Goal: Task Accomplishment & Management: Use online tool/utility

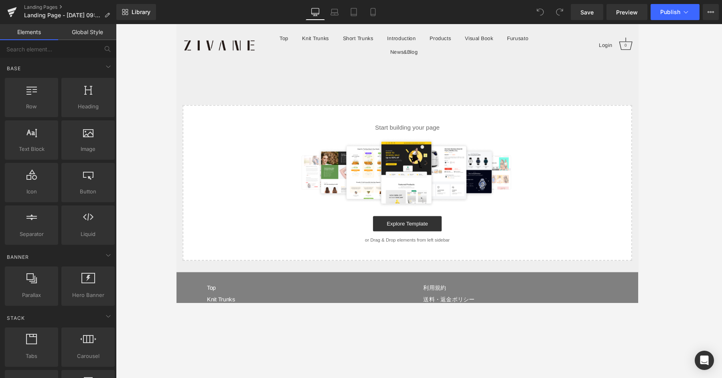
click at [409, 163] on img at bounding box center [418, 180] width 233 height 72
click at [437, 140] on div "Start building your page Explore Template or Drag & Drop elements from left sid…" at bounding box center [418, 191] width 471 height 162
click at [446, 251] on p "or Drag & Drop elements from left sidebar" at bounding box center [418, 251] width 447 height 6
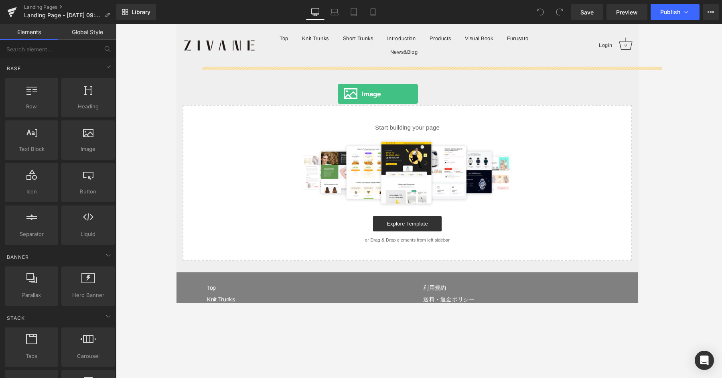
drag, startPoint x: 261, startPoint y: 170, endPoint x: 346, endPoint y: 97, distance: 111.5
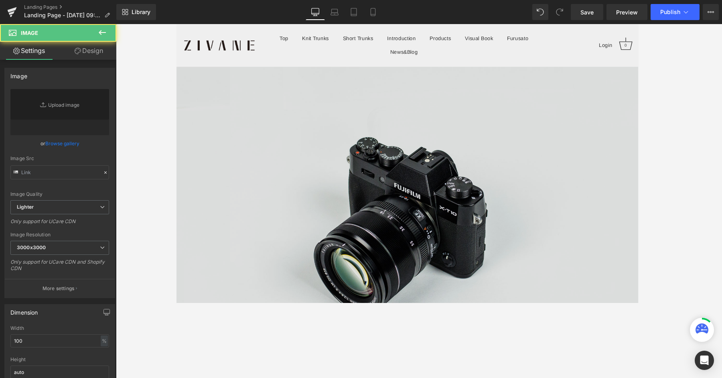
type input "//d1um8515vdn9kb.cloudfront.net/images/parallax.jpg"
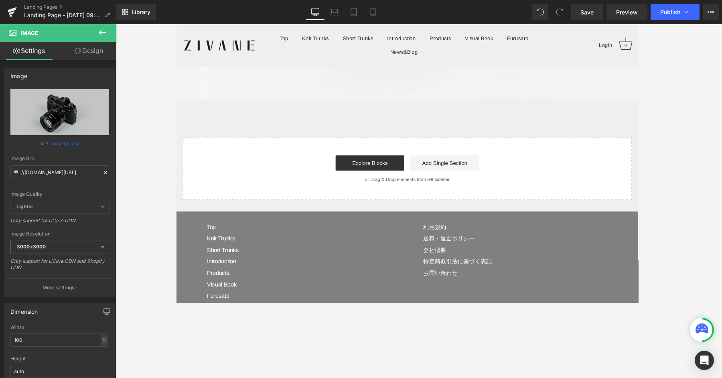
scroll to position [270, 0]
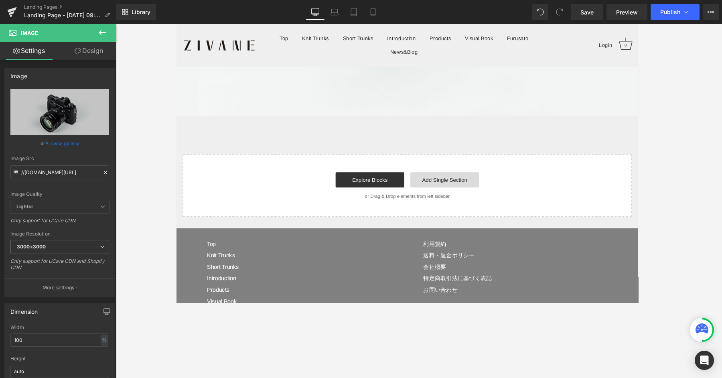
click at [478, 187] on link "Add Single Section" at bounding box center [458, 188] width 72 height 16
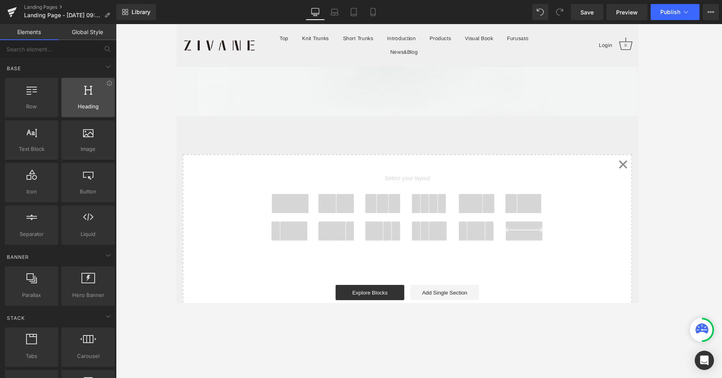
click at [73, 106] on span "Heading" at bounding box center [88, 106] width 49 height 8
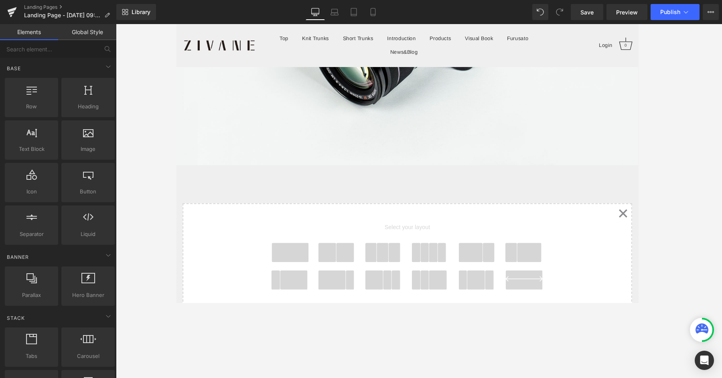
scroll to position [256, 0]
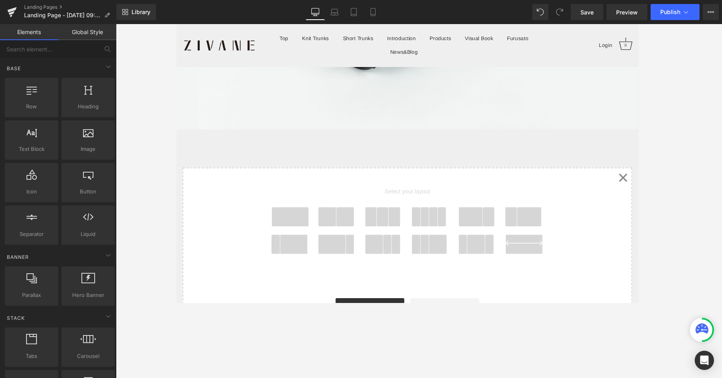
click at [577, 182] on icon "Created with Sketch." at bounding box center [645, 185] width 10 height 10
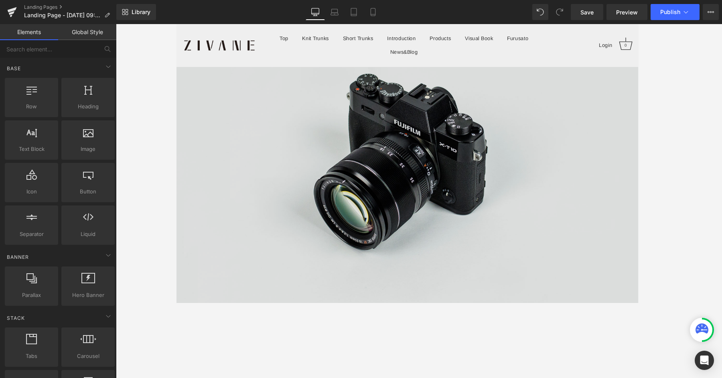
scroll to position [0, 0]
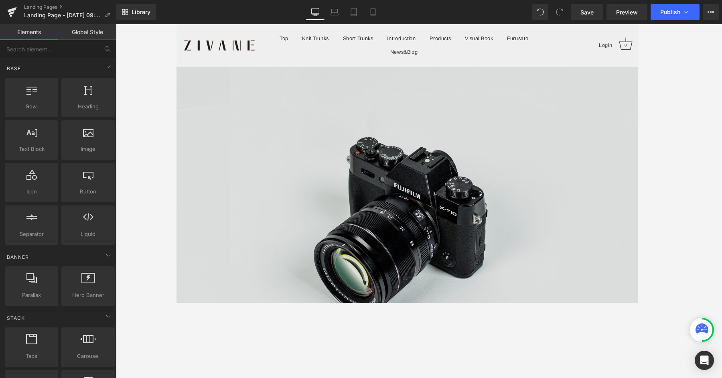
click at [402, 91] on img at bounding box center [418, 230] width 485 height 322
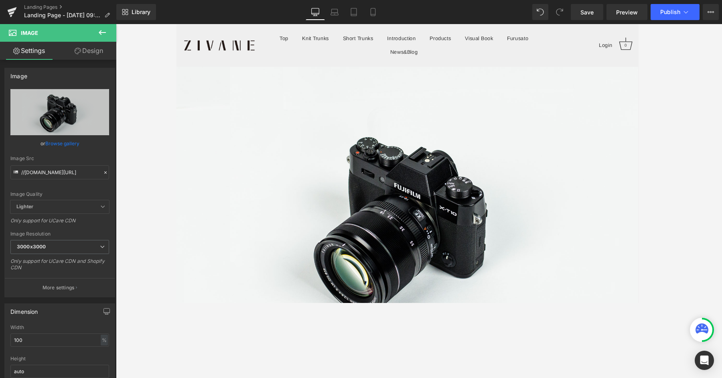
click at [97, 37] on button at bounding box center [102, 33] width 28 height 18
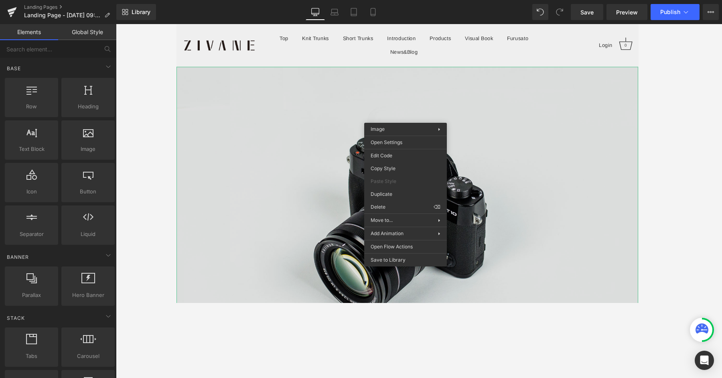
click at [306, 115] on img at bounding box center [418, 230] width 485 height 322
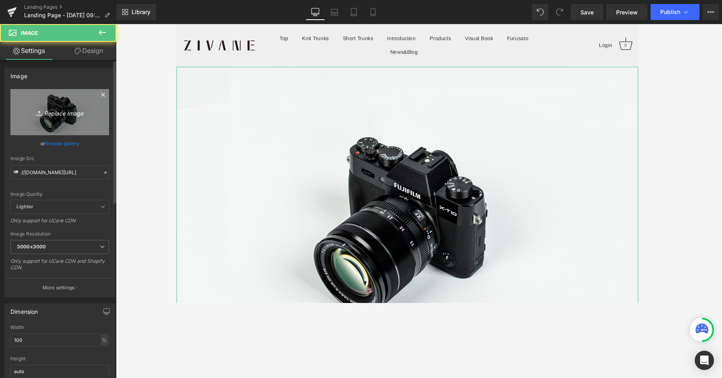
click at [51, 111] on icon "Replace Image" at bounding box center [60, 112] width 64 height 10
type input "C:\fakepath\detail_47189_17518515485535.webp"
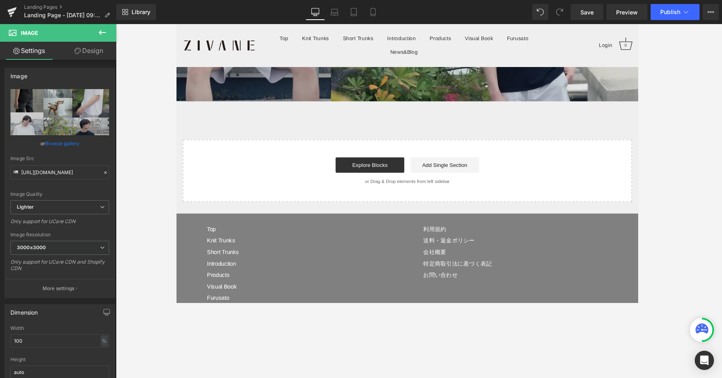
scroll to position [458, 0]
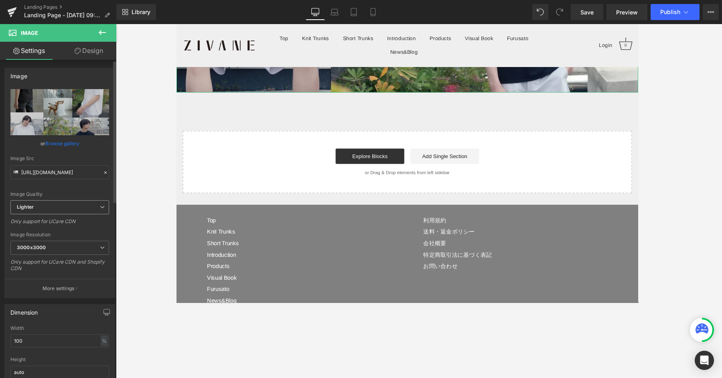
click at [63, 205] on span "Lighter" at bounding box center [59, 207] width 99 height 14
click at [61, 183] on div "Image Quality Lighter Lightest Lighter Lighter Lightest Only support for UCare …" at bounding box center [59, 144] width 99 height 111
click at [47, 247] on span "3000x3000" at bounding box center [59, 248] width 99 height 14
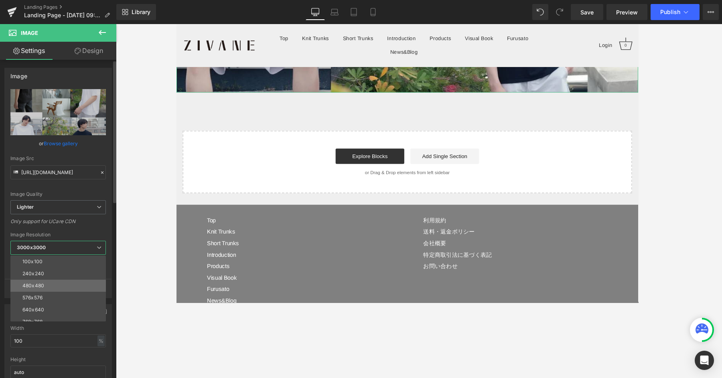
click at [52, 285] on li "480x480" at bounding box center [59, 285] width 99 height 12
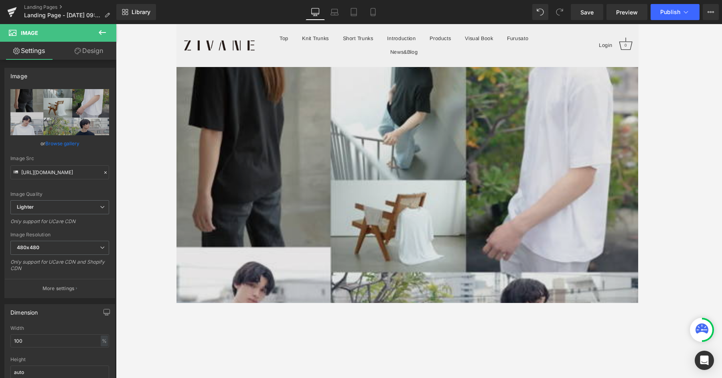
scroll to position [0, 0]
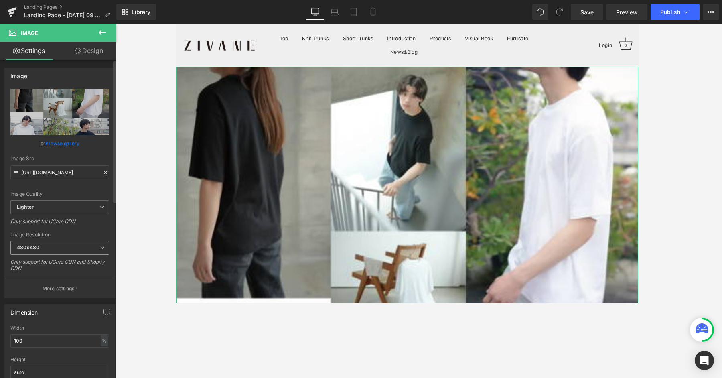
click at [45, 242] on span "480x480" at bounding box center [59, 248] width 99 height 14
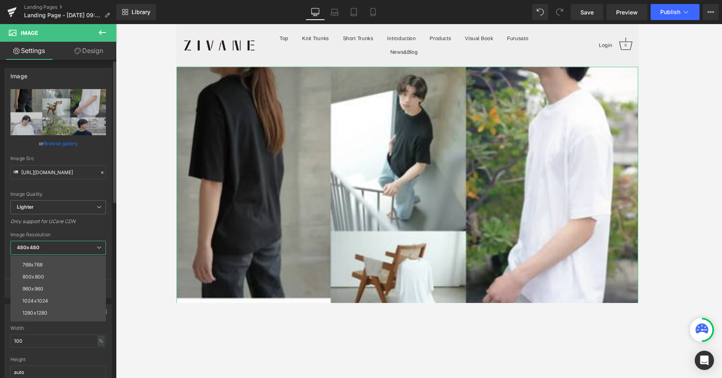
scroll to position [114, 0]
click at [43, 302] on div "3000x3000" at bounding box center [36, 316] width 28 height 6
type input "https://ucarecdn.com/4276059d-7193-42e2-b525-548894265315/-/format/auto/-/previ…"
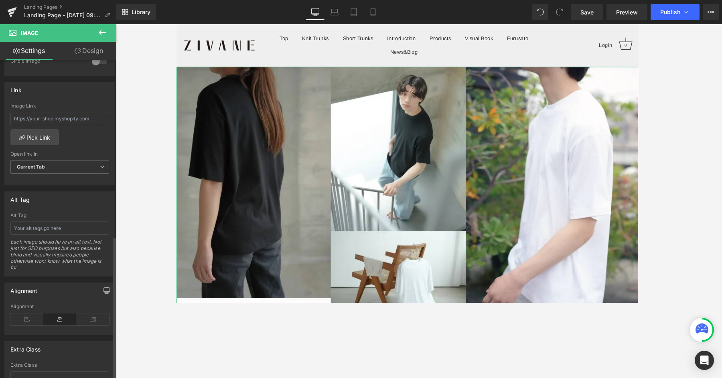
scroll to position [391, 0]
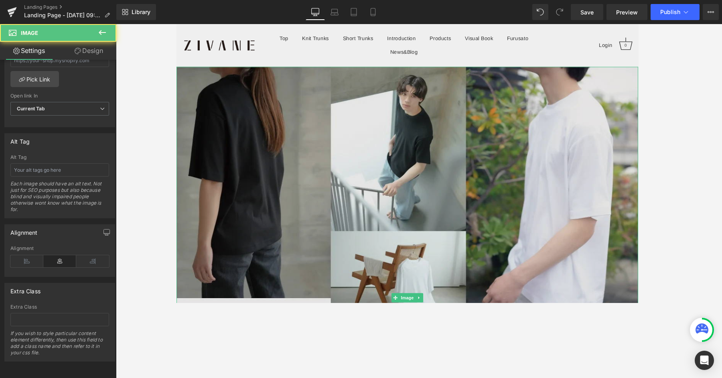
click at [457, 179] on img at bounding box center [418, 311] width 485 height 485
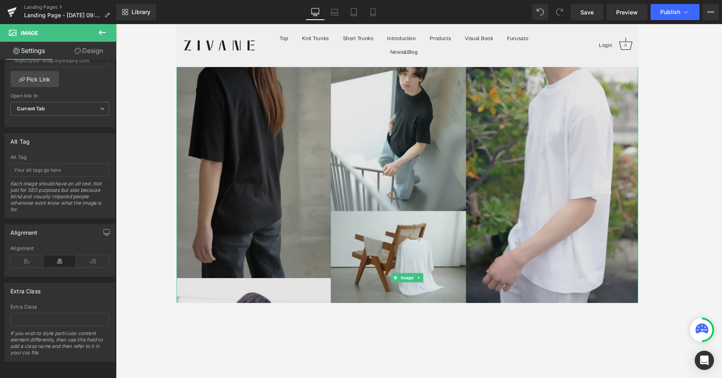
scroll to position [0, 0]
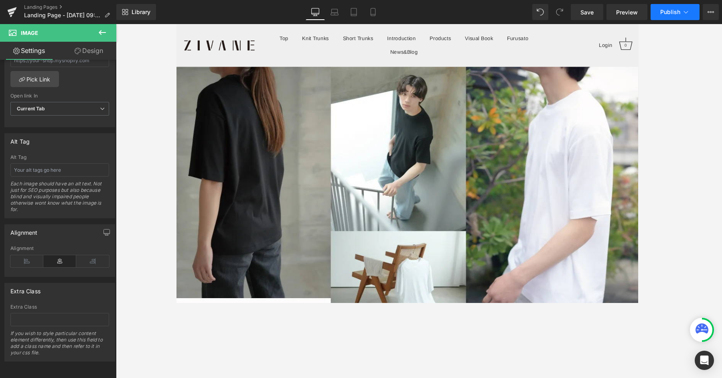
click at [577, 16] on button "Publish" at bounding box center [674, 12] width 49 height 16
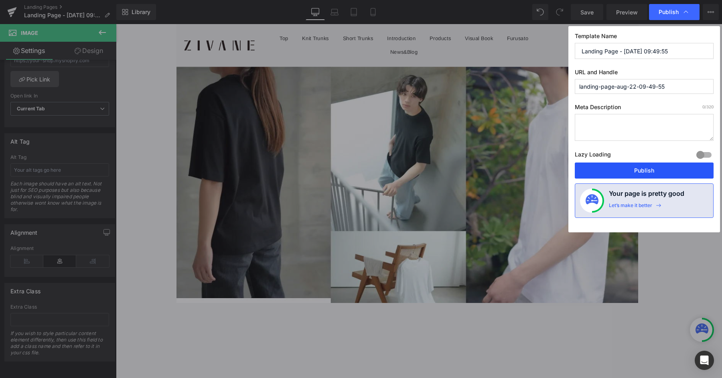
drag, startPoint x: 634, startPoint y: 174, endPoint x: 481, endPoint y: 158, distance: 153.7
click at [577, 174] on button "Publish" at bounding box center [644, 170] width 139 height 16
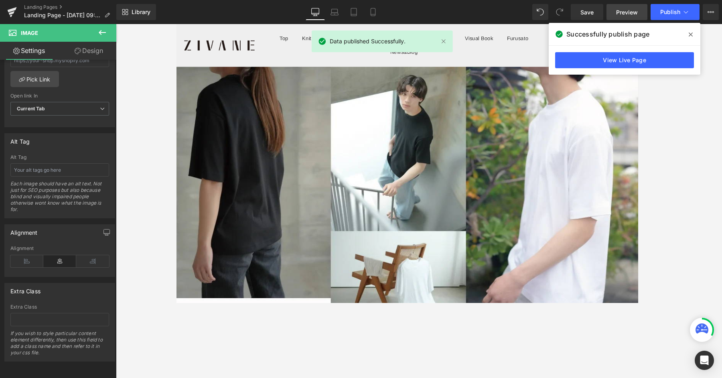
click at [577, 13] on link "Preview" at bounding box center [626, 12] width 41 height 16
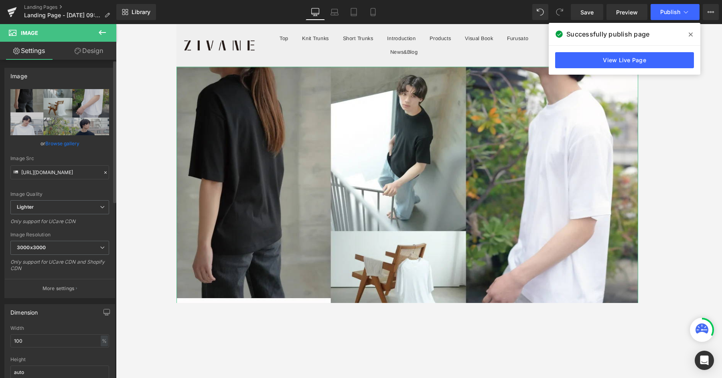
click at [65, 180] on div "Image Quality Lighter Lightest Lighter Lighter Lightest Only support for UCare …" at bounding box center [59, 144] width 99 height 111
click at [68, 174] on input "https://ucarecdn.com/4276059d-7193-42e2-b525-548894265315/-/format/auto/-/previ…" at bounding box center [59, 172] width 99 height 14
click at [103, 172] on icon at bounding box center [106, 173] width 6 height 6
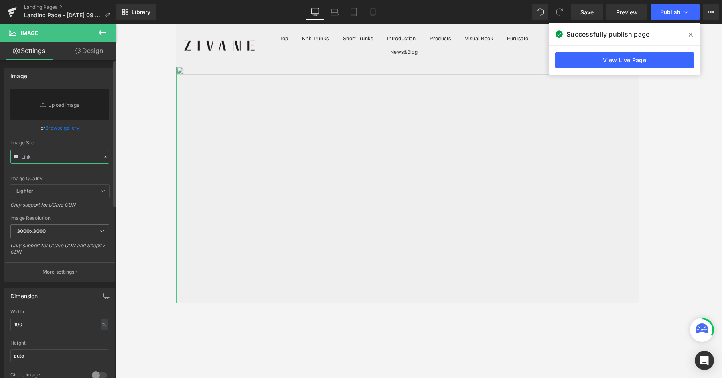
click at [63, 152] on input "text" at bounding box center [59, 157] width 99 height 14
paste input "https://static.makuake.com/upload/project/47189/detail_47189_17518515485535.jpg"
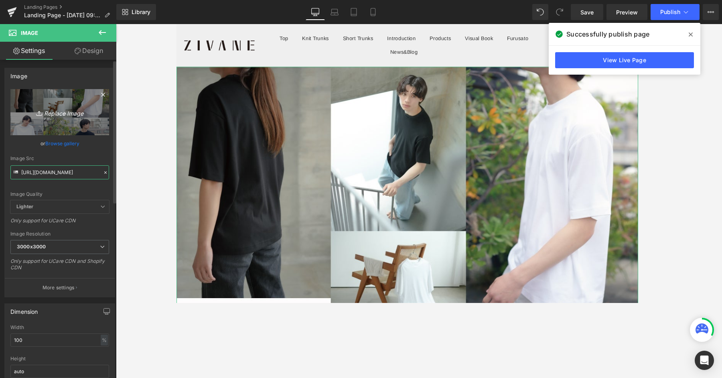
type input "https://static.makuake.com/upload/project/47189/detail_47189_17518515485535.jpg"
click at [78, 107] on icon "Replace Image" at bounding box center [60, 112] width 64 height 10
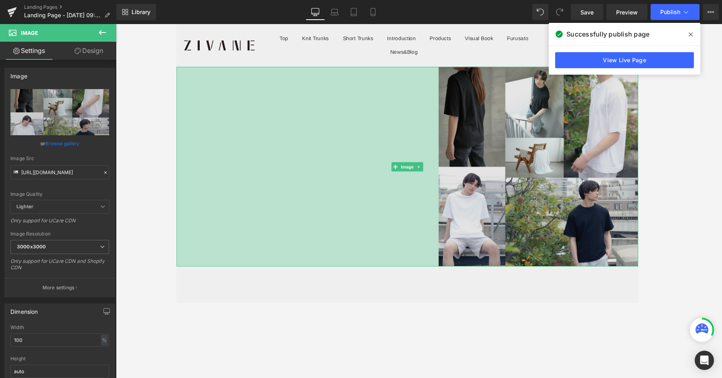
drag, startPoint x: 177, startPoint y: 161, endPoint x: 459, endPoint y: 182, distance: 282.7
click at [456, 182] on div "Image 687px" at bounding box center [418, 174] width 485 height 210
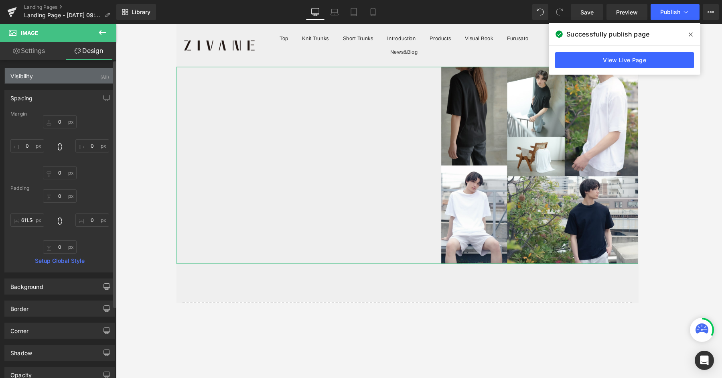
scroll to position [0, 0]
click at [84, 43] on link "Design" at bounding box center [89, 51] width 58 height 18
type input "0"
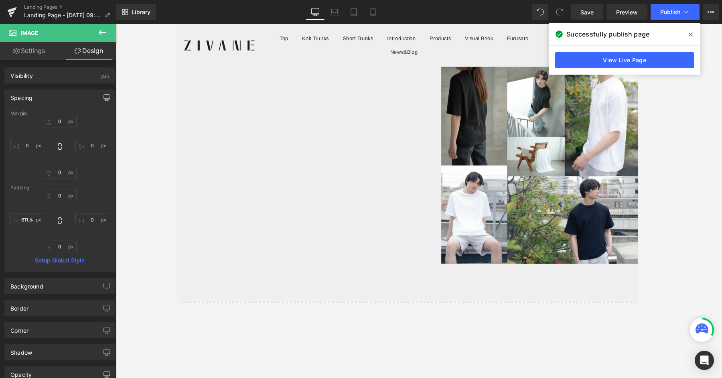
type input "0"
type input "453.676"
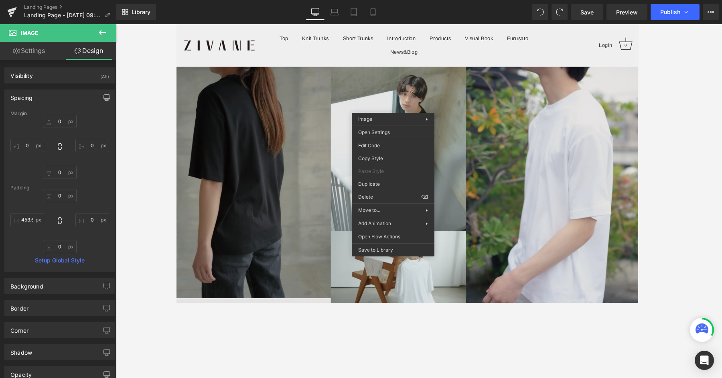
click at [468, 124] on img at bounding box center [418, 311] width 485 height 485
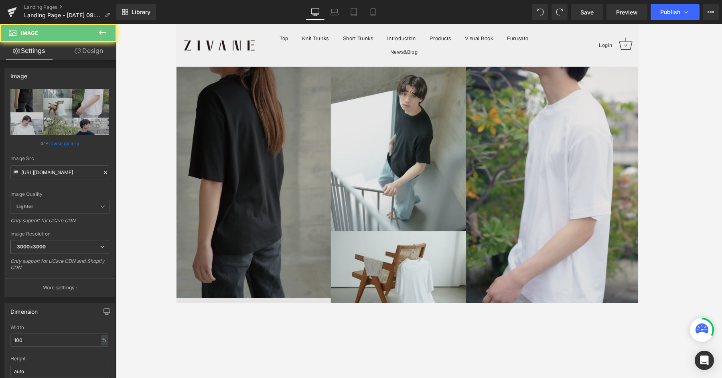
click at [402, 142] on img at bounding box center [418, 311] width 485 height 485
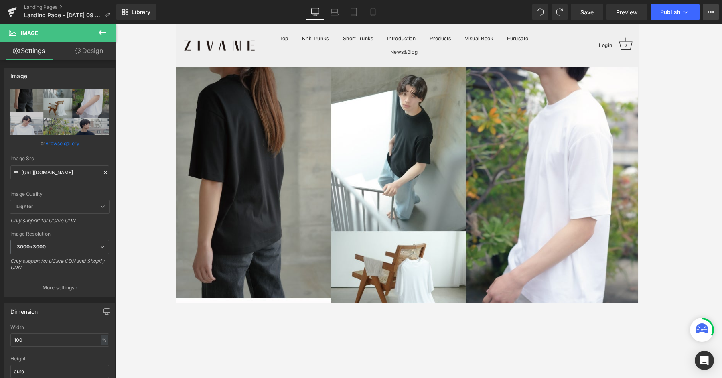
click at [577, 14] on button "View Live Page View with current Template Save Template to Library Schedule Pub…" at bounding box center [711, 12] width 16 height 16
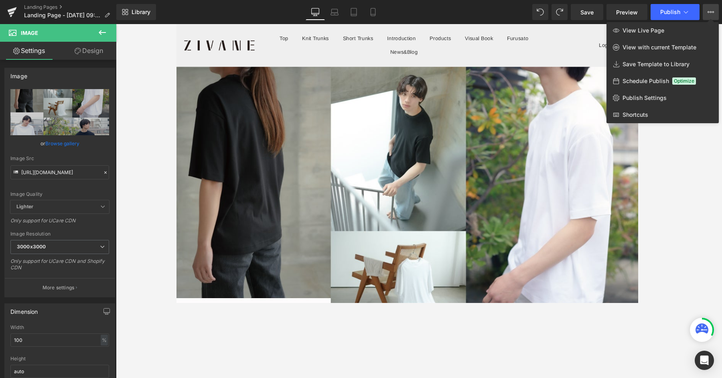
drag, startPoint x: 660, startPoint y: 187, endPoint x: 428, endPoint y: 132, distance: 238.1
click at [577, 187] on div at bounding box center [419, 201] width 606 height 354
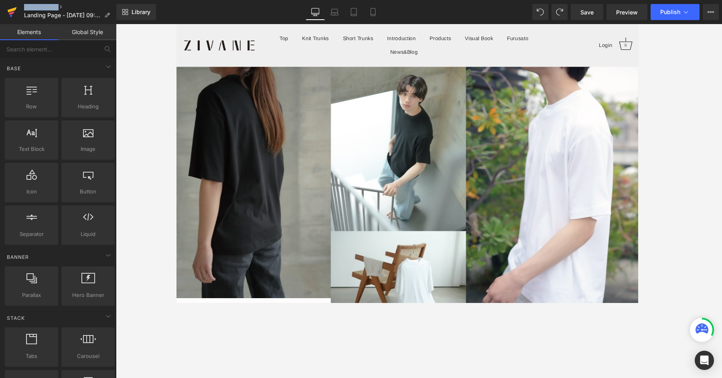
click at [18, 12] on div "Landing Pages Landing Page - Aug 22, 09:49:55" at bounding box center [58, 12] width 116 height 24
click at [15, 12] on icon at bounding box center [12, 12] width 10 height 20
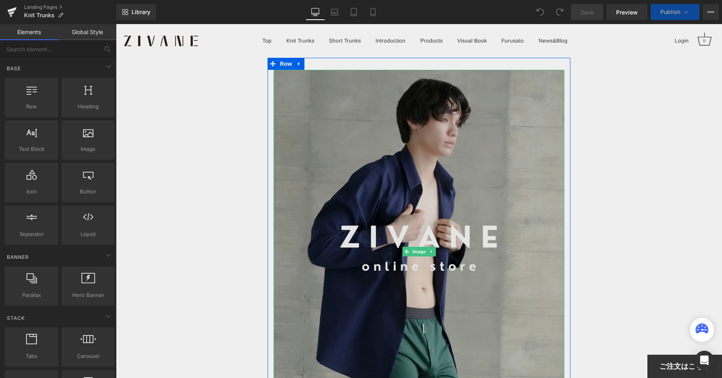
click at [439, 170] on img at bounding box center [418, 252] width 291 height 364
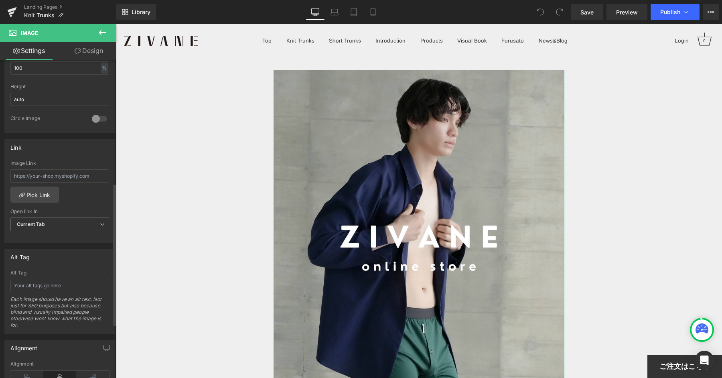
scroll to position [391, 0]
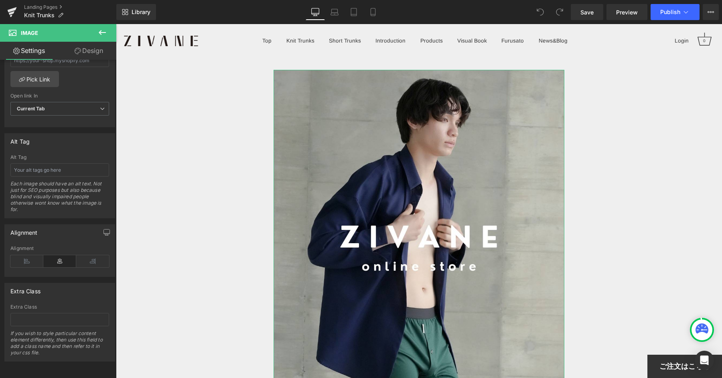
click at [93, 48] on link "Design" at bounding box center [89, 51] width 58 height 18
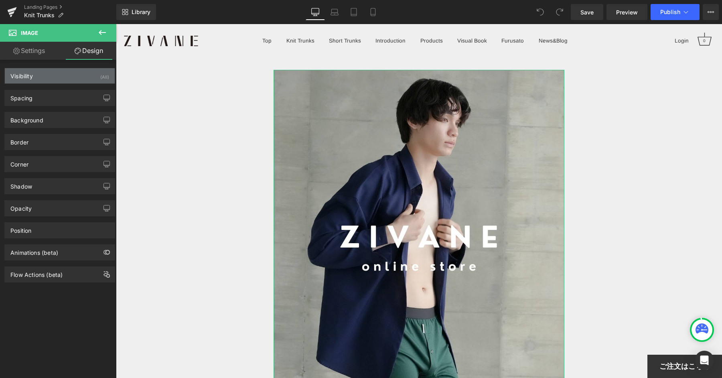
click at [43, 77] on div "Visibility (All)" at bounding box center [60, 75] width 110 height 15
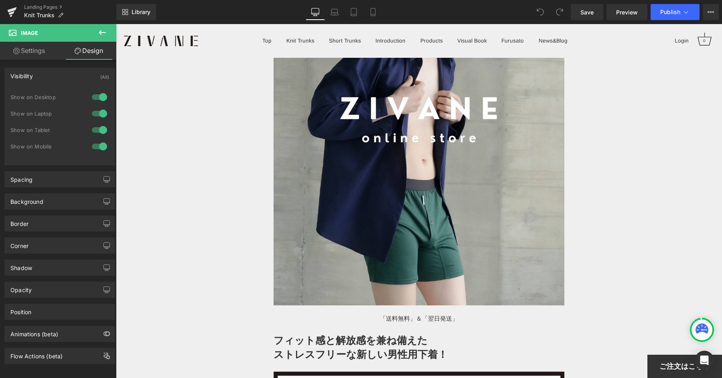
scroll to position [0, 0]
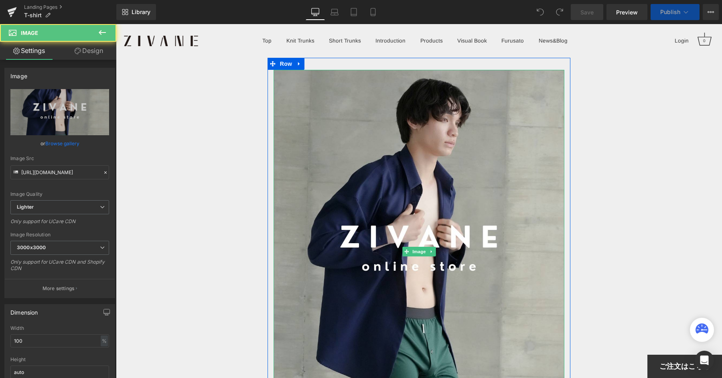
click at [443, 115] on img at bounding box center [418, 252] width 291 height 364
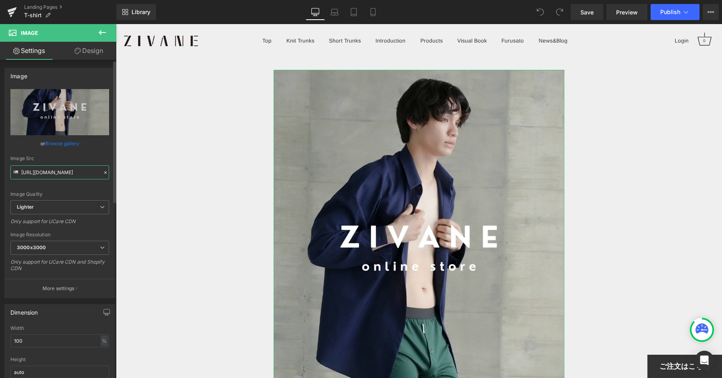
click at [68, 174] on input "https://ucarecdn.com/825e490d-d40d-4d57-ac78-85ecabaf5d71/-/format/auto/-/previ…" at bounding box center [59, 172] width 99 height 14
paste input "static.makuake.com/upload/project/47189/detail_47189_17518515485535"
type input "https://static.makuake.com/upload/project/47189/detail_47189_17518515485535.jpg"
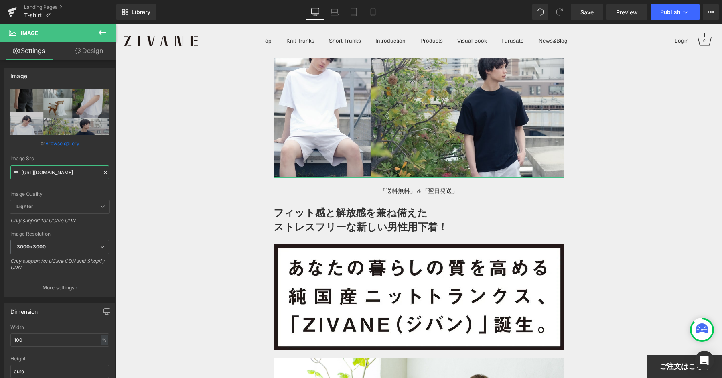
scroll to position [185, 0]
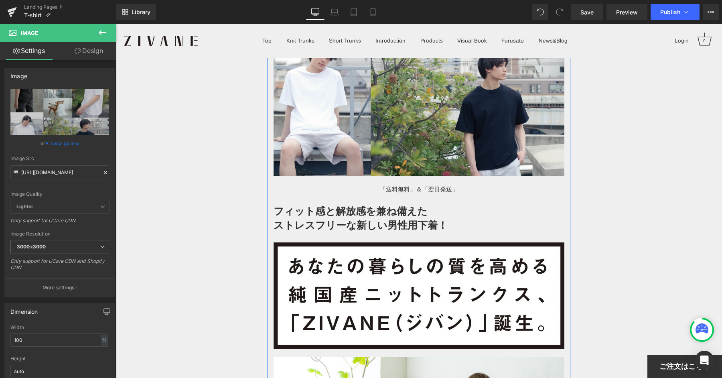
click at [414, 188] on div "「送料無料」＆「翌日発送」 Text Block" at bounding box center [418, 185] width 291 height 18
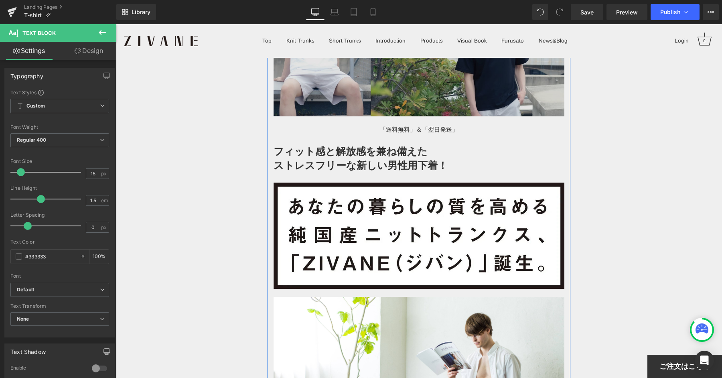
scroll to position [254, 0]
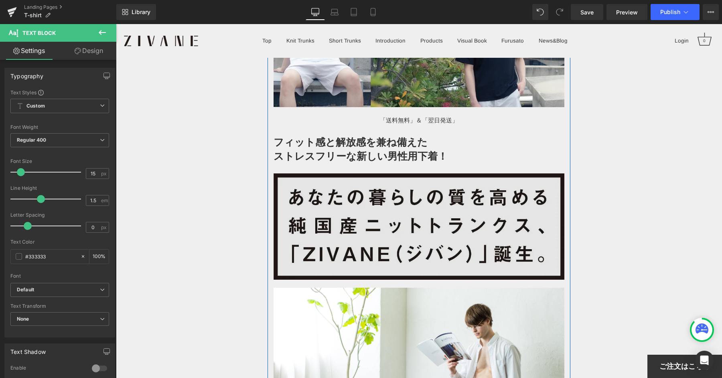
click at [365, 211] on img at bounding box center [418, 226] width 291 height 106
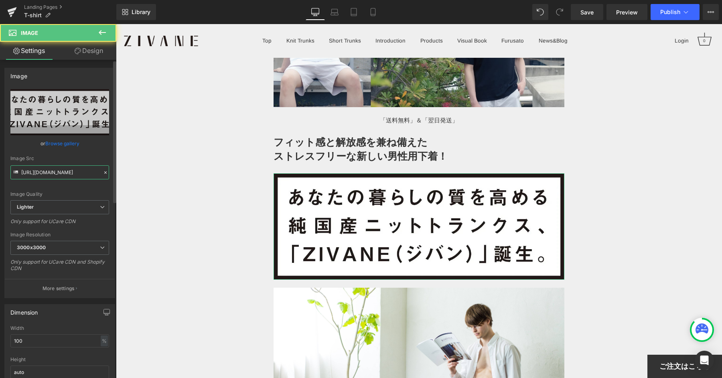
click at [41, 174] on input "https://ucarecdn.com/daa64f09-11f6-4744-b0b8-9830c3835a5f/-/format/auto/-/previ…" at bounding box center [59, 172] width 99 height 14
paste input "static.makuake.com/upload/project/47189/detail_47189_17507794757951.png"
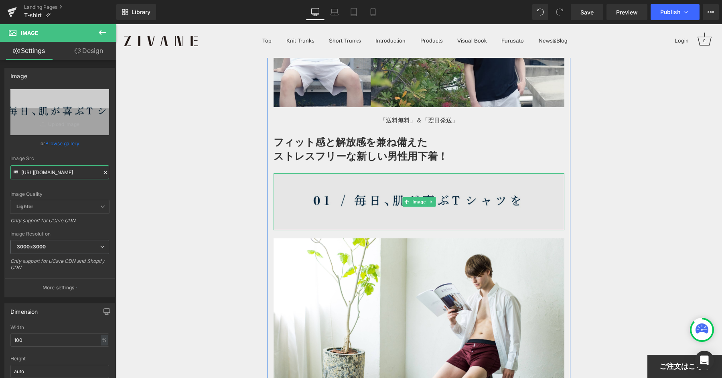
type input "https://static.makuake.com/upload/project/47189/detail_47189_17507794757951.png"
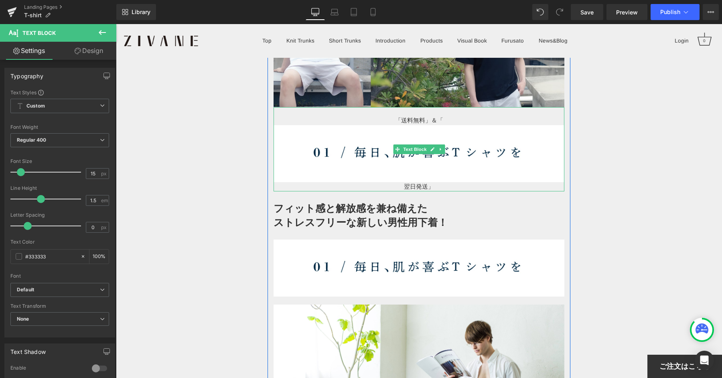
click at [415, 118] on span "「送料無料」＆「" at bounding box center [419, 120] width 48 height 7
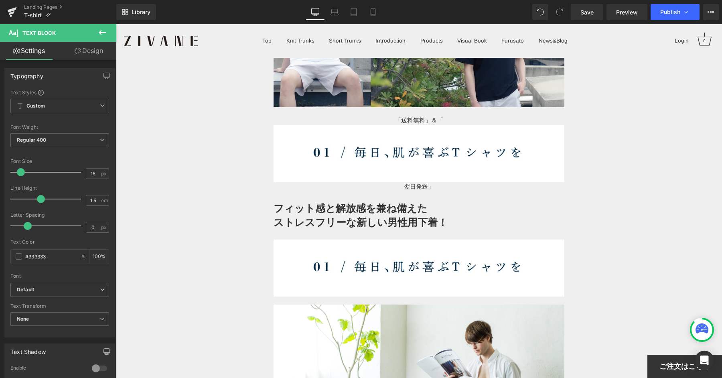
click at [101, 28] on icon at bounding box center [102, 33] width 10 height 10
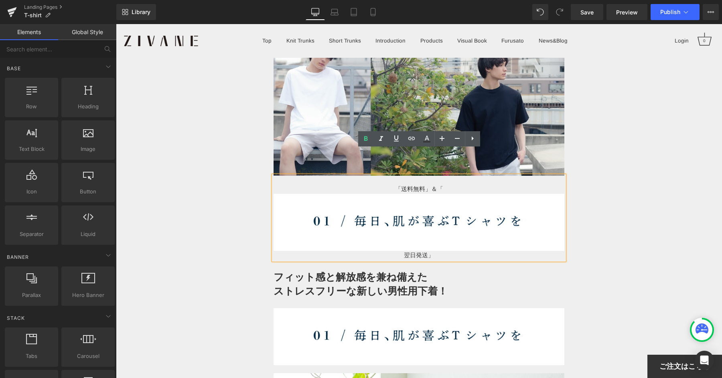
scroll to position [170, 0]
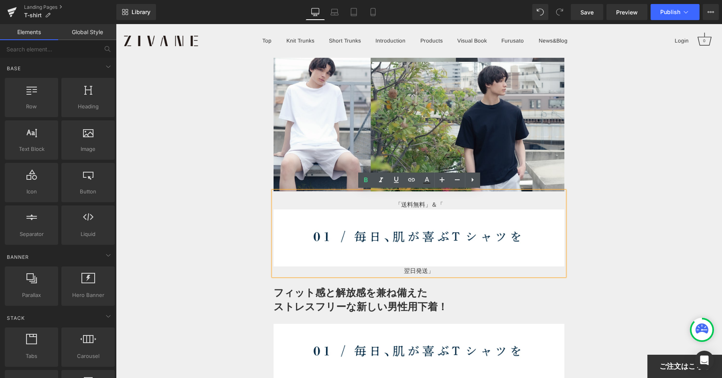
click at [427, 202] on span "「送料無料」＆「" at bounding box center [419, 204] width 48 height 7
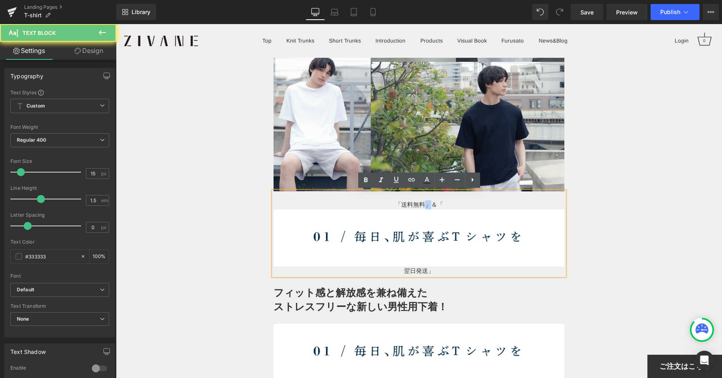
click at [427, 202] on span "「送料無料」＆「" at bounding box center [419, 204] width 48 height 7
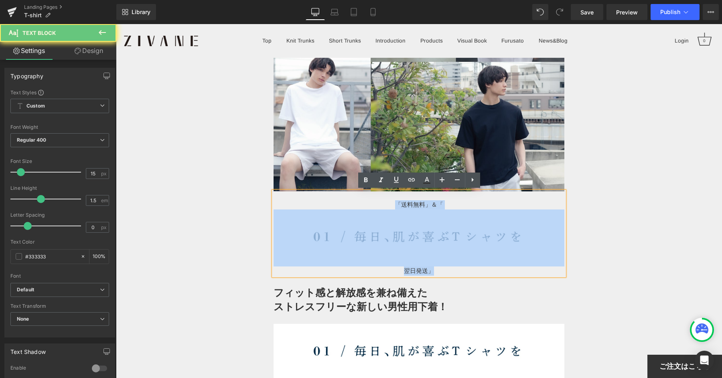
click at [427, 202] on span "「送料無料」＆「" at bounding box center [419, 204] width 48 height 7
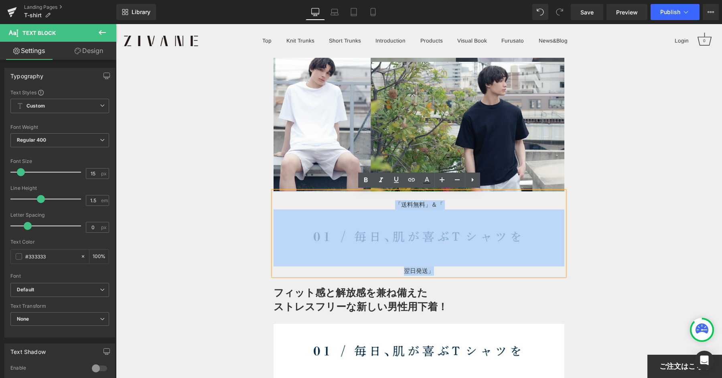
click at [428, 220] on img at bounding box center [418, 237] width 291 height 57
drag, startPoint x: 504, startPoint y: 269, endPoint x: 596, endPoint y: 278, distance: 92.7
click at [504, 269] on p "「送料無料」＆「 翌日発送」" at bounding box center [418, 237] width 291 height 75
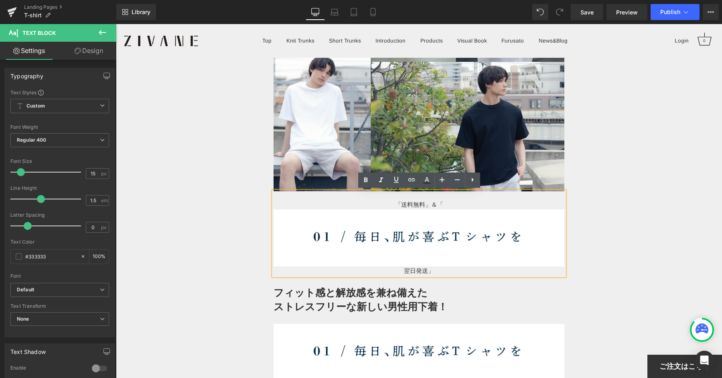
drag, startPoint x: 583, startPoint y: 276, endPoint x: 532, endPoint y: 271, distance: 51.2
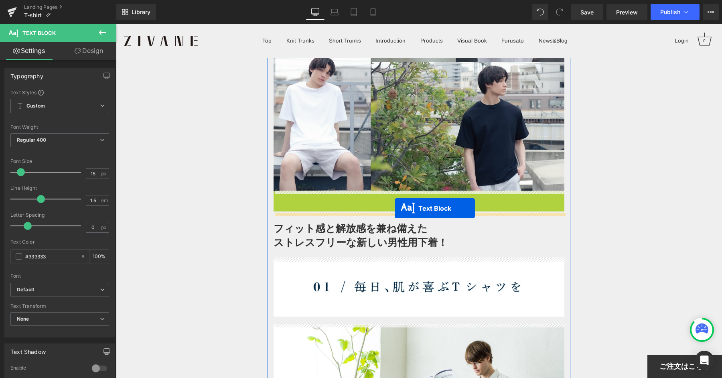
drag, startPoint x: 396, startPoint y: 234, endPoint x: 395, endPoint y: 208, distance: 25.7
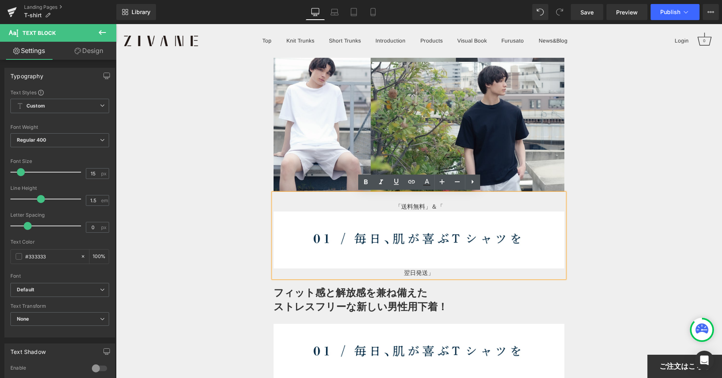
click at [389, 224] on img at bounding box center [418, 239] width 291 height 57
click at [366, 232] on img at bounding box center [418, 239] width 291 height 57
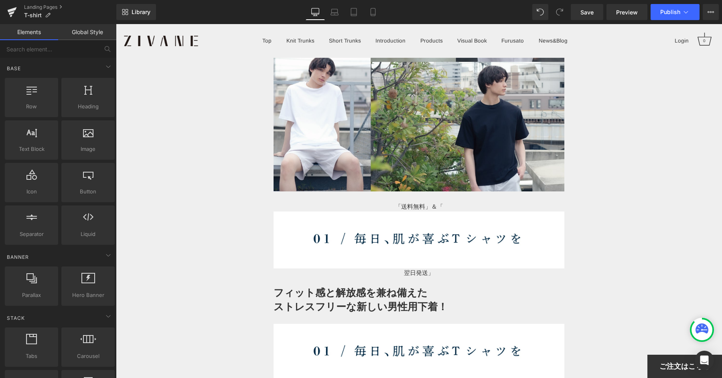
click at [448, 237] on img at bounding box center [418, 239] width 291 height 57
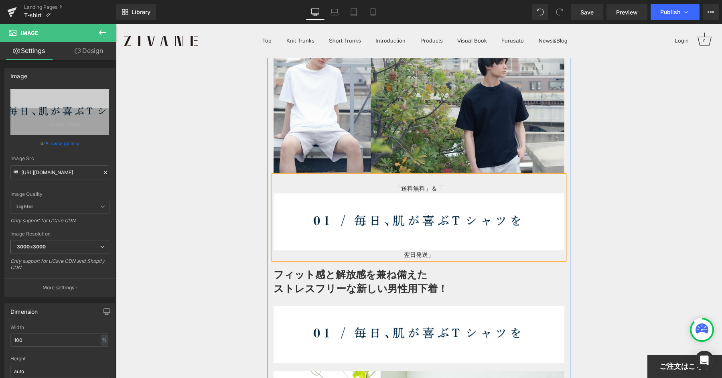
scroll to position [193, 0]
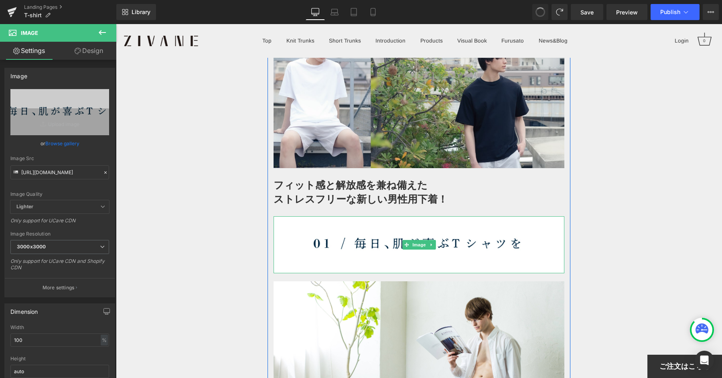
type input "https://ucarecdn.com/daa64f09-11f6-4744-b0b8-9830c3835a5f/-/format/auto/-/previ…"
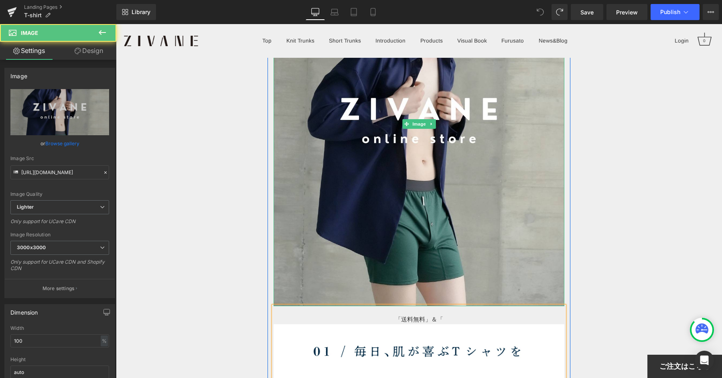
scroll to position [0, 0]
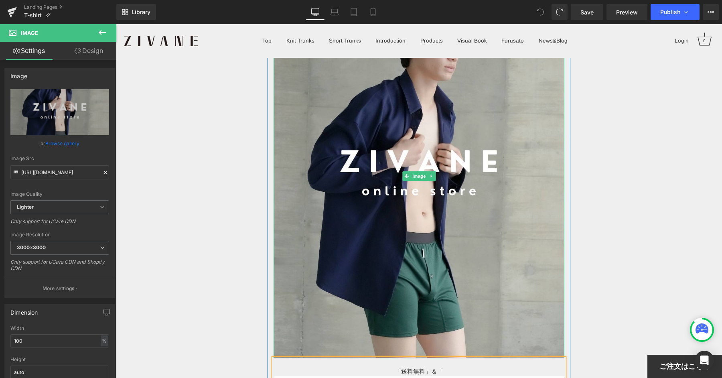
type input "https://static.makuake.com/upload/project/47189/detail_47189_17518515485535.jpg"
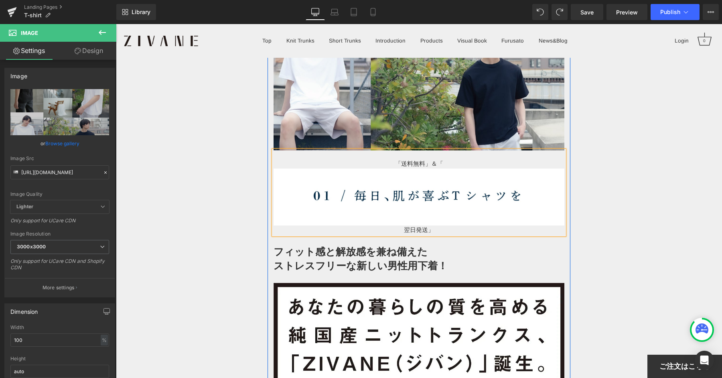
scroll to position [229, 0]
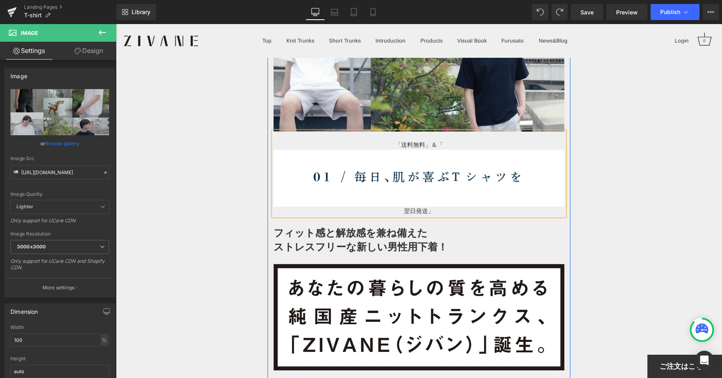
click at [330, 152] on img at bounding box center [418, 178] width 291 height 57
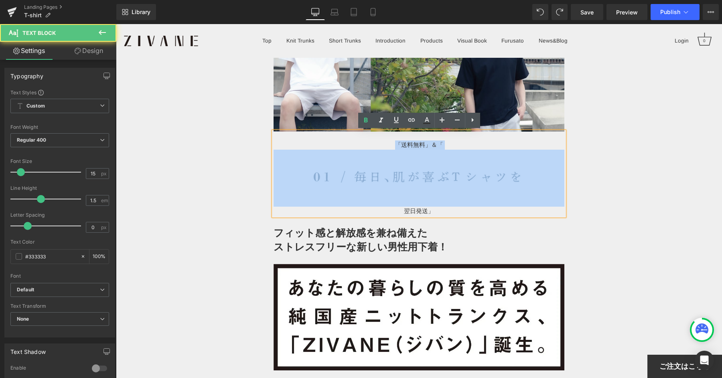
click at [355, 180] on img at bounding box center [418, 178] width 291 height 57
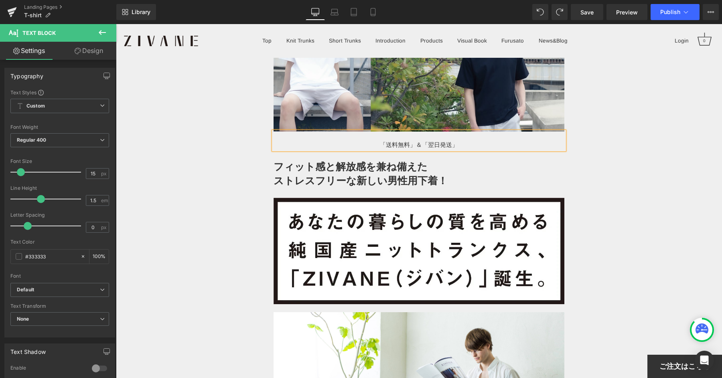
click at [430, 144] on span "翌日発送」" at bounding box center [443, 144] width 30 height 7
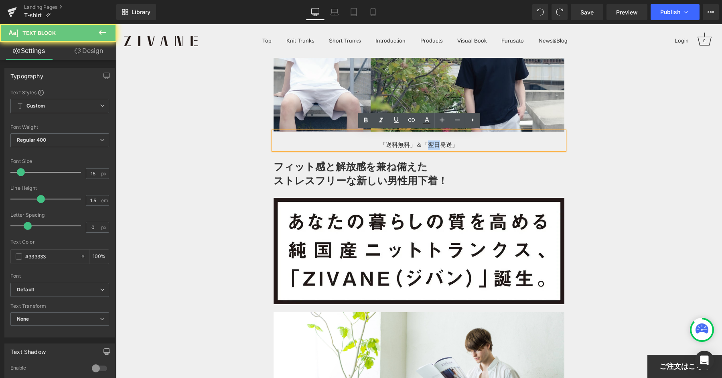
click at [430, 144] on span "翌日発送」" at bounding box center [443, 144] width 30 height 7
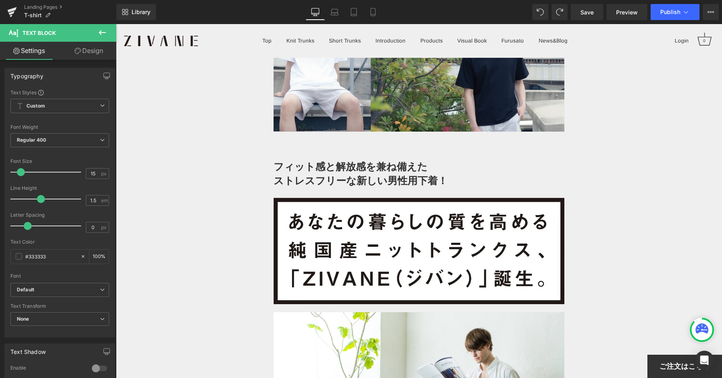
click at [106, 38] on button at bounding box center [102, 33] width 28 height 18
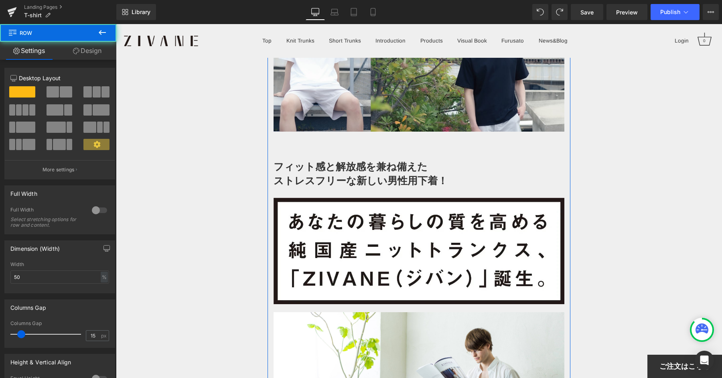
click at [367, 164] on b "フィット感と解放感を兼ね備えた" at bounding box center [350, 166] width 154 height 11
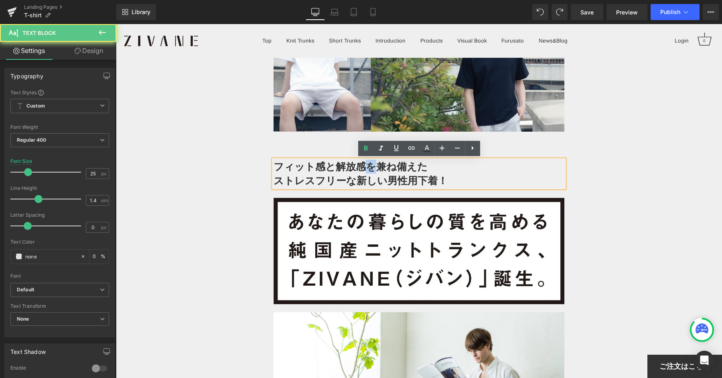
click at [367, 164] on b "フィット感と解放感を兼ね備えた" at bounding box center [350, 166] width 154 height 11
click at [376, 172] on p "フィット感と解放感を兼ね備えた" at bounding box center [418, 167] width 291 height 14
click at [397, 175] on b "ストレスフリーな新しい男性用下着！" at bounding box center [360, 180] width 174 height 11
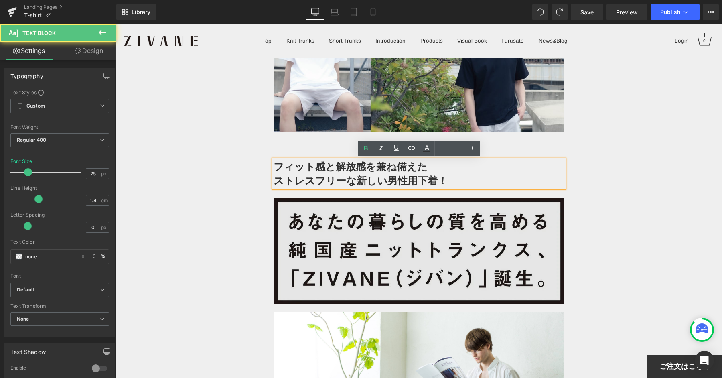
click at [403, 234] on img at bounding box center [418, 251] width 291 height 106
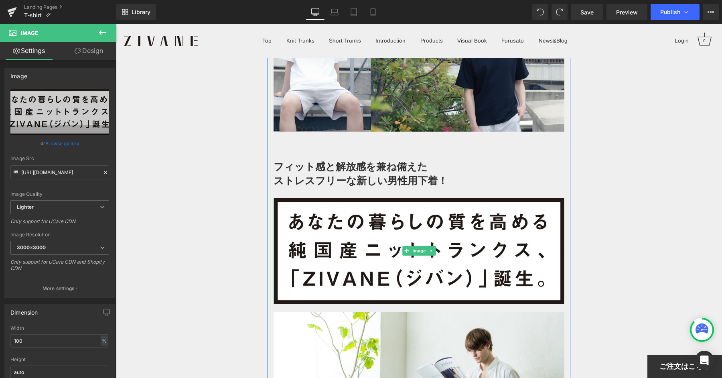
click at [381, 162] on b "フィット感と解放感を兼ね備えた" at bounding box center [350, 166] width 154 height 11
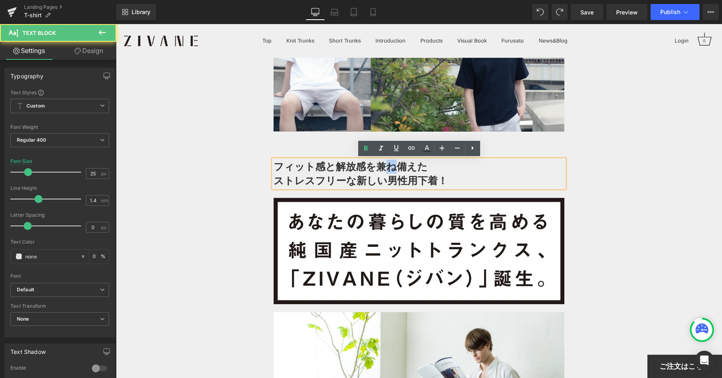
click at [381, 162] on b "フィット感と解放感を兼ね備えた" at bounding box center [350, 166] width 154 height 11
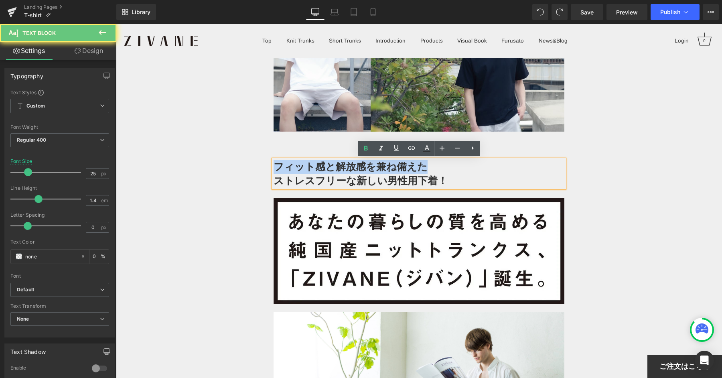
click at [381, 162] on b "フィット感と解放感を兼ね備えた" at bounding box center [350, 166] width 154 height 11
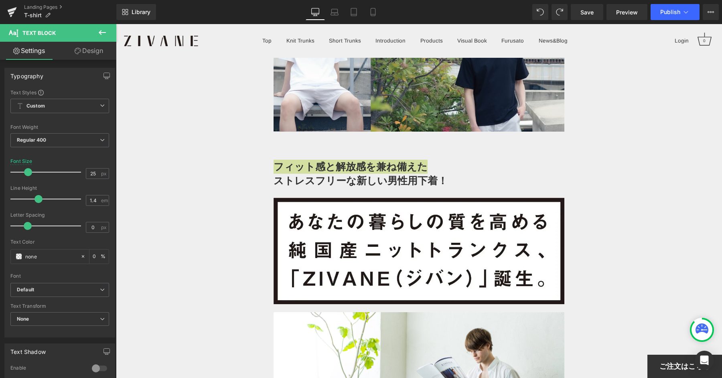
click at [95, 26] on button at bounding box center [102, 33] width 28 height 18
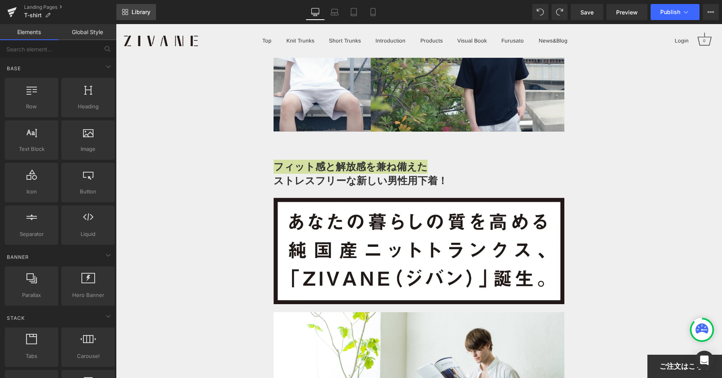
click at [128, 13] on icon at bounding box center [125, 12] width 6 height 6
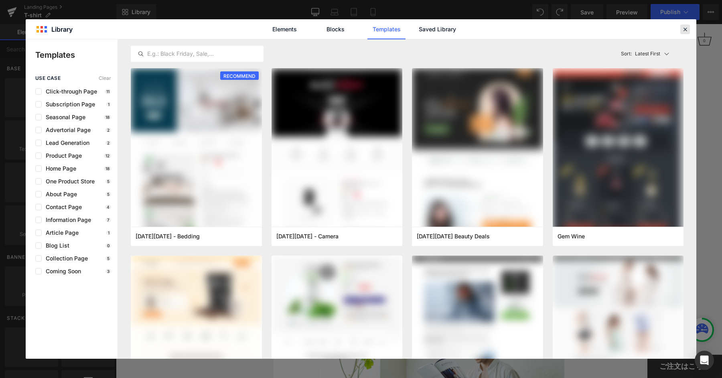
click at [680, 28] on div at bounding box center [685, 29] width 10 height 10
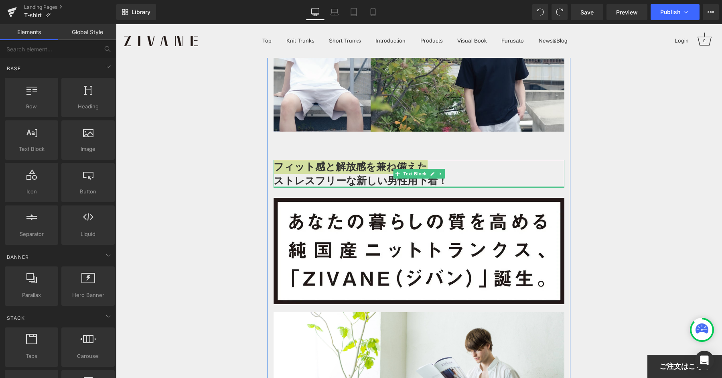
click at [454, 186] on div at bounding box center [418, 187] width 291 height 2
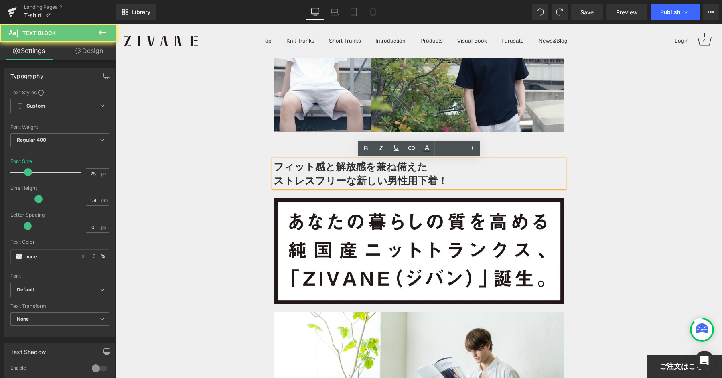
click at [413, 175] on b "ストレスフリーな新しい男性用下着！" at bounding box center [360, 180] width 174 height 11
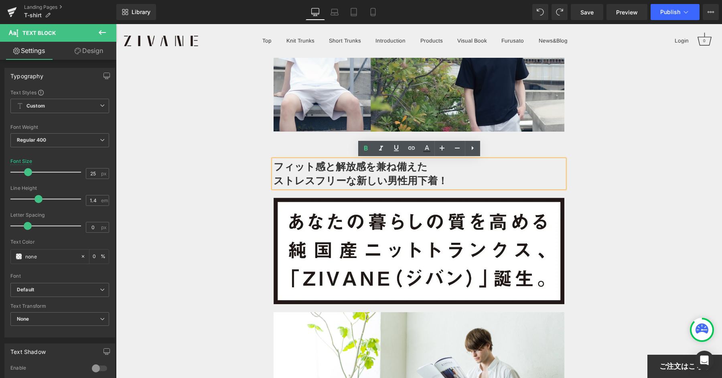
click at [365, 169] on b "フィット感と解放感を兼ね備えた" at bounding box center [350, 166] width 154 height 11
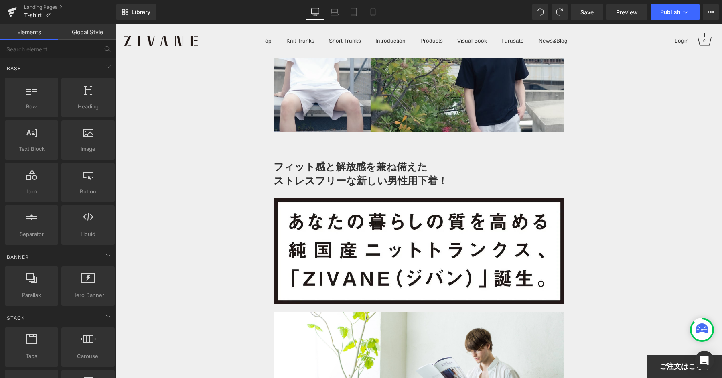
click at [530, 171] on p "フィット感と解放感を兼ね備えた" at bounding box center [418, 167] width 291 height 14
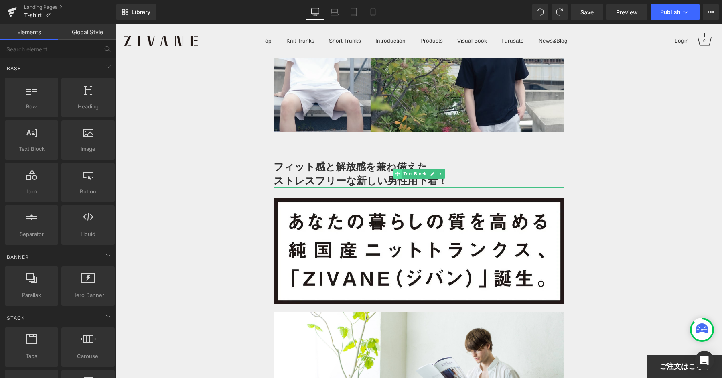
click at [398, 176] on span at bounding box center [397, 174] width 8 height 10
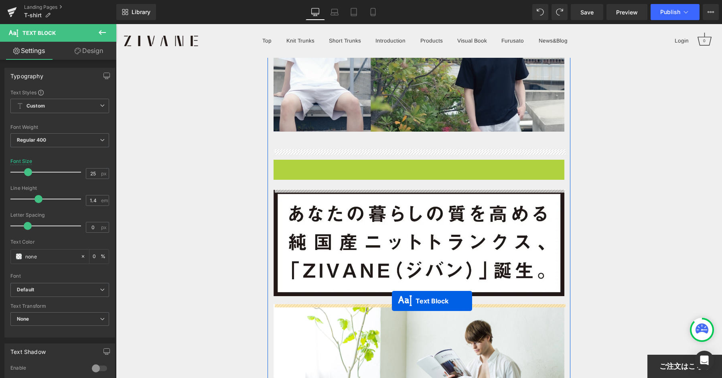
drag, startPoint x: 398, startPoint y: 174, endPoint x: 392, endPoint y: 300, distance: 126.5
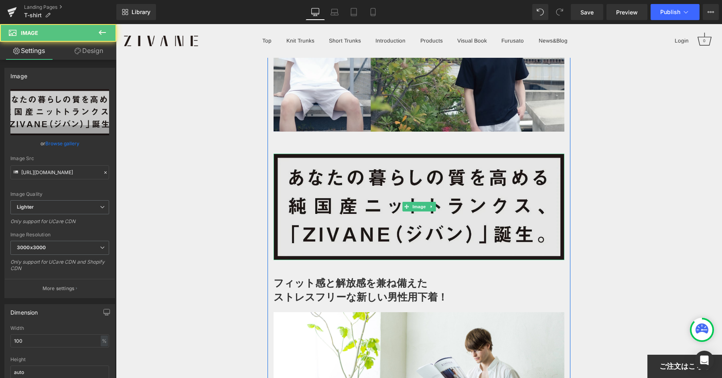
click at [373, 224] on img at bounding box center [418, 207] width 291 height 106
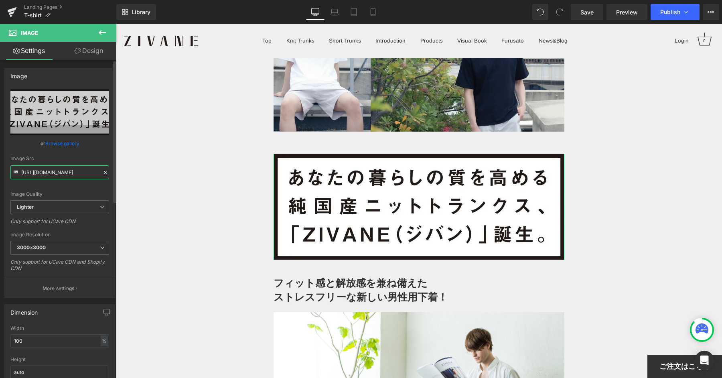
click at [73, 171] on input "https://ucarecdn.com/daa64f09-11f6-4744-b0b8-9830c3835a5f/-/format/auto/-/previ…" at bounding box center [59, 172] width 99 height 14
paste input "static.makuake.com/upload/project/47189/detail_47189_17507794757951.png"
type input "https://static.makuake.com/upload/project/47189/detail_47189_17507794757951.png"
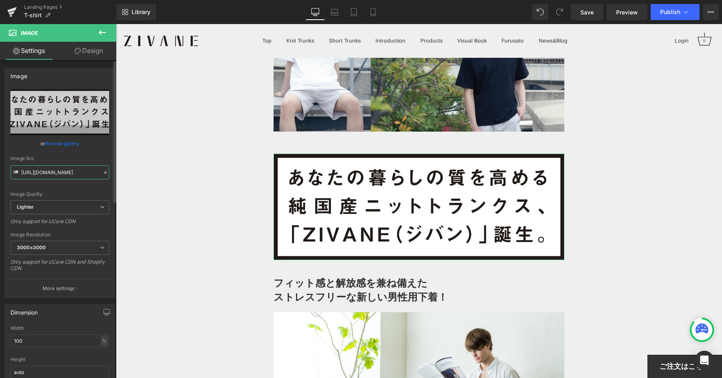
scroll to position [0, 118]
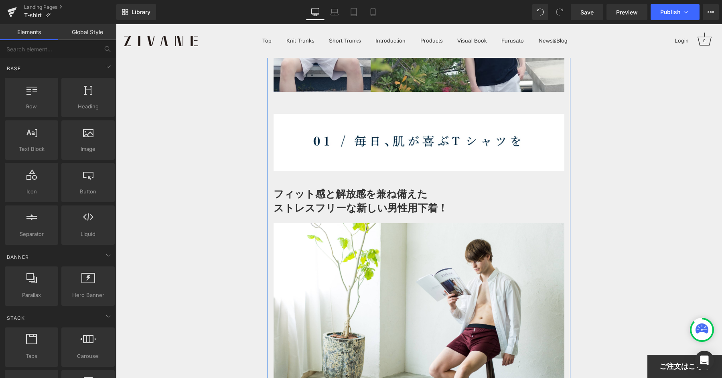
scroll to position [279, 0]
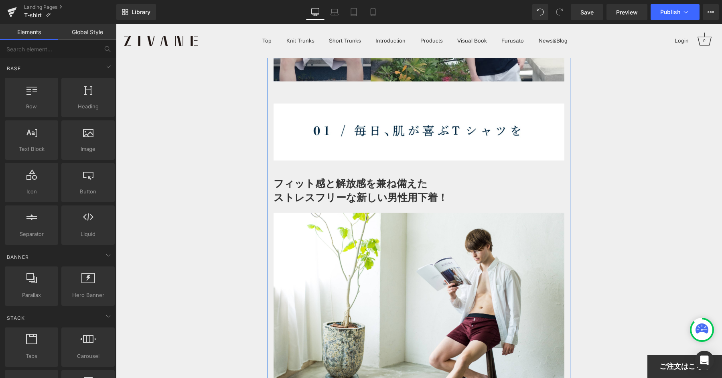
click at [358, 181] on b "フィット感と解放感を兼ね備えた" at bounding box center [350, 183] width 154 height 11
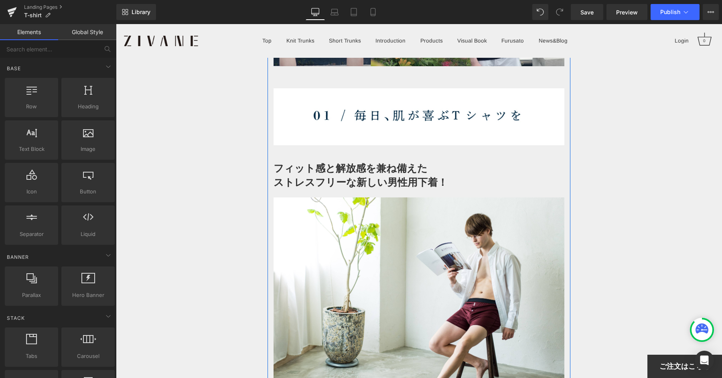
scroll to position [275, 0]
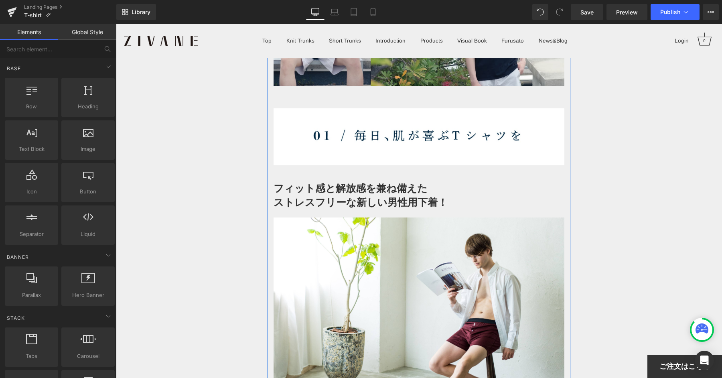
click at [409, 190] on b "フィット感と解放感を兼ね備えた" at bounding box center [350, 187] width 154 height 11
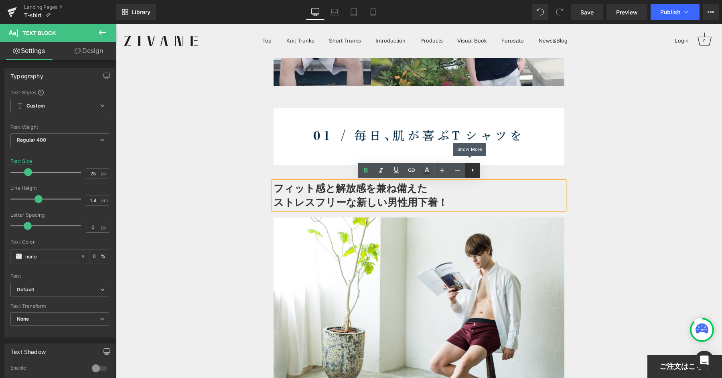
click at [470, 170] on icon at bounding box center [473, 170] width 10 height 10
click at [410, 205] on b "ストレスフリーな新しい男性用下着！" at bounding box center [360, 201] width 174 height 11
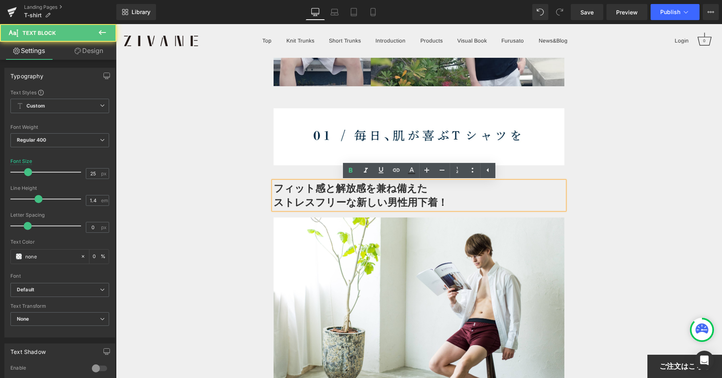
click at [551, 185] on p "フィット感と解放感を兼ね備えた" at bounding box center [418, 188] width 291 height 14
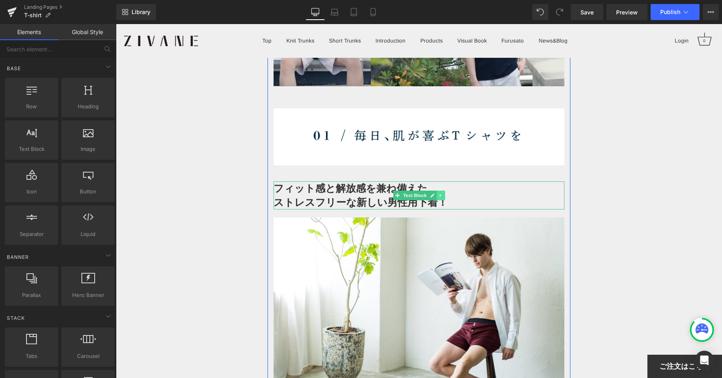
click at [439, 194] on icon at bounding box center [440, 195] width 4 height 5
click at [445, 193] on icon at bounding box center [444, 195] width 4 height 5
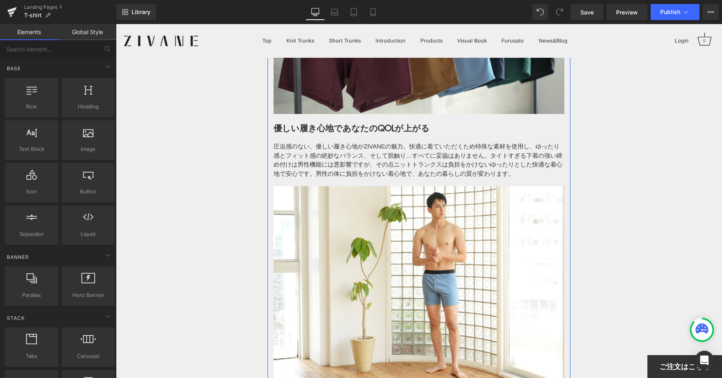
scroll to position [1725, 0]
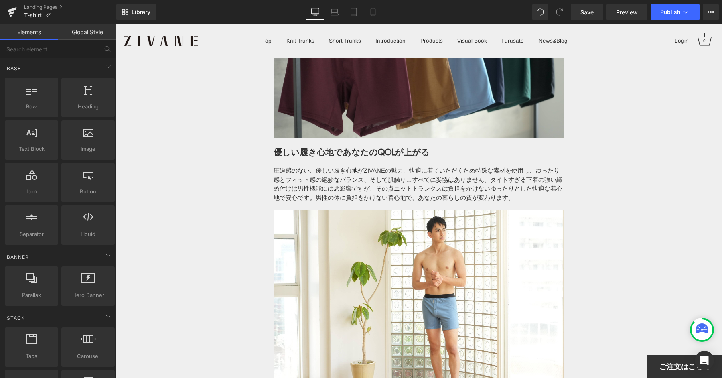
click at [358, 158] on div "優しい履き心地であなたのQOLが上がる Heading" at bounding box center [418, 152] width 291 height 12
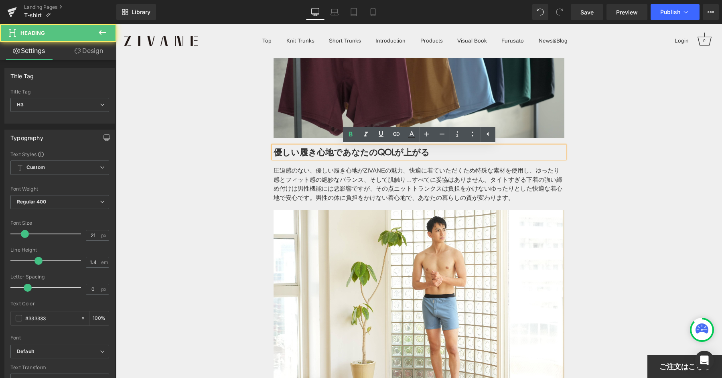
click at [358, 158] on div "優しい履き心地であなたのQOLが上がる Heading" at bounding box center [418, 152] width 291 height 12
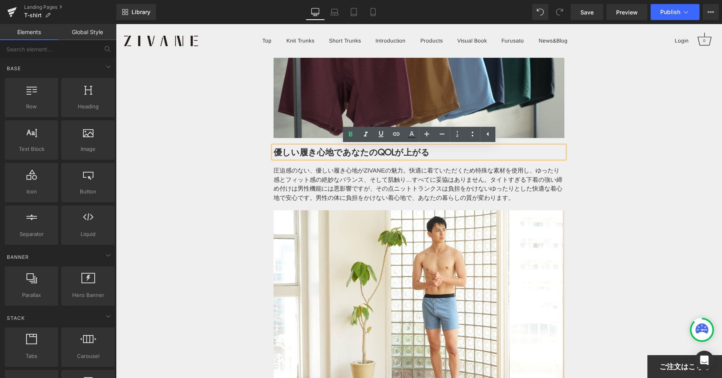
drag, startPoint x: 613, startPoint y: 178, endPoint x: 598, endPoint y: 174, distance: 15.4
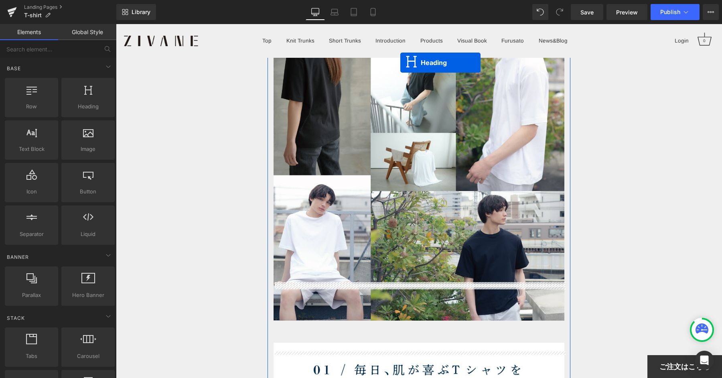
scroll to position [0, 0]
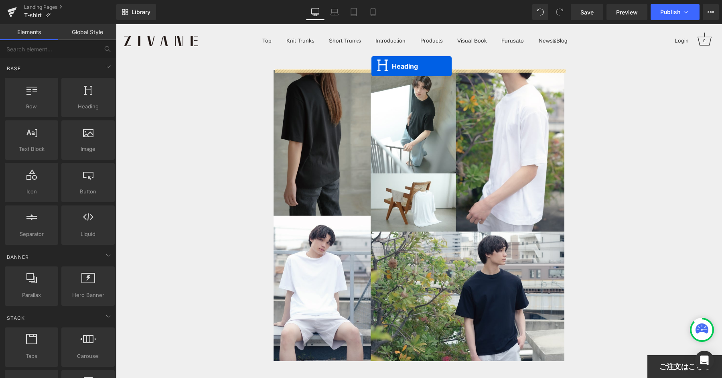
drag, startPoint x: 399, startPoint y: 152, endPoint x: 371, endPoint y: 66, distance: 90.4
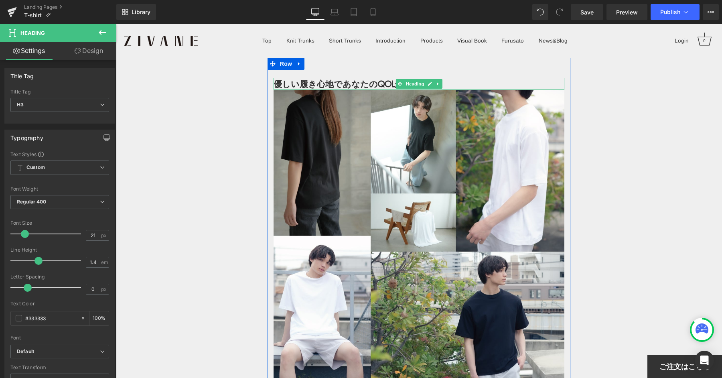
click at [362, 83] on strong "優しい履き心地であなたのQOLが上がる" at bounding box center [351, 84] width 156 height 12
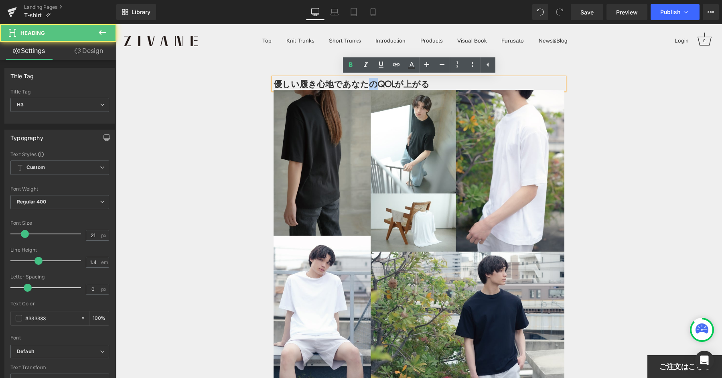
click at [362, 83] on strong "優しい履き心地であなたのQOLが上がる" at bounding box center [351, 84] width 156 height 12
click at [421, 83] on strong "優しい履き心地であなたのQOLが上がる" at bounding box center [351, 84] width 156 height 12
click at [275, 78] on strong "優しい履き心地であなたのQOLが上がる" at bounding box center [351, 84] width 156 height 12
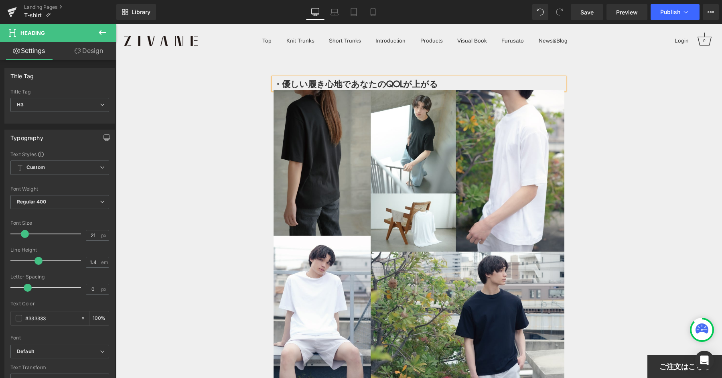
click at [474, 83] on h3 "・優しい履き心地であなたのQOLが上がる" at bounding box center [418, 84] width 291 height 12
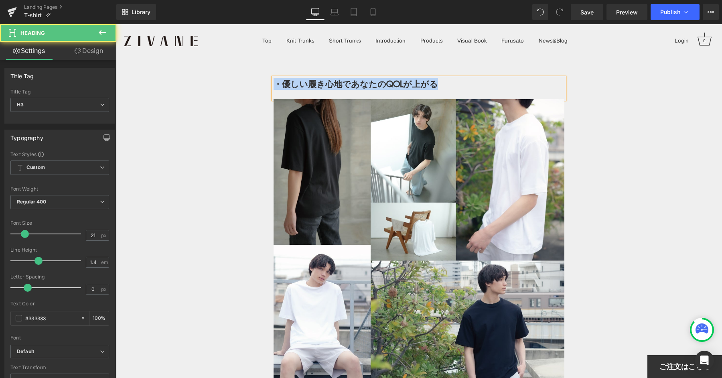
drag, startPoint x: 365, startPoint y: 83, endPoint x: 256, endPoint y: 79, distance: 108.4
copy strong "・優しい履き心地であなたのQOLが上がる"
click at [435, 84] on h3 "・優しい履き心地であなたのQOLが上がる" at bounding box center [418, 84] width 291 height 12
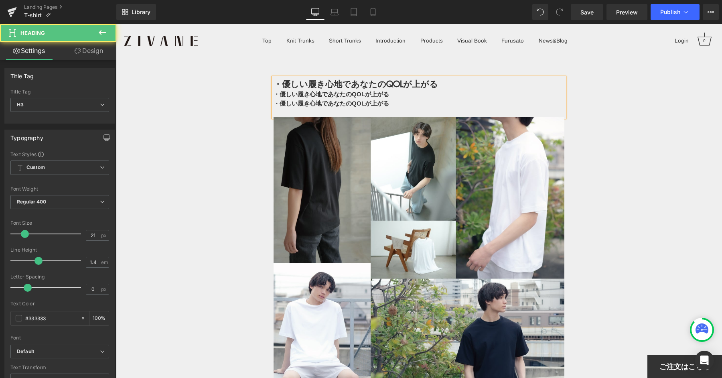
click at [345, 86] on strong "・優しい履き心地であなたのQOLが上がる" at bounding box center [355, 84] width 164 height 12
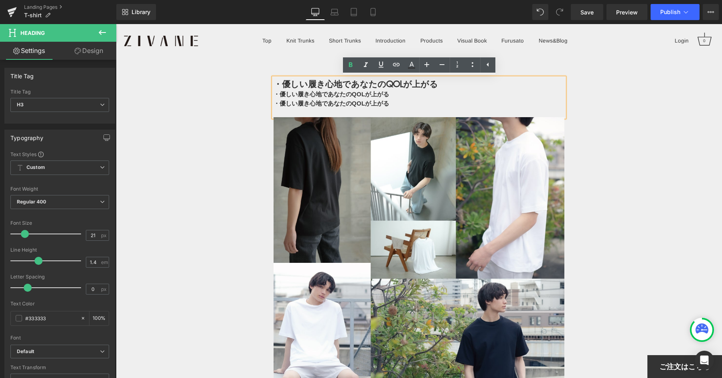
click at [296, 97] on b "・優しい履き心地であなたのQOLが上がる" at bounding box center [330, 94] width 115 height 7
click at [281, 83] on strong "・優しい履き心地であなたのQOLが上がる" at bounding box center [355, 84] width 164 height 12
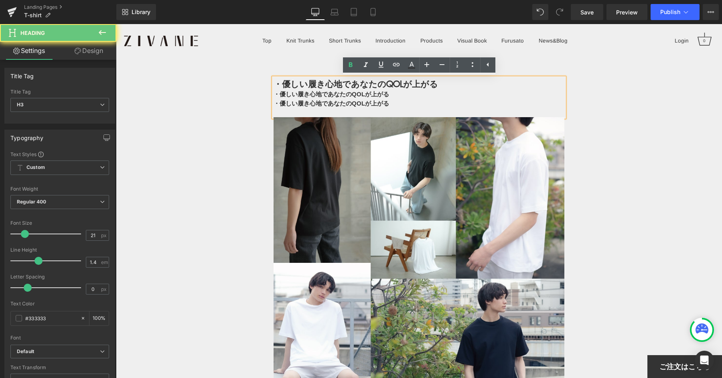
click at [294, 83] on strong "・優しい履き心地であなたのQOLが上がる" at bounding box center [355, 84] width 164 height 12
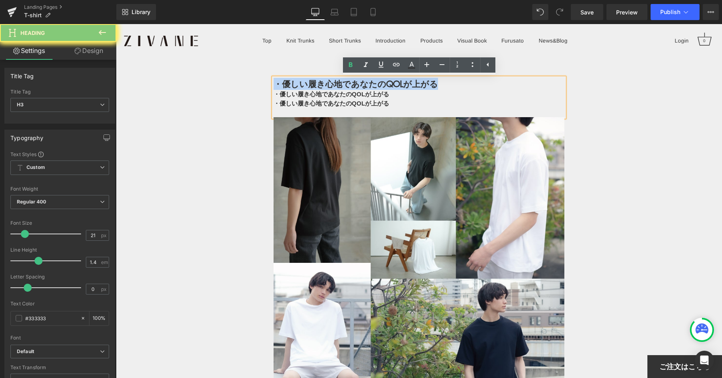
click at [294, 83] on strong "・優しい履き心地であなたのQOLが上がる" at bounding box center [355, 84] width 164 height 12
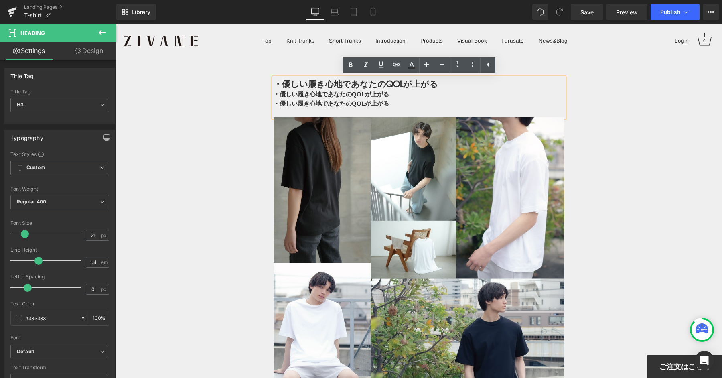
click at [330, 94] on b "・優しい履き心地であなたのQOLが上がる" at bounding box center [330, 94] width 115 height 7
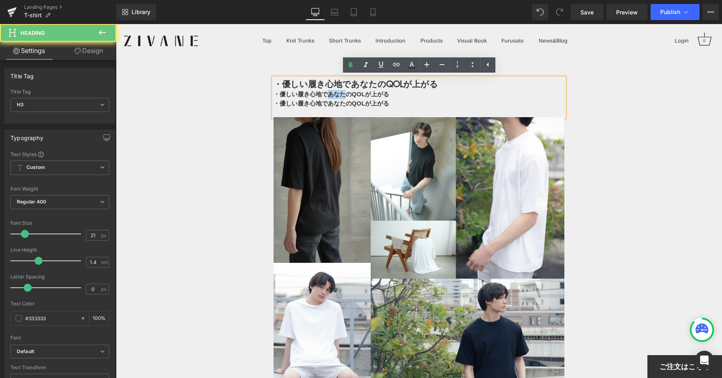
click at [330, 94] on b "・優しい履き心地であなたのQOLが上がる" at bounding box center [330, 94] width 115 height 7
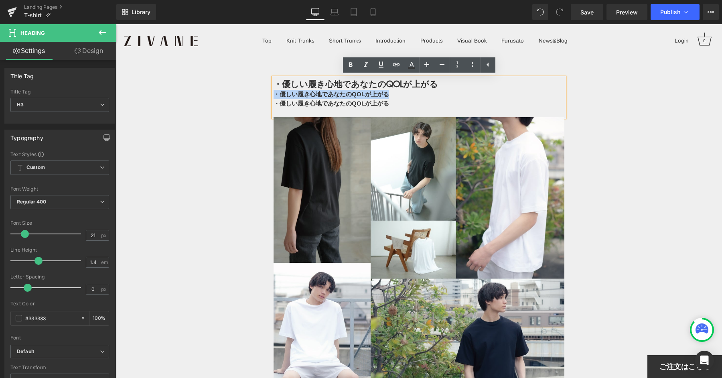
click at [363, 99] on div "・優しい履き心地であなたのQOLが上がる" at bounding box center [418, 103] width 291 height 9
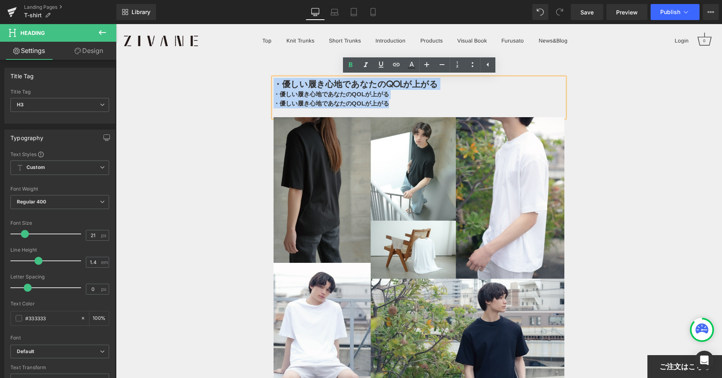
drag, startPoint x: 303, startPoint y: 82, endPoint x: 225, endPoint y: 80, distance: 78.2
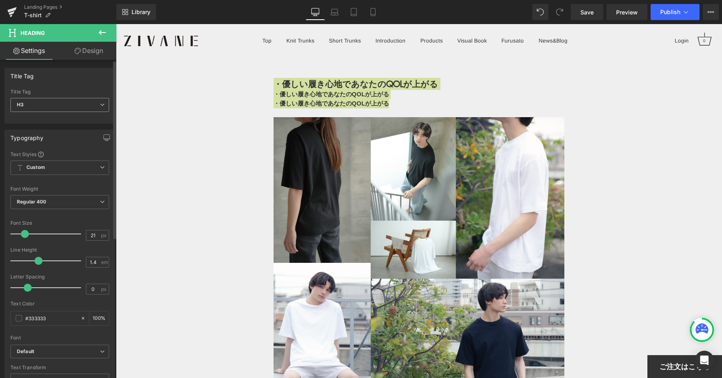
click at [51, 111] on div "H3 H1 H2 H3 H4 H5 H6" at bounding box center [59, 107] width 99 height 18
click at [47, 106] on span "H3" at bounding box center [59, 105] width 99 height 14
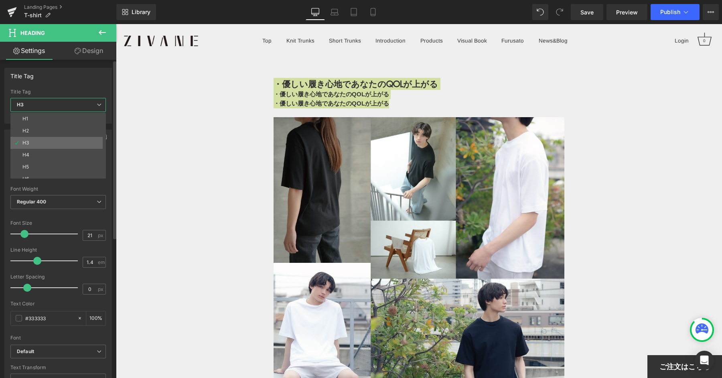
click at [42, 140] on li "H3" at bounding box center [59, 143] width 99 height 12
type input "100"
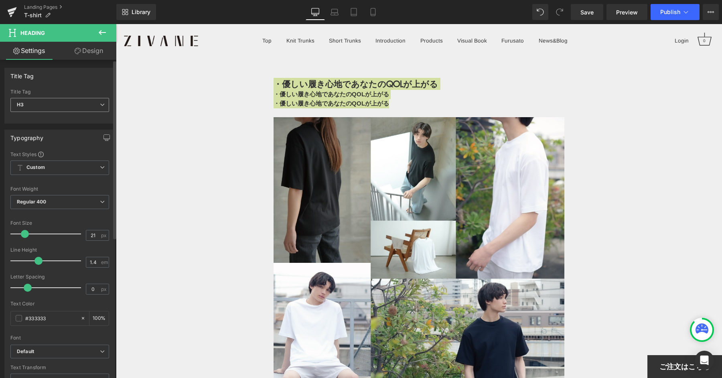
click at [66, 102] on span "H3" at bounding box center [59, 105] width 99 height 14
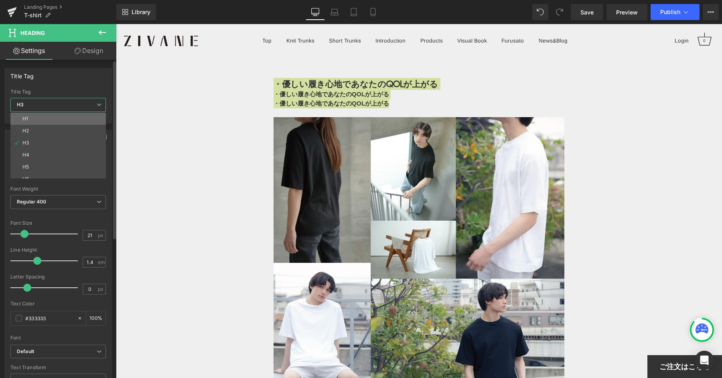
click at [53, 122] on li "H1" at bounding box center [59, 119] width 99 height 12
type input "45"
type input "100"
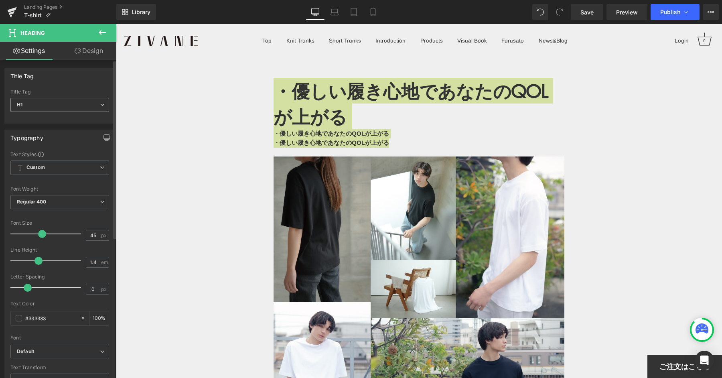
click at [66, 101] on span "H1" at bounding box center [59, 105] width 99 height 14
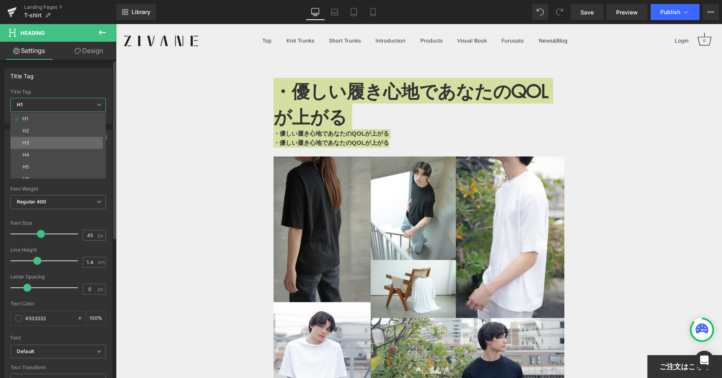
click at [55, 139] on li "H3" at bounding box center [59, 143] width 99 height 12
type input "21"
type input "100"
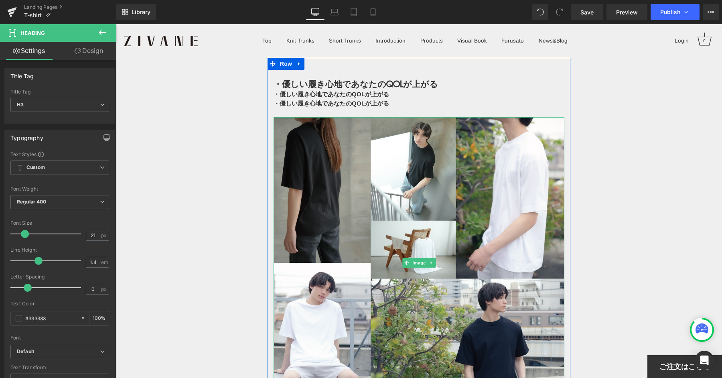
click at [409, 97] on div "・優しい履き心地であなたのQOLが上がる ・優しい履き心地であなたのQOLが上がる ・優しい履き心地であなたのQOLが上がる Heading" at bounding box center [418, 97] width 291 height 39
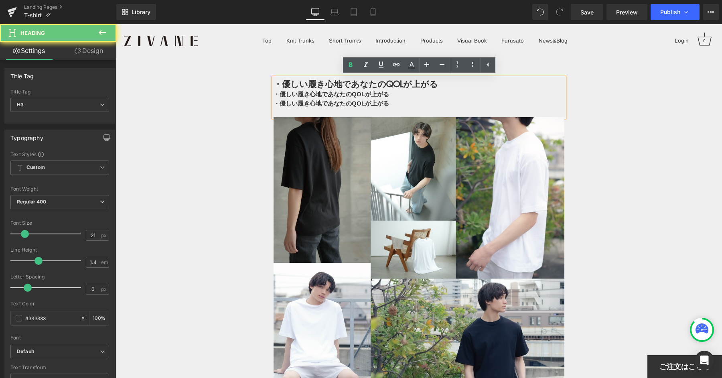
click at [392, 98] on div "・優しい履き心地であなたのQOLが上がる" at bounding box center [418, 94] width 291 height 9
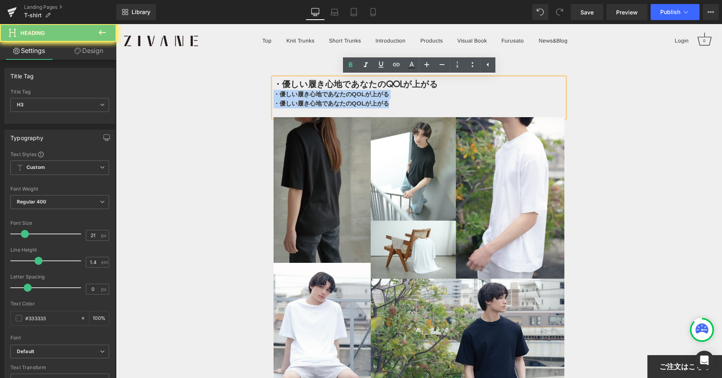
drag, startPoint x: 392, startPoint y: 103, endPoint x: 255, endPoint y: 95, distance: 137.4
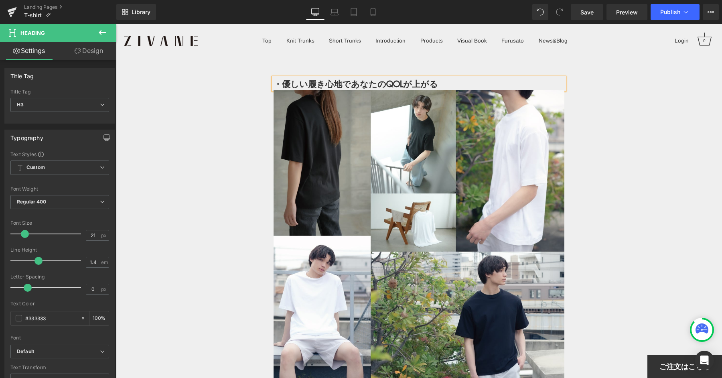
click at [420, 55] on div "Menu Top Knit Trunks Short Trunks Introduction Products Visual Book 0" at bounding box center [419, 41] width 606 height 34
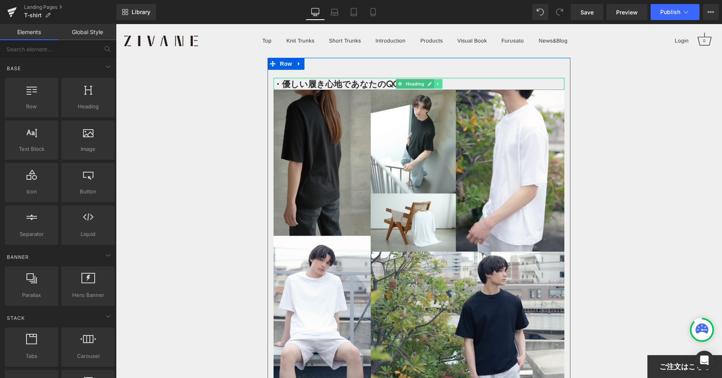
click at [436, 81] on icon at bounding box center [438, 83] width 4 height 5
click at [433, 84] on icon at bounding box center [433, 84] width 4 height 4
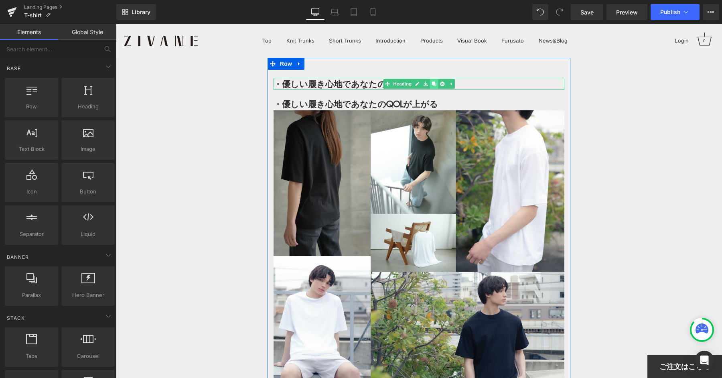
click at [433, 85] on icon at bounding box center [433, 84] width 4 height 4
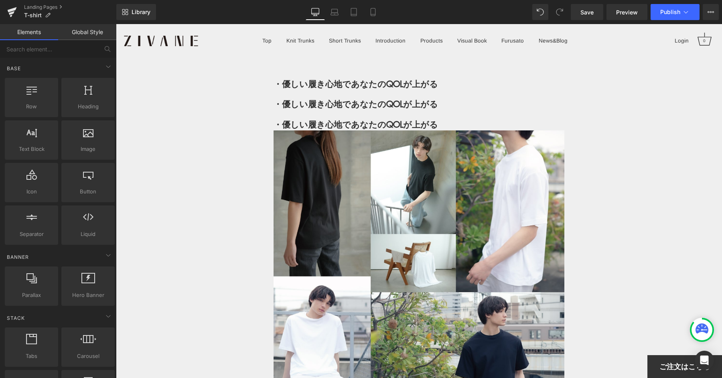
click at [632, 12] on span "Preview" at bounding box center [627, 12] width 22 height 8
click at [659, 13] on button "Publish" at bounding box center [674, 12] width 49 height 16
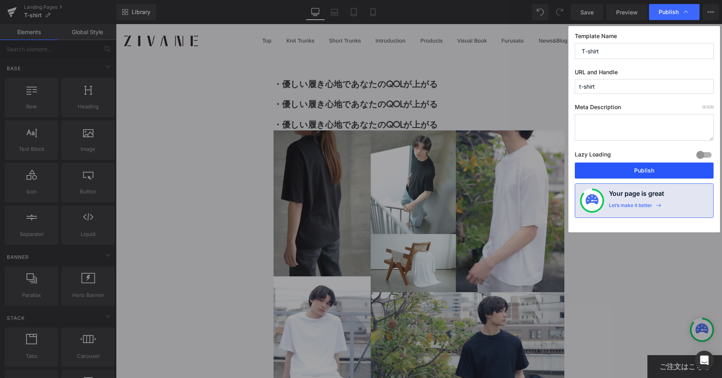
click at [608, 171] on button "Publish" at bounding box center [644, 170] width 139 height 16
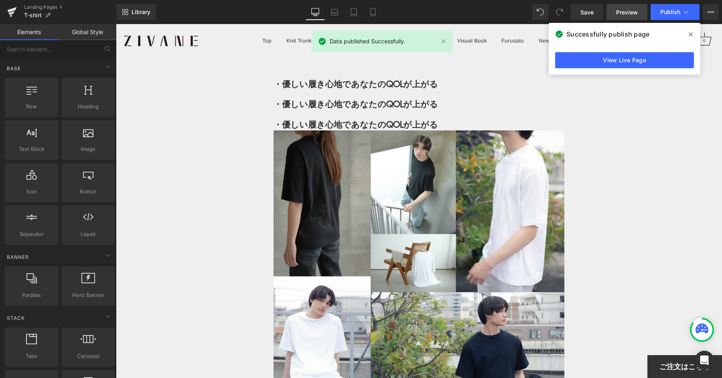
click at [612, 14] on link "Preview" at bounding box center [626, 12] width 41 height 16
click at [424, 107] on div "・優しい履き心地であなたのQOLが上がる Heading" at bounding box center [418, 104] width 291 height 12
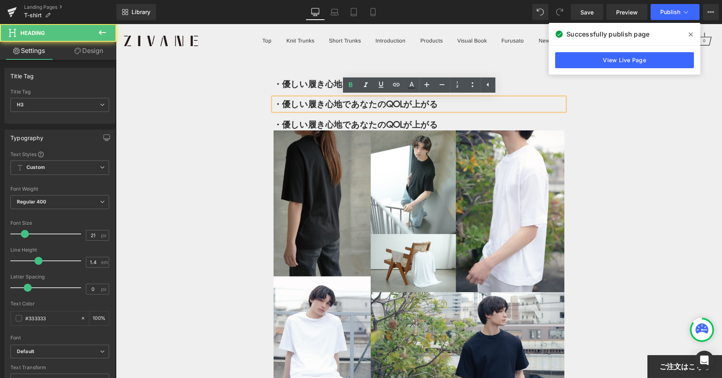
click at [436, 119] on div "・優しい履き心地であなたのQOLが上がる Heading" at bounding box center [418, 124] width 291 height 12
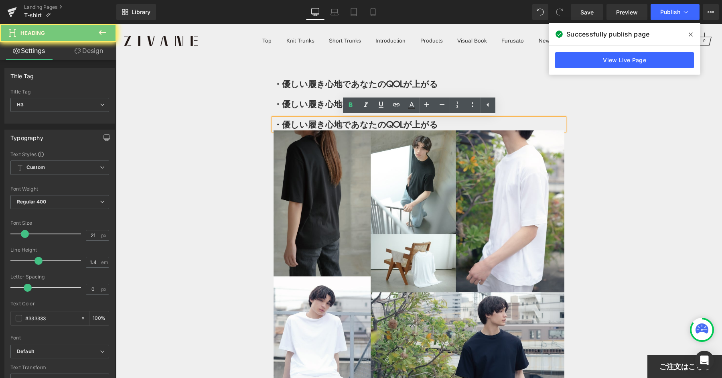
click at [444, 124] on h3 "・優しい履き心地であなたのQOLが上がる" at bounding box center [418, 124] width 291 height 12
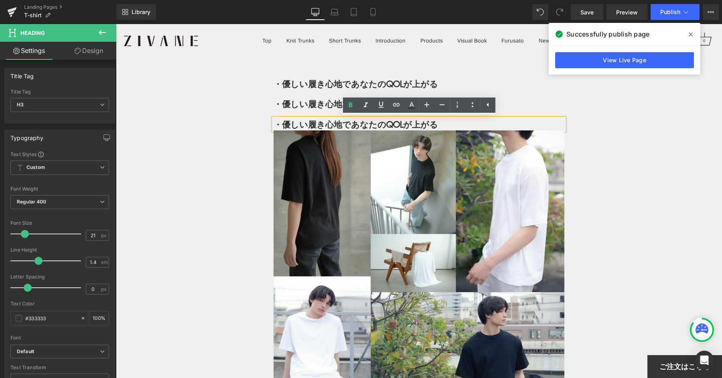
click at [318, 119] on strong "・優しい履き心地であなたのQOLが上がる" at bounding box center [355, 124] width 164 height 12
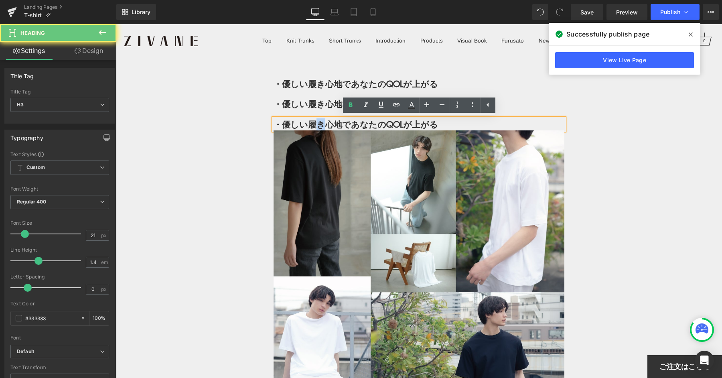
click at [318, 119] on strong "・優しい履き心地であなたのQOLが上がる" at bounding box center [355, 124] width 164 height 12
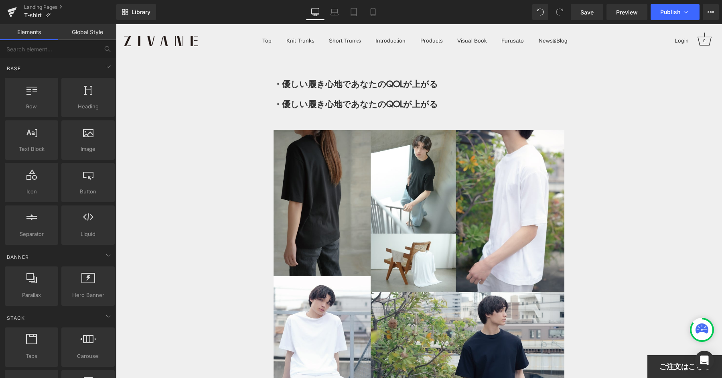
click at [116, 24] on div at bounding box center [116, 24] width 0 height 0
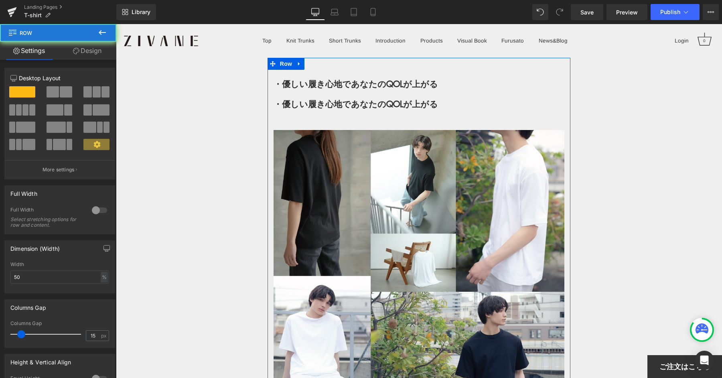
click at [411, 119] on div "Heading" at bounding box center [418, 124] width 291 height 12
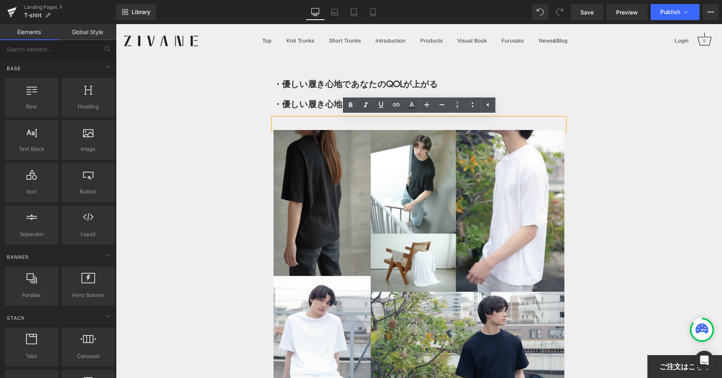
drag, startPoint x: 696, startPoint y: 119, endPoint x: 602, endPoint y: 119, distance: 93.8
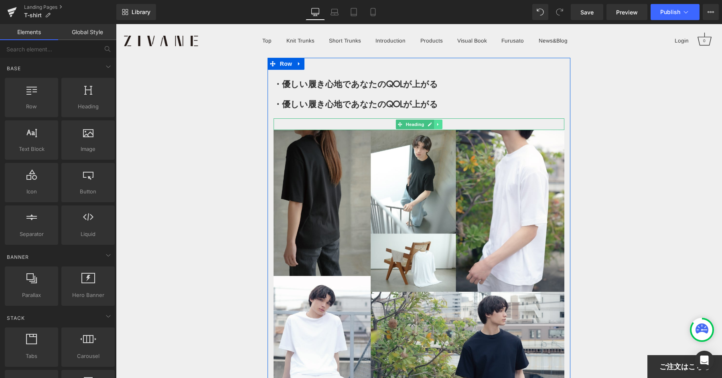
click at [438, 120] on link at bounding box center [438, 124] width 8 height 10
click at [441, 123] on icon at bounding box center [442, 124] width 4 height 4
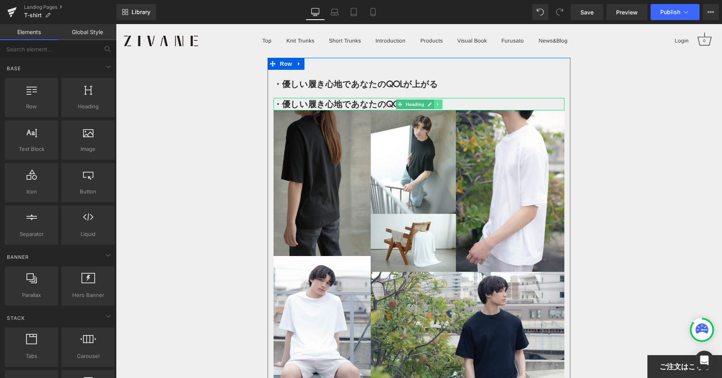
click at [439, 103] on icon at bounding box center [438, 104] width 4 height 5
click at [443, 103] on icon at bounding box center [442, 104] width 4 height 4
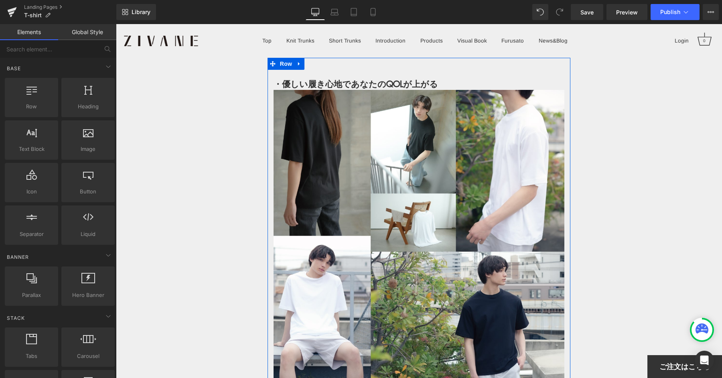
click at [502, 87] on h3 "・優しい履き心地であなたのQOLが上がる" at bounding box center [418, 84] width 291 height 12
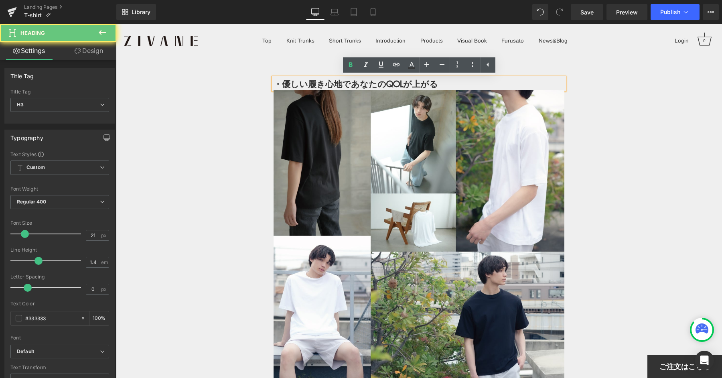
click at [495, 84] on h3 "・優しい履き心地であなたのQOLが上がる" at bounding box center [418, 84] width 291 height 12
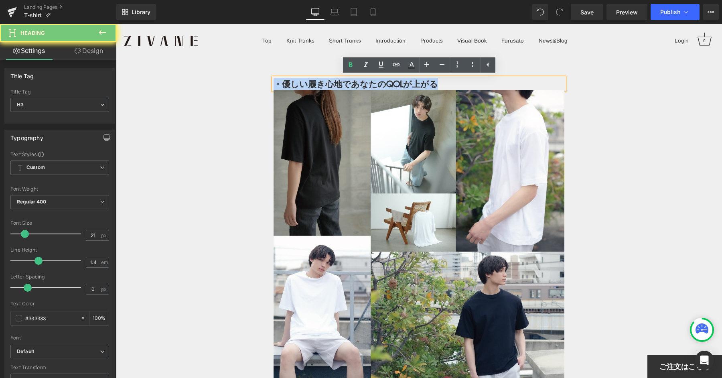
click at [495, 84] on h3 "・優しい履き心地であなたのQOLが上がる" at bounding box center [418, 84] width 291 height 12
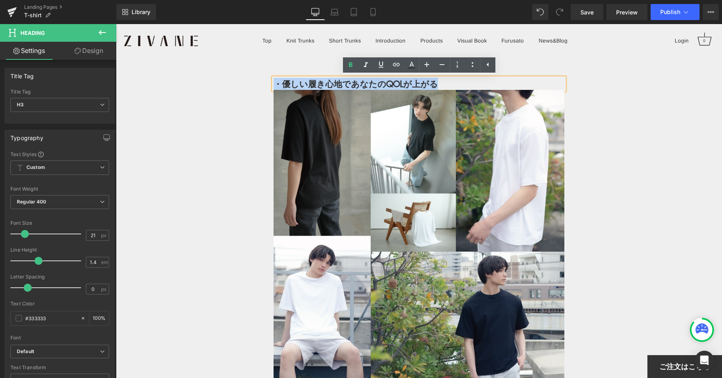
click at [547, 78] on div "・優しい履き心地であなたのQOLが上がる" at bounding box center [418, 84] width 291 height 12
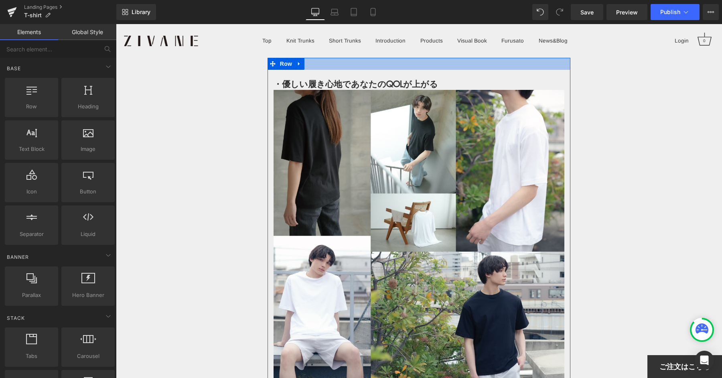
click at [391, 63] on div at bounding box center [418, 64] width 303 height 12
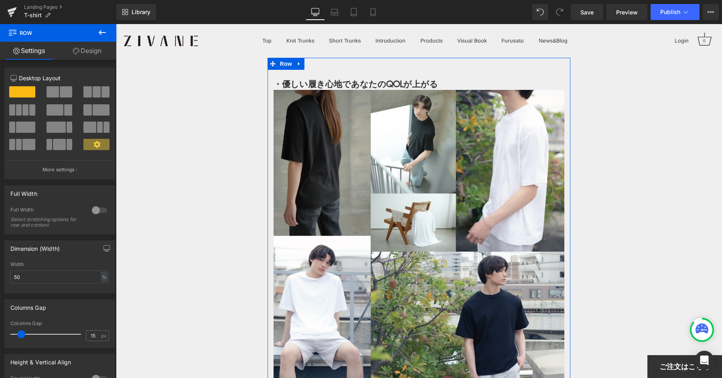
drag, startPoint x: 416, startPoint y: 77, endPoint x: 426, endPoint y: 81, distance: 10.8
click at [116, 24] on div at bounding box center [116, 24] width 0 height 0
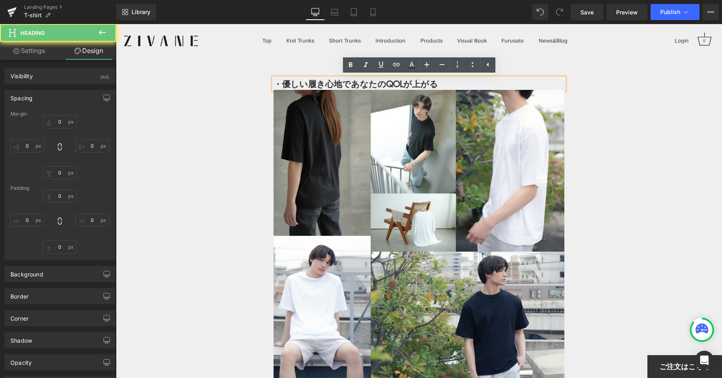
type input "20"
type input "0"
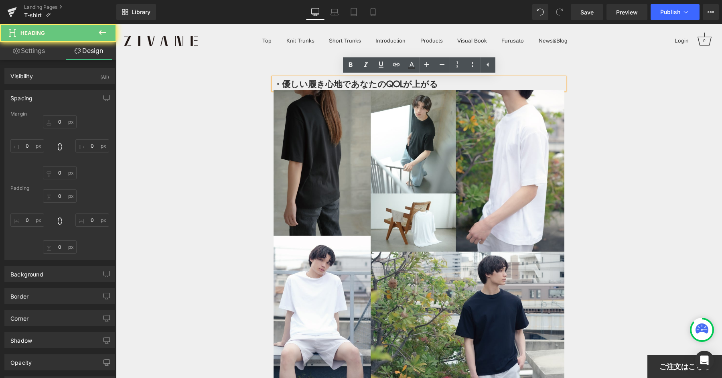
type input "0"
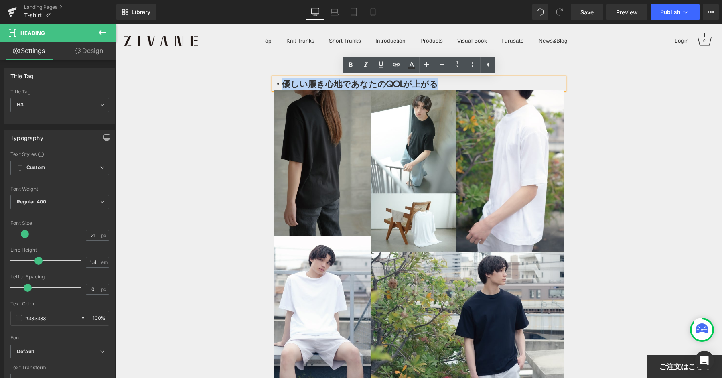
drag, startPoint x: 434, startPoint y: 84, endPoint x: 282, endPoint y: 81, distance: 152.0
click at [282, 81] on h3 "・優しい履き心地であなたのQOLが上がる" at bounding box center [418, 84] width 291 height 12
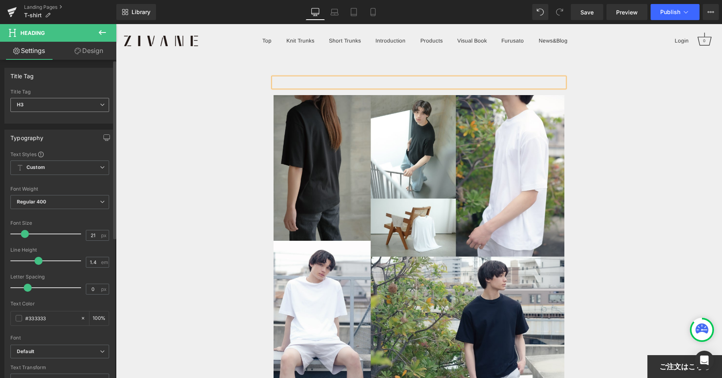
click at [84, 102] on span "H3" at bounding box center [59, 105] width 99 height 14
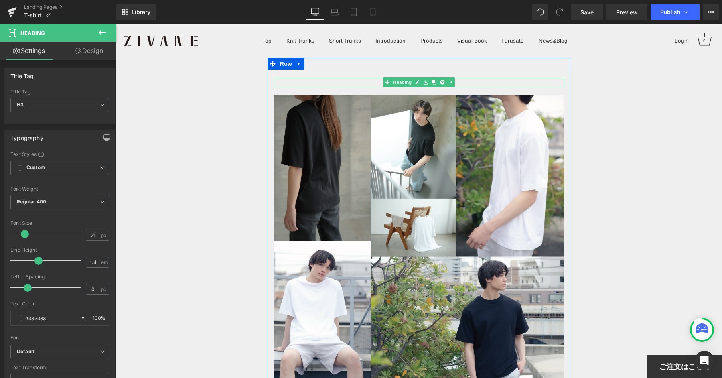
click at [290, 81] on div at bounding box center [418, 82] width 291 height 9
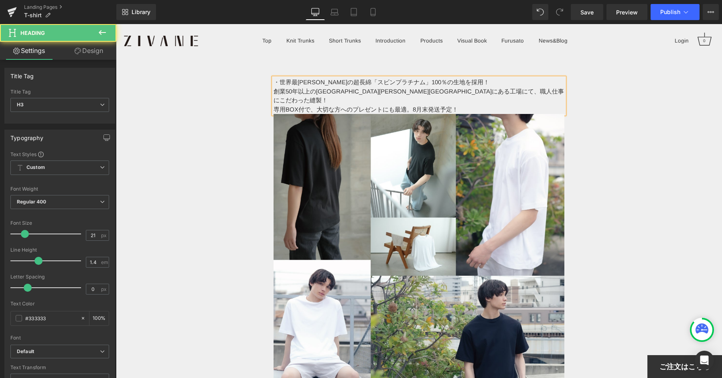
click at [466, 83] on div "・世界最高峰の超長綿「スビンプラチナム」100％の生地を採用！ 創業50年以上の兵庫県西脇市にある工場にて、職人仕事にこだわった縫製！ 専用BOX付で、大切な…" at bounding box center [418, 96] width 291 height 36
click at [496, 90] on div "・創業50年以上の兵庫県西脇市にある工場にて、職人仕事にこだわった縫製！ 専用BOX付で、大切な方へのプレゼントにも最適。8月末発送予定！" at bounding box center [418, 100] width 291 height 27
click at [497, 105] on div "・専用BOX付で、大切な方へのプレゼントにも最適。8月末発送予定！" at bounding box center [418, 109] width 291 height 9
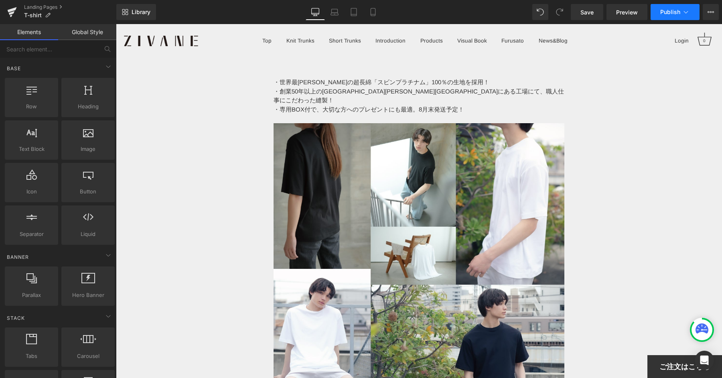
click at [669, 10] on span "Publish" at bounding box center [670, 12] width 20 height 6
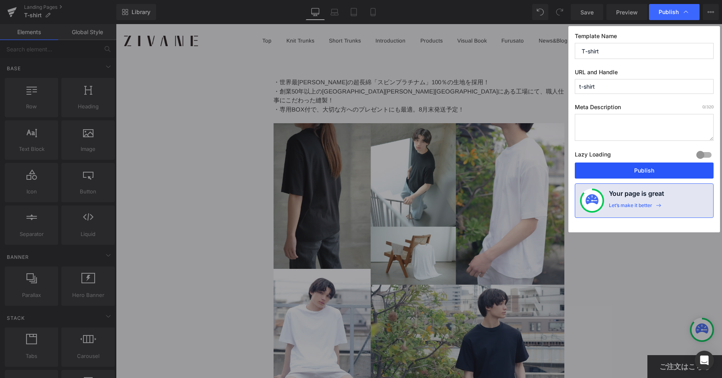
drag, startPoint x: 622, startPoint y: 166, endPoint x: 476, endPoint y: 101, distance: 160.1
click at [622, 166] on button "Publish" at bounding box center [644, 170] width 139 height 16
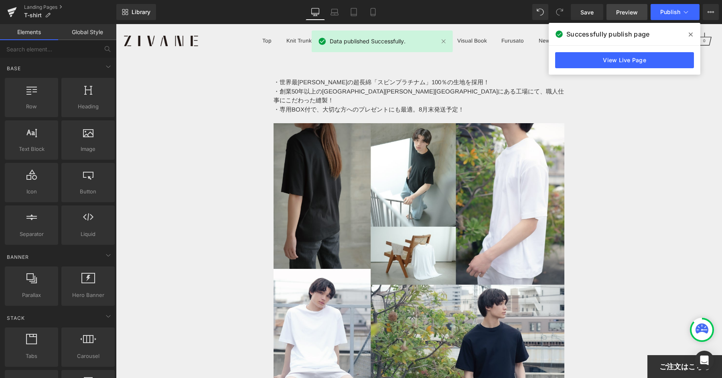
click at [614, 10] on link "Preview" at bounding box center [626, 12] width 41 height 16
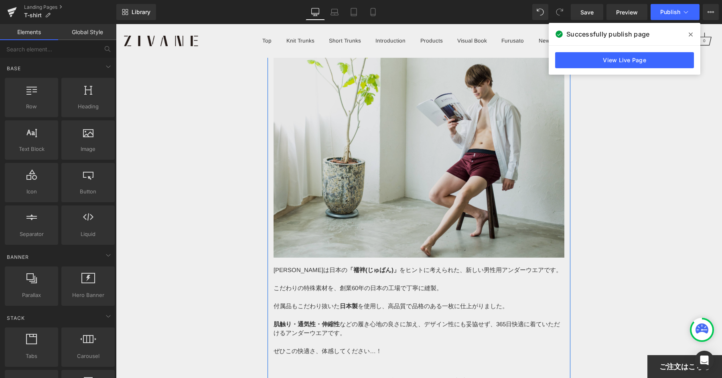
scroll to position [473, 0]
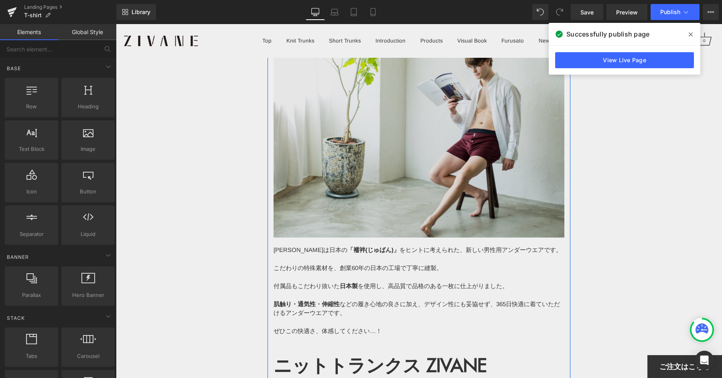
click at [363, 282] on p "付属品もこだわり抜いた 日本製 を使用し、高品質で品格のある一枚に仕上がりました。" at bounding box center [418, 286] width 291 height 9
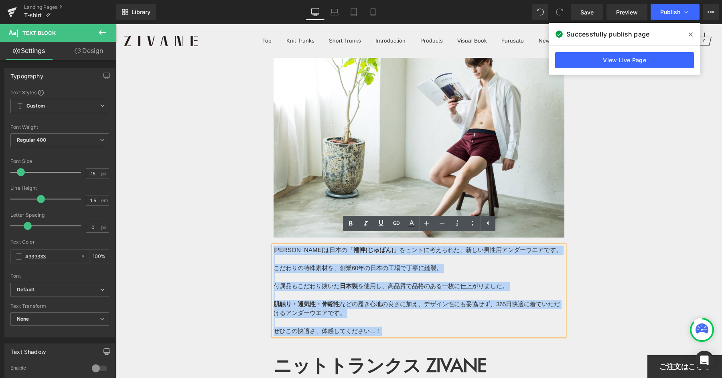
drag, startPoint x: 382, startPoint y: 326, endPoint x: 269, endPoint y: 239, distance: 143.5
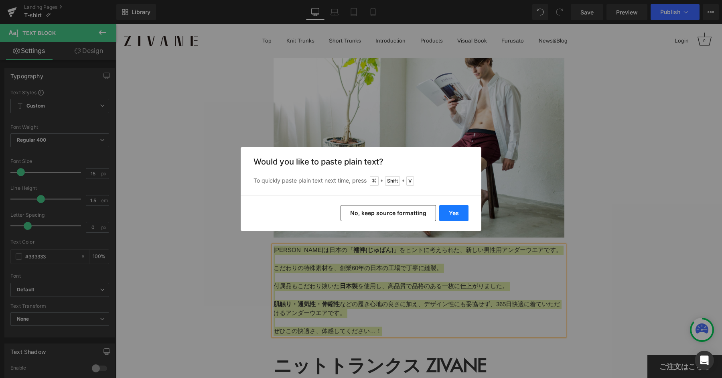
click at [450, 207] on button "Yes" at bounding box center [453, 213] width 29 height 16
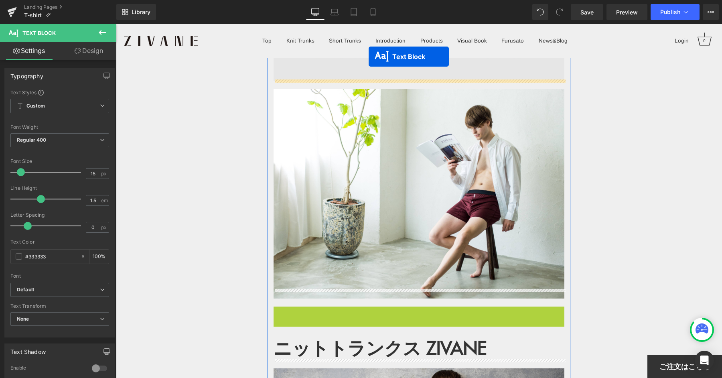
scroll to position [380, 0]
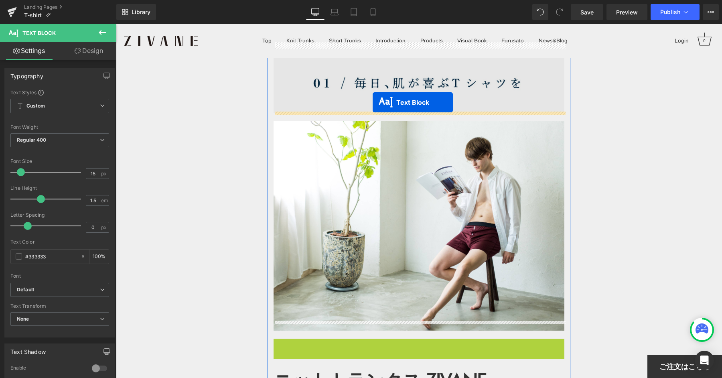
drag, startPoint x: 396, startPoint y: 283, endPoint x: 373, endPoint y: 102, distance: 182.0
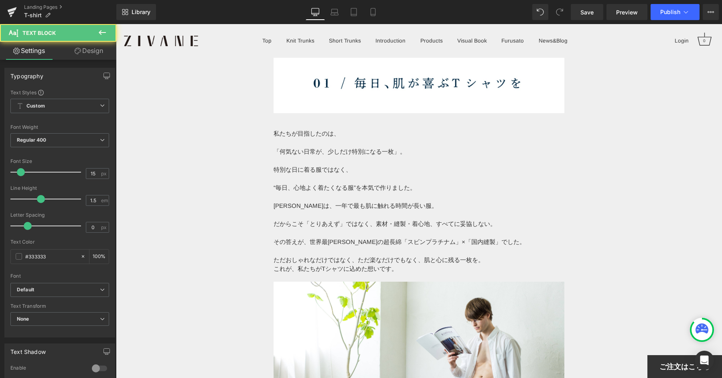
drag, startPoint x: 640, startPoint y: 155, endPoint x: 620, endPoint y: 157, distance: 19.8
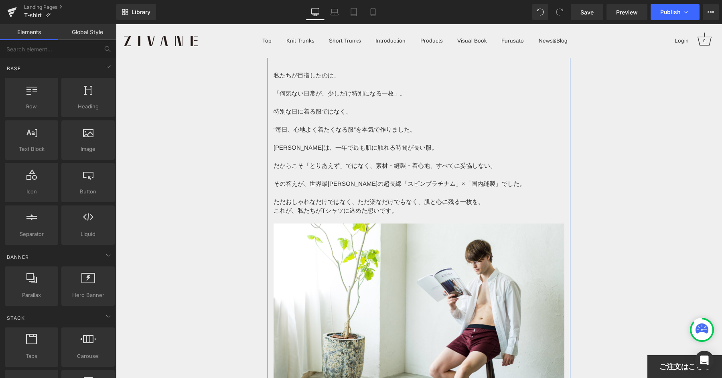
scroll to position [470, 0]
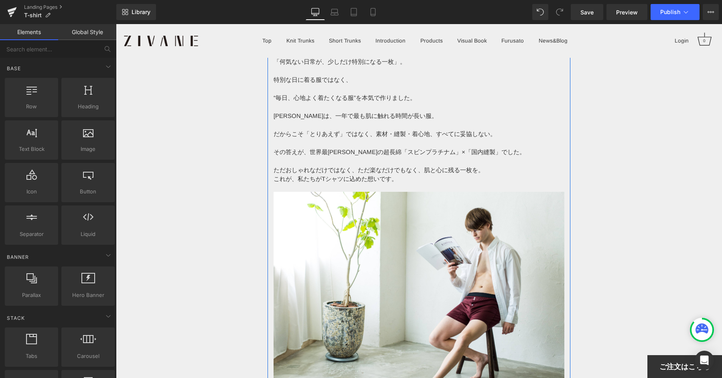
click at [451, 241] on img at bounding box center [418, 296] width 291 height 209
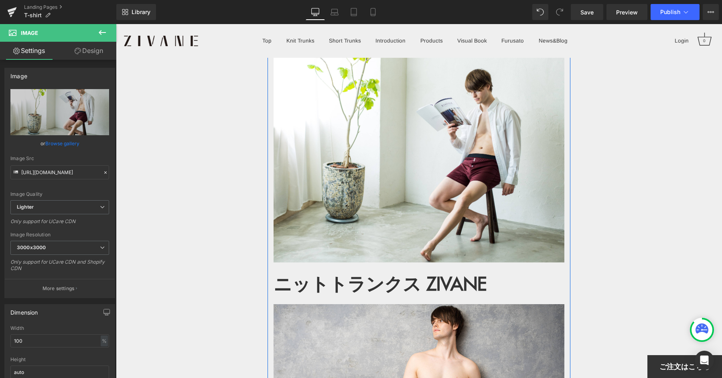
scroll to position [587, 0]
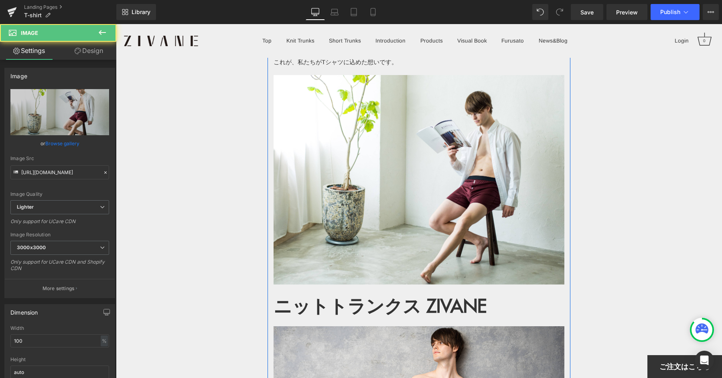
click at [351, 174] on img at bounding box center [418, 179] width 291 height 209
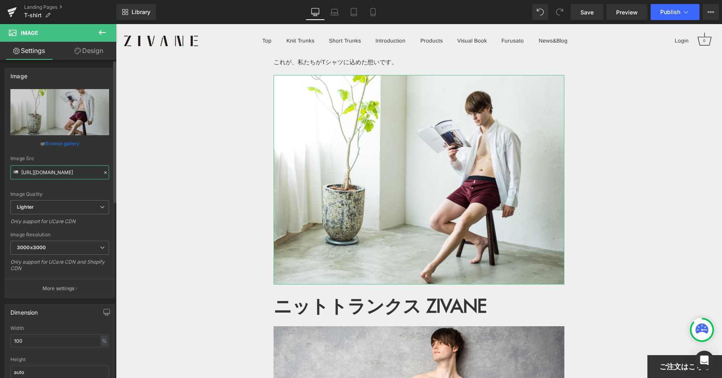
click at [57, 172] on input "https://ucarecdn.com/ccba9178-a6da-4c42-b5e9-edfb44597e99/-/format/auto/-/previ…" at bounding box center [59, 172] width 99 height 14
paste input "static.makuake.com/upload/project/47189/detail_47189_17507794882163.png"
type input "https://static.makuake.com/upload/project/47189/detail_47189_17507794882163.png"
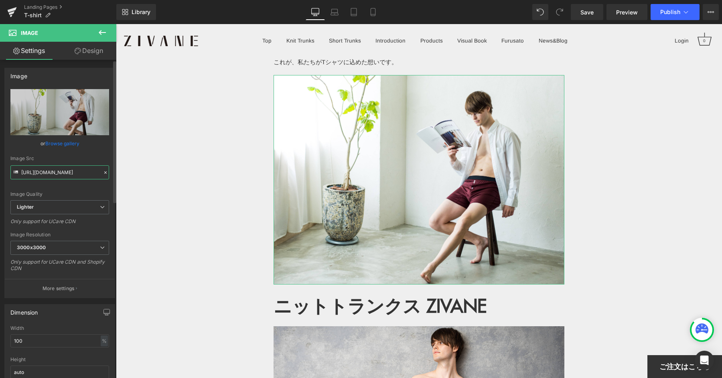
scroll to position [0, 119]
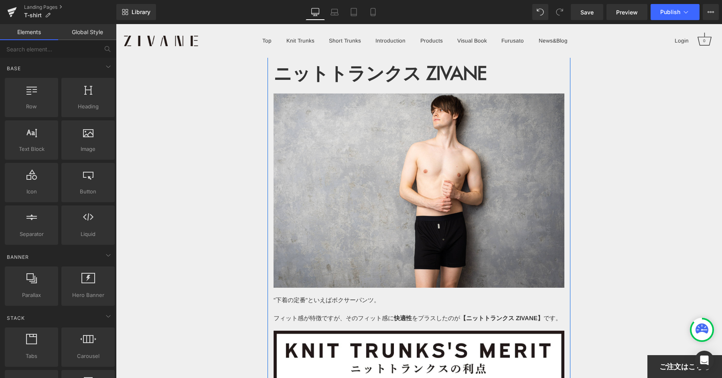
scroll to position [748, 0]
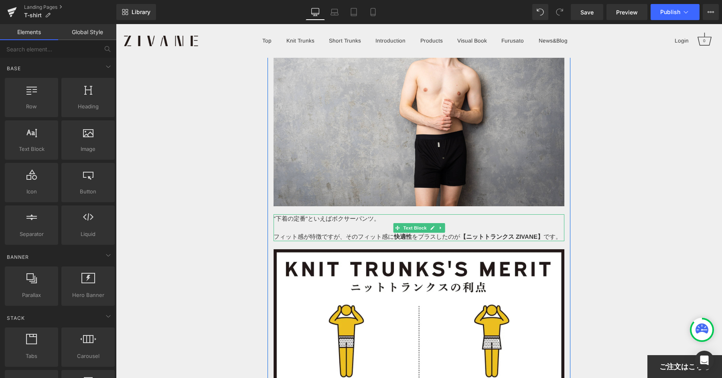
click at [553, 232] on p "フィット感が特徴ですが、そのフィット感に 快適性 をプラスしたのが 【ニットトランクス ZIVANE】 です。" at bounding box center [418, 236] width 291 height 9
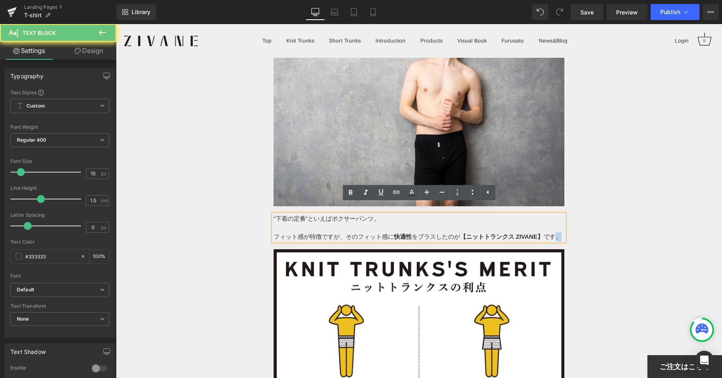
click at [553, 232] on p "フィット感が特徴ですが、そのフィット感に 快適性 をプラスしたのが 【ニットトランクス ZIVANE】 です。" at bounding box center [418, 236] width 291 height 9
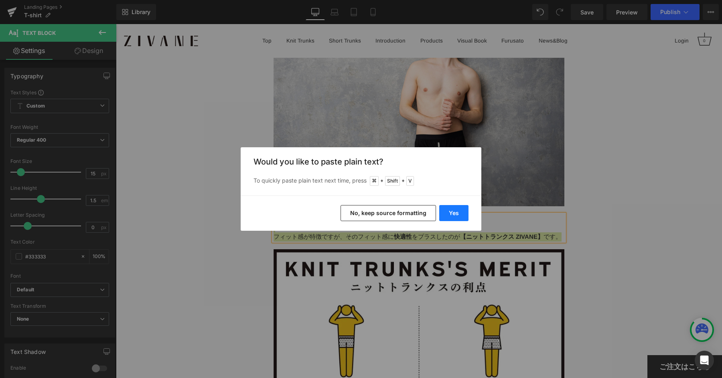
click at [450, 213] on button "Yes" at bounding box center [453, 213] width 29 height 16
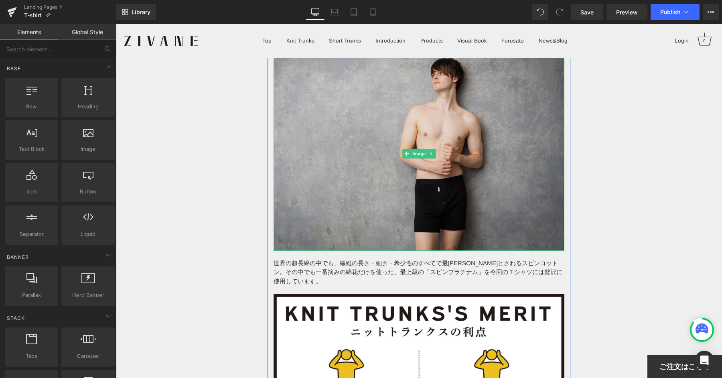
scroll to position [672, 0]
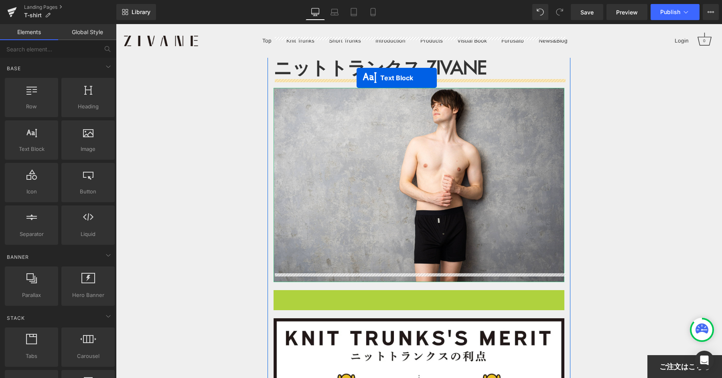
drag, startPoint x: 395, startPoint y: 294, endPoint x: 356, endPoint y: 79, distance: 218.4
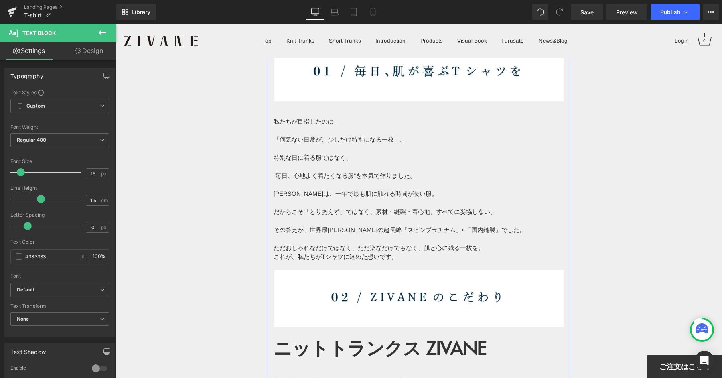
scroll to position [567, 0]
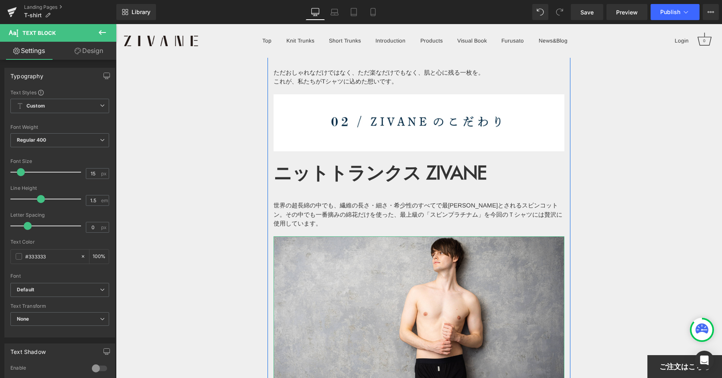
click at [386, 163] on strong "ニットトランクス ZIVANE" at bounding box center [379, 171] width 213 height 25
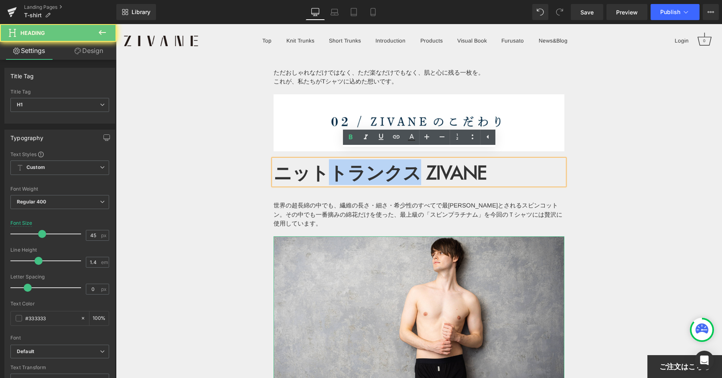
click at [386, 163] on strong "ニットトランクス ZIVANE" at bounding box center [379, 171] width 213 height 25
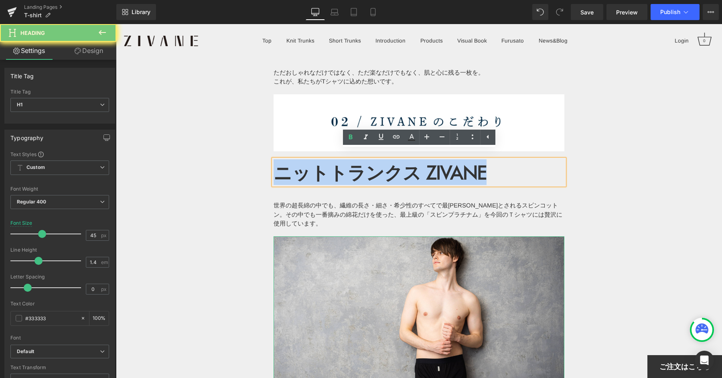
click at [386, 163] on strong "ニットトランクス ZIVANE" at bounding box center [379, 171] width 213 height 25
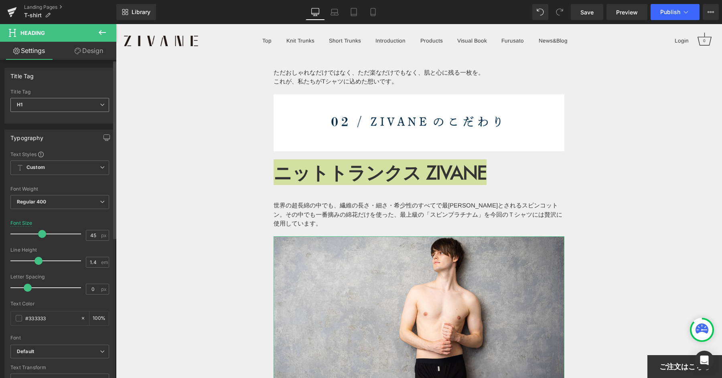
click at [42, 103] on span "H1" at bounding box center [59, 105] width 99 height 14
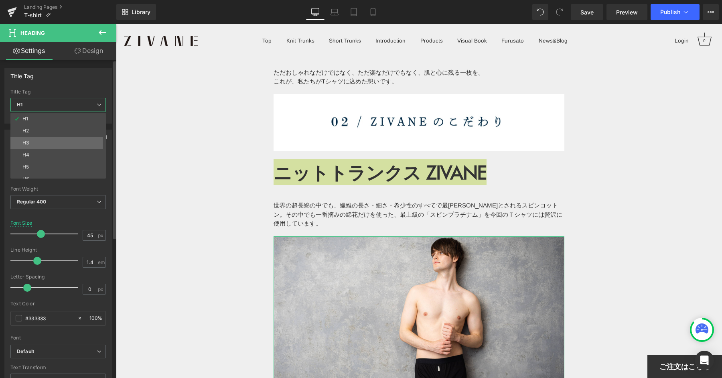
click at [38, 142] on li "H3" at bounding box center [59, 143] width 99 height 12
type input "21"
type input "100"
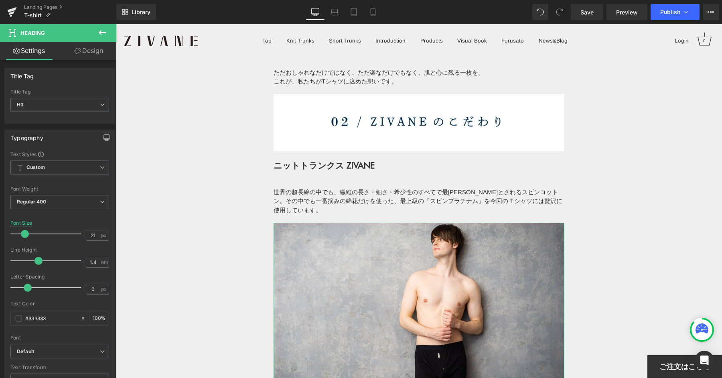
drag, startPoint x: 260, startPoint y: 161, endPoint x: 345, endPoint y: 174, distance: 85.9
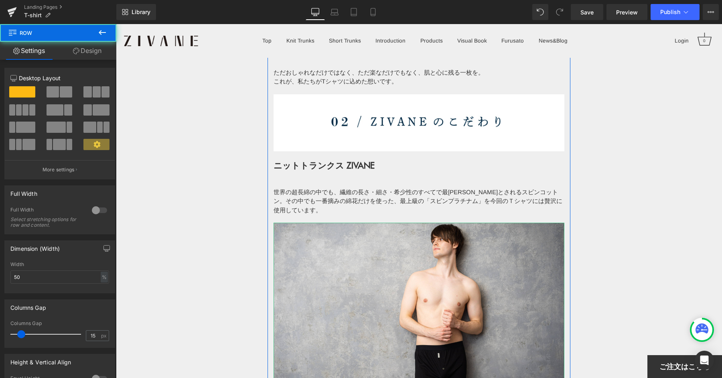
click at [352, 159] on strong "ニットトランクス ZIVANE" at bounding box center [323, 165] width 101 height 12
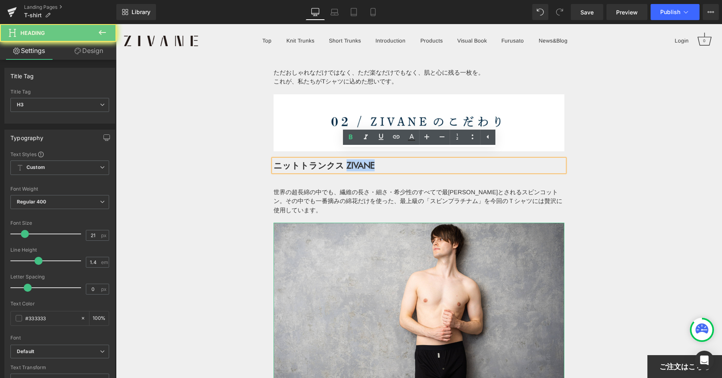
click at [352, 159] on strong "ニットトランクス ZIVANE" at bounding box center [323, 165] width 101 height 12
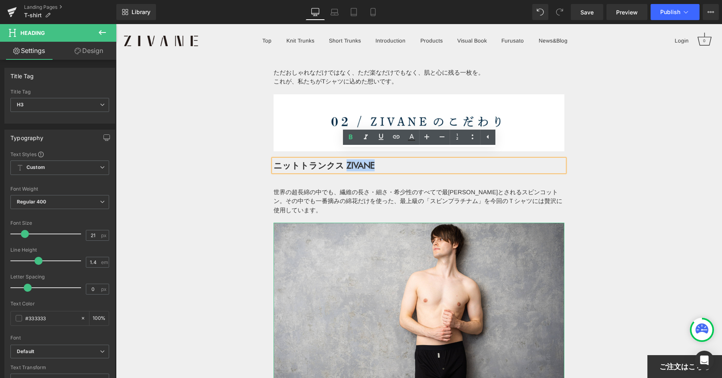
click at [381, 159] on h3 "ニットトランクス ZIVANE" at bounding box center [418, 165] width 291 height 12
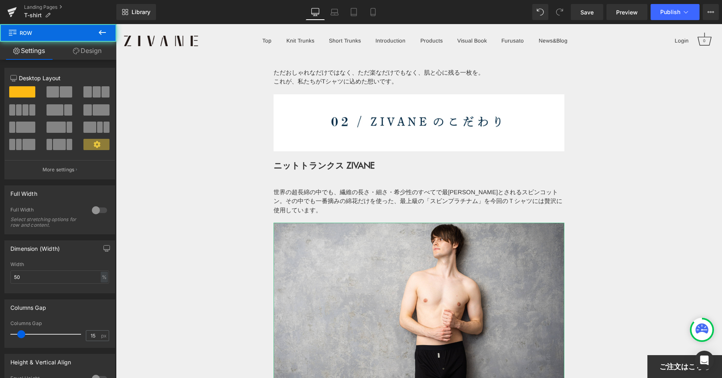
click at [340, 188] on p "世界の超長綿の中でも、繊維の長さ・細さ・希少性のすべてで最[PERSON_NAME]とされるスビンコットン。その中でも一番摘みの綿花だけを使った、最上級の「ス…" at bounding box center [418, 201] width 291 height 27
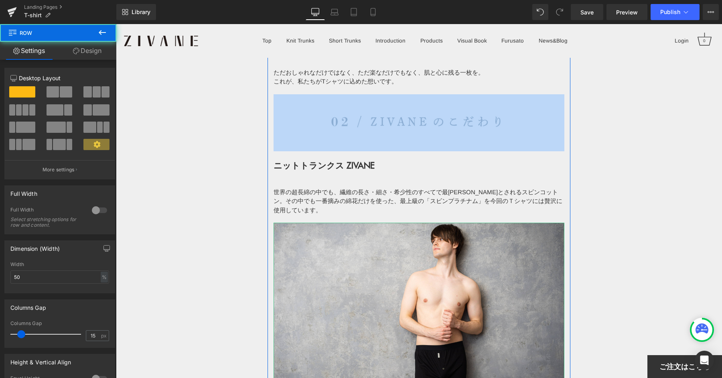
click at [333, 159] on strong "ニットトランクス ZIVANE" at bounding box center [323, 165] width 101 height 12
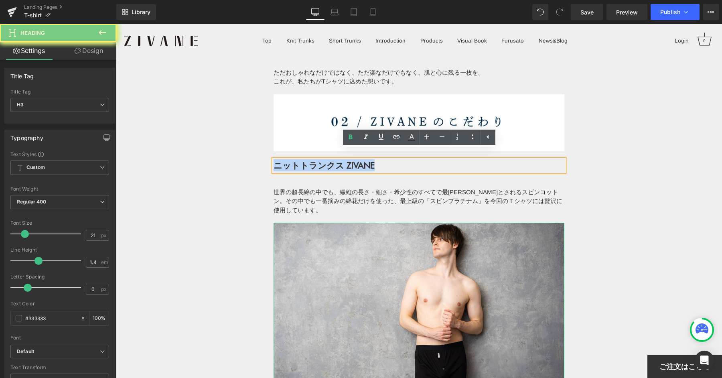
click at [333, 159] on strong "ニットトランクス ZIVANE" at bounding box center [323, 165] width 101 height 12
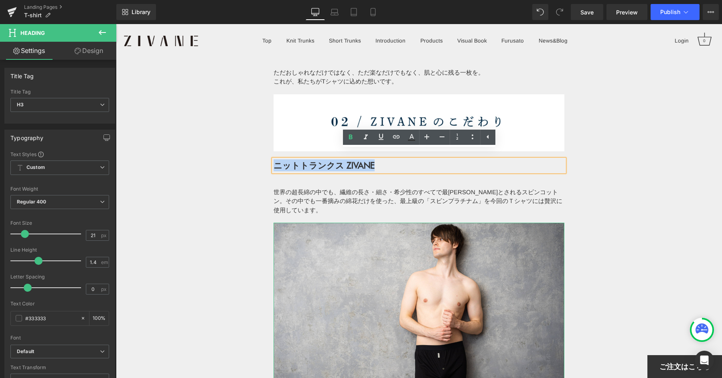
paste div
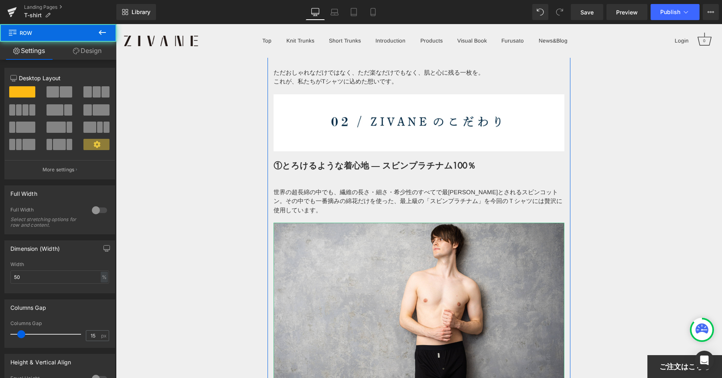
click at [353, 188] on p "世界の超長綿の中でも、繊維の長さ・細さ・希少性のすべてで最[PERSON_NAME]とされるスビンコットン。その中でも一番摘みの綿花だけを使った、最上級の「ス…" at bounding box center [418, 201] width 291 height 27
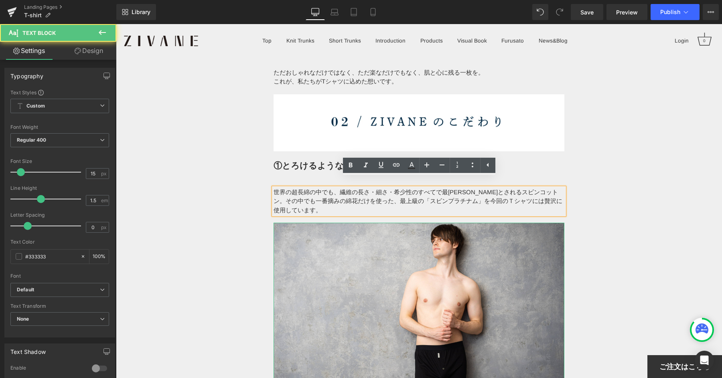
click at [482, 195] on p "世界の超長綿の中でも、繊維の長さ・細さ・希少性のすべてで最[PERSON_NAME]とされるスビンコットン。その中でも一番摘みの綿花だけを使った、最上級の「ス…" at bounding box center [418, 201] width 291 height 27
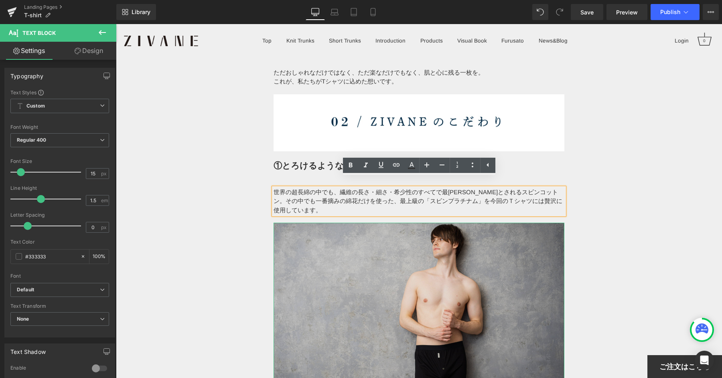
click at [401, 233] on img at bounding box center [418, 320] width 291 height 194
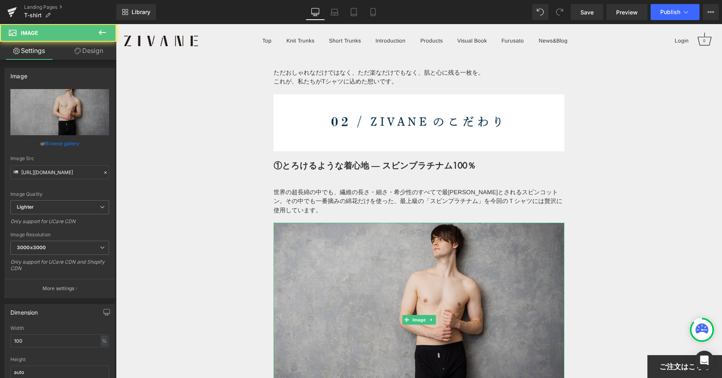
scroll to position [565, 0]
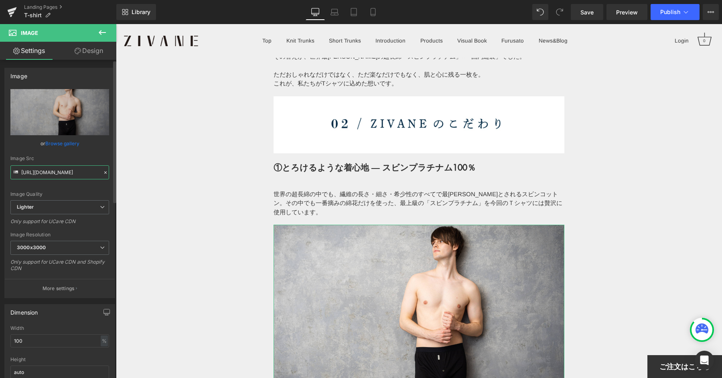
click at [43, 166] on input "https://ucarecdn.com/1cc67217-a7bc-46c4-a672-55b98c60dedd/-/format/auto/-/previ…" at bounding box center [59, 172] width 99 height 14
paste input "static.makuake.com/upload/project/47189/detail_47189_17508370899447.jpg"
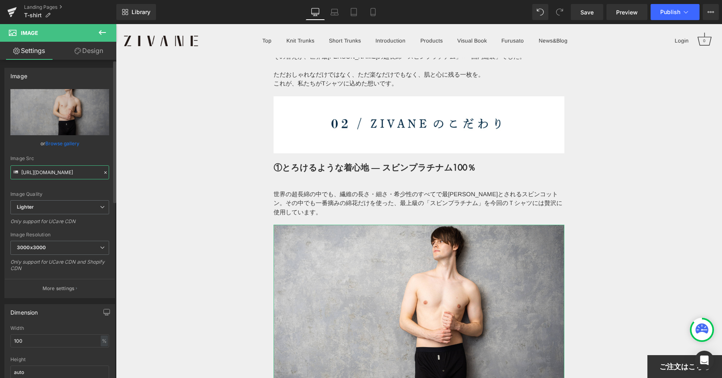
type input "https://static.makuake.com/upload/project/47189/detail_47189_17508370899447.jpg"
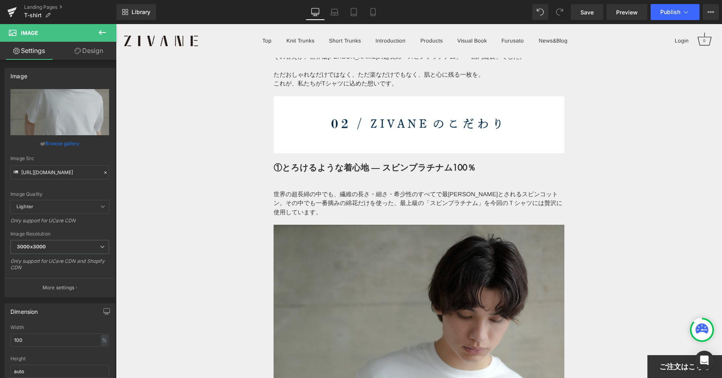
scroll to position [0, 0]
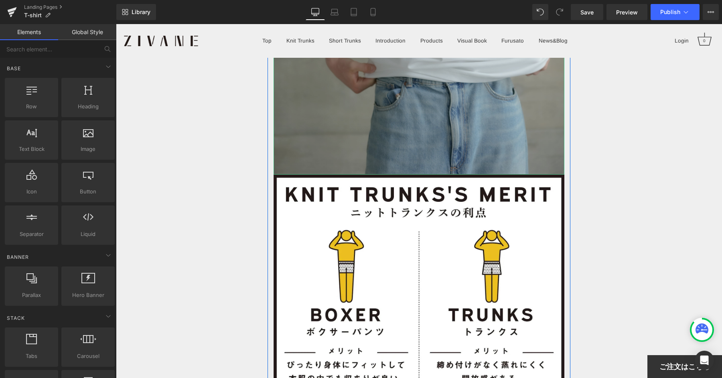
scroll to position [1055, 0]
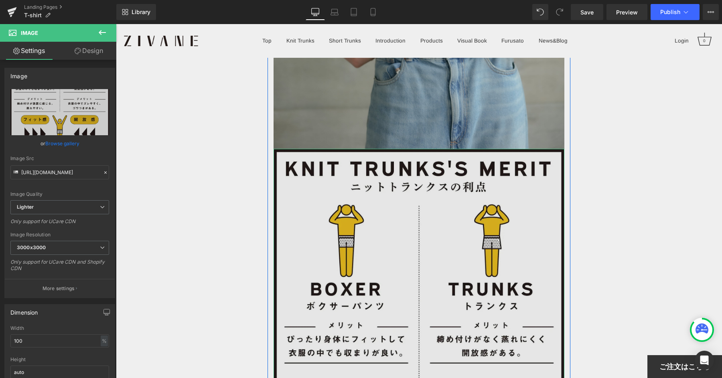
scroll to position [1079, 0]
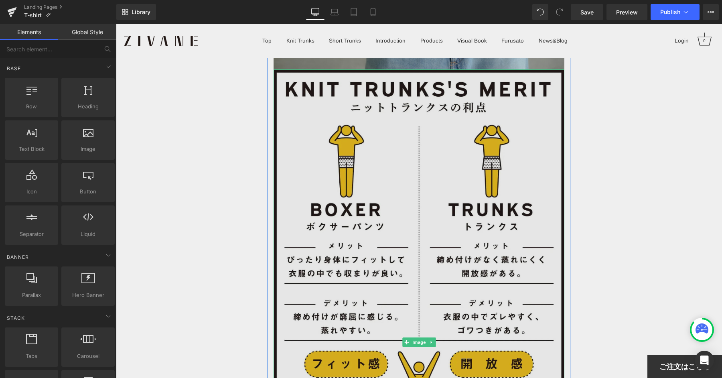
scroll to position [1225, 0]
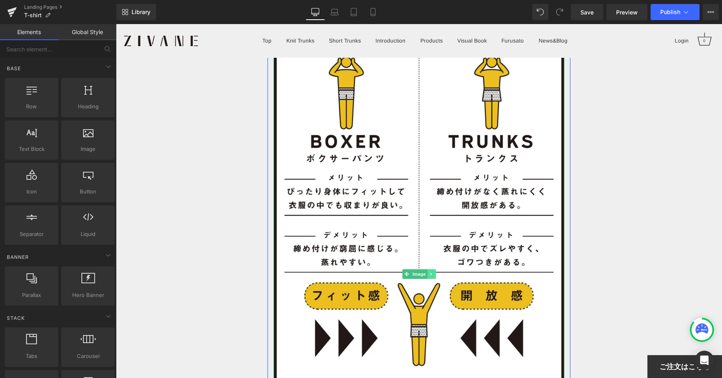
click at [433, 269] on link at bounding box center [431, 274] width 8 height 10
click at [435, 271] on icon at bounding box center [435, 273] width 4 height 4
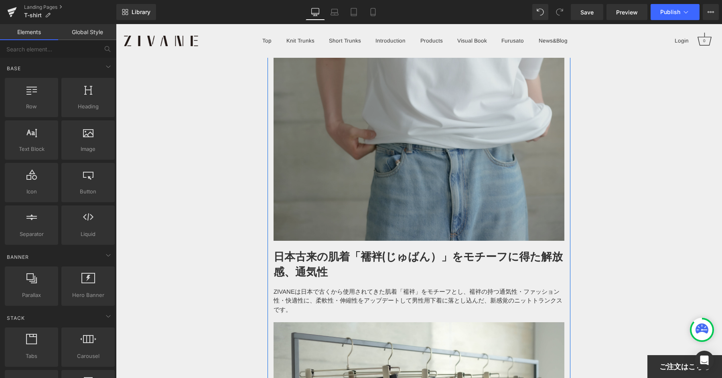
scroll to position [988, 0]
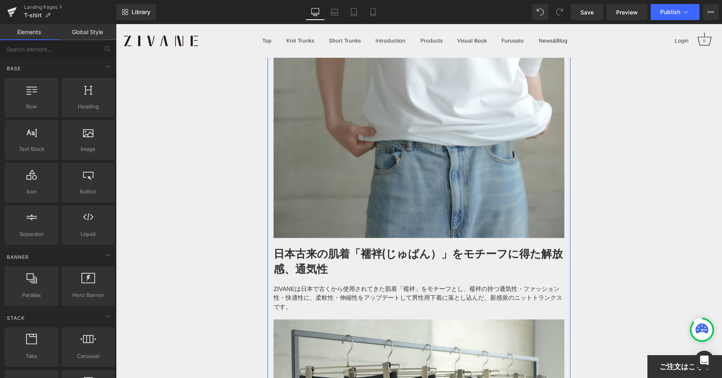
click at [302, 257] on strong "日本古来の肌着「襦袢(じゅばん）」をモチーフに得た解放感、通気性" at bounding box center [417, 260] width 289 height 30
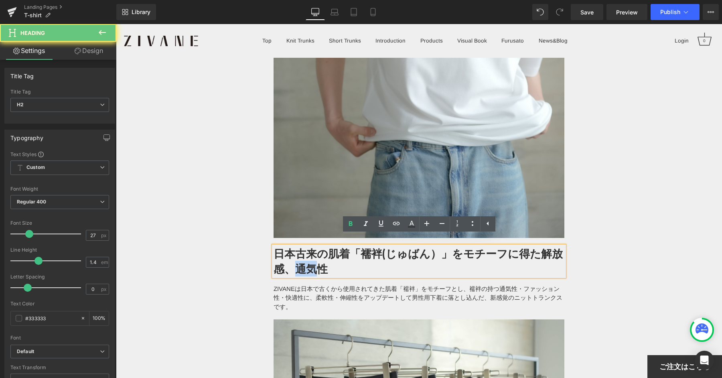
click at [302, 257] on strong "日本古来の肌着「襦袢(じゅばん）」をモチーフに得た解放感、通気性" at bounding box center [417, 260] width 289 height 30
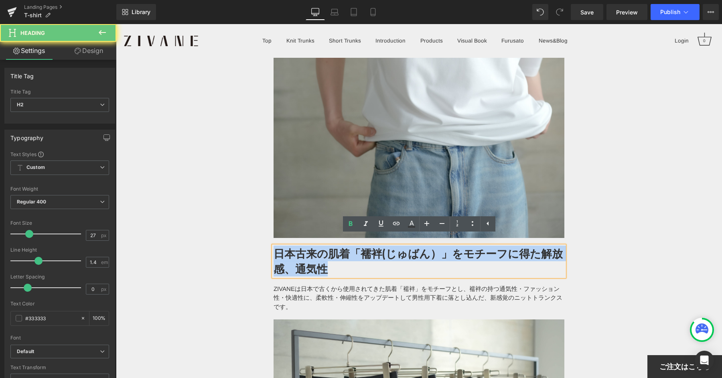
click at [302, 257] on strong "日本古来の肌着「襦袢(じゅばん）」をモチーフに得た解放感、通気性" at bounding box center [417, 260] width 289 height 30
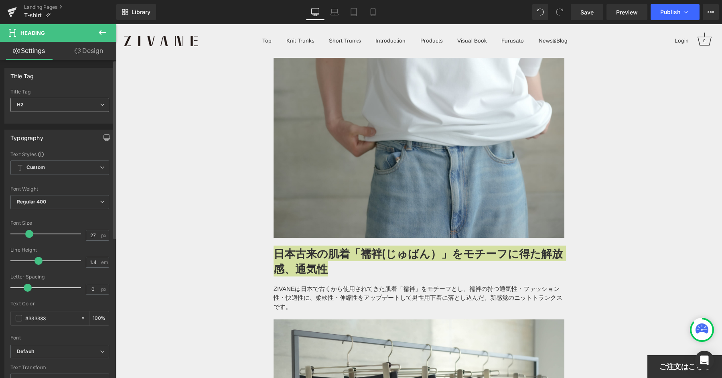
click at [43, 103] on span "H2" at bounding box center [59, 105] width 99 height 14
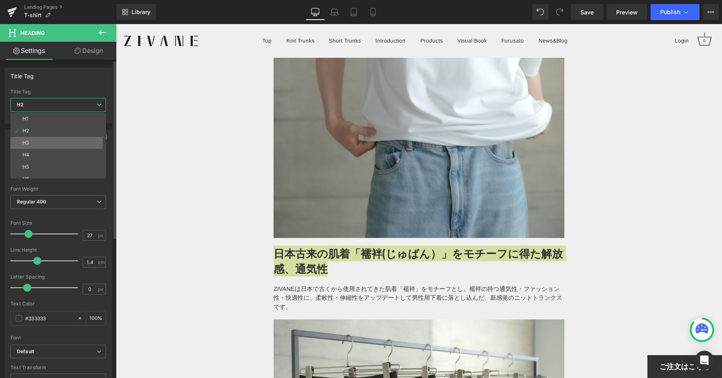
click at [38, 139] on li "H3" at bounding box center [59, 143] width 99 height 12
type input "21"
type input "100"
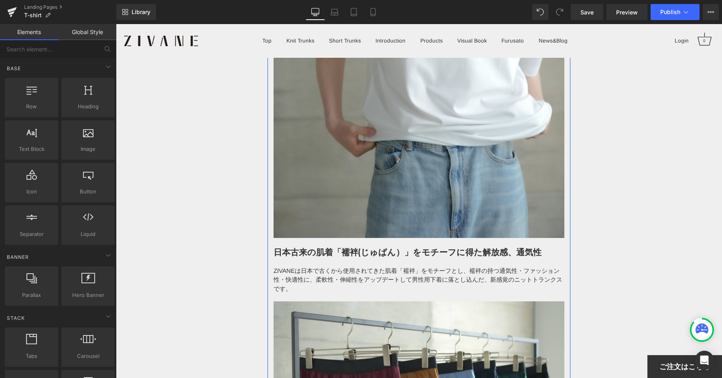
click at [116, 24] on div at bounding box center [116, 24] width 0 height 0
click at [417, 246] on strong "日本古来の肌着「襦袢(じゅばん）」をモチーフに得た解放感、通気性" at bounding box center [407, 252] width 268 height 12
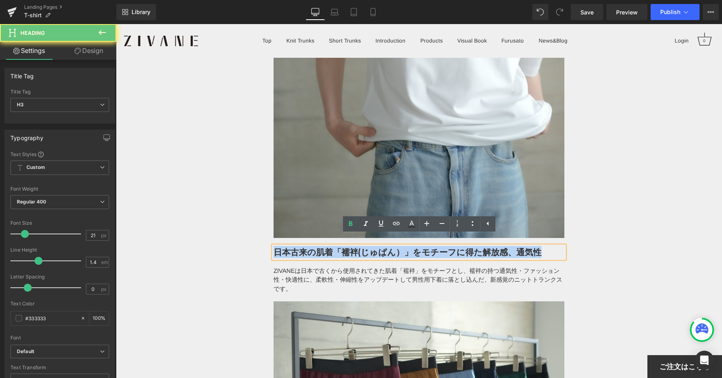
click at [417, 246] on strong "日本古来の肌着「襦袢(じゅばん）」をモチーフに得た解放感、通気性" at bounding box center [407, 252] width 268 height 12
paste div
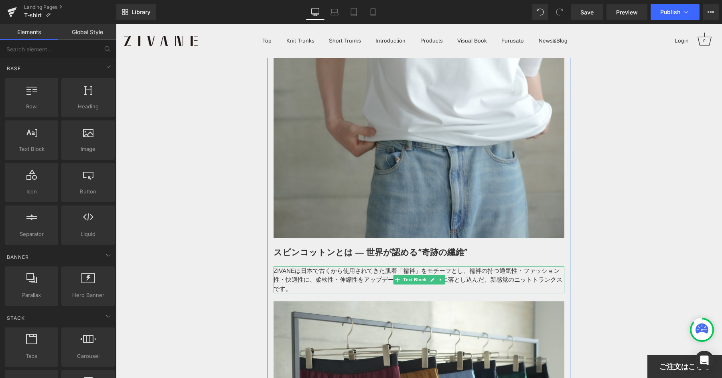
click at [341, 266] on p "ZIVANEは日本で古くから使用されてきた肌着「襦袢」をモチーフとし、襦袢の持つ通気性・ファッション性・快適性に、柔軟性・伸縮性をアップデートして男性用下着に…" at bounding box center [418, 279] width 291 height 27
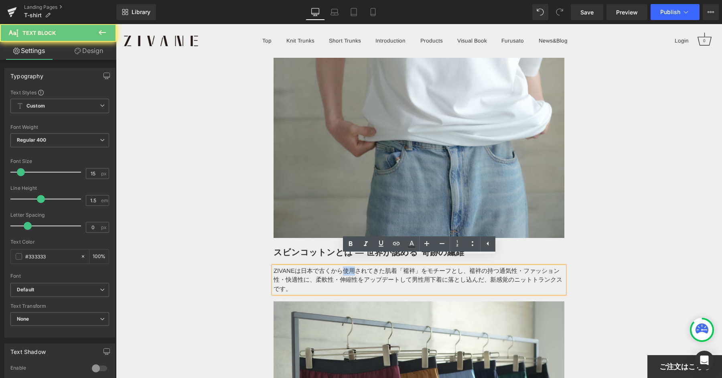
click at [341, 266] on p "ZIVANEは日本で古くから使用されてきた肌着「襦袢」をモチーフとし、襦袢の持つ通気性・ファッション性・快適性に、柔軟性・伸縮性をアップデートして男性用下着に…" at bounding box center [418, 279] width 291 height 27
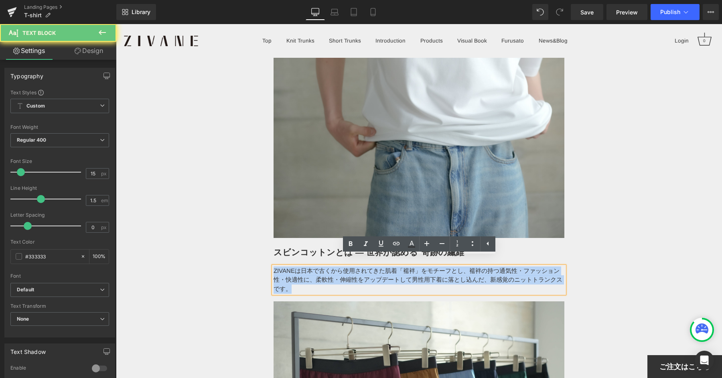
click at [341, 266] on p "ZIVANEは日本で古くから使用されてきた肌着「襦袢」をモチーフとし、襦袢の持つ通気性・ファッション性・快適性に、柔軟性・伸縮性をアップデートして男性用下着に…" at bounding box center [418, 279] width 291 height 27
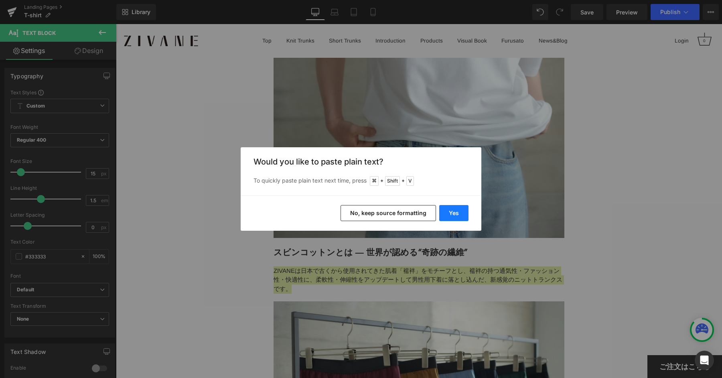
click at [462, 207] on button "Yes" at bounding box center [453, 213] width 29 height 16
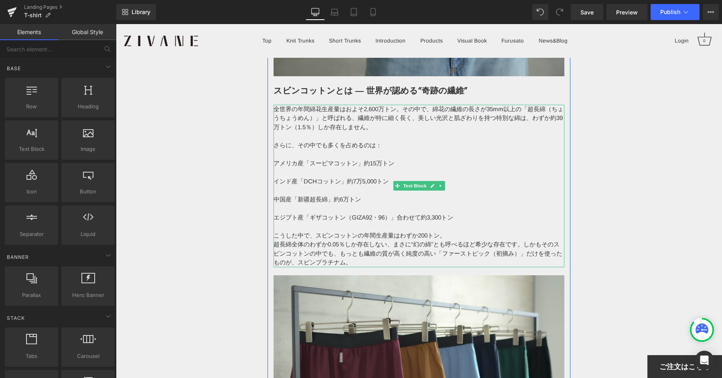
scroll to position [1215, 0]
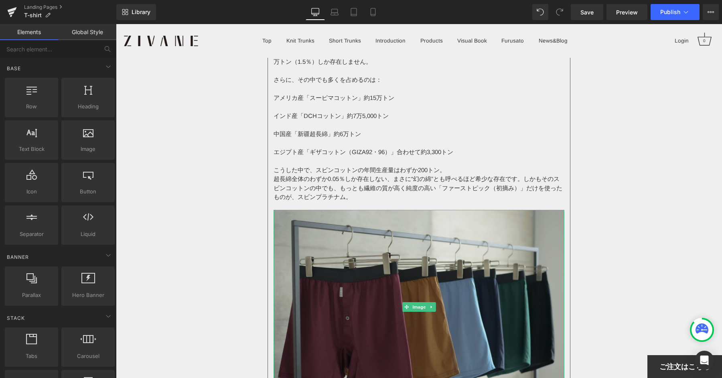
click at [366, 215] on img at bounding box center [418, 307] width 291 height 194
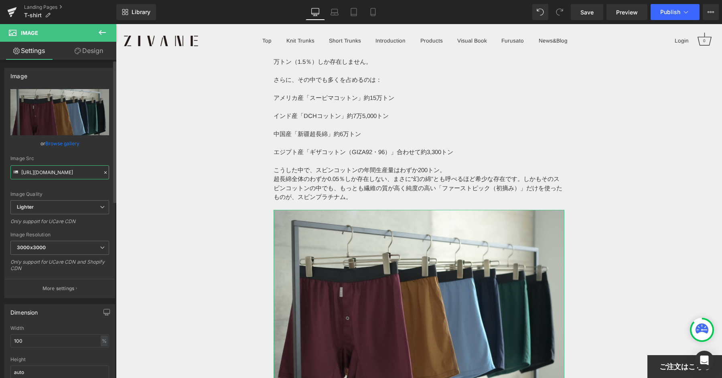
click at [41, 172] on input "https://ucarecdn.com/e7a52d90-2716-47b6-a3fe-8d092d6eec81/-/format/auto/-/previ…" at bounding box center [59, 172] width 99 height 14
paste input "static.makuake.com/upload/project/47189/detail_47189_17514429227478"
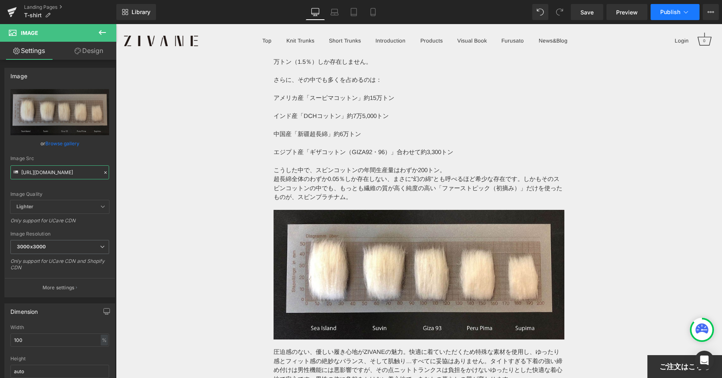
type input "https://static.makuake.com/upload/project/47189/detail_47189_17514429227478.jpg"
click at [683, 10] on icon at bounding box center [686, 12] width 8 height 8
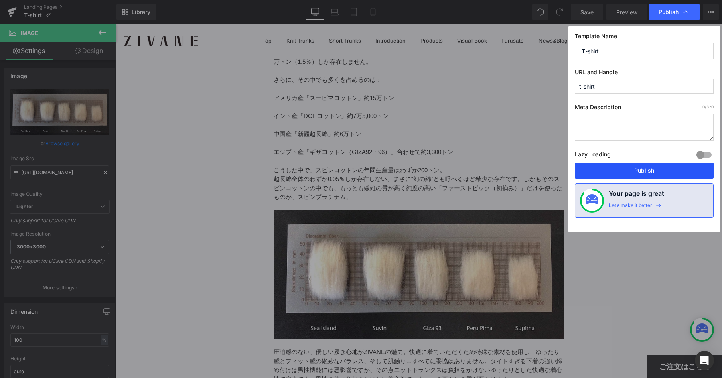
click at [589, 166] on button "Publish" at bounding box center [644, 170] width 139 height 16
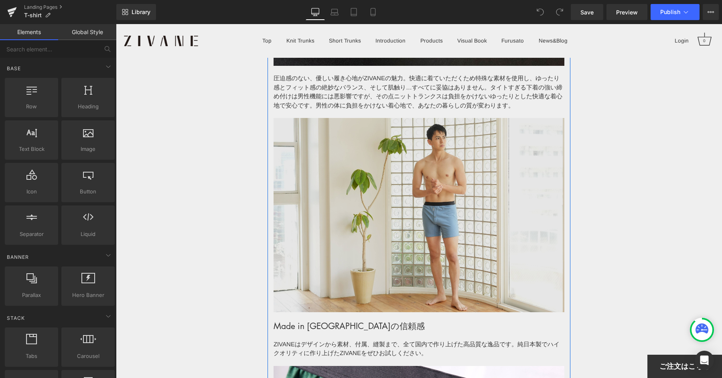
scroll to position [1442, 0]
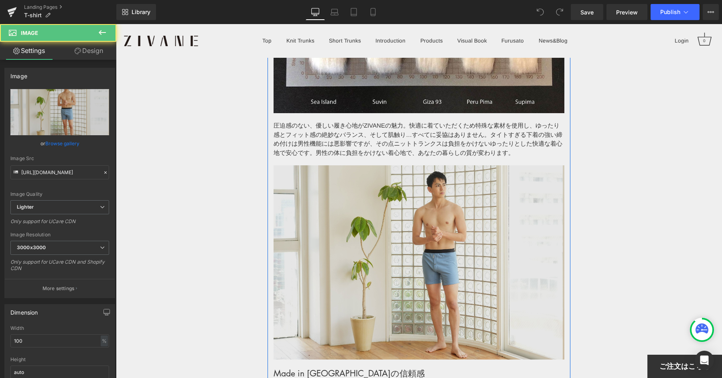
click at [399, 165] on img at bounding box center [418, 262] width 291 height 194
click at [406, 248] on img at bounding box center [418, 262] width 291 height 194
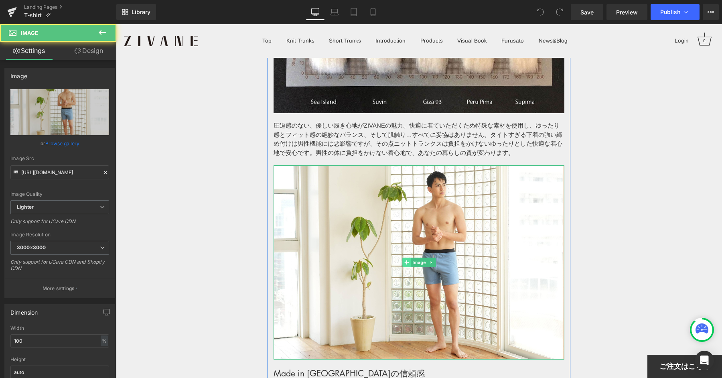
click at [405, 257] on span at bounding box center [406, 262] width 8 height 10
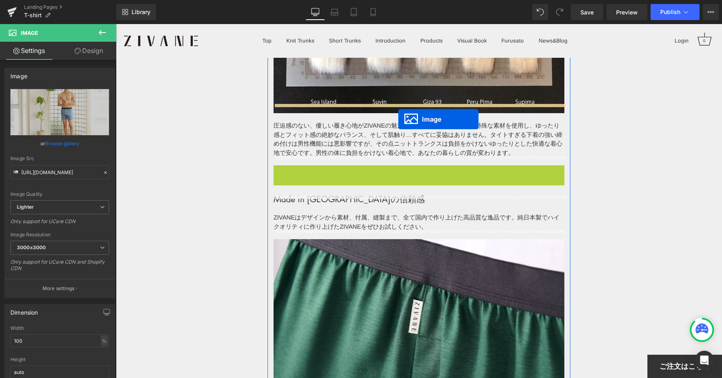
drag, startPoint x: 406, startPoint y: 254, endPoint x: 398, endPoint y: 119, distance: 135.0
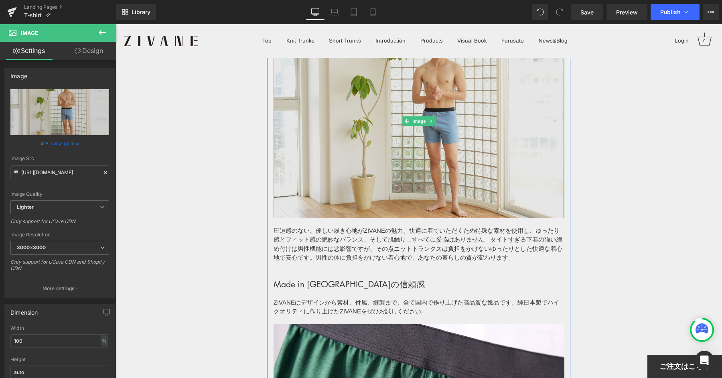
scroll to position [1525, 0]
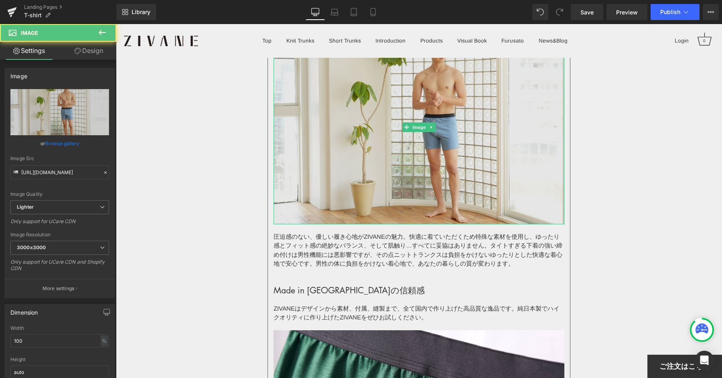
click at [422, 166] on img at bounding box center [418, 127] width 291 height 194
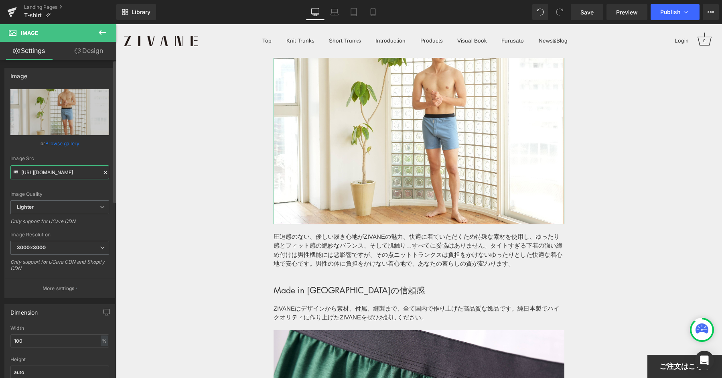
click at [52, 177] on input "[URL][DOMAIN_NAME]" at bounding box center [59, 172] width 99 height 14
paste input "[DOMAIN_NAME][URL]"
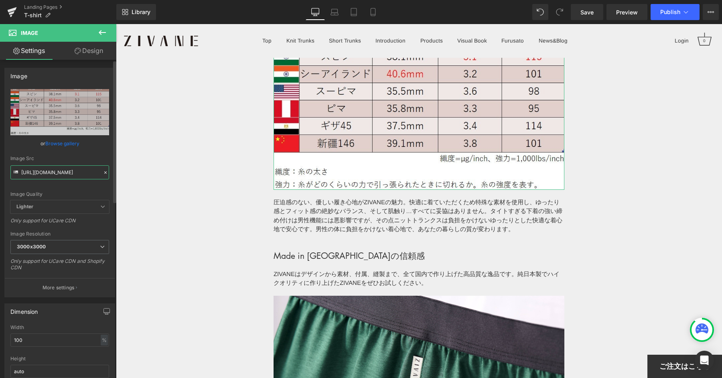
type input "[URL][DOMAIN_NAME]"
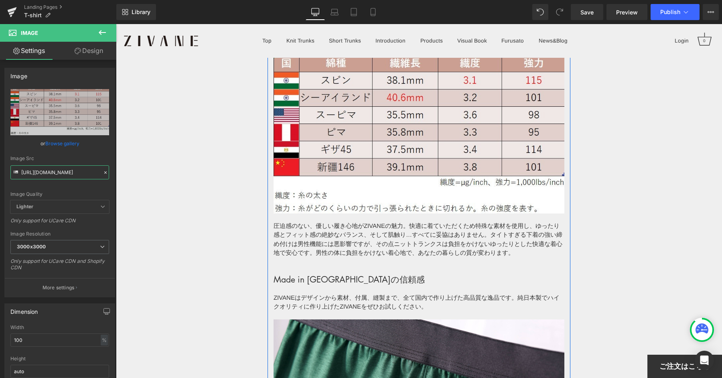
scroll to position [1512, 0]
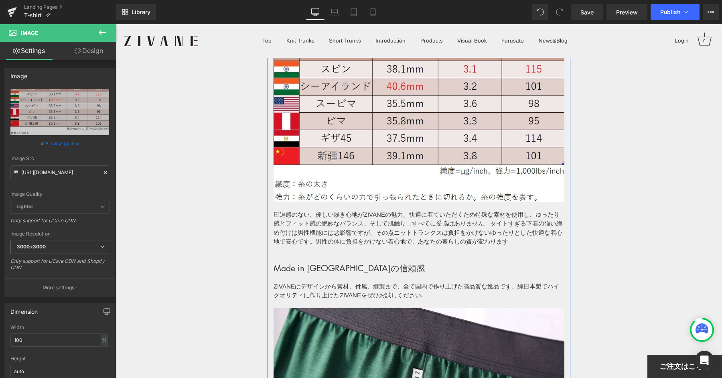
click at [361, 221] on p "圧迫感のない、優しい履き心地がZIVANEの魅力。快適に着ていただくため特殊な素材を使用し、ゆったり感とフィット感の絶妙なバランス、そして肌触り…すべてに妥協…" at bounding box center [418, 228] width 291 height 36
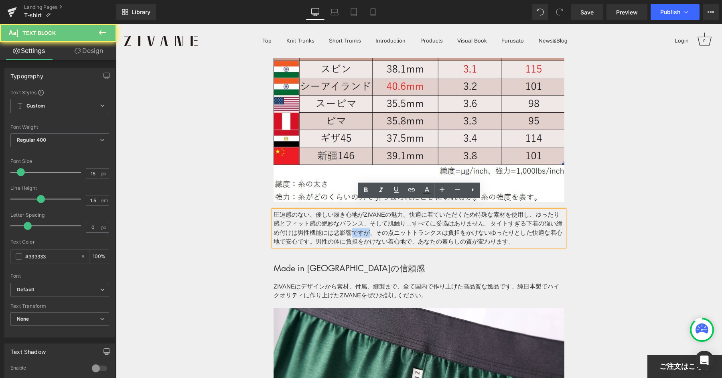
click at [361, 221] on p "圧迫感のない、優しい履き心地がZIVANEの魅力。快適に着ていただくため特殊な素材を使用し、ゆったり感とフィット感の絶妙なバランス、そして肌触り…すべてに妥協…" at bounding box center [418, 228] width 291 height 36
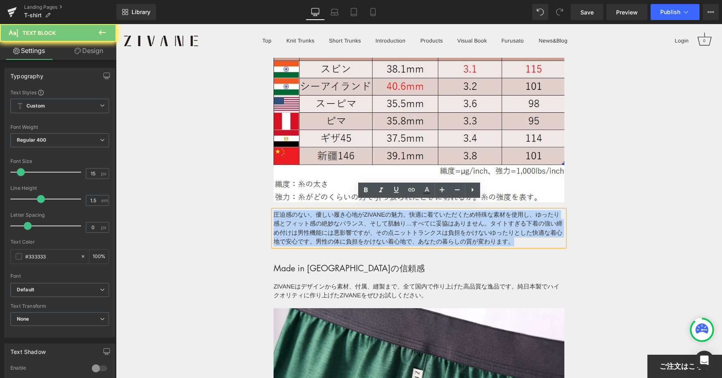
click at [361, 221] on p "圧迫感のない、優しい履き心地がZIVANEの魅力。快適に着ていただくため特殊な素材を使用し、ゆったり感とフィット感の絶妙なバランス、そして肌触り…すべてに妥協…" at bounding box center [418, 228] width 291 height 36
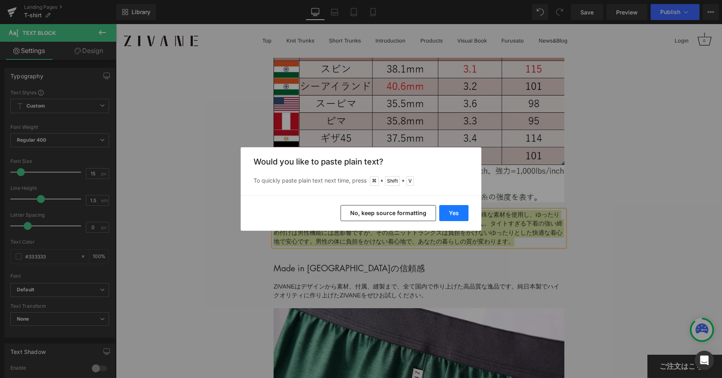
click at [459, 215] on button "Yes" at bounding box center [453, 213] width 29 height 16
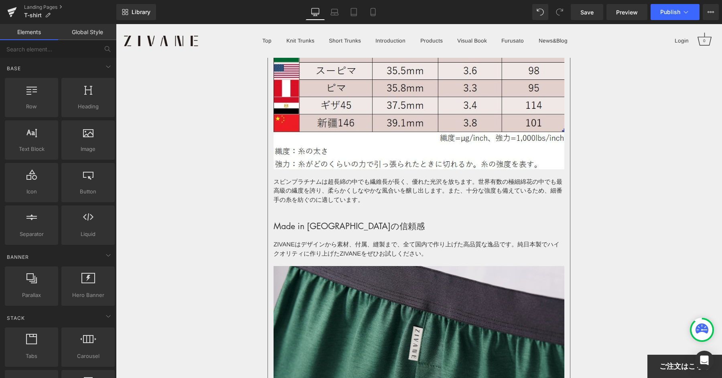
click at [389, 297] on img at bounding box center [418, 364] width 291 height 196
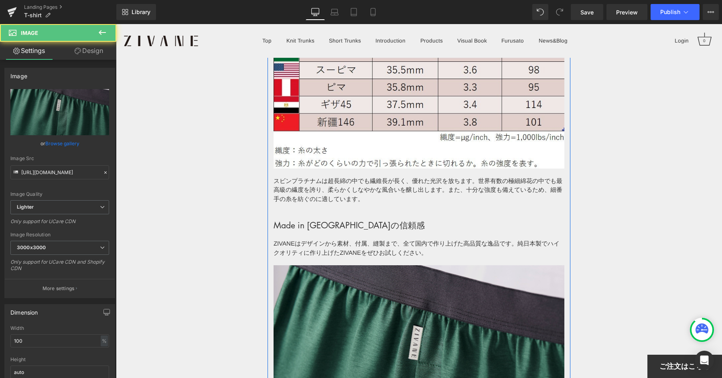
scroll to position [1545, 0]
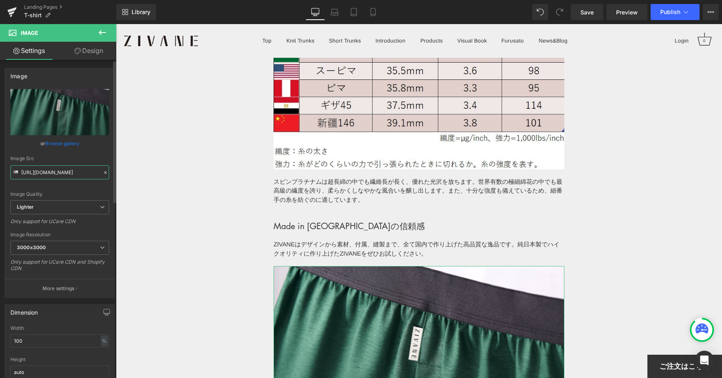
click at [54, 178] on input "[URL][DOMAIN_NAME]" at bounding box center [59, 172] width 99 height 14
paste input "[DOMAIN_NAME][URL]"
type input "[URL][DOMAIN_NAME]"
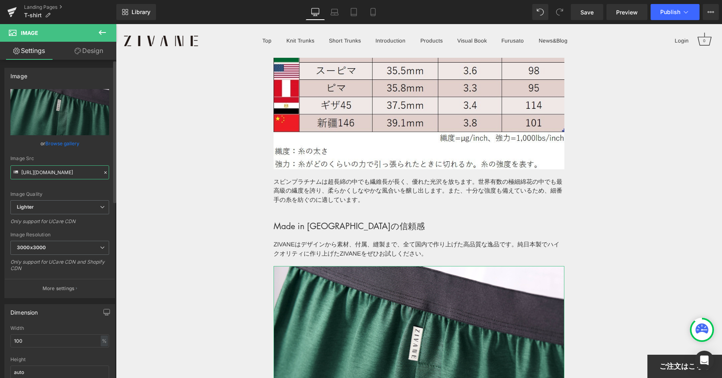
scroll to position [0, 118]
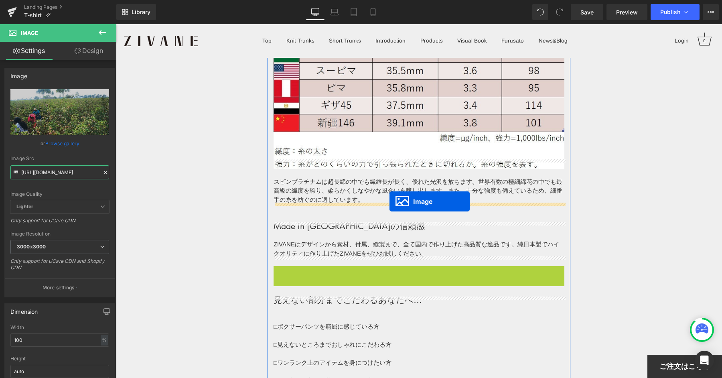
drag, startPoint x: 403, startPoint y: 343, endPoint x: 389, endPoint y: 201, distance: 142.2
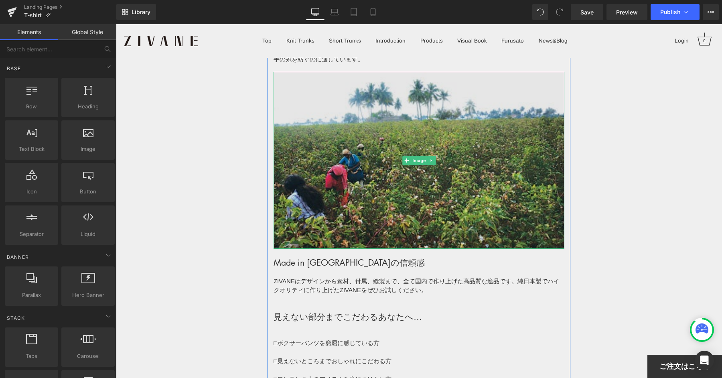
scroll to position [1726, 0]
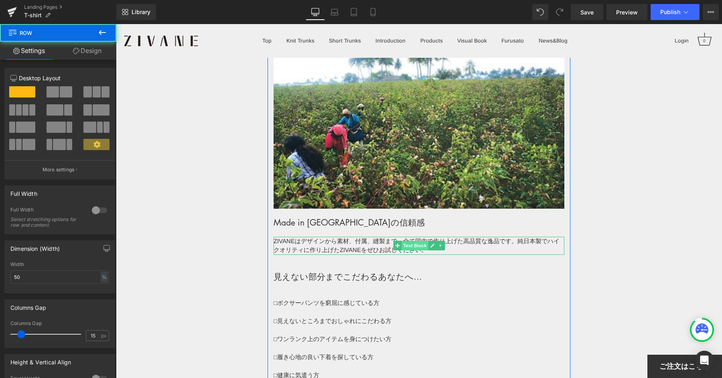
click at [418, 241] on span "Text Block" at bounding box center [414, 246] width 26 height 10
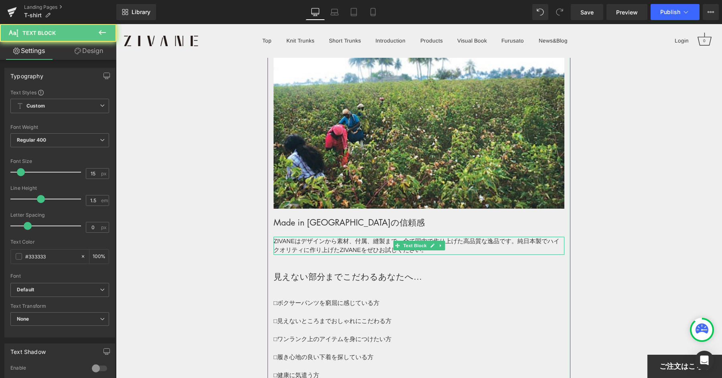
click at [346, 237] on p "ZIVANEはデザインから素材、付属、縫製まで、全て国内で作り上げた高品質な逸品です。純日本製でハイクオリティに作り上げたZIVANEをぜひお試しください。" at bounding box center [418, 246] width 291 height 18
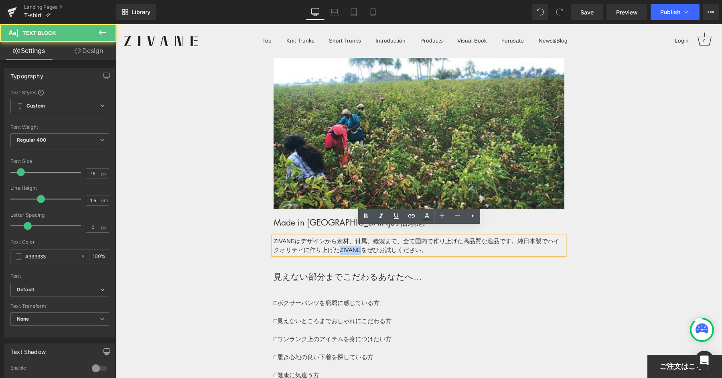
click at [346, 237] on p "ZIVANEはデザインから素材、付属、縫製まで、全て国内で作り上げた高品質な逸品です。純日本製でハイクオリティに作り上げたZIVANEをぜひお試しください。" at bounding box center [418, 246] width 291 height 18
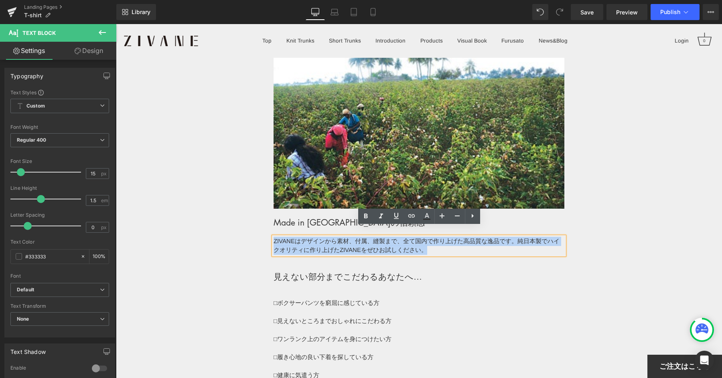
click at [346, 237] on p "ZIVANEはデザインから素材、付属、縫製まで、全て国内で作り上げた高品質な逸品です。純日本製でハイクオリティに作り上げたZIVANEをぜひお試しください。" at bounding box center [418, 246] width 291 height 18
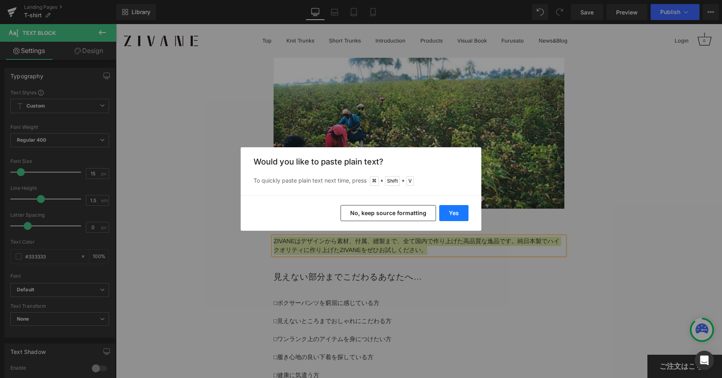
click at [440, 214] on button "Yes" at bounding box center [453, 213] width 29 height 16
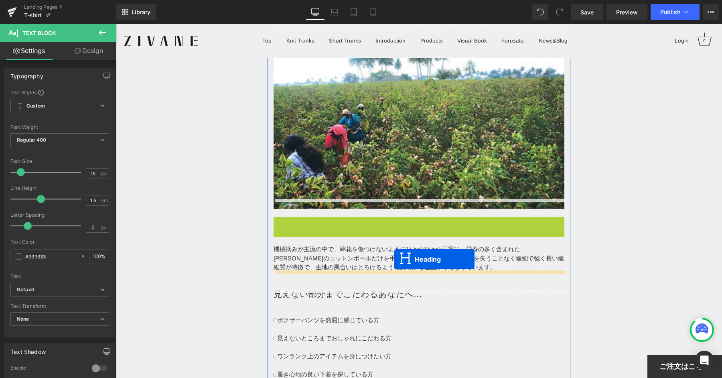
drag, startPoint x: 397, startPoint y: 215, endPoint x: 394, endPoint y: 261, distance: 45.4
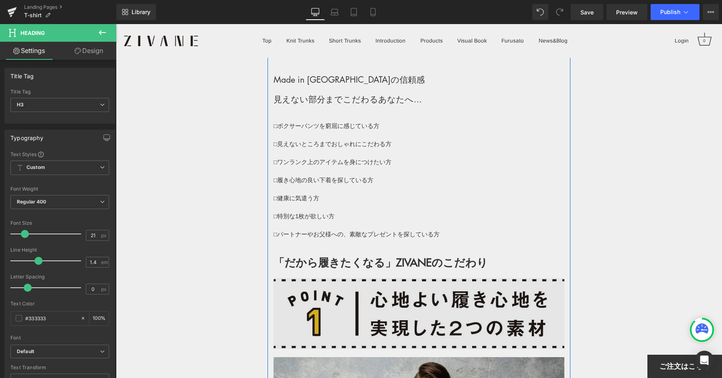
scroll to position [1913, 0]
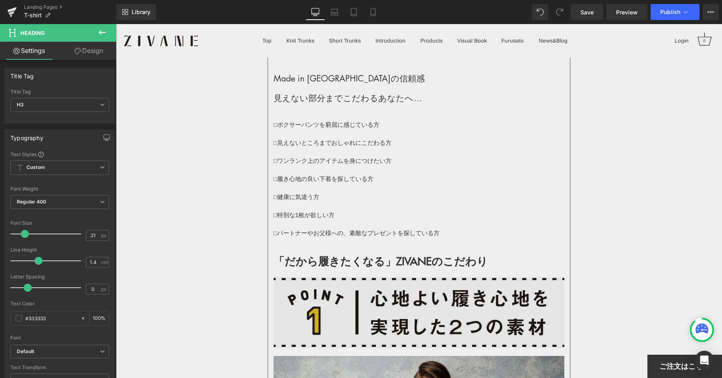
click at [397, 294] on img at bounding box center [418, 312] width 291 height 71
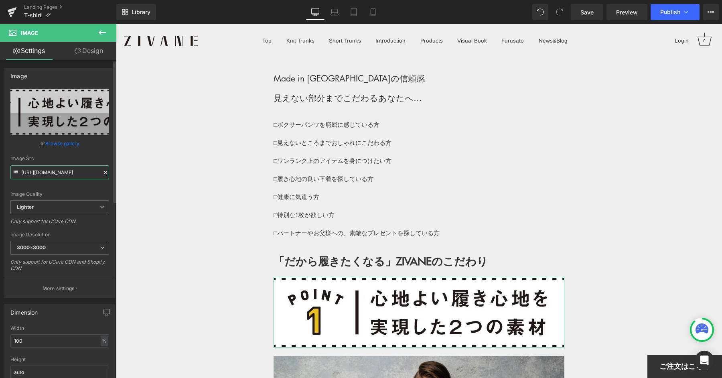
click at [49, 169] on input "[URL][DOMAIN_NAME]" at bounding box center [59, 172] width 99 height 14
paste input "[DOMAIN_NAME][URL]"
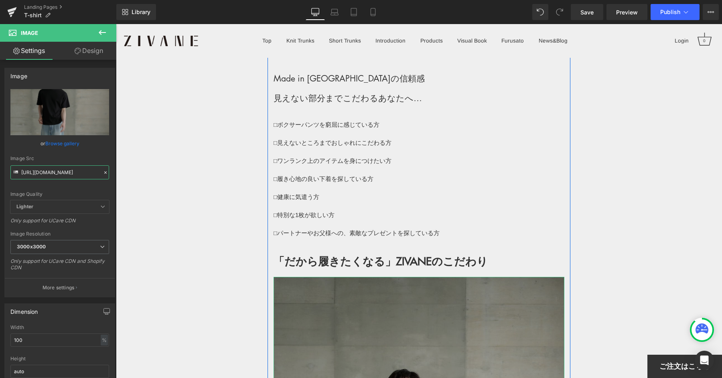
type input "[URL][DOMAIN_NAME]"
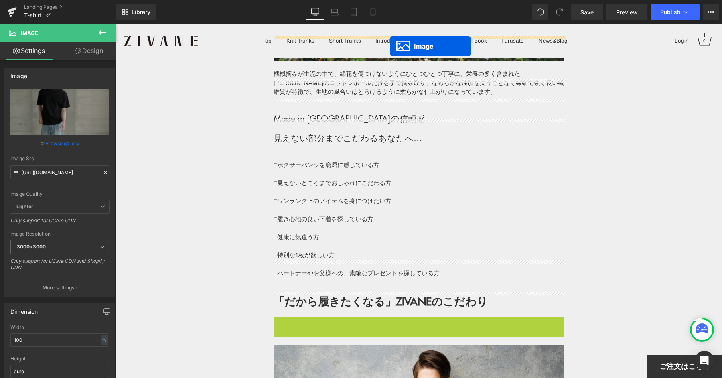
scroll to position [1817, 0]
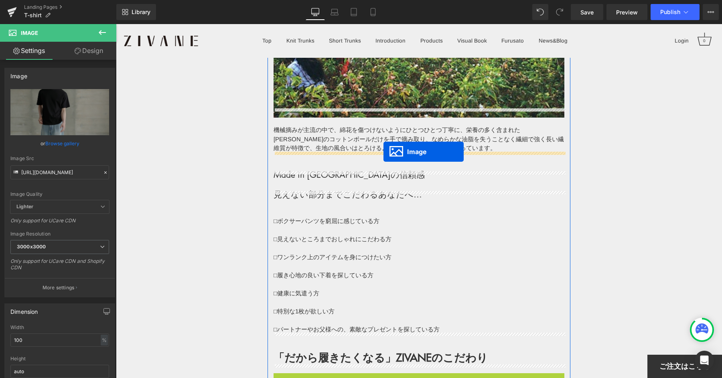
drag, startPoint x: 404, startPoint y: 301, endPoint x: 383, endPoint y: 152, distance: 150.7
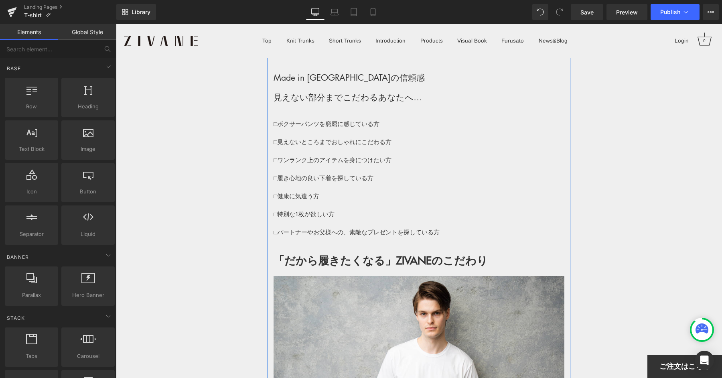
scroll to position [2336, 0]
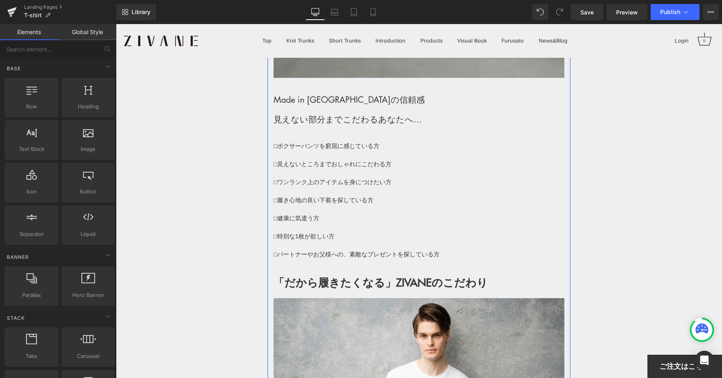
click at [362, 196] on p "□履き心地の良い下着を探している方" at bounding box center [418, 200] width 291 height 9
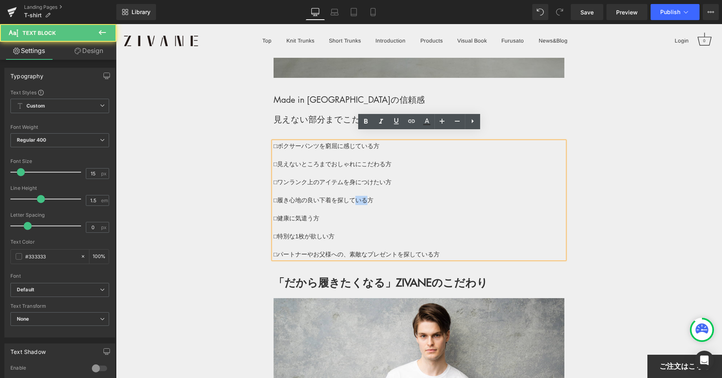
click at [362, 196] on p "□履き心地の良い下着を探している方" at bounding box center [418, 200] width 291 height 9
click at [349, 196] on p "□履き心地の良い下着を探している方" at bounding box center [418, 200] width 291 height 9
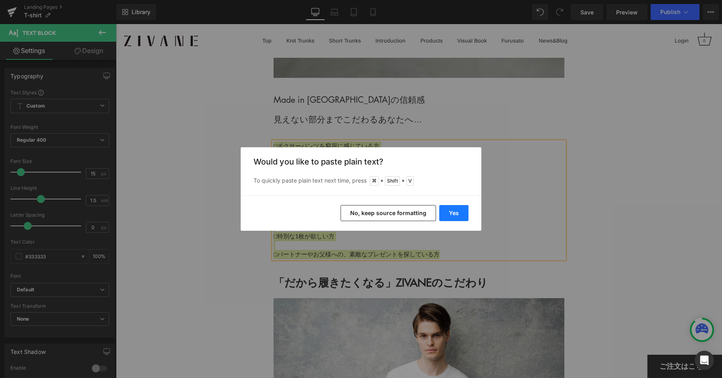
click at [462, 211] on button "Yes" at bounding box center [453, 213] width 29 height 16
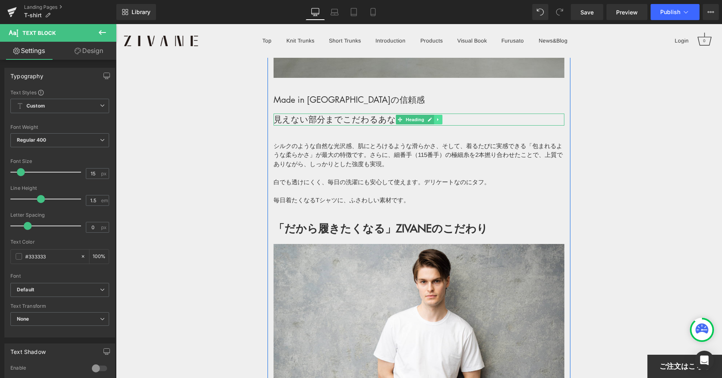
click at [437, 117] on icon at bounding box center [438, 119] width 4 height 5
click at [445, 115] on link at bounding box center [442, 120] width 8 height 10
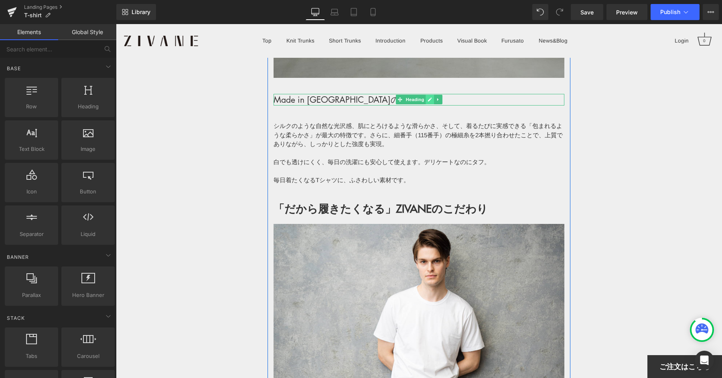
click at [431, 98] on icon at bounding box center [430, 100] width 4 height 4
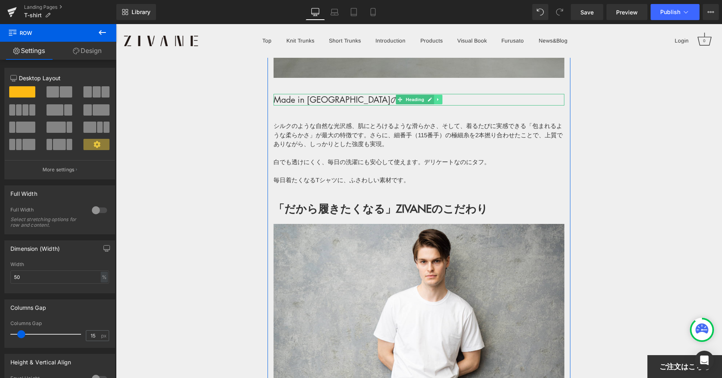
click at [439, 97] on icon at bounding box center [438, 99] width 4 height 5
click at [440, 97] on icon at bounding box center [442, 99] width 4 height 4
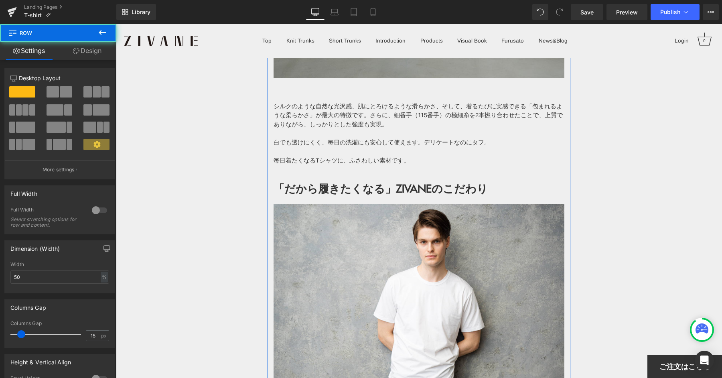
scroll to position [2248, 0]
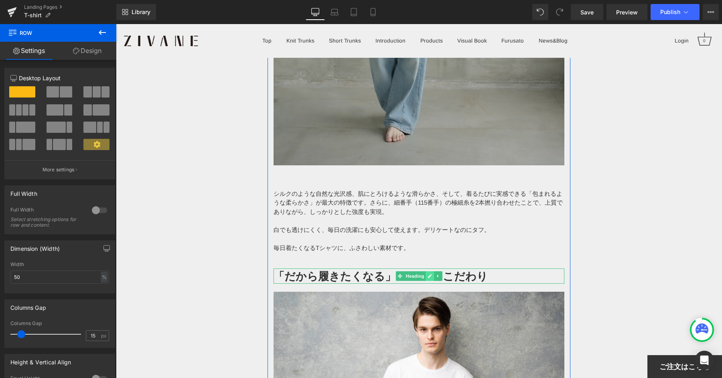
click at [429, 271] on link at bounding box center [429, 276] width 8 height 10
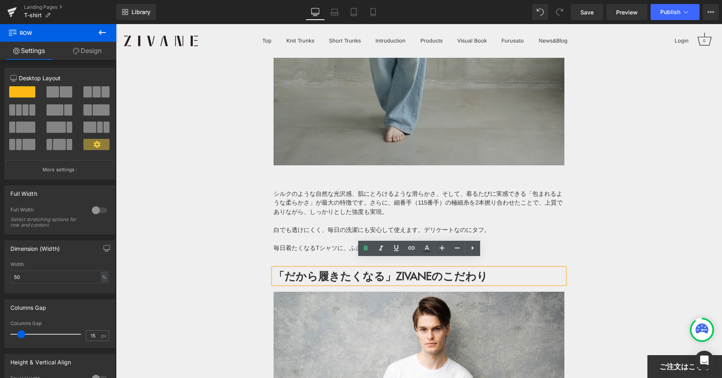
drag, startPoint x: 590, startPoint y: 271, endPoint x: 535, endPoint y: 235, distance: 65.8
click at [535, 243] on p "毎日着たくなるTシャツに、ふさわしい素材です。" at bounding box center [418, 247] width 291 height 9
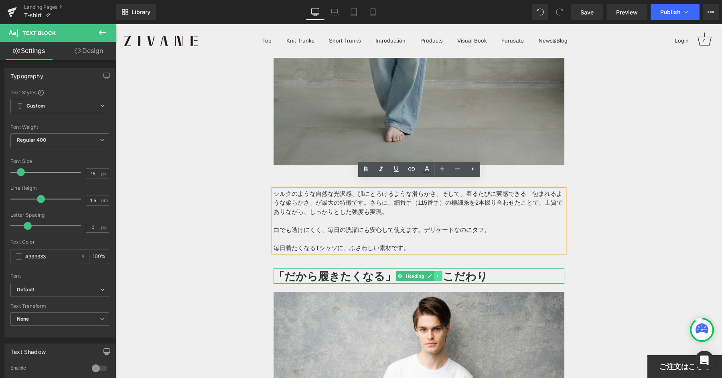
click at [439, 271] on link at bounding box center [438, 276] width 8 height 10
click at [445, 271] on link at bounding box center [442, 276] width 8 height 10
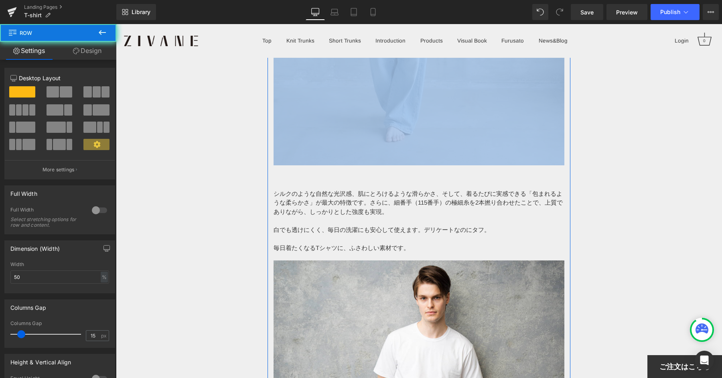
click at [360, 189] on div "シルクのような自然な光沢感、肌にとろけるような滑らかさ、そして、着るたびに実感できる「包まれるような柔らかさ」が最大の特徴です。さらに、細番手（115番手）の…" at bounding box center [418, 220] width 291 height 63
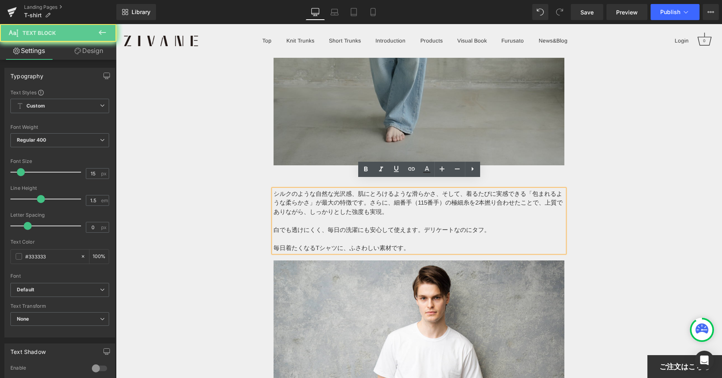
click at [360, 189] on div "シルクのような自然な光沢感、肌にとろけるような滑らかさ、そして、着るたびに実感できる「包まれるような柔らかさ」が最大の特徴です。さらに、細番手（115番手）の…" at bounding box center [418, 220] width 291 height 63
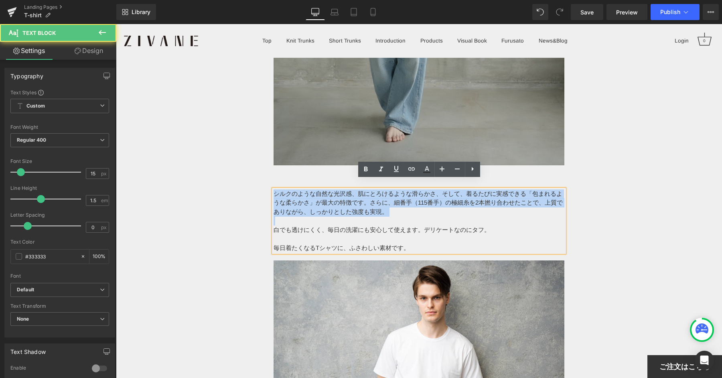
click at [360, 189] on p "シルクのような自然な光沢感、肌にとろけるような滑らかさ、そして、着るたびに実感できる「包まれるような柔らかさ」が最大の特徴です。さらに、細番手（115番手）の…" at bounding box center [418, 202] width 291 height 27
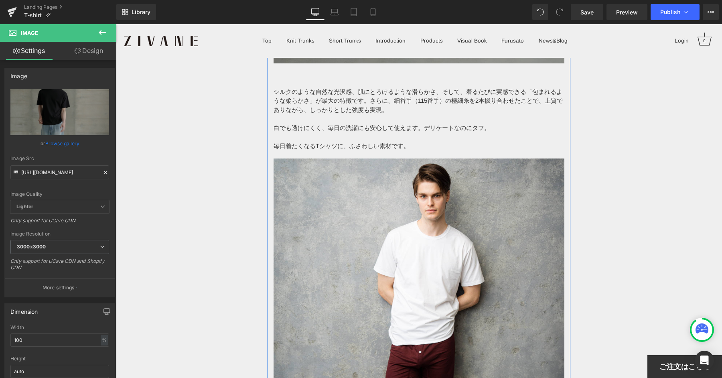
scroll to position [2376, 0]
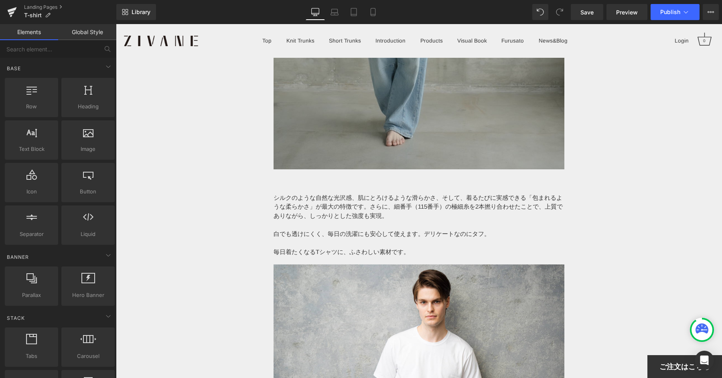
scroll to position [2338, 0]
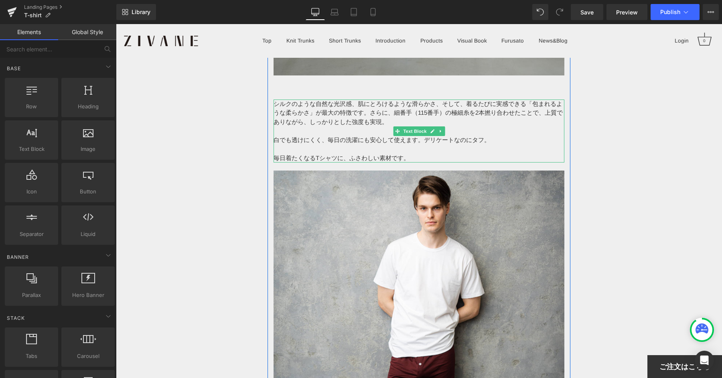
click at [425, 154] on p "毎日着たくなるTシャツに、ふさわしい素材です。" at bounding box center [418, 158] width 291 height 9
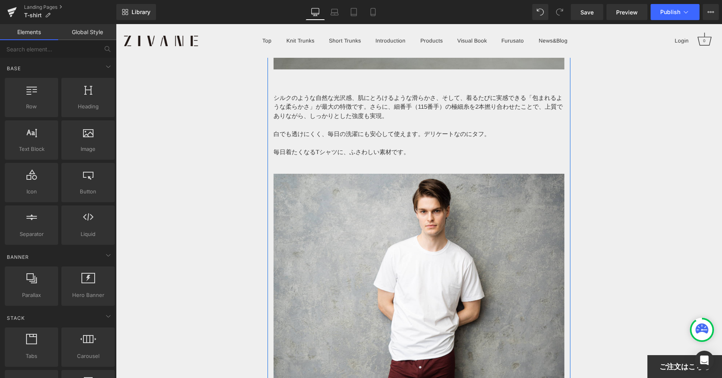
scroll to position [2368, 0]
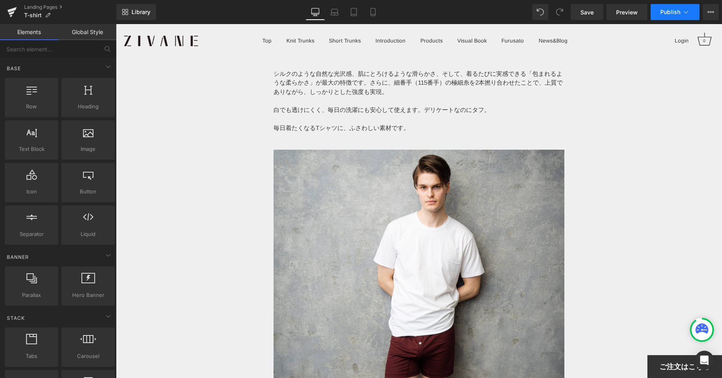
click at [668, 10] on span "Publish" at bounding box center [670, 12] width 20 height 6
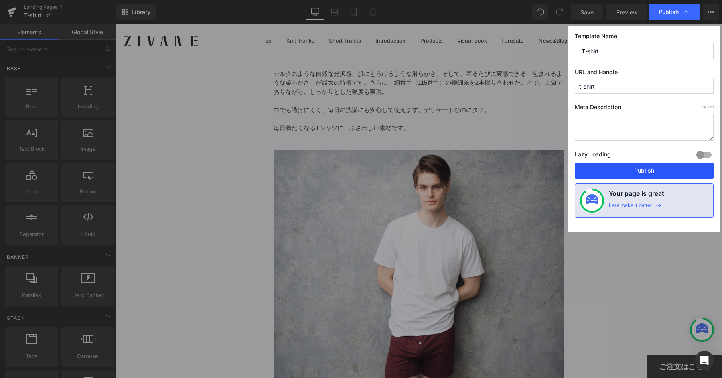
click at [635, 168] on button "Publish" at bounding box center [644, 170] width 139 height 16
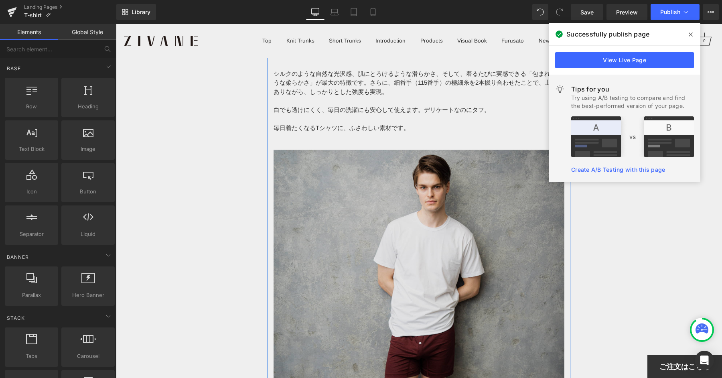
click at [416, 150] on img at bounding box center [418, 330] width 291 height 361
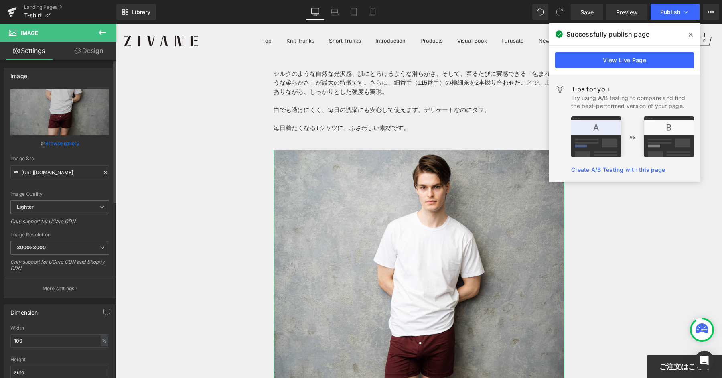
click at [50, 162] on div "Image Src [URL][DOMAIN_NAME]" at bounding box center [59, 168] width 99 height 24
click at [58, 168] on input "[URL][DOMAIN_NAME]" at bounding box center [59, 172] width 99 height 14
paste input "[DOMAIN_NAME][URL]"
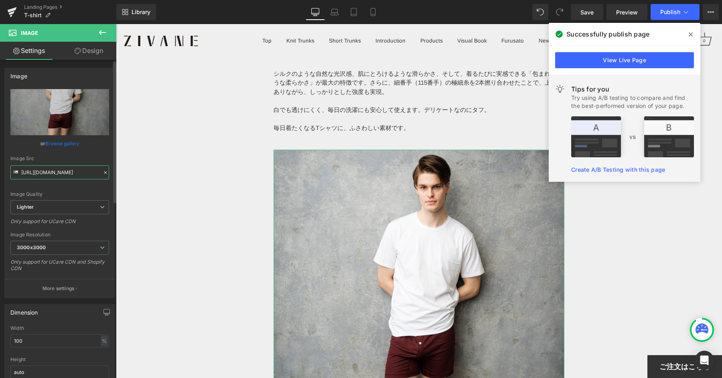
scroll to position [0, 117]
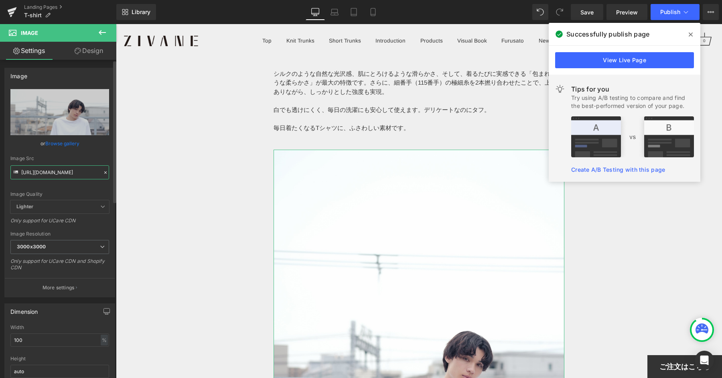
type input "[URL][DOMAIN_NAME]"
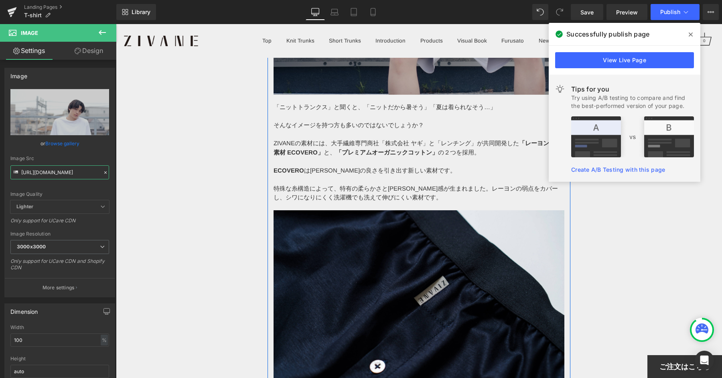
scroll to position [2908, 0]
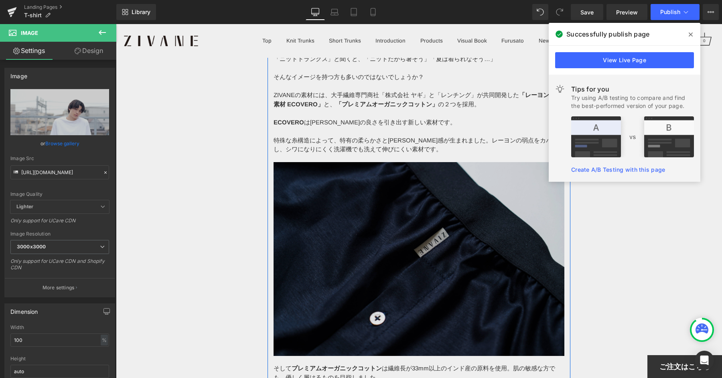
click at [397, 183] on img at bounding box center [418, 259] width 291 height 194
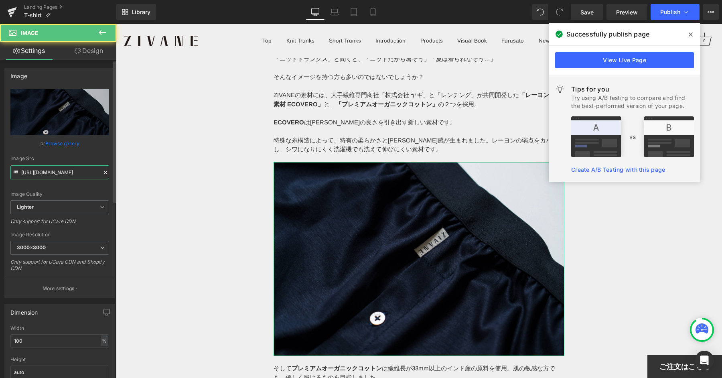
click at [50, 176] on input "[URL][DOMAIN_NAME]" at bounding box center [59, 172] width 99 height 14
paste input "[DOMAIN_NAME][URL]"
type input "[URL][DOMAIN_NAME]"
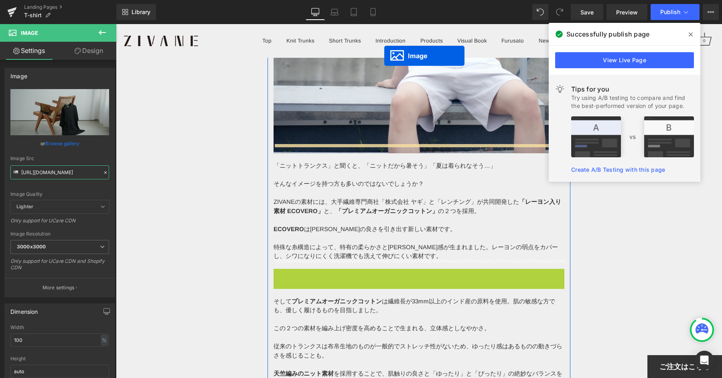
scroll to position [2793, 0]
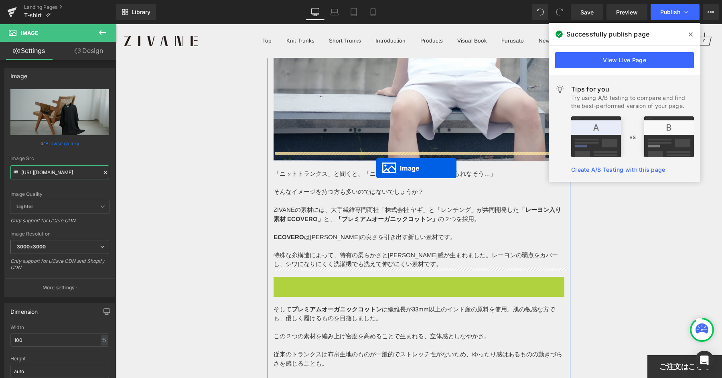
drag, startPoint x: 403, startPoint y: 245, endPoint x: 377, endPoint y: 164, distance: 84.7
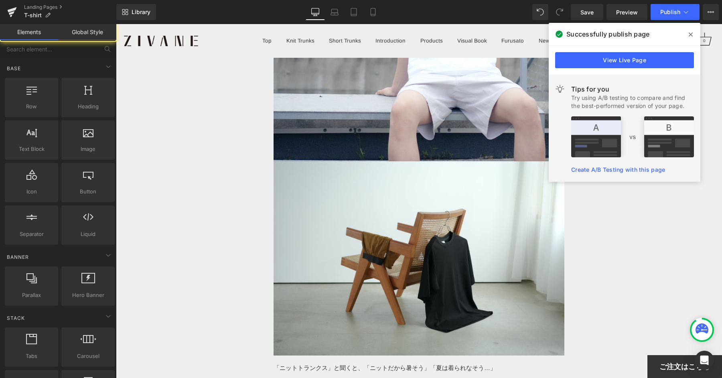
click at [691, 32] on icon at bounding box center [691, 34] width 4 height 6
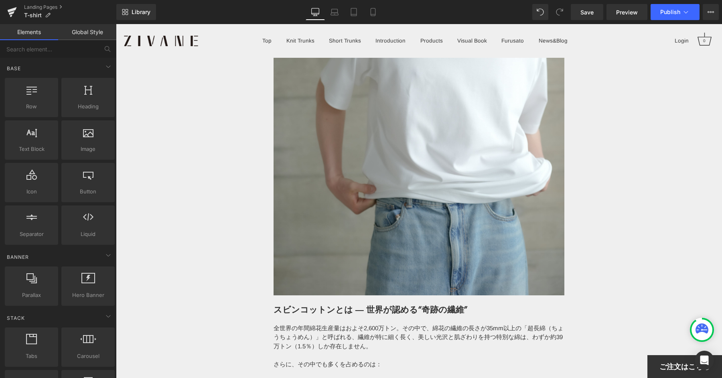
scroll to position [1153, 0]
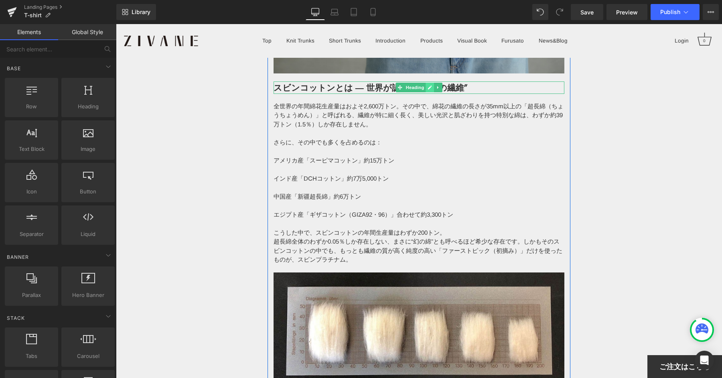
click at [431, 83] on link at bounding box center [429, 88] width 8 height 10
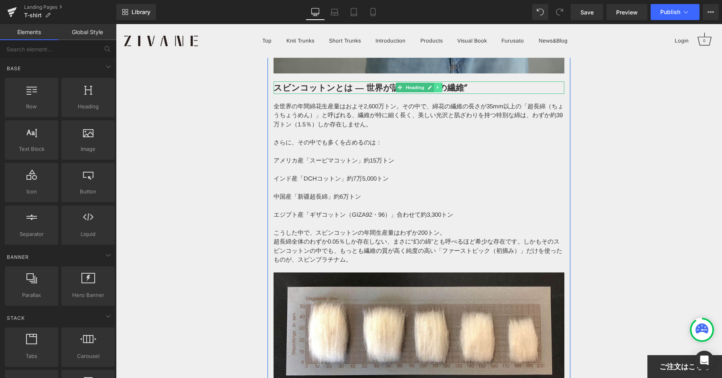
click at [440, 85] on icon at bounding box center [438, 87] width 4 height 5
click at [434, 85] on icon at bounding box center [433, 87] width 4 height 5
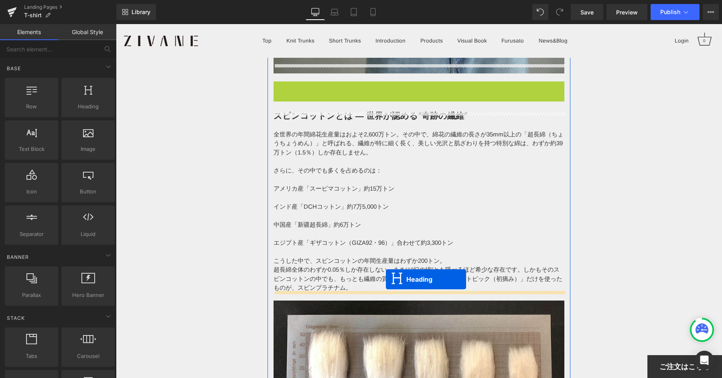
drag, startPoint x: 384, startPoint y: 77, endPoint x: 386, endPoint y: 279, distance: 201.7
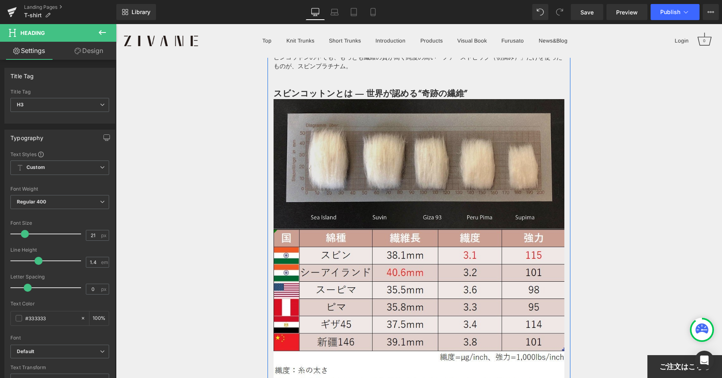
scroll to position [1336, 0]
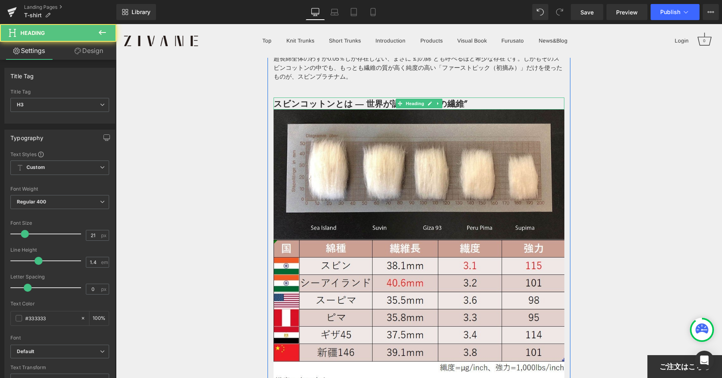
click at [291, 97] on b "スビンコットンとは ― 世界が認める“奇跡の繊維”" at bounding box center [370, 103] width 194 height 12
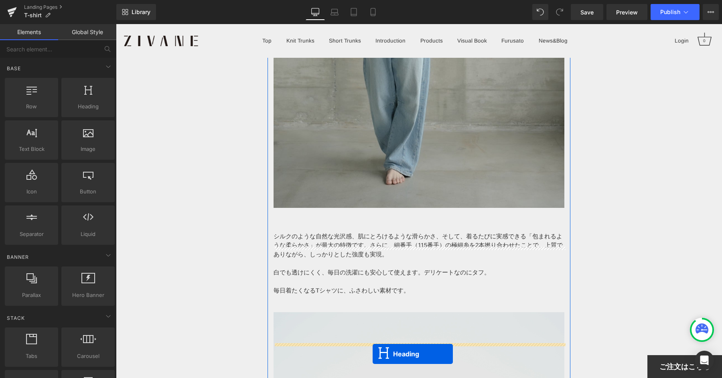
scroll to position [2290, 0]
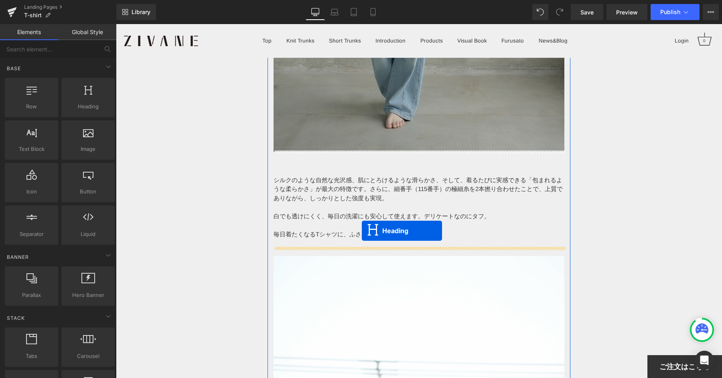
drag, startPoint x: 401, startPoint y: 93, endPoint x: 362, endPoint y: 230, distance: 142.6
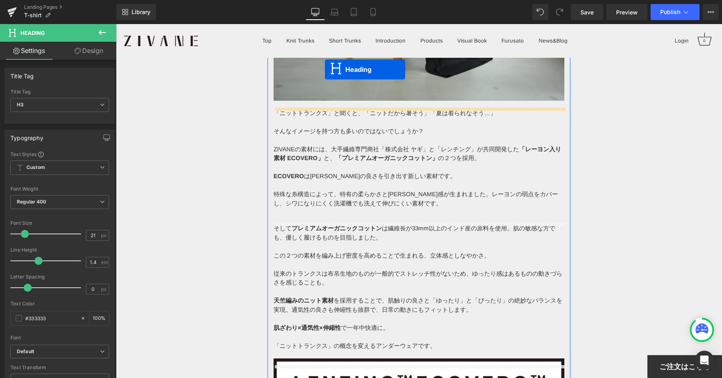
scroll to position [3060, 0]
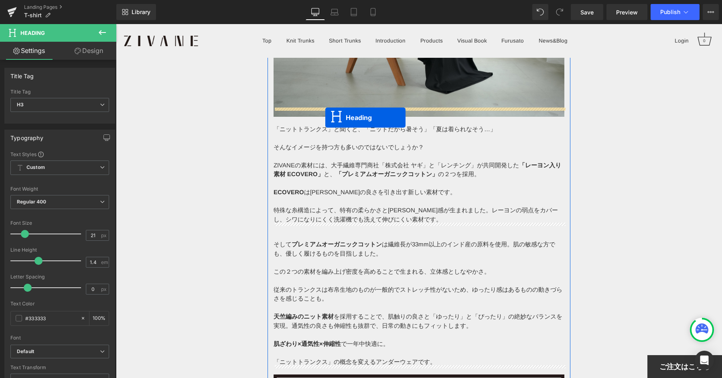
drag, startPoint x: 399, startPoint y: 113, endPoint x: 325, endPoint y: 117, distance: 73.5
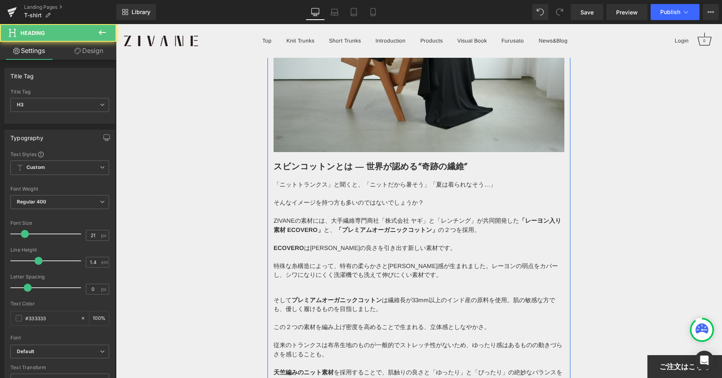
scroll to position [2939, 0]
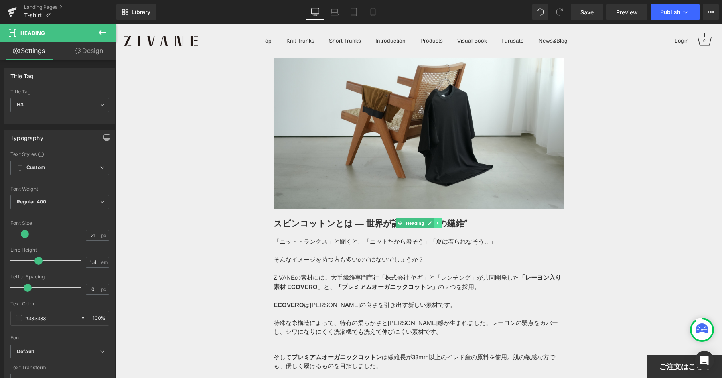
click at [441, 218] on link at bounding box center [438, 223] width 8 height 10
click at [116, 24] on icon at bounding box center [116, 24] width 0 height 0
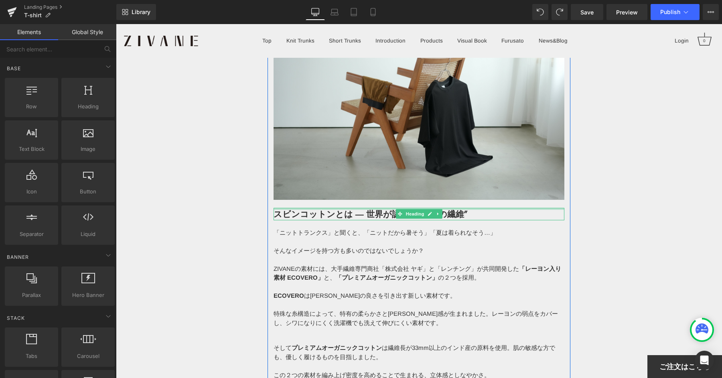
click at [444, 208] on div at bounding box center [418, 209] width 291 height 2
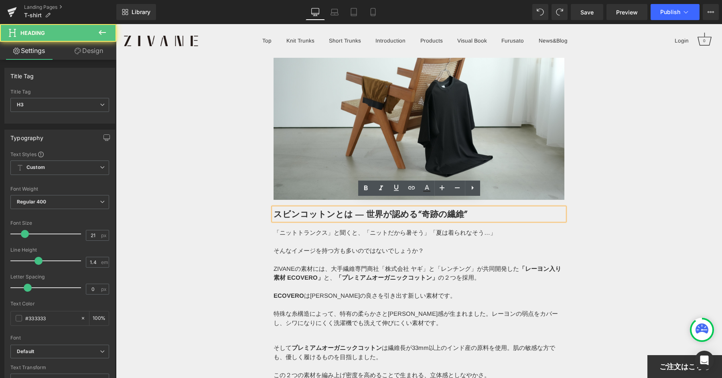
click at [451, 208] on b "スビンコットンとは ― 世界が認める“奇跡の繊維”" at bounding box center [370, 214] width 194 height 12
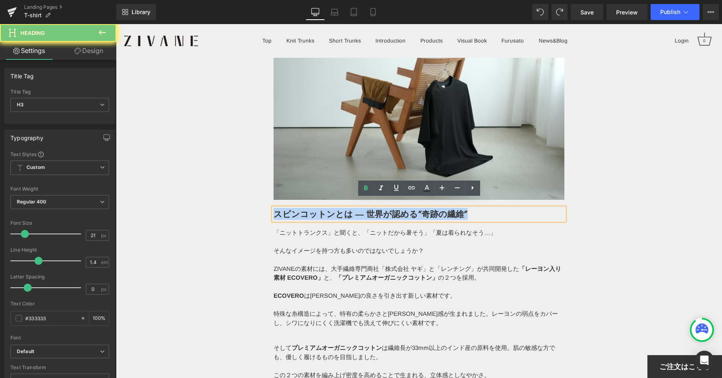
click at [451, 208] on b "スビンコットンとは ― 世界が認める“奇跡の繊維”" at bounding box center [370, 214] width 194 height 12
paste div
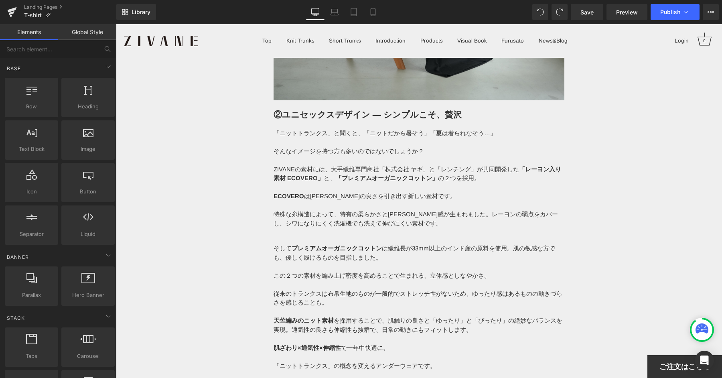
scroll to position [3063, 0]
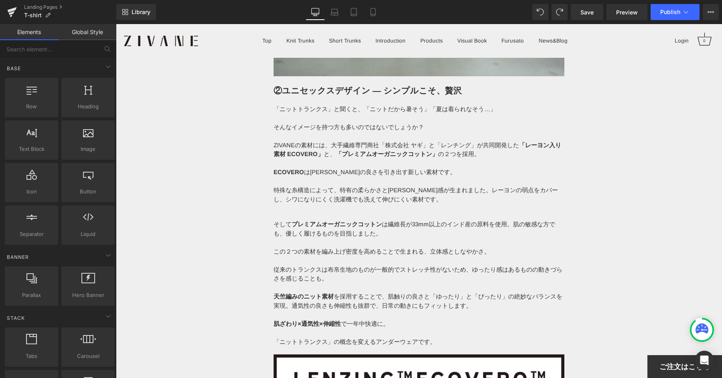
click at [410, 141] on p "ZIVANEの素材には、大手繊維専門商社「株式会社 ヤギ」と「レンチング」が共同開発した 「レーヨン入り素材 ECOVERO」 と、 「プレミアムオーガニック…" at bounding box center [418, 150] width 291 height 18
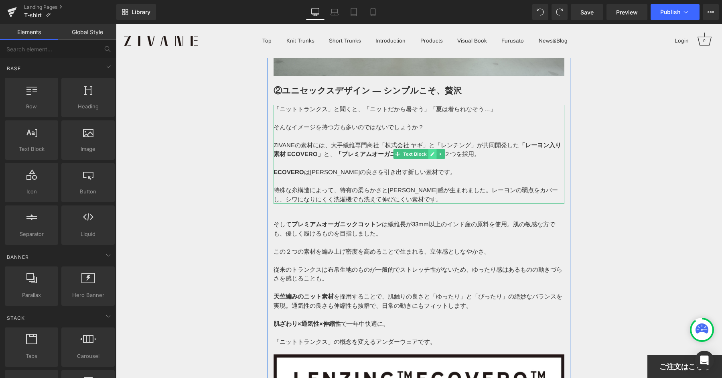
click at [430, 152] on icon at bounding box center [432, 154] width 4 height 5
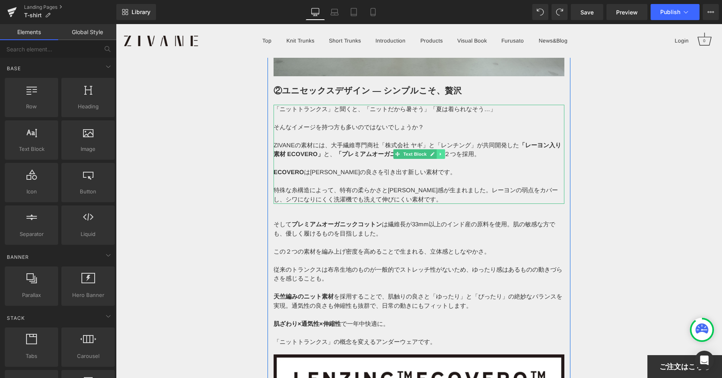
click at [439, 152] on icon at bounding box center [440, 154] width 4 height 5
click at [444, 152] on icon at bounding box center [444, 154] width 4 height 4
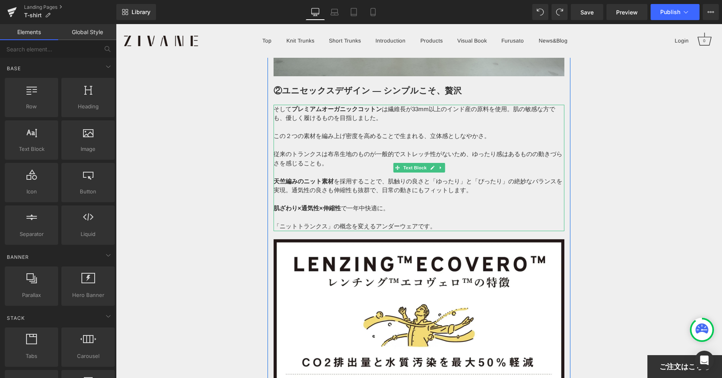
click at [367, 155] on p "従来のトランクスは布帛生地のものが一般的でストレッチ性がないため、ゆったり感はあるものの動きづらさを感じることも。" at bounding box center [418, 159] width 291 height 18
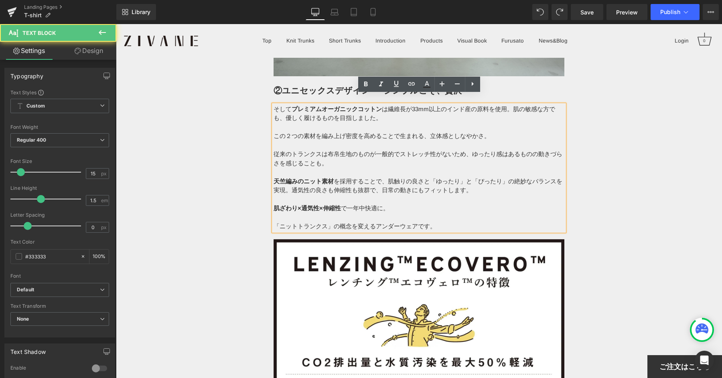
click at [350, 177] on p "天竺編みのニット素材 を採用することで、肌触りの良さと「ゆったり」と「ぴったり」の絶妙なバランスを実現。通気性の良さも伸縮性も抜群で、日常の動きにもフィットし…" at bounding box center [418, 186] width 291 height 18
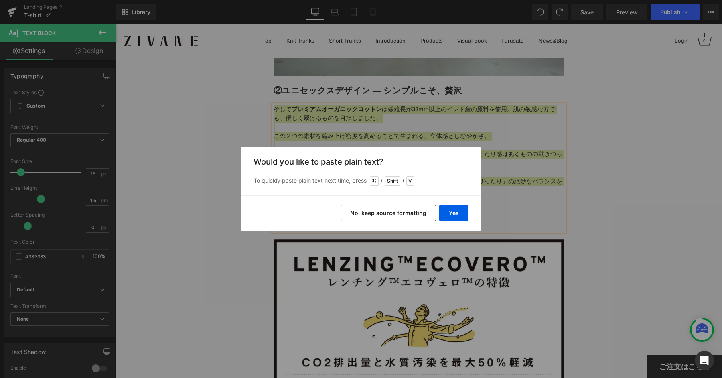
click at [452, 198] on div "Yes No, keep source formatting" at bounding box center [361, 212] width 241 height 35
click at [452, 209] on button "Yes" at bounding box center [453, 213] width 29 height 16
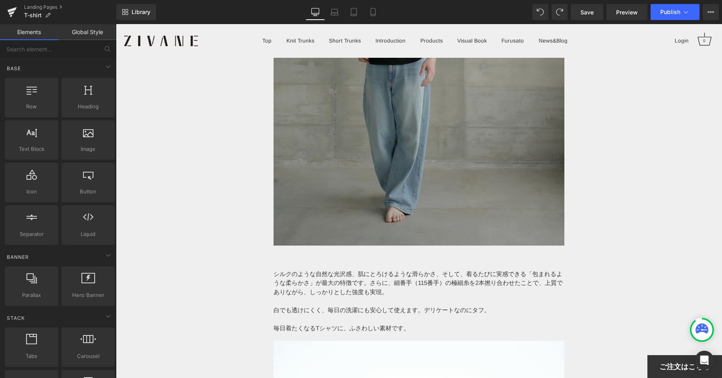
scroll to position [2226, 0]
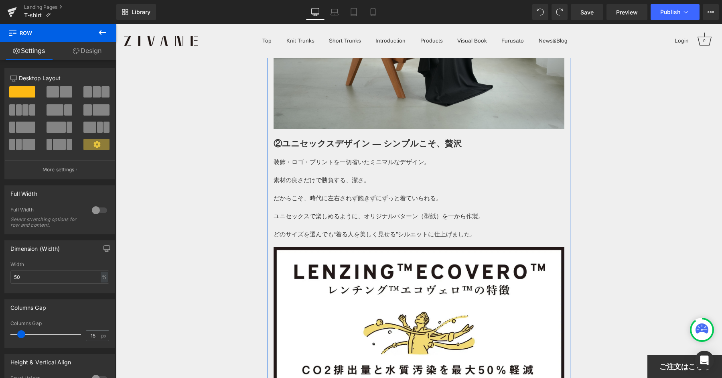
scroll to position [3010, 0]
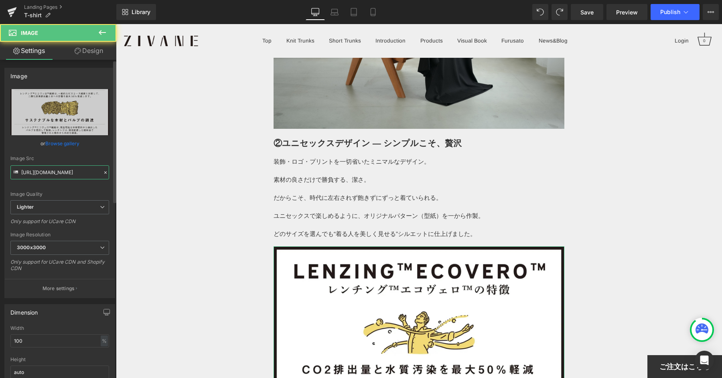
click at [73, 176] on input "[URL][DOMAIN_NAME]" at bounding box center [59, 172] width 99 height 14
paste input "[DOMAIN_NAME][URL]"
type input "[URL][DOMAIN_NAME]"
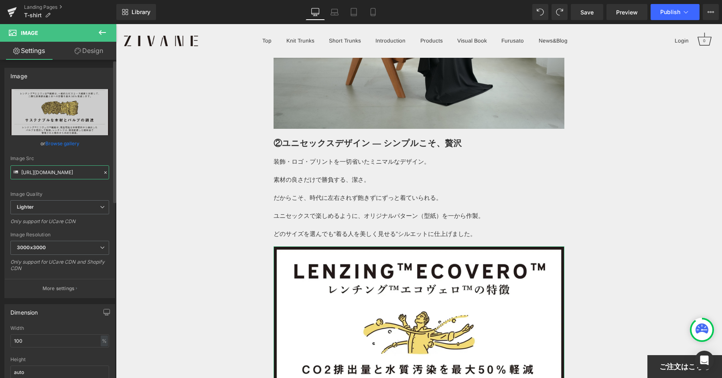
scroll to position [0, 117]
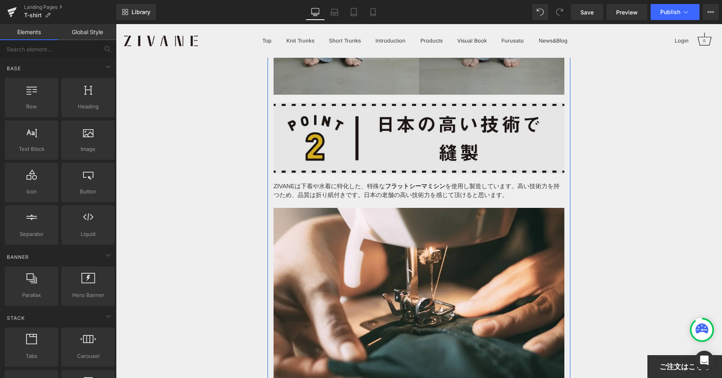
scroll to position [3506, 0]
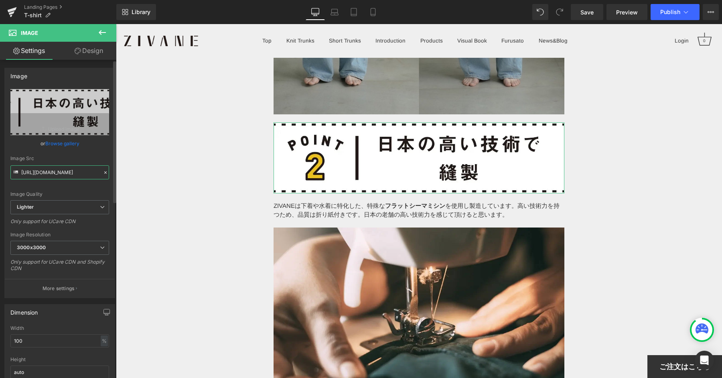
click at [55, 177] on input "[URL][DOMAIN_NAME]" at bounding box center [59, 172] width 99 height 14
paste input "[DOMAIN_NAME][URL]"
type input "[URL][DOMAIN_NAME]"
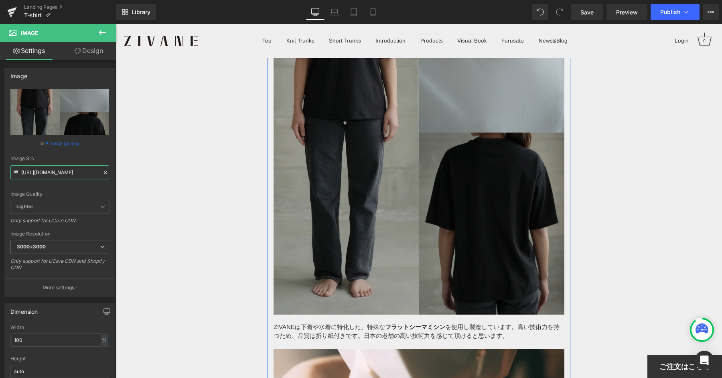
scroll to position [3678, 0]
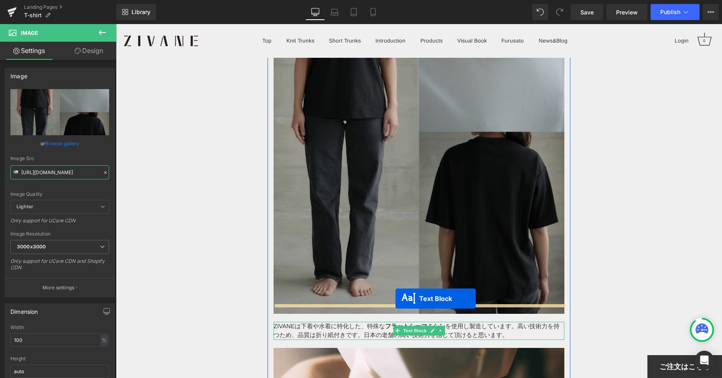
drag, startPoint x: 394, startPoint y: 321, endPoint x: 383, endPoint y: 122, distance: 199.6
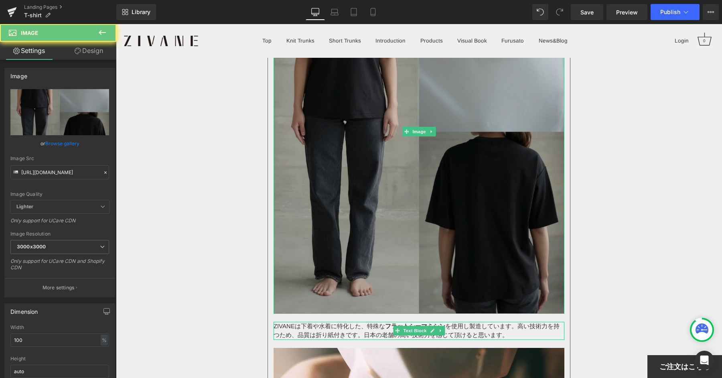
click at [383, 122] on img at bounding box center [418, 132] width 291 height 364
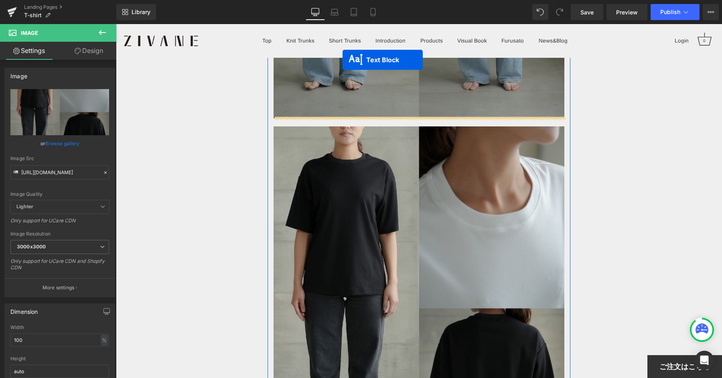
scroll to position [3486, 0]
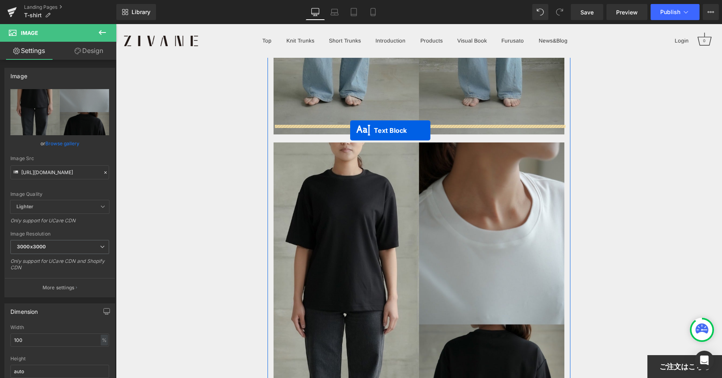
drag, startPoint x: 395, startPoint y: 320, endPoint x: 350, endPoint y: 131, distance: 194.8
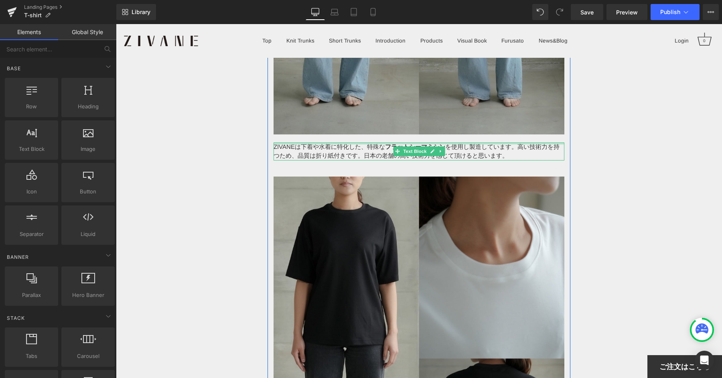
click at [408, 143] on strong "フラットシーマミシン" at bounding box center [415, 146] width 60 height 7
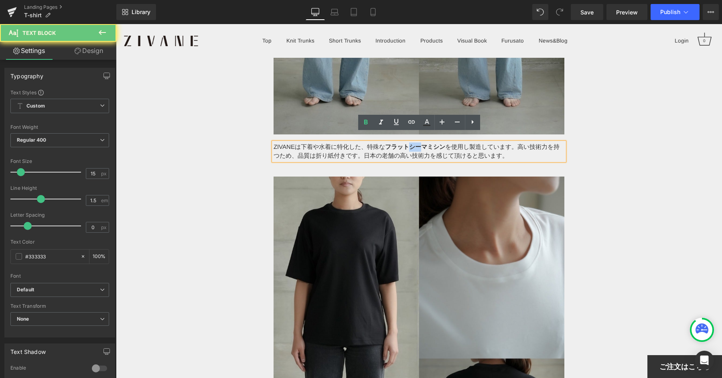
click at [408, 143] on strong "フラットシーマミシン" at bounding box center [415, 146] width 60 height 7
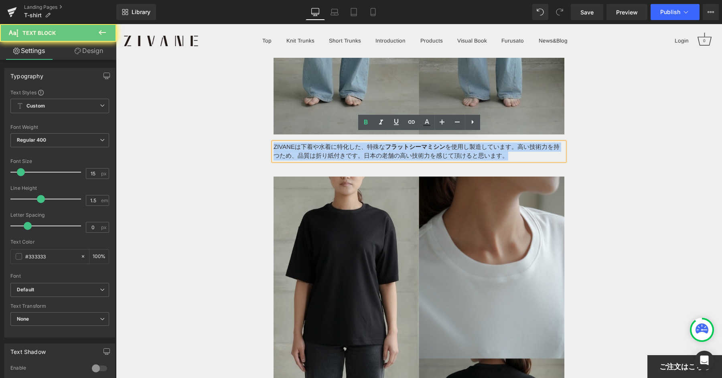
click at [408, 143] on strong "フラットシーマミシン" at bounding box center [415, 146] width 60 height 7
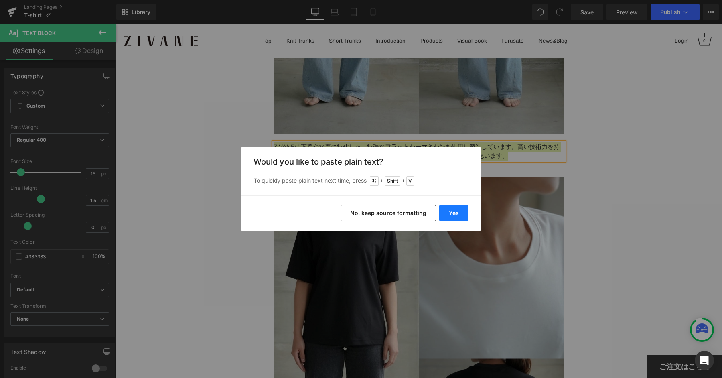
click at [462, 215] on button "Yes" at bounding box center [453, 213] width 29 height 16
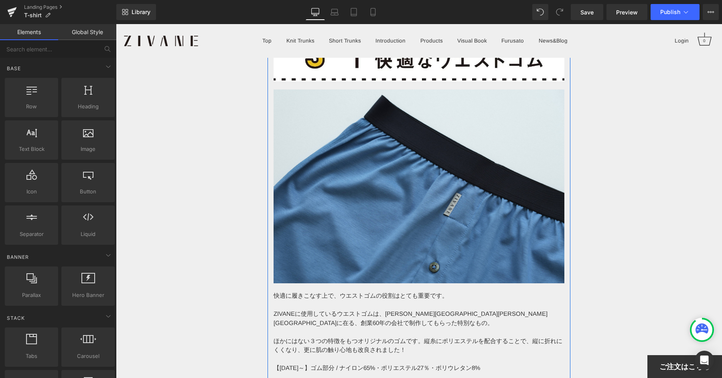
scroll to position [4262, 0]
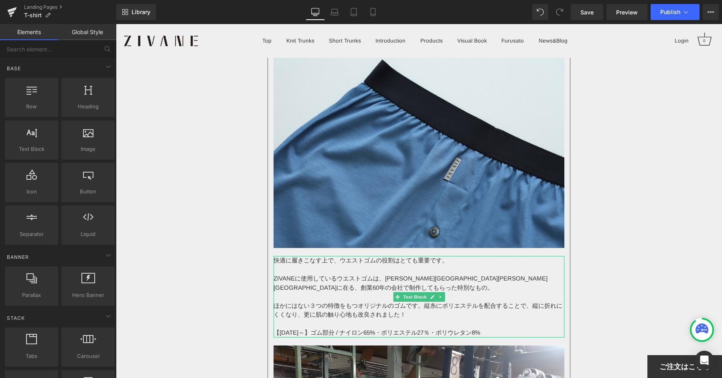
click at [368, 256] on p "快適に履きこなす上で、ウエストゴムの役割はとても重要です。" at bounding box center [418, 260] width 291 height 9
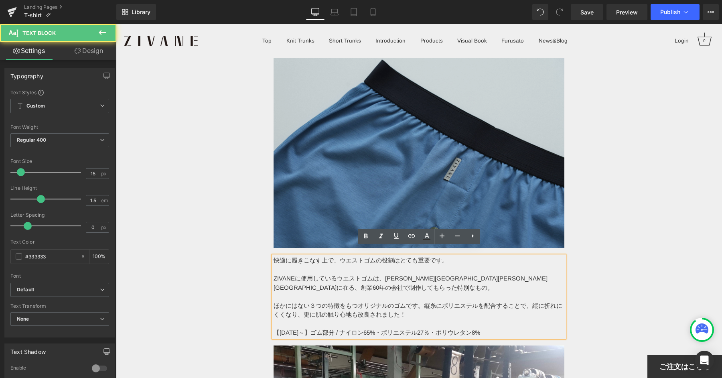
click at [427, 227] on img at bounding box center [418, 151] width 291 height 194
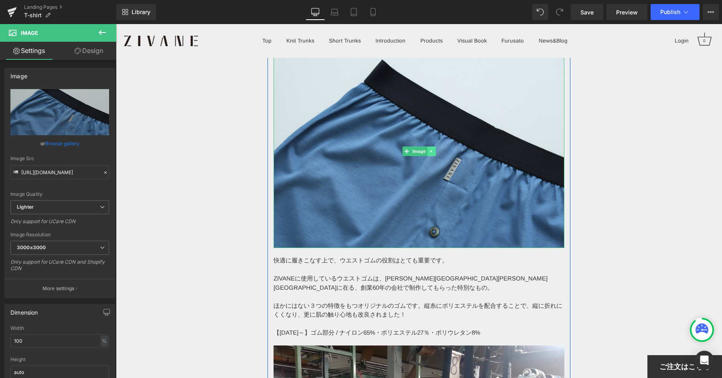
click at [430, 150] on icon at bounding box center [430, 151] width 1 height 3
click at [435, 149] on icon at bounding box center [435, 151] width 4 height 5
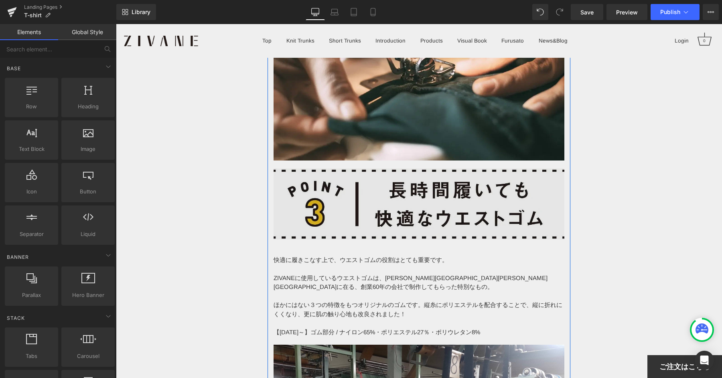
scroll to position [4037, 0]
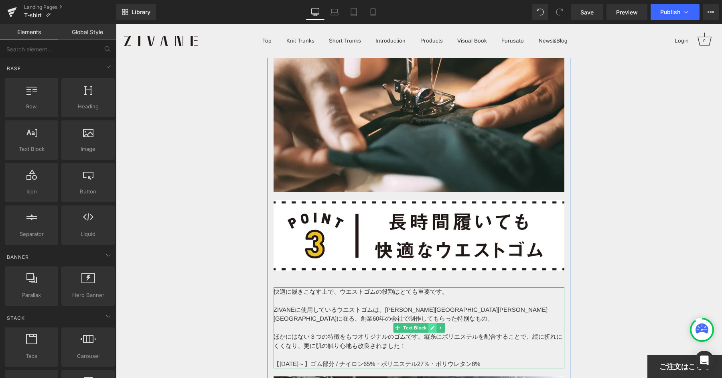
click at [434, 323] on link at bounding box center [432, 328] width 8 height 10
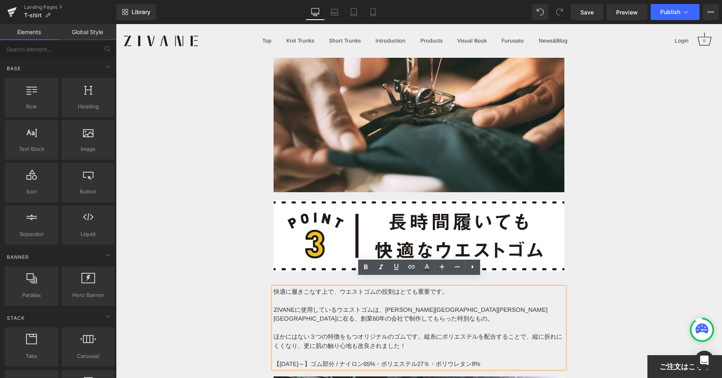
click at [595, 275] on div "・世界最[PERSON_NAME]の超長綿「スビンプラチナム」100％の生地を採用！ ・創業50年以上の[GEOGRAPHIC_DATA][PERSON_NA…" at bounding box center [419, 205] width 606 height 8369
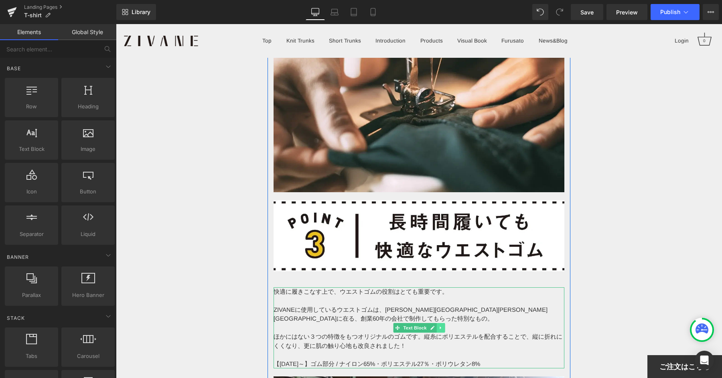
click at [437, 323] on link at bounding box center [440, 328] width 8 height 10
click at [436, 325] on icon at bounding box center [436, 327] width 4 height 4
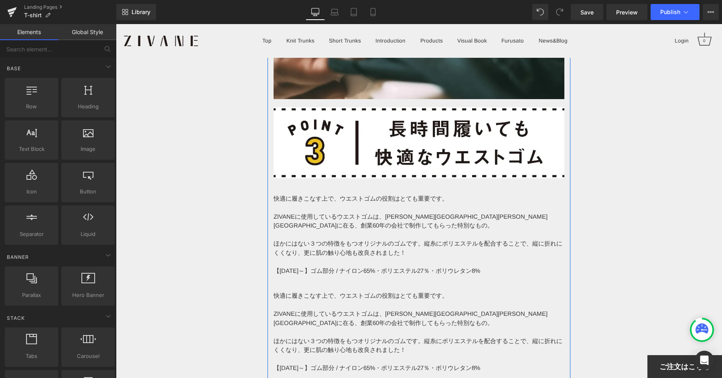
scroll to position [4116, 0]
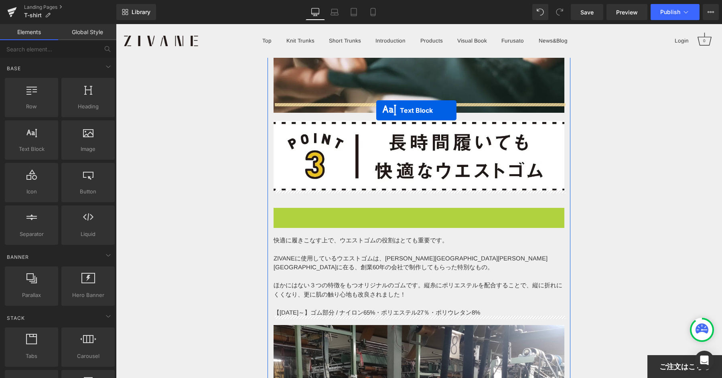
drag, startPoint x: 385, startPoint y: 192, endPoint x: 376, endPoint y: 110, distance: 82.3
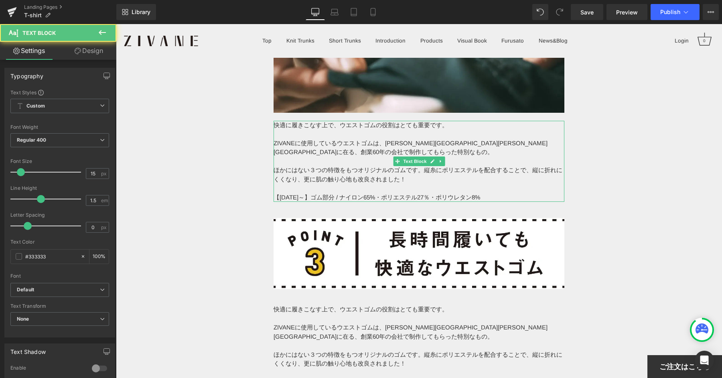
click at [364, 139] on p "ZIVANEに使用しているウエストゴムは、[PERSON_NAME][GEOGRAPHIC_DATA][PERSON_NAME][GEOGRAPHIC_DAT…" at bounding box center [418, 148] width 291 height 18
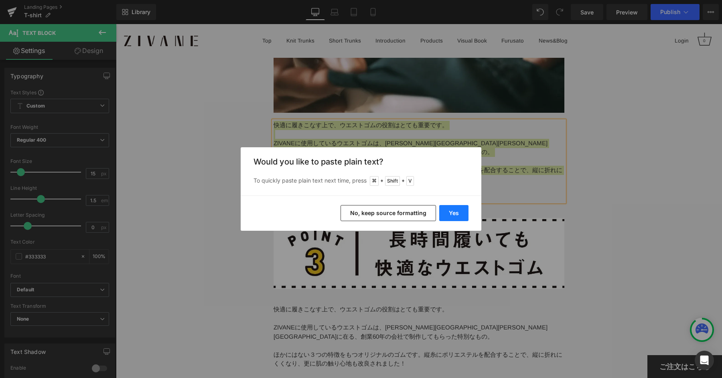
click at [453, 217] on button "Yes" at bounding box center [453, 213] width 29 height 16
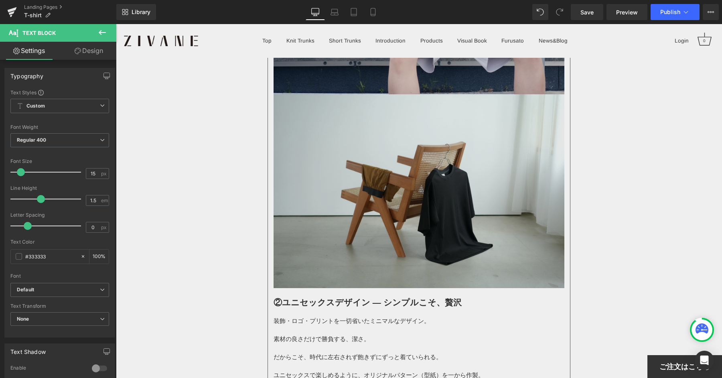
scroll to position [2927, 0]
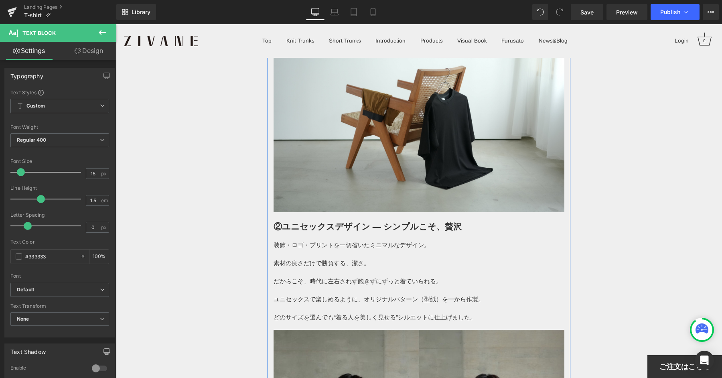
click at [433, 220] on div "②ユニセックスデザイン ― シンプルこそ、贅沢 Heading" at bounding box center [418, 226] width 291 height 12
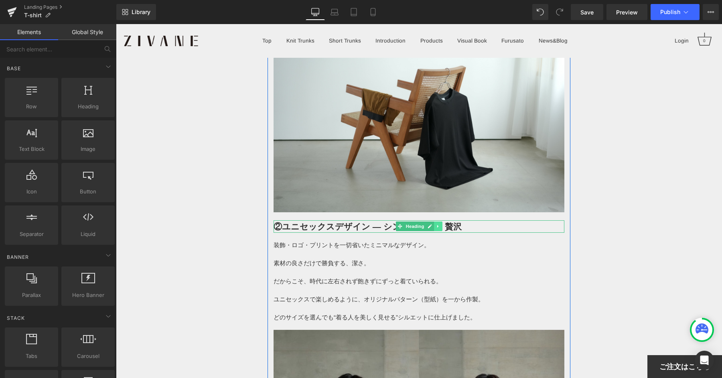
click at [437, 221] on link at bounding box center [438, 226] width 8 height 10
click at [436, 221] on link at bounding box center [433, 226] width 8 height 10
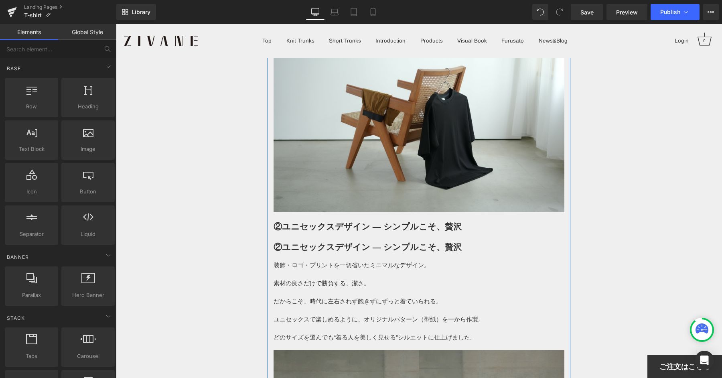
scroll to position [3040, 0]
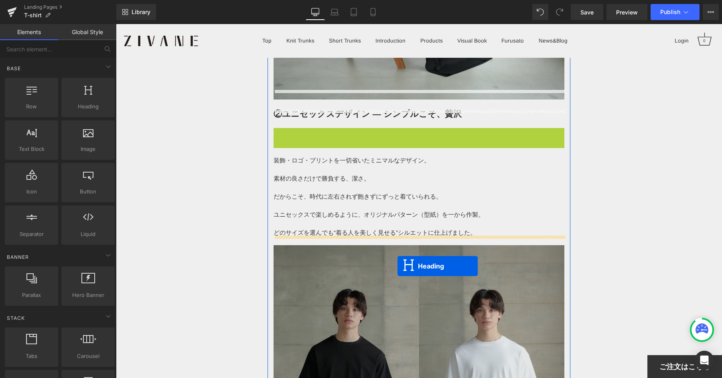
drag, startPoint x: 399, startPoint y: 140, endPoint x: 397, endPoint y: 266, distance: 126.3
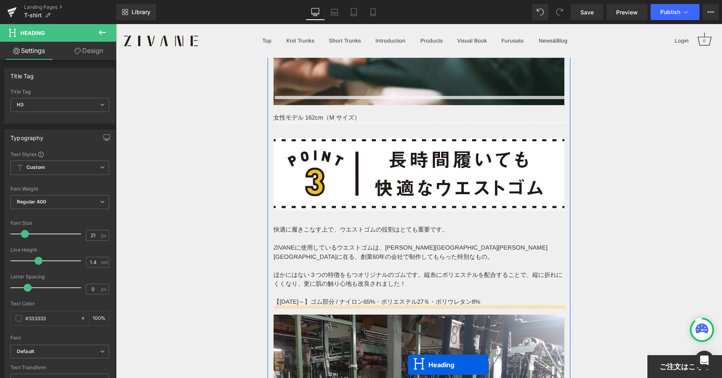
scroll to position [4192, 0]
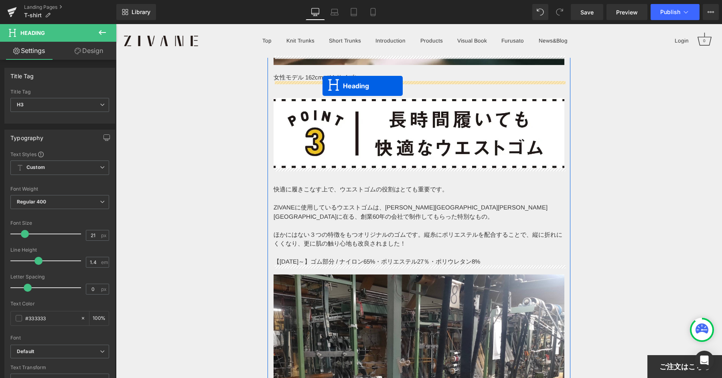
drag, startPoint x: 401, startPoint y: 95, endPoint x: 322, endPoint y: 85, distance: 79.6
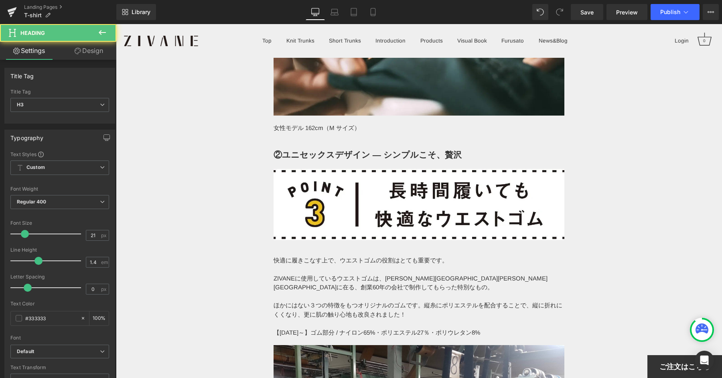
scroll to position [4087, 0]
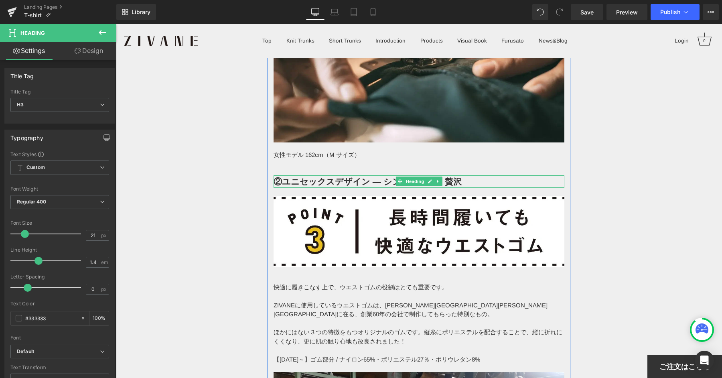
click at [349, 175] on div at bounding box center [418, 176] width 291 height 2
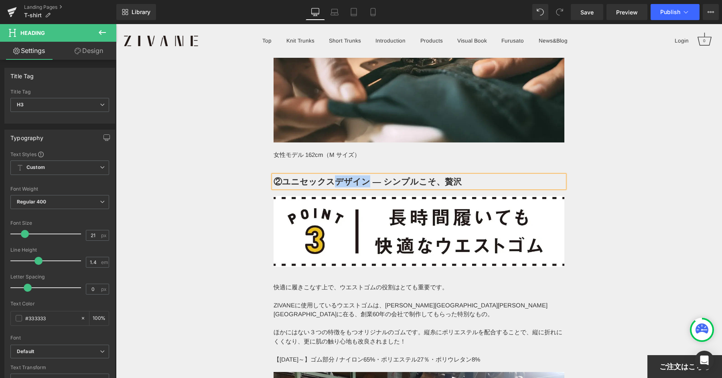
click at [349, 175] on b "②ユニセックスデザイン ― シンプルこそ、贅沢" at bounding box center [367, 181] width 188 height 12
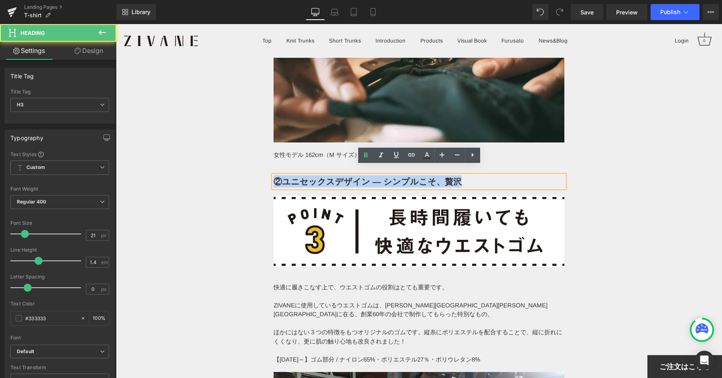
click at [349, 175] on b "②ユニセックスデザイン ― シンプルこそ、贅沢" at bounding box center [367, 181] width 188 height 12
paste div
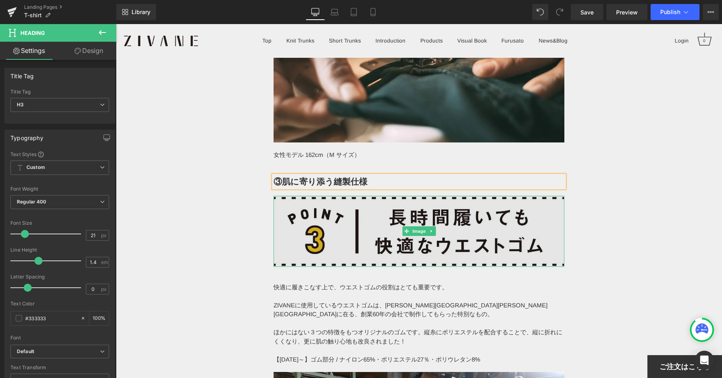
click at [394, 201] on img at bounding box center [418, 231] width 291 height 71
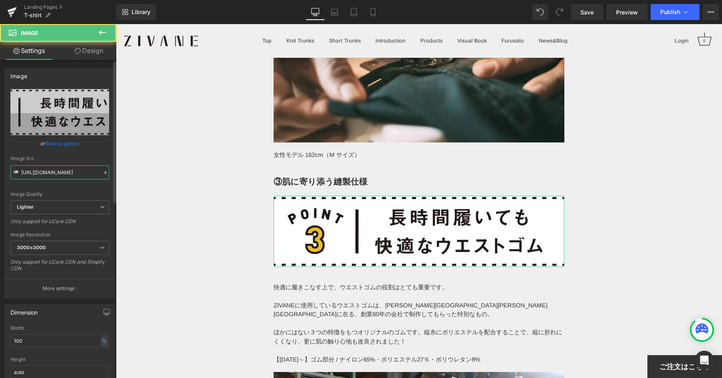
click at [80, 175] on input "[URL][DOMAIN_NAME]" at bounding box center [59, 172] width 99 height 14
click at [80, 174] on input "[URL][DOMAIN_NAME]" at bounding box center [59, 172] width 99 height 14
click at [79, 174] on input "[URL][DOMAIN_NAME]" at bounding box center [59, 172] width 99 height 14
click at [78, 174] on input "[URL][DOMAIN_NAME]" at bounding box center [59, 172] width 99 height 14
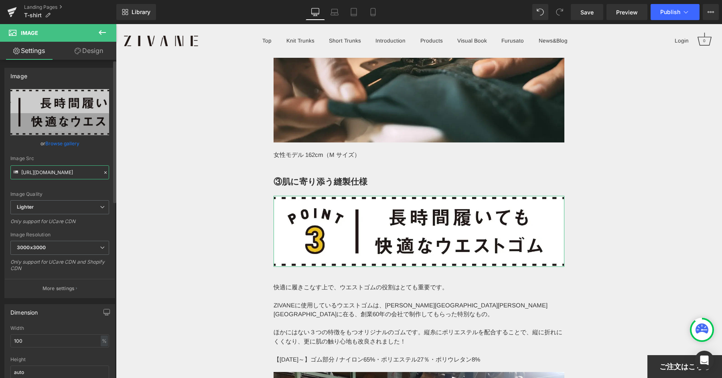
click at [69, 175] on input "[URL][DOMAIN_NAME]" at bounding box center [59, 172] width 99 height 14
paste input "[DOMAIN_NAME][URL]"
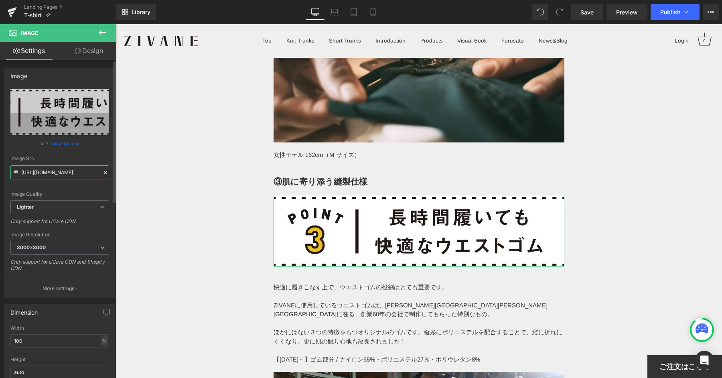
type input "[URL][DOMAIN_NAME]"
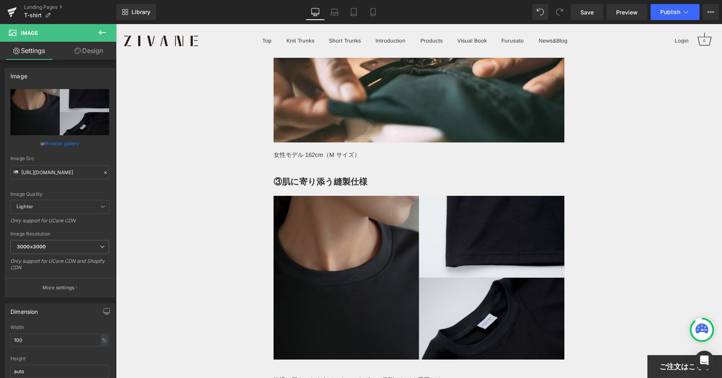
click at [582, 150] on div "・世界最[PERSON_NAME]の超長綿「スビンプラチナム」100％の生地を採用！ ・創業50年以上の[GEOGRAPHIC_DATA][PERSON_NA…" at bounding box center [419, 224] width 606 height 8507
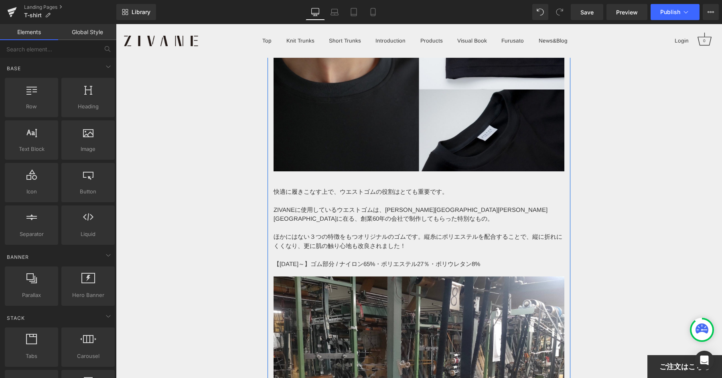
scroll to position [4359, 0]
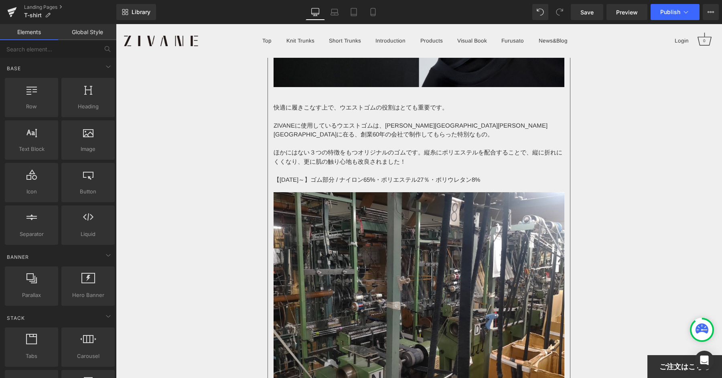
click at [381, 128] on p "ZIVANEに使用しているウエストゴムは、[PERSON_NAME][GEOGRAPHIC_DATA][PERSON_NAME][GEOGRAPHIC_DAT…" at bounding box center [418, 130] width 291 height 18
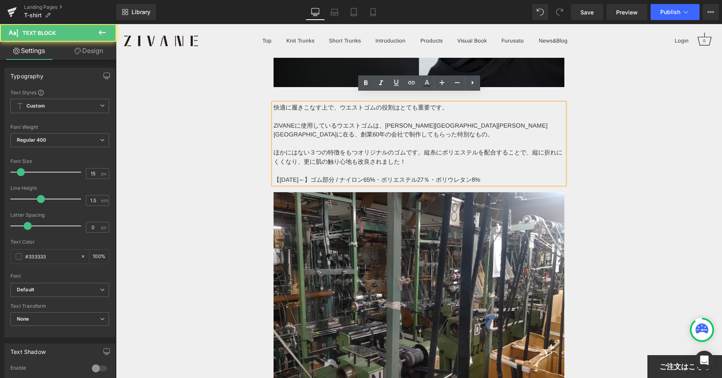
click at [399, 112] on p at bounding box center [418, 116] width 291 height 9
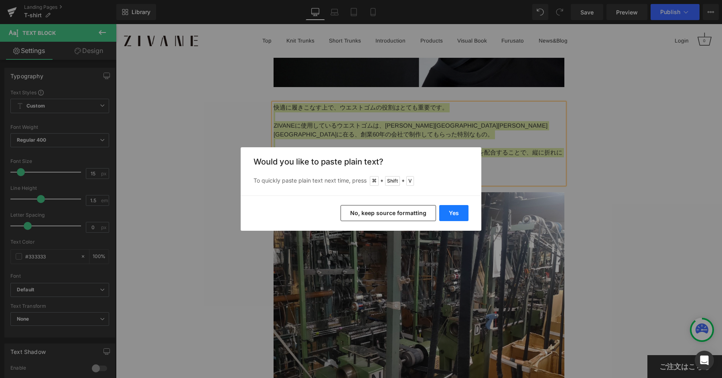
click at [453, 212] on button "Yes" at bounding box center [453, 213] width 29 height 16
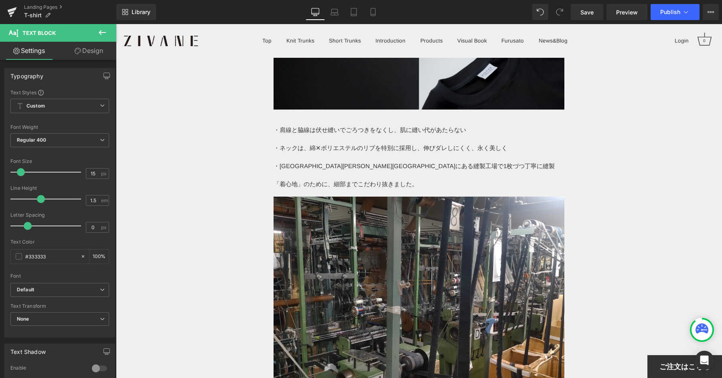
scroll to position [4471, 0]
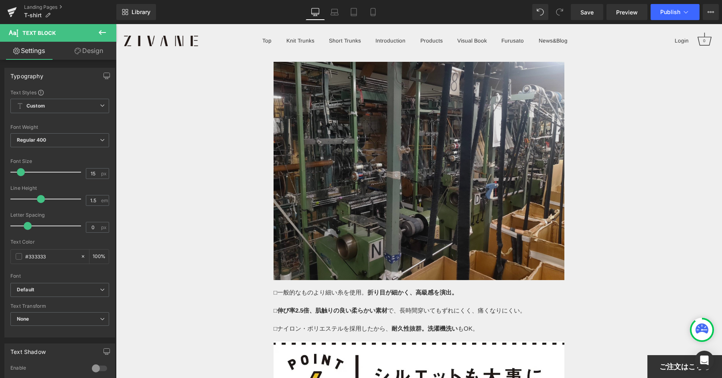
click at [351, 165] on img at bounding box center [418, 171] width 291 height 218
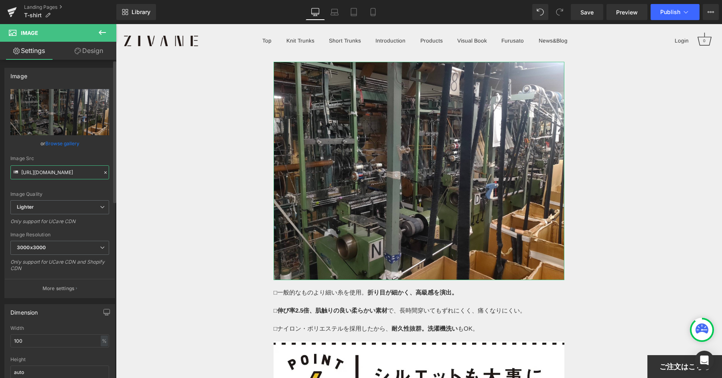
click at [73, 169] on input "[URL][DOMAIN_NAME]" at bounding box center [59, 172] width 99 height 14
paste input "[DOMAIN_NAME][URL]"
type input "[URL][DOMAIN_NAME]"
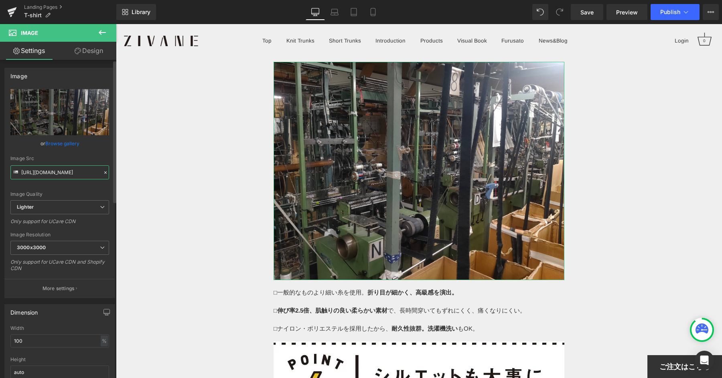
scroll to position [0, 115]
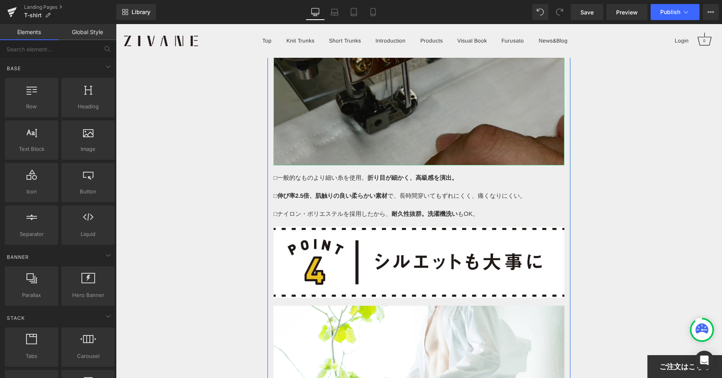
scroll to position [4786, 0]
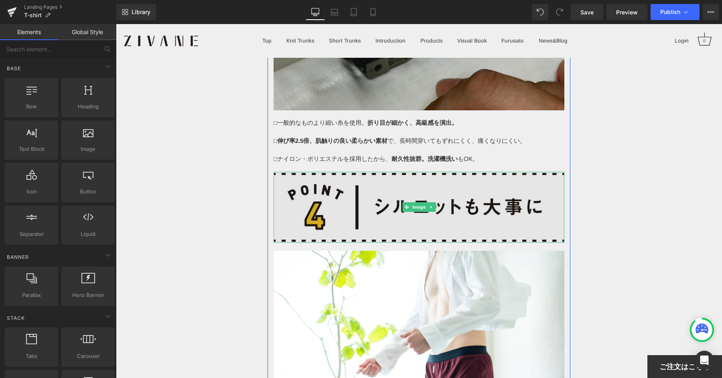
click at [387, 208] on img at bounding box center [418, 207] width 291 height 71
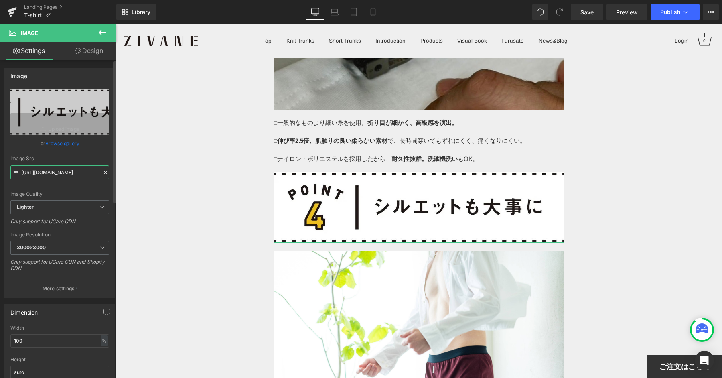
click at [56, 167] on input "[URL][DOMAIN_NAME]" at bounding box center [59, 172] width 99 height 14
paste input "[DOMAIN_NAME][URL]"
type input "[URL][DOMAIN_NAME]"
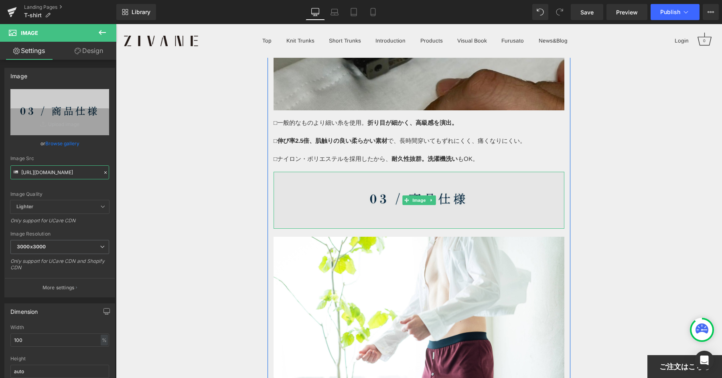
scroll to position [4787, 0]
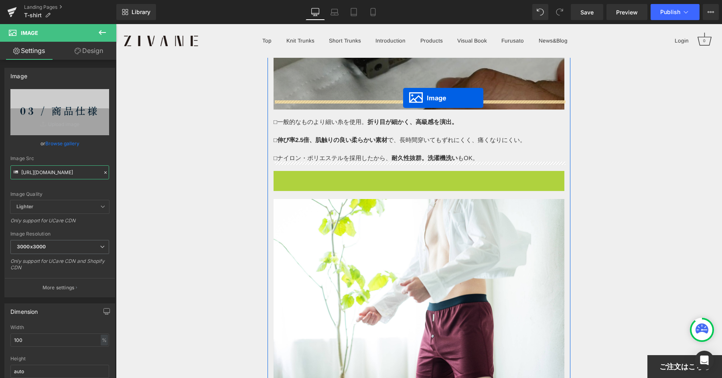
drag, startPoint x: 405, startPoint y: 187, endPoint x: 403, endPoint y: 98, distance: 89.0
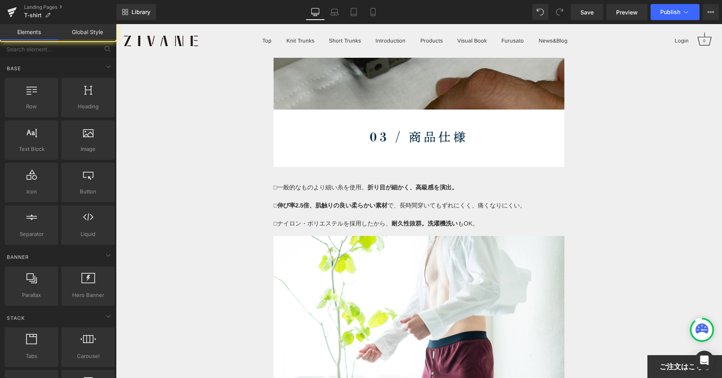
scroll to position [0, 0]
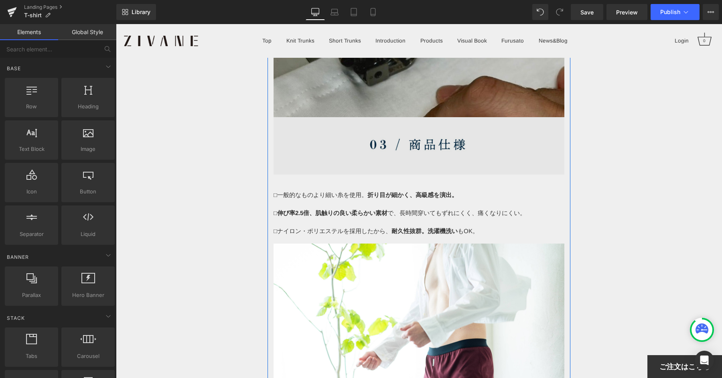
scroll to position [4834, 0]
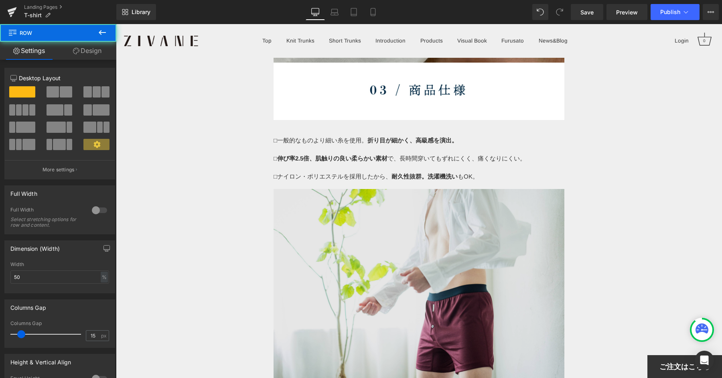
click at [353, 216] on img at bounding box center [418, 286] width 291 height 194
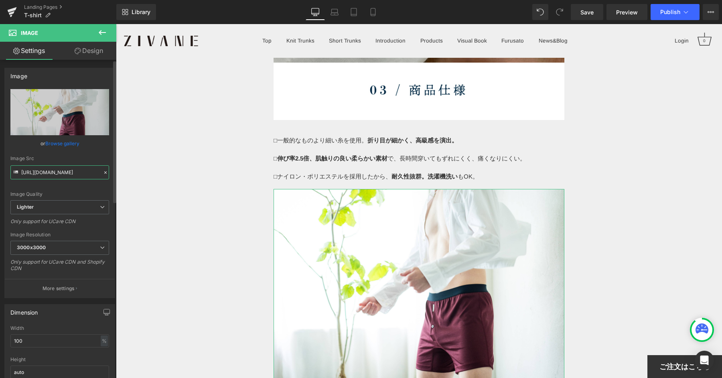
click at [57, 169] on input "[URL][DOMAIN_NAME]" at bounding box center [59, 172] width 99 height 14
paste input "[DOMAIN_NAME][URL]"
type input "[URL][DOMAIN_NAME]"
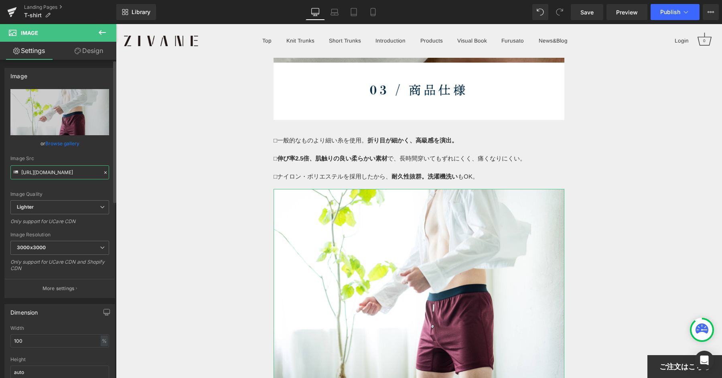
scroll to position [0, 115]
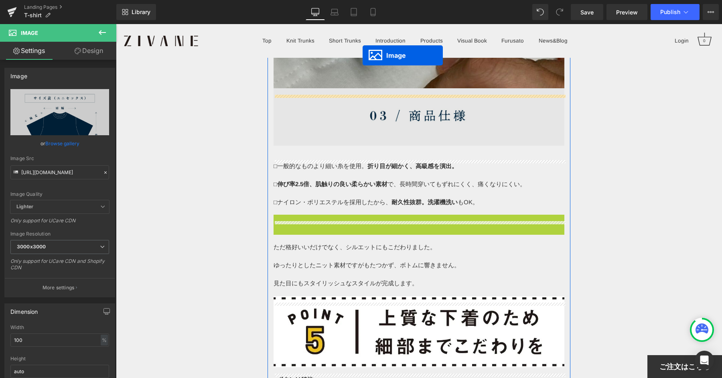
scroll to position [4784, 0]
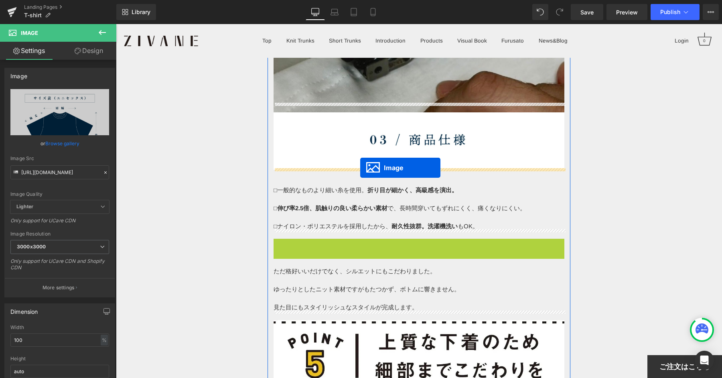
drag, startPoint x: 403, startPoint y: 265, endPoint x: 360, endPoint y: 168, distance: 106.5
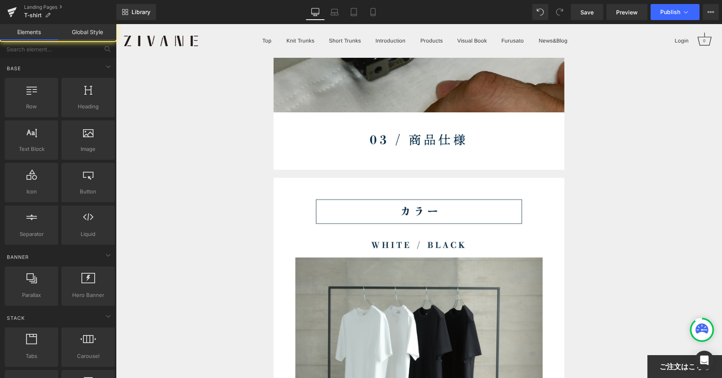
drag, startPoint x: 647, startPoint y: 7, endPoint x: 654, endPoint y: 8, distance: 7.3
click at [647, 7] on link "Preview" at bounding box center [626, 12] width 41 height 16
click at [658, 10] on button "Publish" at bounding box center [674, 12] width 49 height 16
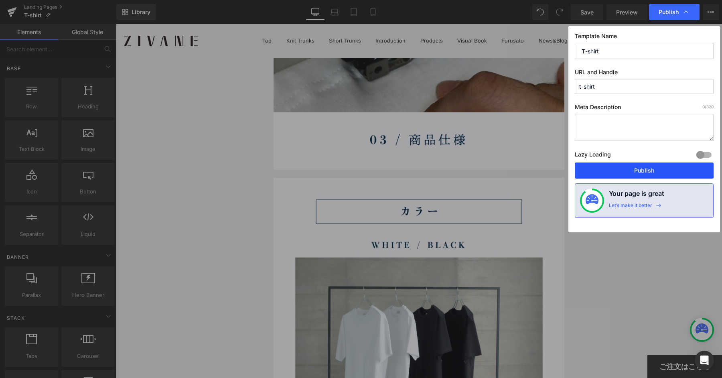
click at [661, 168] on button "Publish" at bounding box center [644, 170] width 139 height 16
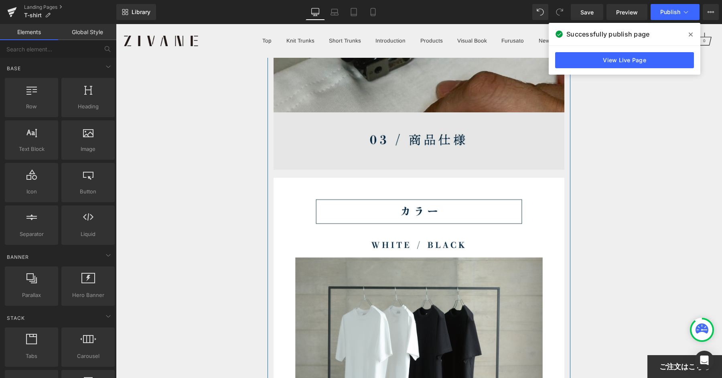
scroll to position [4795, 0]
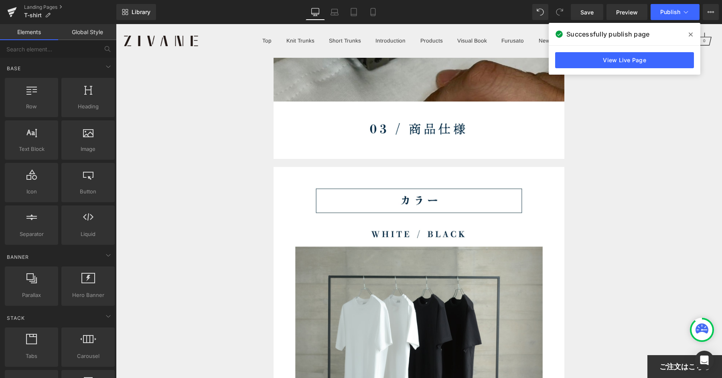
click at [699, 34] on div "Successfully publish page" at bounding box center [625, 34] width 152 height 22
click at [691, 34] on icon at bounding box center [691, 34] width 4 height 4
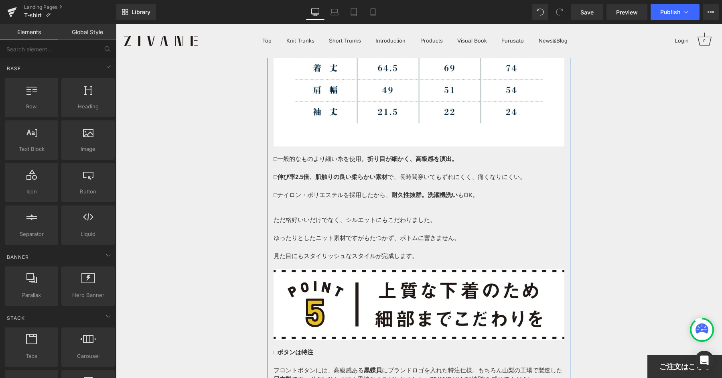
scroll to position [5506, 0]
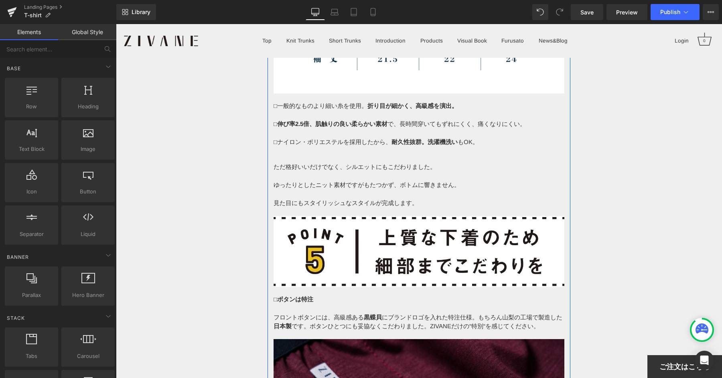
drag, startPoint x: 412, startPoint y: 184, endPoint x: 405, endPoint y: 196, distance: 14.4
click at [412, 190] on p at bounding box center [418, 194] width 291 height 9
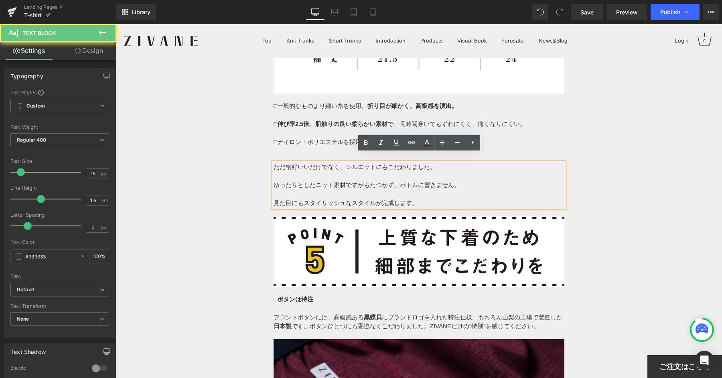
click at [405, 198] on p "見た目にもスタイリッシュなスタイルが完成します。" at bounding box center [418, 202] width 291 height 9
click at [411, 198] on p "見た目にもスタイリッシュなスタイルが完成します。" at bounding box center [418, 202] width 291 height 9
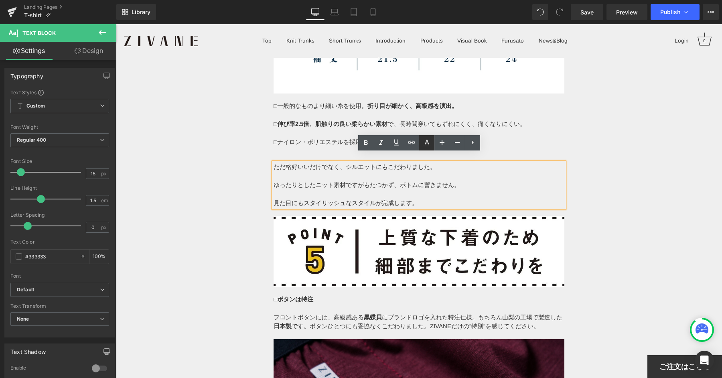
drag, startPoint x: 430, startPoint y: 136, endPoint x: 330, endPoint y: 104, distance: 105.1
click at [430, 136] on link at bounding box center [426, 142] width 15 height 15
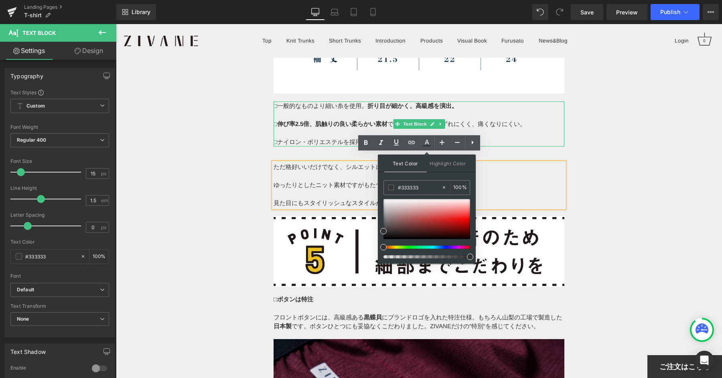
click at [480, 138] on p "□ナイロン・ポリエステルを採用したから、 耐久性抜群。洗濯機洗い もOK。" at bounding box center [418, 142] width 291 height 9
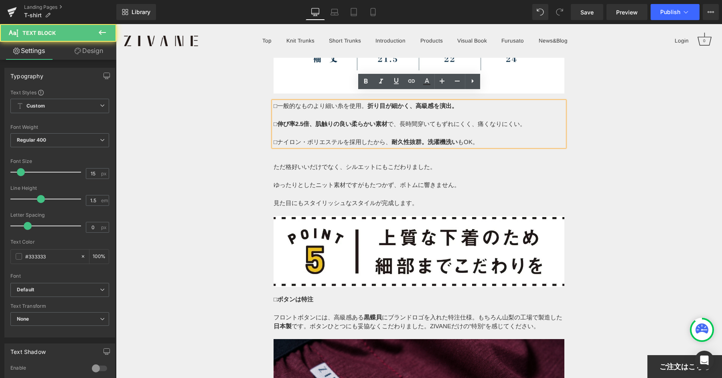
click at [477, 138] on p "□ナイロン・ポリエステルを採用したから、 耐久性抜群。洗濯機洗い もOK。" at bounding box center [418, 142] width 291 height 9
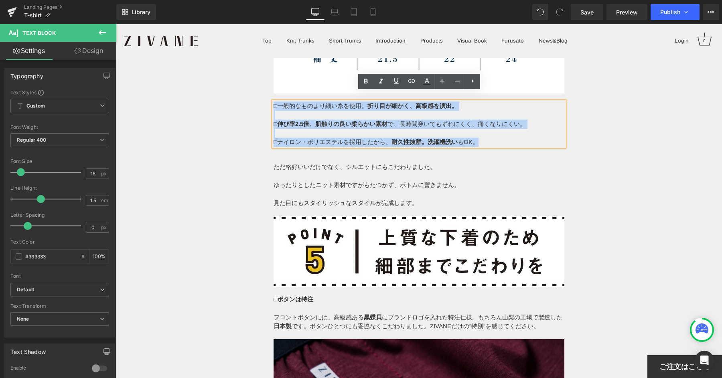
drag, startPoint x: 479, startPoint y: 133, endPoint x: 259, endPoint y: 95, distance: 222.6
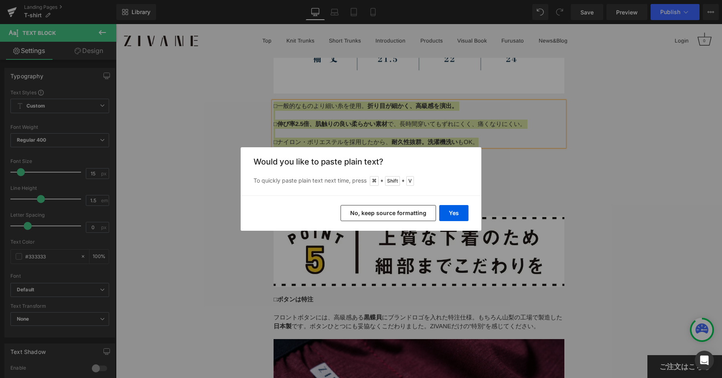
click at [466, 222] on div "Yes No, keep source formatting" at bounding box center [361, 212] width 241 height 35
click at [462, 220] on button "Yes" at bounding box center [453, 213] width 29 height 16
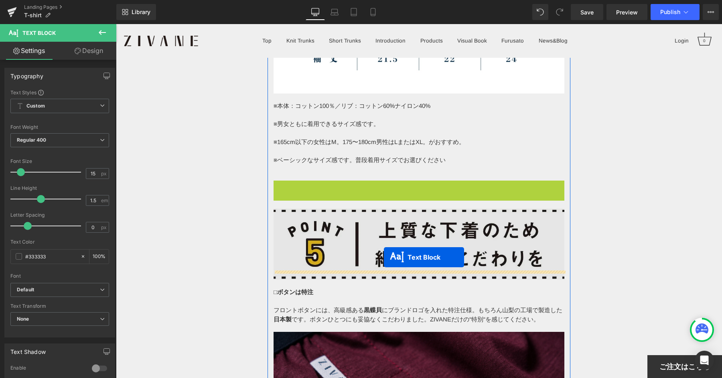
drag, startPoint x: 395, startPoint y: 194, endPoint x: 384, endPoint y: 259, distance: 66.0
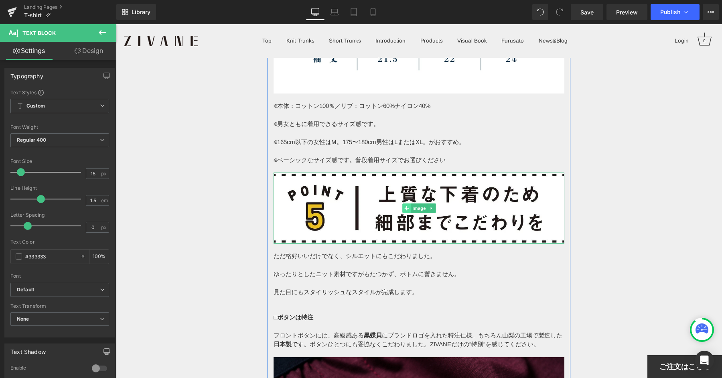
click at [403, 203] on span at bounding box center [406, 208] width 8 height 10
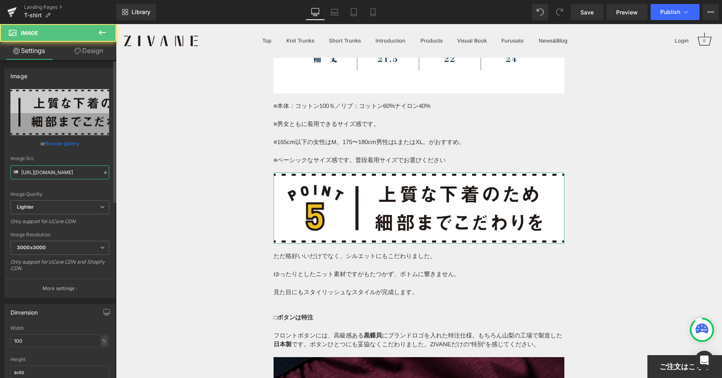
click at [85, 176] on input "[URL][DOMAIN_NAME]" at bounding box center [59, 172] width 99 height 14
paste input "[DOMAIN_NAME][URL]"
type input "[URL][DOMAIN_NAME]"
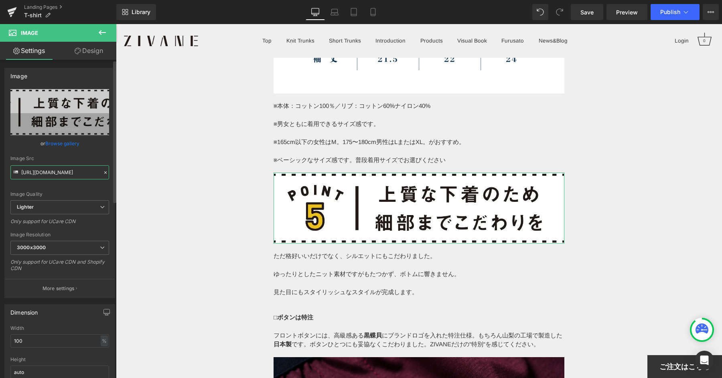
scroll to position [0, 117]
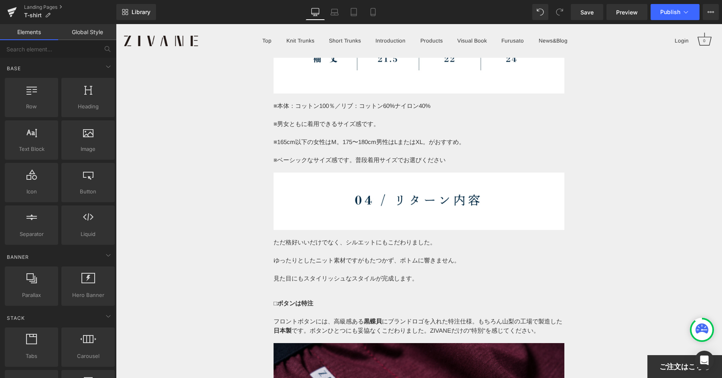
drag, startPoint x: 644, startPoint y: 216, endPoint x: 630, endPoint y: 203, distance: 19.0
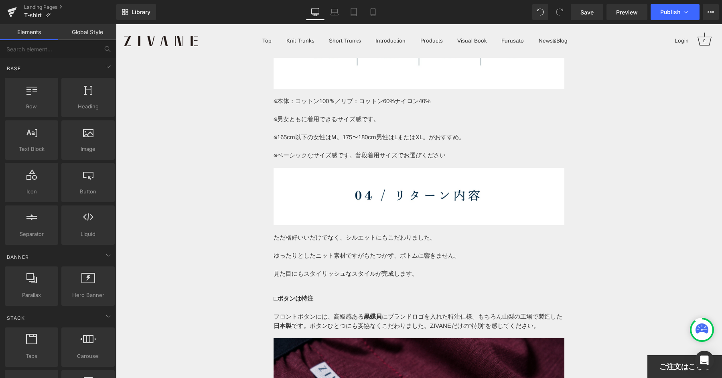
scroll to position [5513, 0]
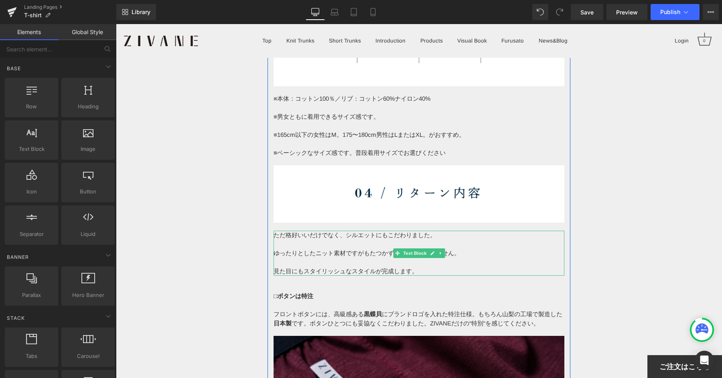
click at [362, 239] on p at bounding box center [418, 243] width 291 height 9
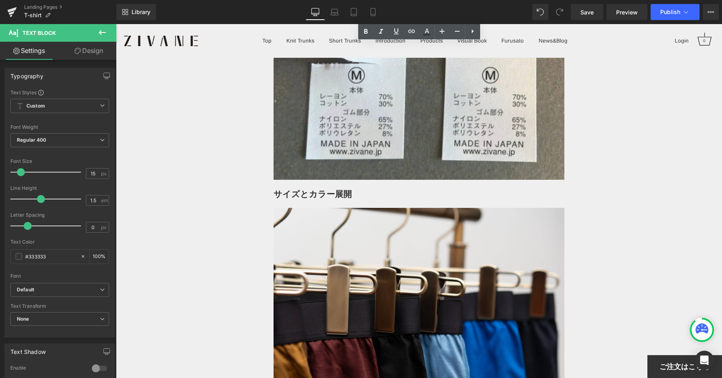
scroll to position [6035, 0]
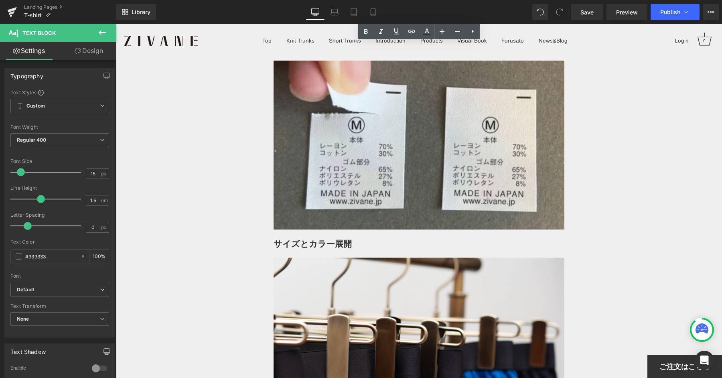
click at [326, 237] on strong "サイズとカラー展開" at bounding box center [312, 243] width 78 height 12
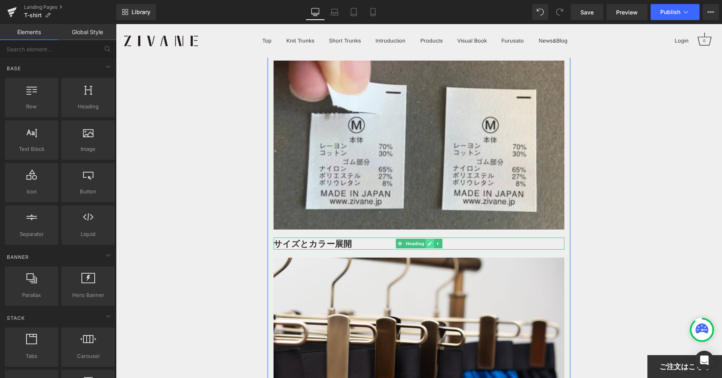
click at [431, 241] on icon at bounding box center [430, 243] width 4 height 4
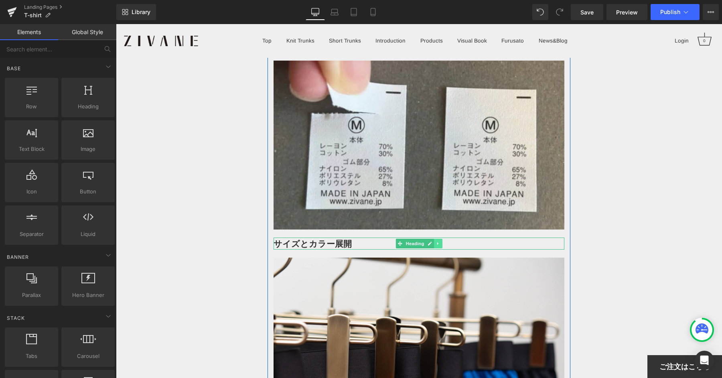
click at [436, 241] on icon at bounding box center [438, 243] width 4 height 5
click at [437, 239] on link at bounding box center [433, 244] width 8 height 10
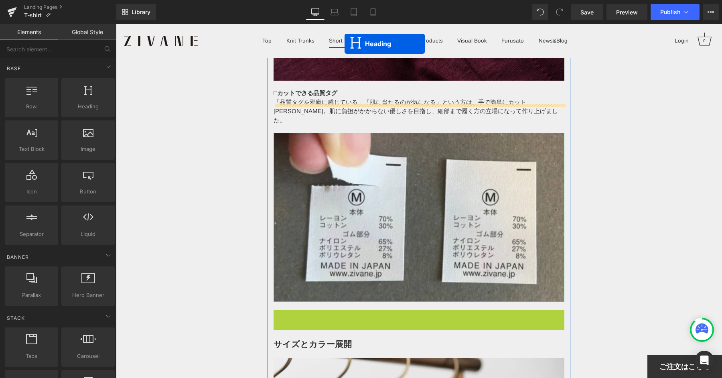
drag, startPoint x: 387, startPoint y: 224, endPoint x: 344, endPoint y: 35, distance: 193.6
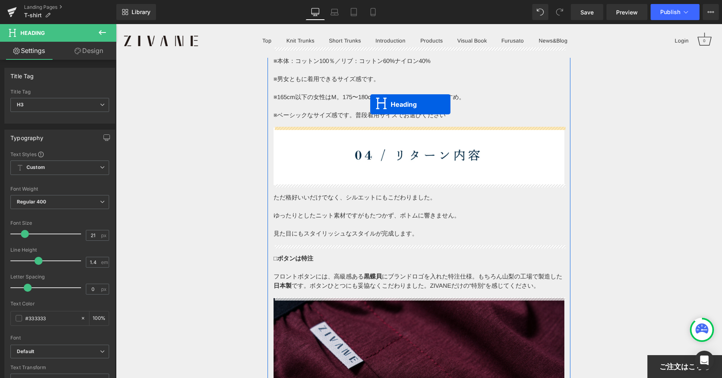
scroll to position [5543, 0]
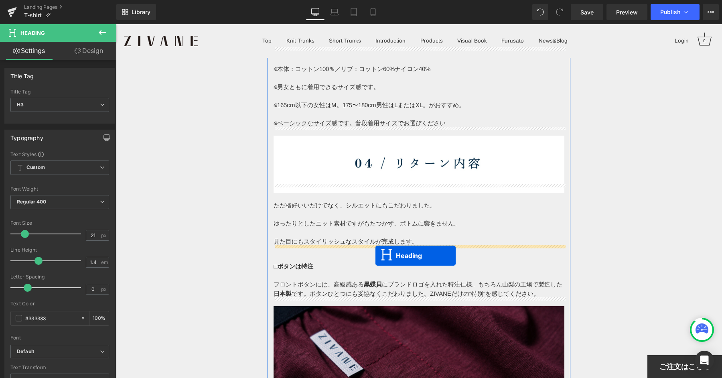
drag, startPoint x: 399, startPoint y: 254, endPoint x: 375, endPoint y: 255, distance: 23.7
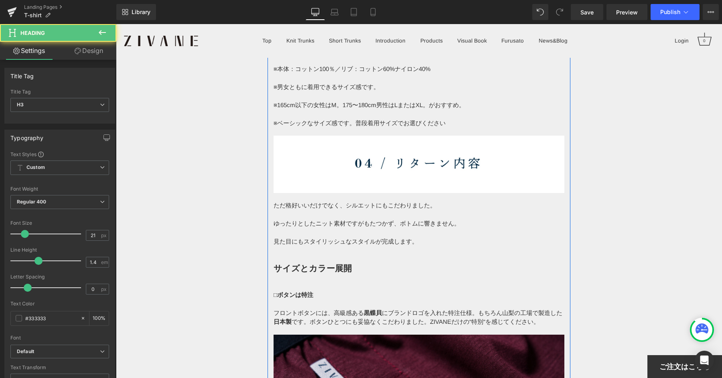
click at [338, 262] on strong "サイズとカラー展開" at bounding box center [312, 268] width 78 height 12
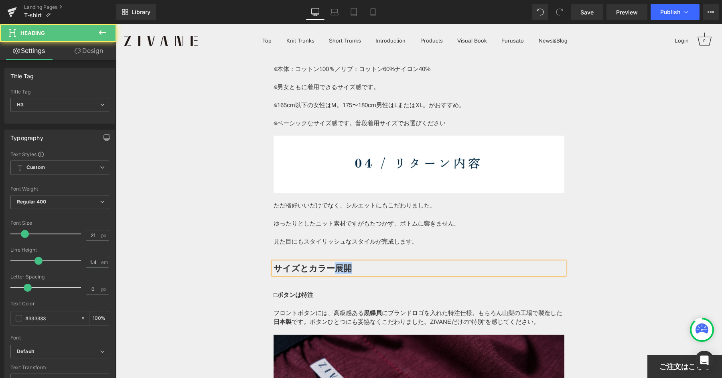
click at [338, 262] on strong "サイズとカラー展開" at bounding box center [312, 268] width 78 height 12
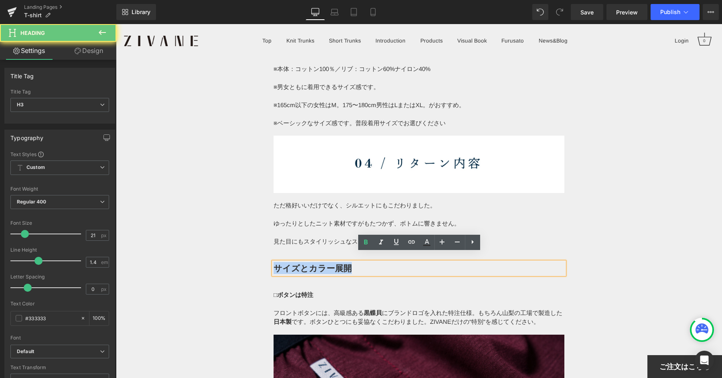
click at [338, 262] on strong "サイズとカラー展開" at bounding box center [312, 268] width 78 height 12
paste div
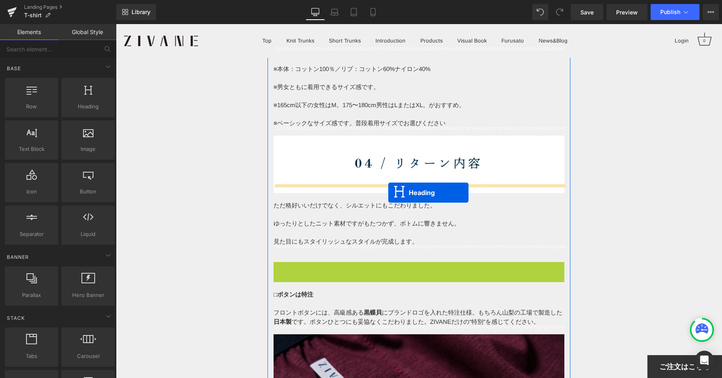
drag, startPoint x: 397, startPoint y: 257, endPoint x: 387, endPoint y: 188, distance: 70.5
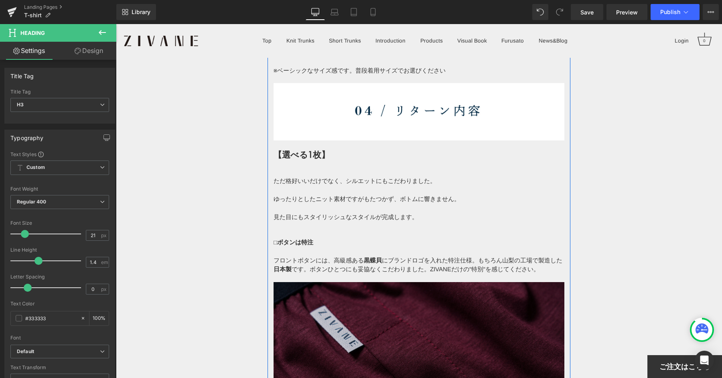
scroll to position [5693, 0]
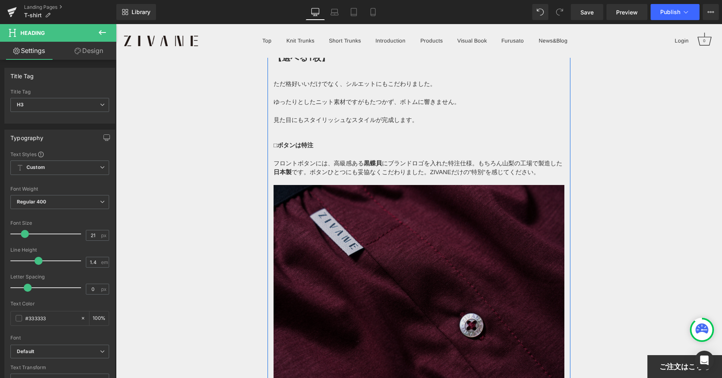
click at [394, 266] on img at bounding box center [418, 282] width 291 height 194
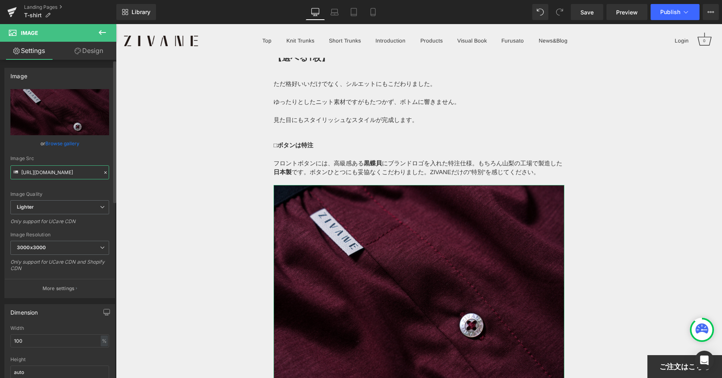
click at [60, 168] on input "[URL][DOMAIN_NAME]" at bounding box center [59, 172] width 99 height 14
paste input "[DOMAIN_NAME][URL]"
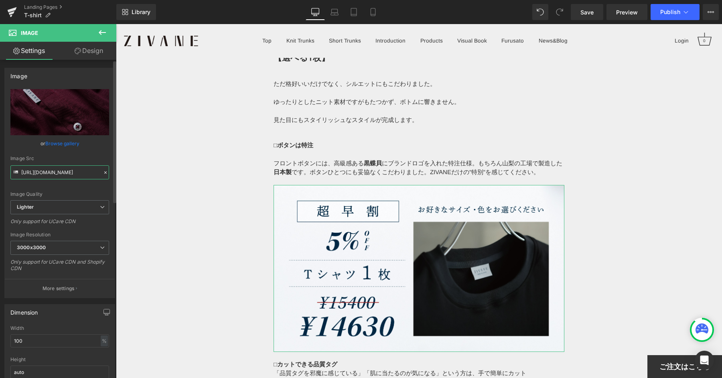
type input "[URL][DOMAIN_NAME]"
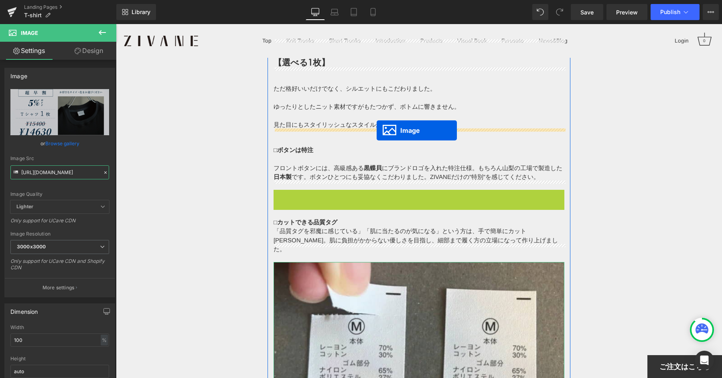
drag, startPoint x: 403, startPoint y: 257, endPoint x: 377, endPoint y: 125, distance: 135.0
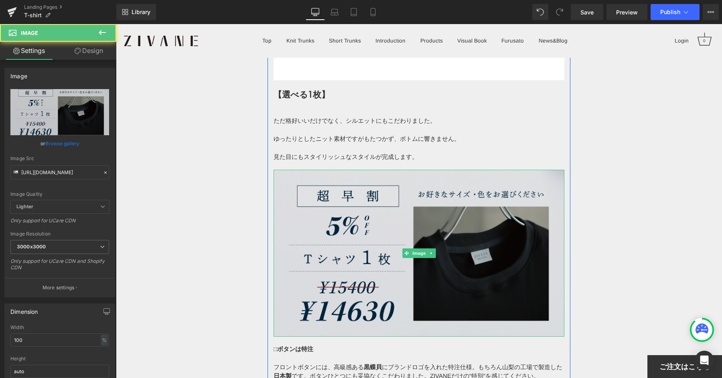
scroll to position [0, 0]
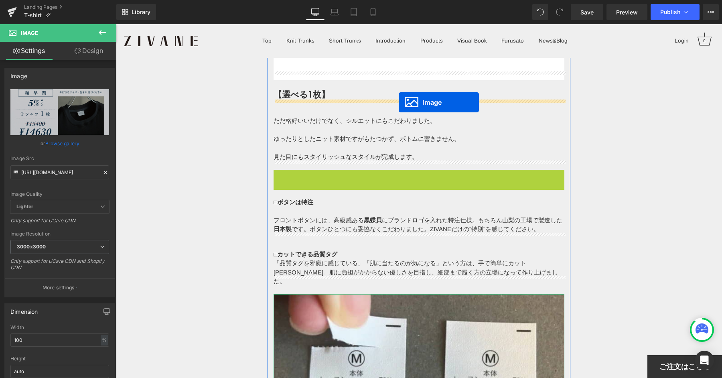
drag, startPoint x: 406, startPoint y: 244, endPoint x: 399, endPoint y: 102, distance: 142.6
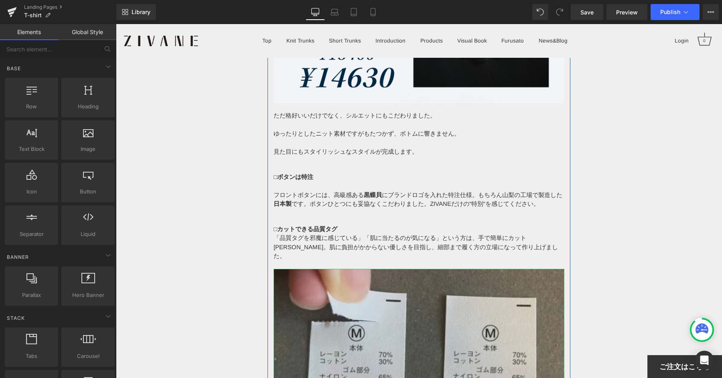
scroll to position [5831, 0]
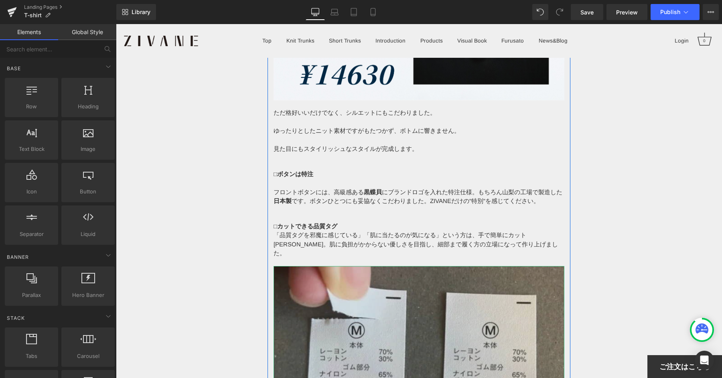
click at [398, 269] on img at bounding box center [418, 350] width 291 height 169
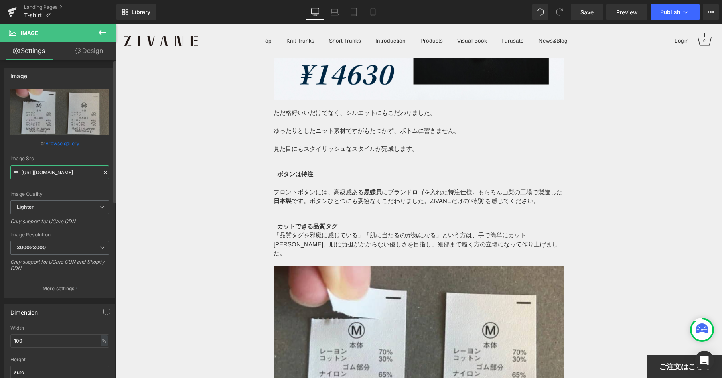
click at [51, 171] on input "[URL][DOMAIN_NAME]" at bounding box center [59, 172] width 99 height 14
paste input "[DOMAIN_NAME][URL]"
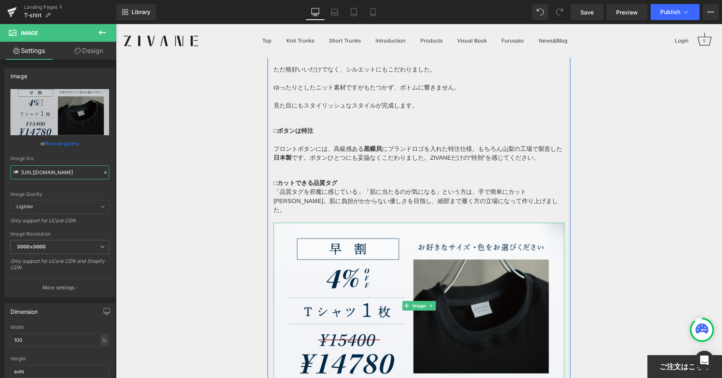
scroll to position [5875, 0]
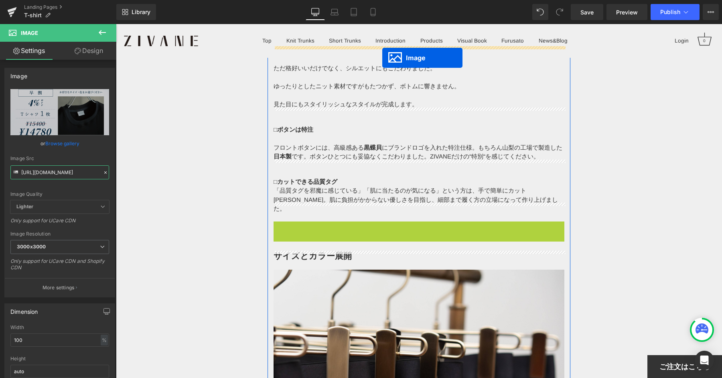
drag, startPoint x: 405, startPoint y: 286, endPoint x: 382, endPoint y: 58, distance: 228.9
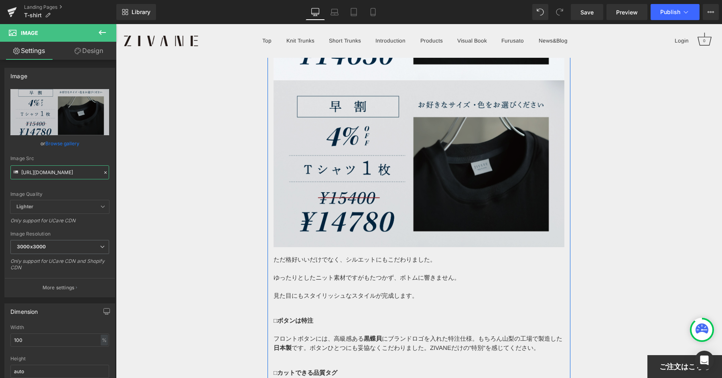
scroll to position [5852, 0]
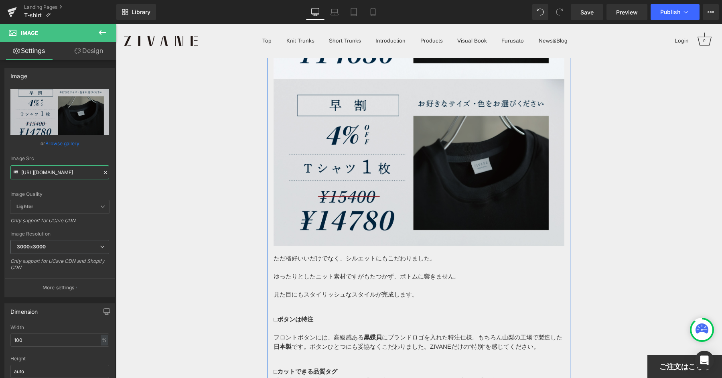
type input "[URL][DOMAIN_NAME]"
click at [431, 169] on img at bounding box center [418, 162] width 291 height 167
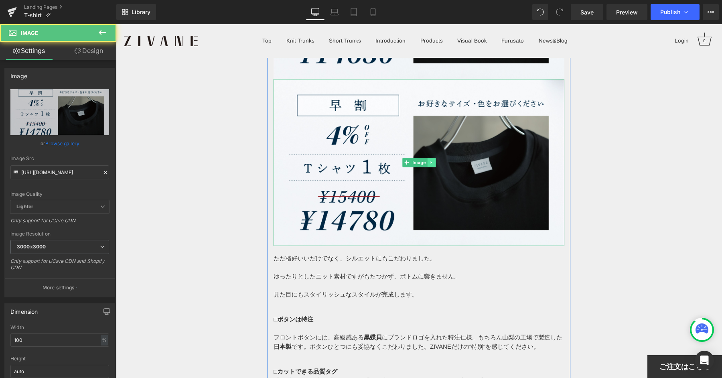
click at [431, 158] on link at bounding box center [431, 163] width 8 height 10
click at [428, 160] on icon at bounding box center [427, 162] width 4 height 4
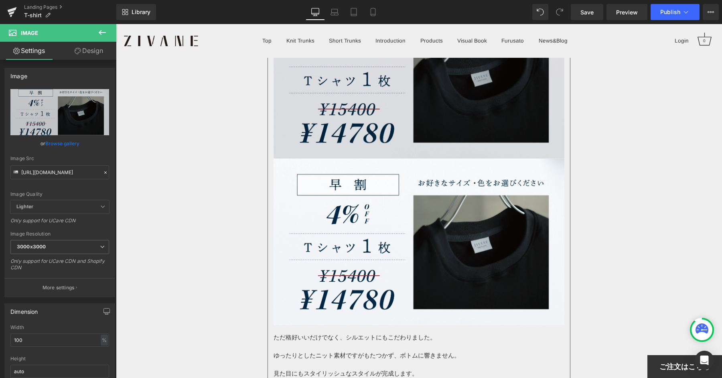
scroll to position [5946, 0]
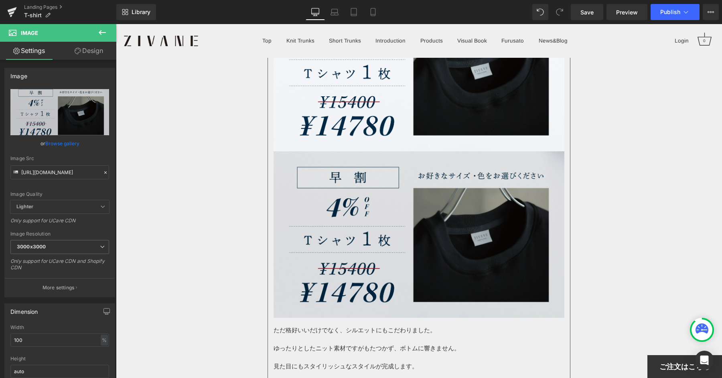
click at [404, 178] on img at bounding box center [418, 234] width 291 height 167
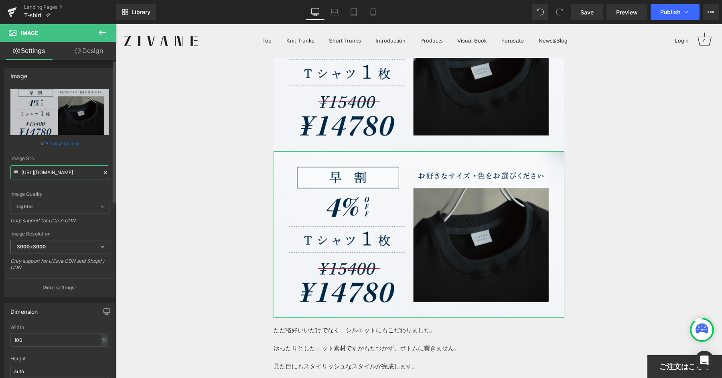
click at [42, 170] on input "[URL][DOMAIN_NAME]" at bounding box center [59, 172] width 99 height 14
paste input "743696"
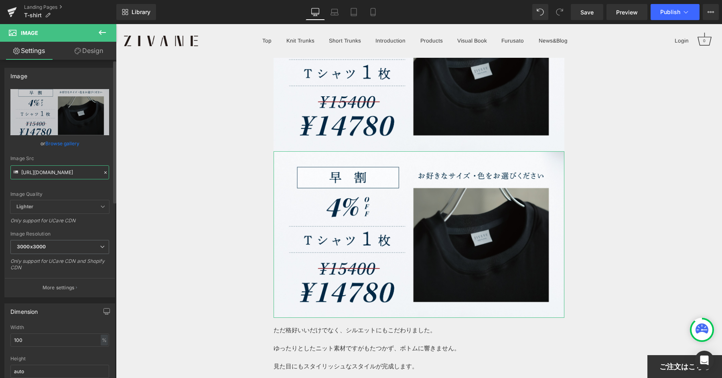
type input "[URL][DOMAIN_NAME]"
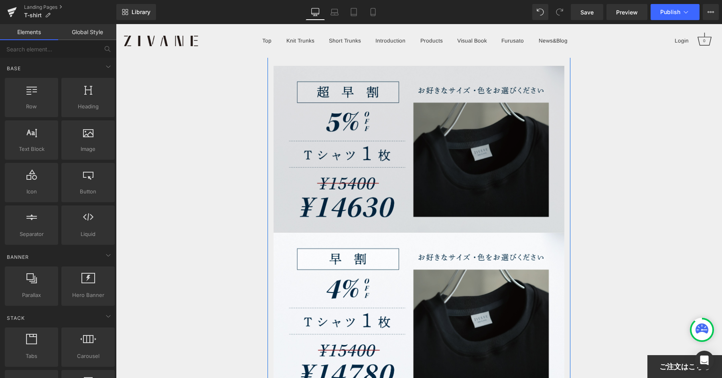
scroll to position [5528, 0]
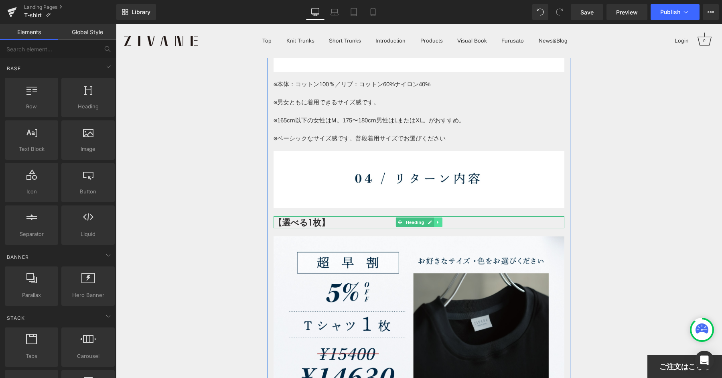
click at [436, 220] on icon at bounding box center [438, 222] width 4 height 5
click at [435, 220] on icon at bounding box center [433, 222] width 4 height 4
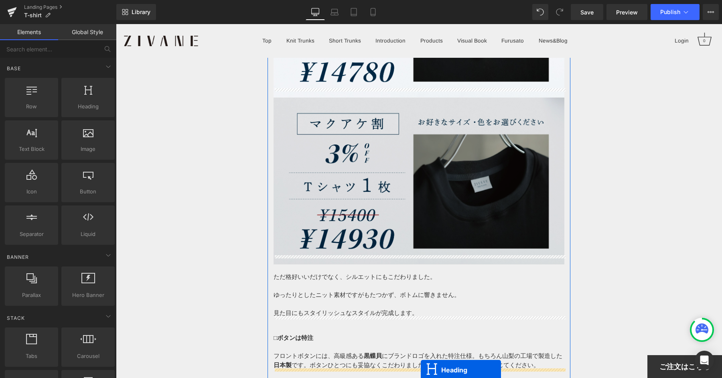
scroll to position [6060, 0]
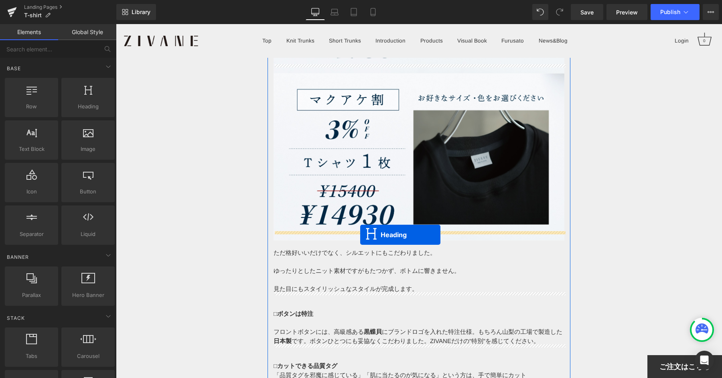
drag, startPoint x: 399, startPoint y: 174, endPoint x: 360, endPoint y: 234, distance: 71.5
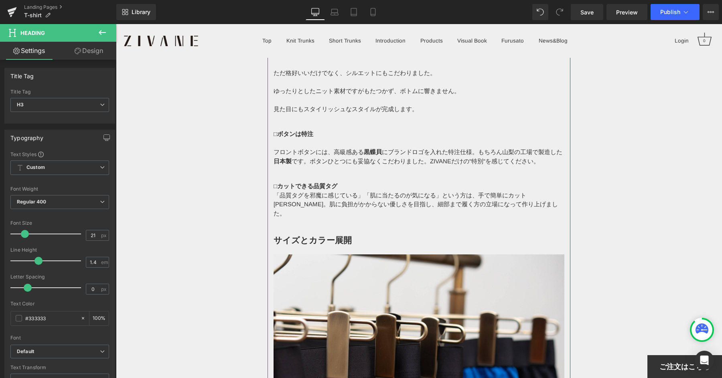
scroll to position [6268, 0]
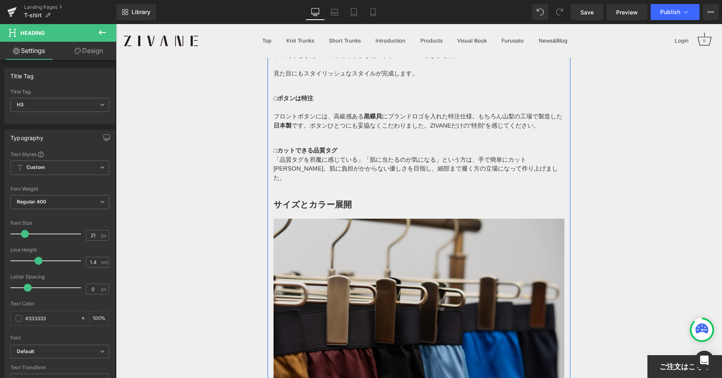
click at [427, 247] on img at bounding box center [418, 364] width 291 height 291
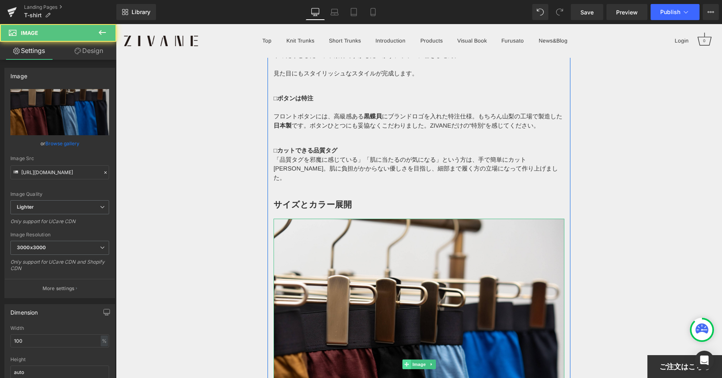
scroll to position [6270, 0]
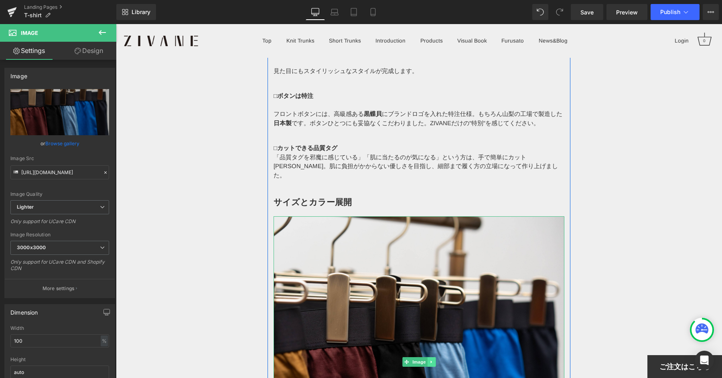
click at [429, 357] on link at bounding box center [431, 362] width 8 height 10
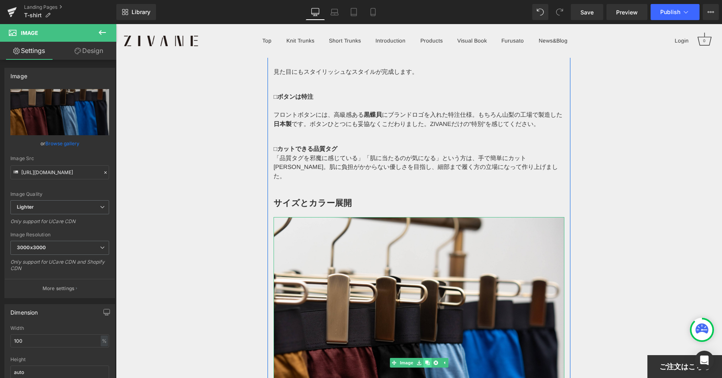
click at [427, 360] on icon at bounding box center [427, 362] width 4 height 4
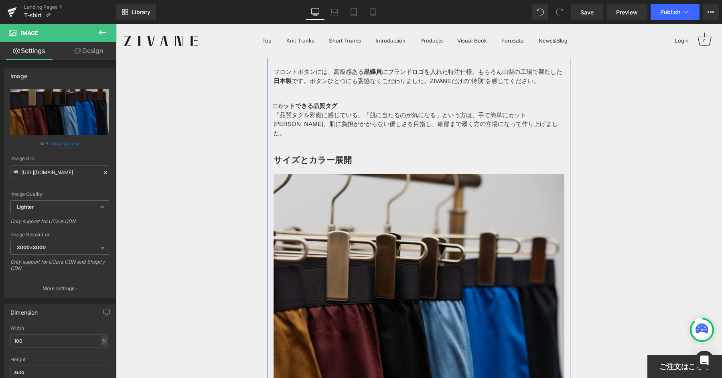
scroll to position [6246, 0]
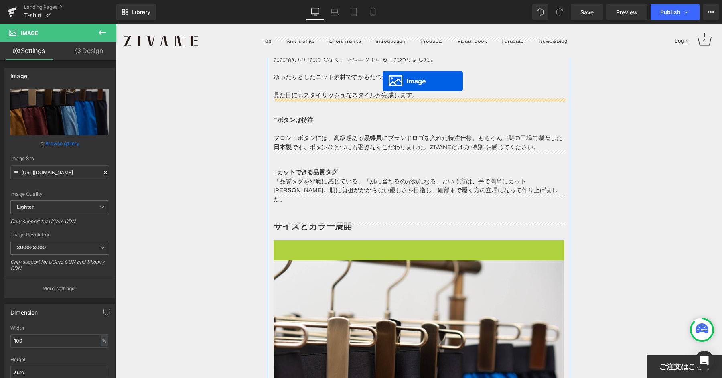
drag, startPoint x: 391, startPoint y: 367, endPoint x: 382, endPoint y: 75, distance: 291.7
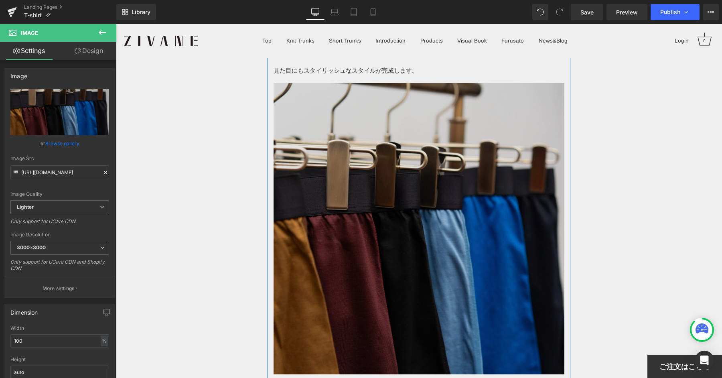
scroll to position [6293, 0]
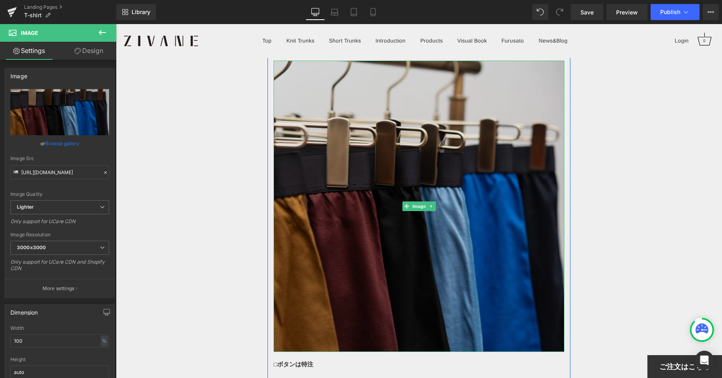
click at [415, 308] on img at bounding box center [418, 206] width 291 height 291
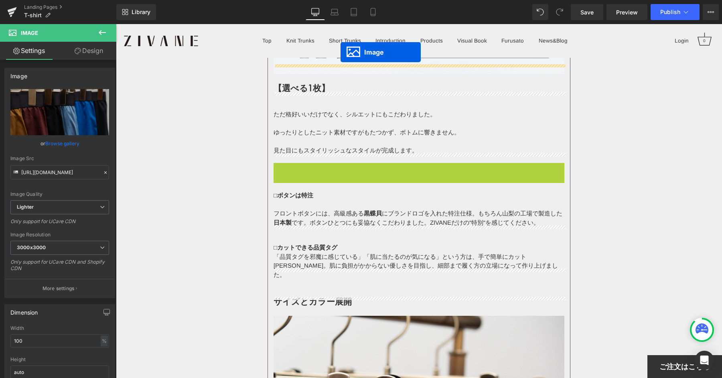
scroll to position [6159, 0]
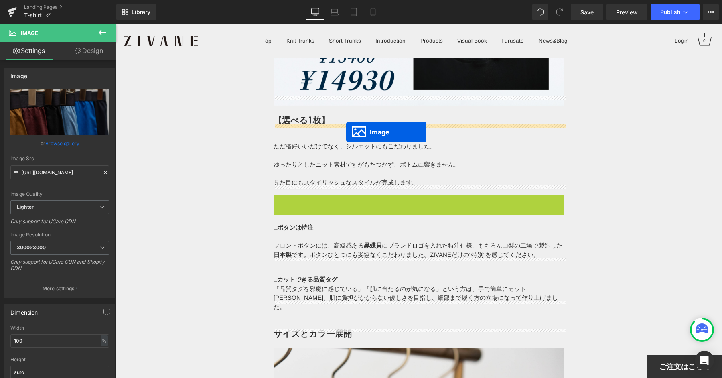
drag, startPoint x: 406, startPoint y: 251, endPoint x: 346, endPoint y: 132, distance: 133.6
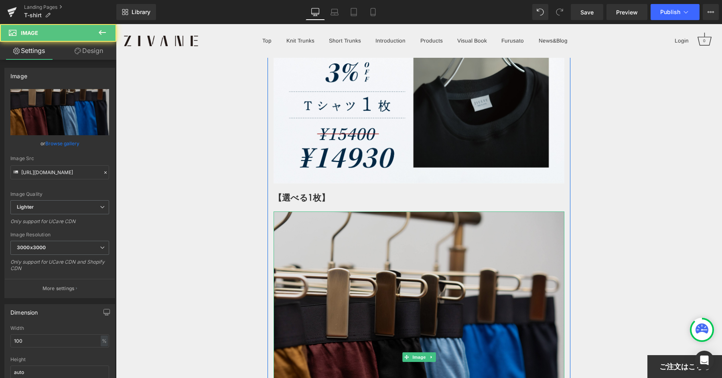
scroll to position [6044, 0]
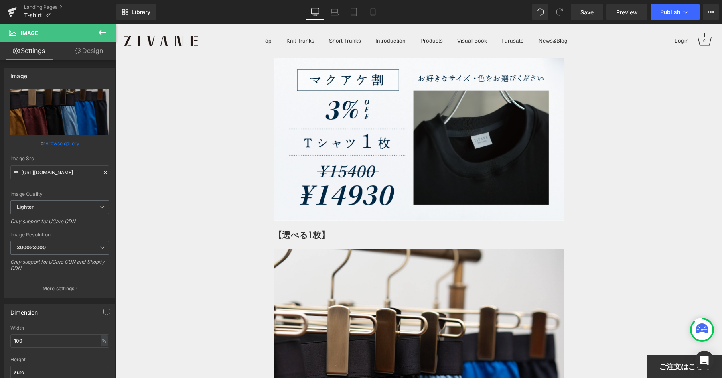
click at [317, 229] on strong "【選べる1枚】" at bounding box center [301, 235] width 56 height 12
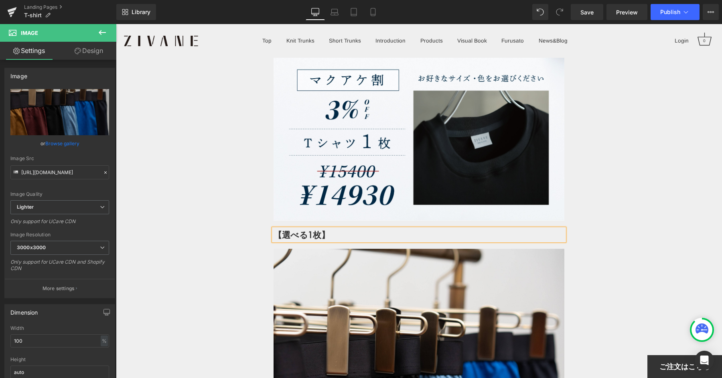
click at [317, 229] on strong "【選べる1枚】" at bounding box center [301, 235] width 56 height 12
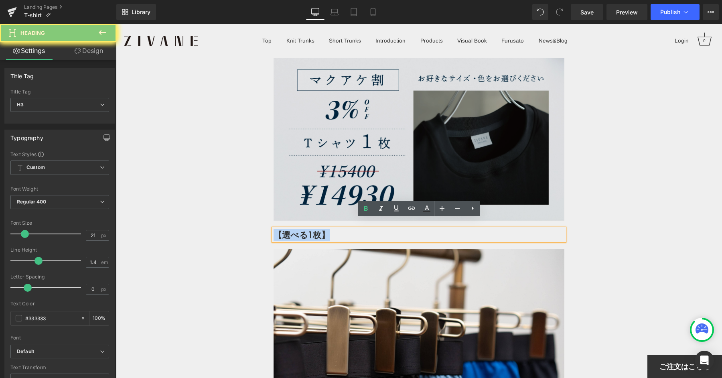
paste div
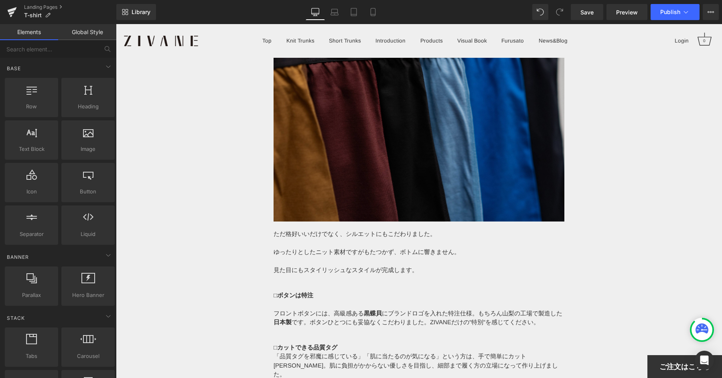
scroll to position [6286, 0]
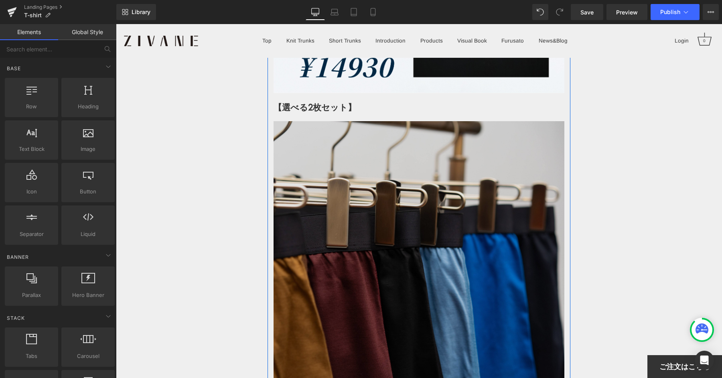
click at [380, 163] on img at bounding box center [418, 266] width 291 height 291
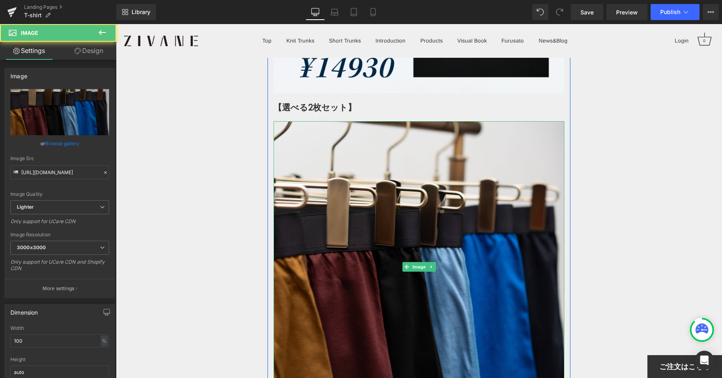
scroll to position [6169, 0]
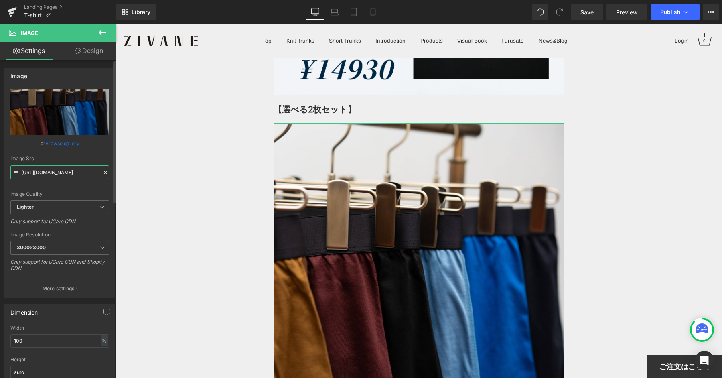
click at [22, 171] on input "[URL][DOMAIN_NAME]" at bounding box center [59, 172] width 99 height 14
click at [31, 170] on input "[URL][DOMAIN_NAME]" at bounding box center [59, 172] width 99 height 14
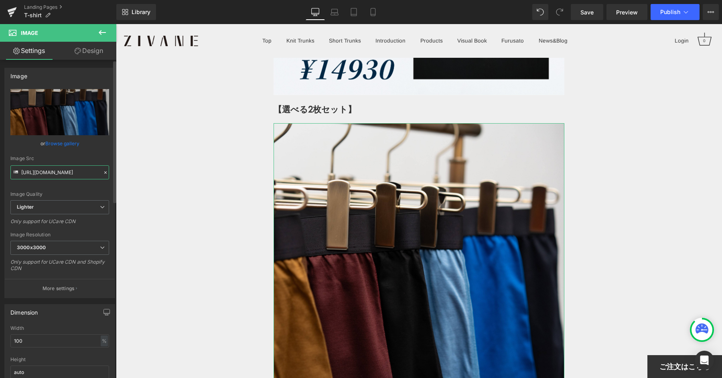
paste input "[DOMAIN_NAME][URL][DOMAIN_NAME]"
type input "[URL][DOMAIN_NAME]"
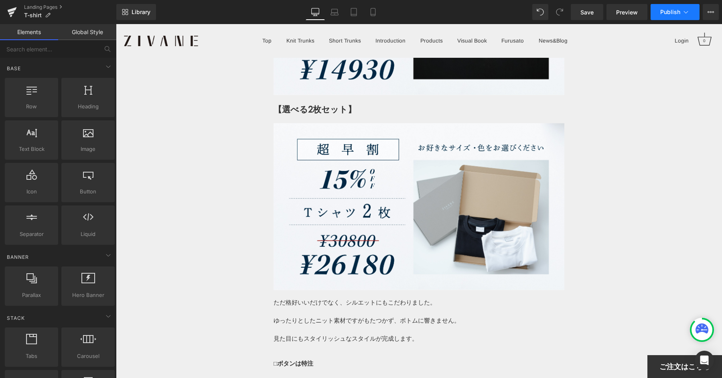
click at [676, 12] on span "Publish" at bounding box center [670, 12] width 20 height 6
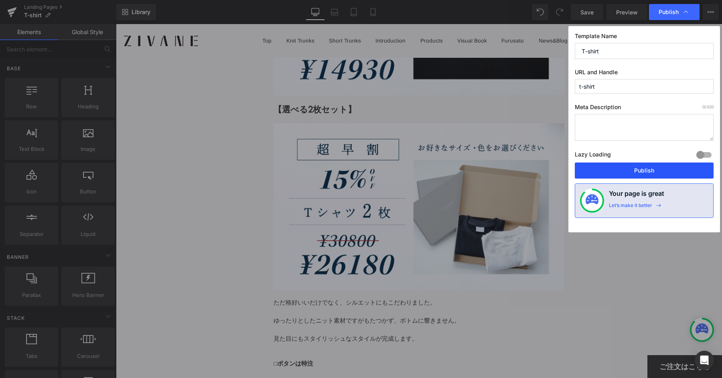
click at [627, 163] on button "Publish" at bounding box center [644, 170] width 139 height 16
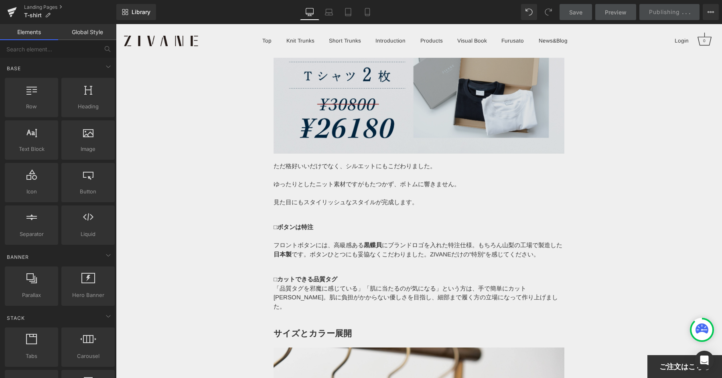
scroll to position [6334, 0]
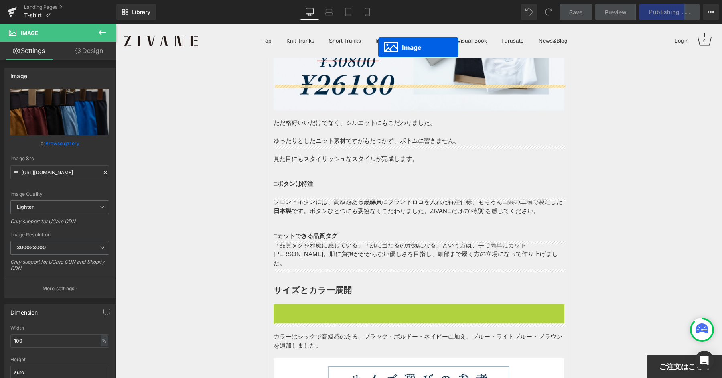
scroll to position [6309, 0]
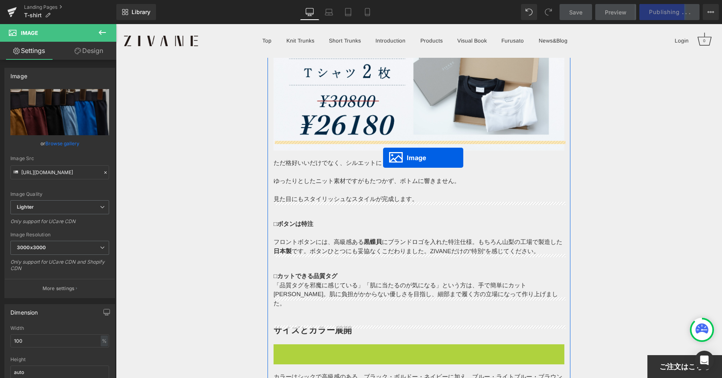
drag, startPoint x: 402, startPoint y: 279, endPoint x: 383, endPoint y: 158, distance: 123.0
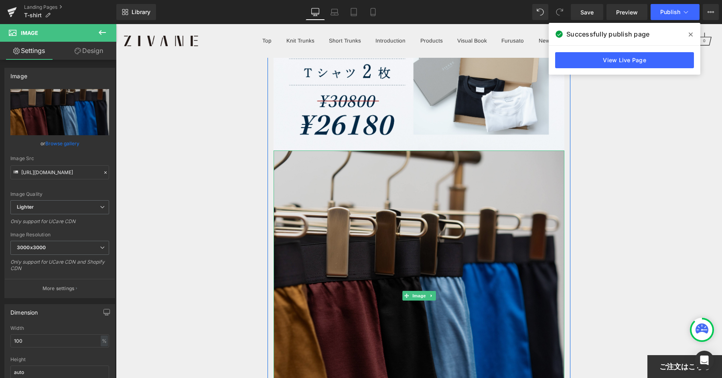
click at [395, 172] on img at bounding box center [418, 295] width 291 height 291
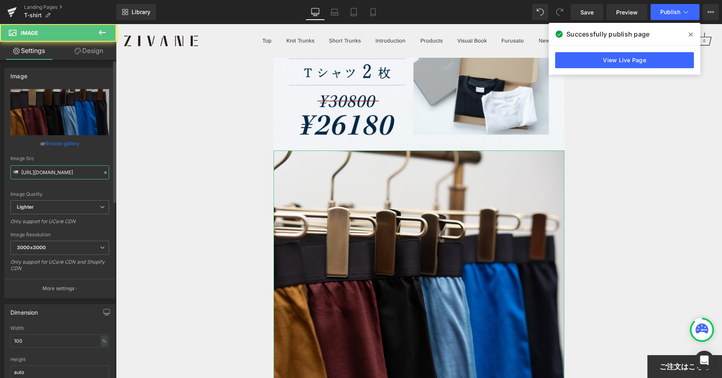
click at [26, 174] on input "[URL][DOMAIN_NAME]" at bounding box center [59, 172] width 99 height 14
paste input "[DOMAIN_NAME][URL][DOMAIN_NAME]"
type input "[URL][DOMAIN_NAME]"
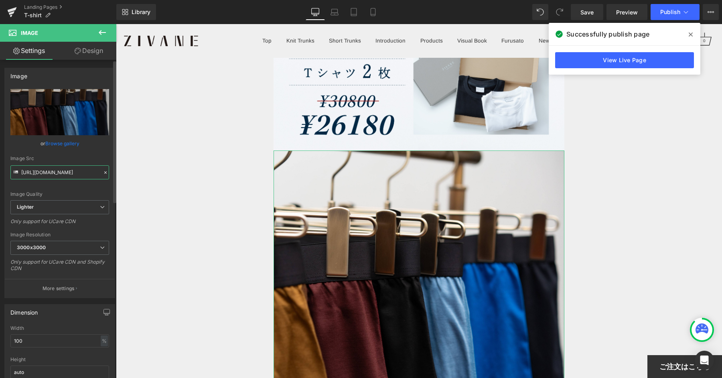
scroll to position [0, 119]
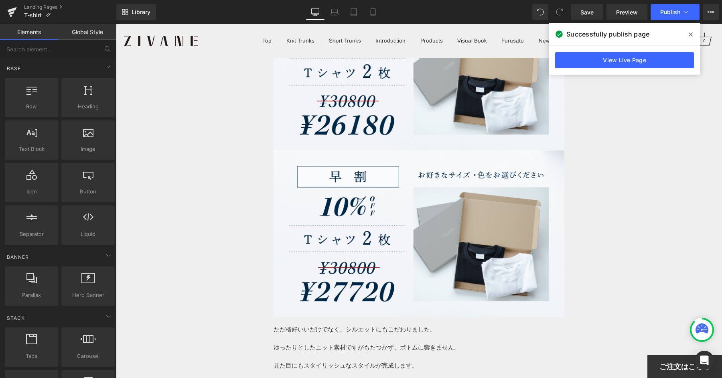
click at [690, 36] on icon at bounding box center [691, 34] width 4 height 6
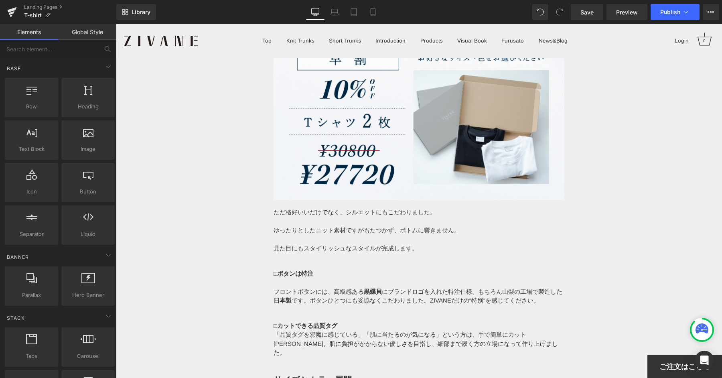
scroll to position [6432, 0]
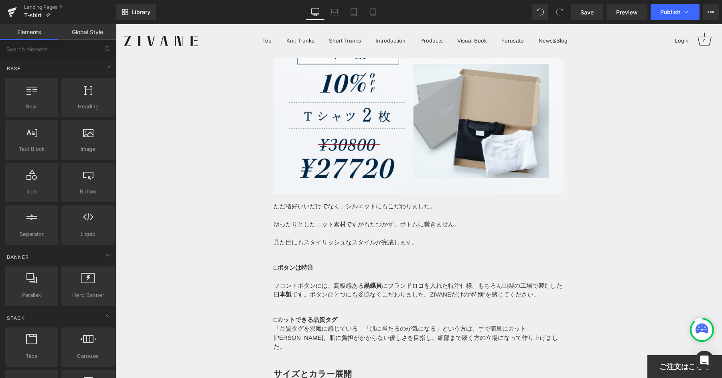
click at [393, 114] on img at bounding box center [418, 110] width 291 height 167
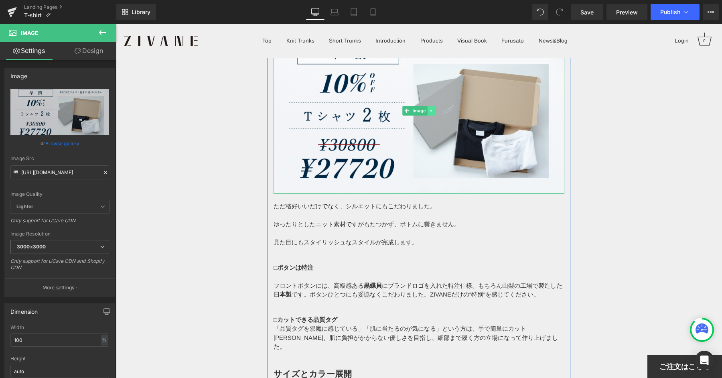
click at [432, 108] on icon at bounding box center [431, 110] width 4 height 5
click at [427, 108] on icon at bounding box center [427, 110] width 4 height 4
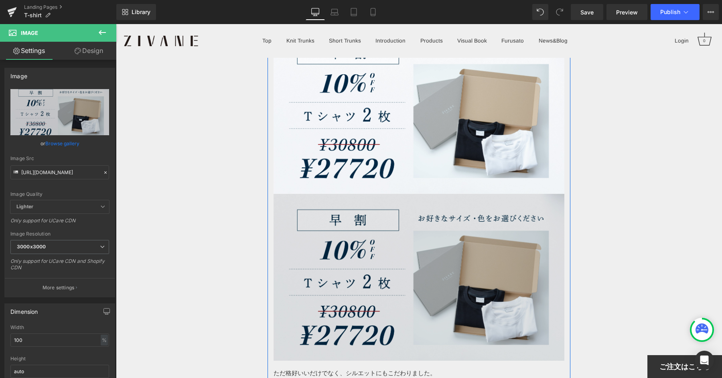
click at [387, 209] on img at bounding box center [418, 277] width 291 height 167
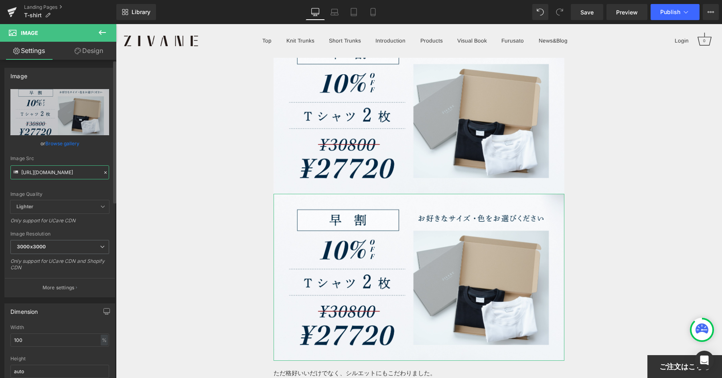
click at [50, 170] on input "[URL][DOMAIN_NAME]" at bounding box center [59, 172] width 99 height 14
paste input "496607"
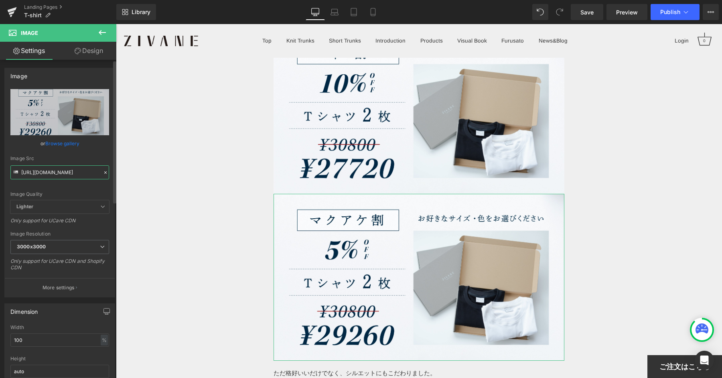
type input "[URL][DOMAIN_NAME]"
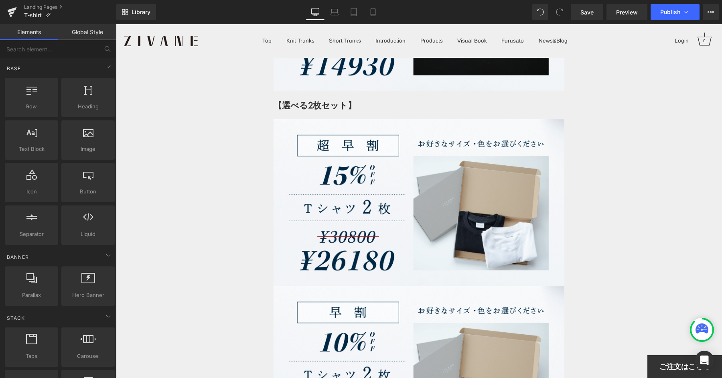
scroll to position [0, 0]
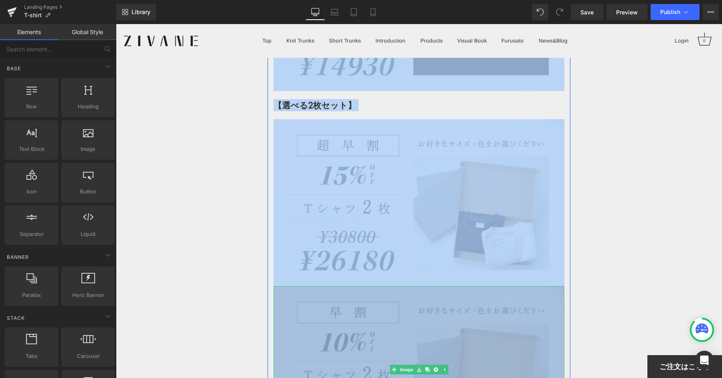
drag, startPoint x: 220, startPoint y: 87, endPoint x: 514, endPoint y: 315, distance: 372.7
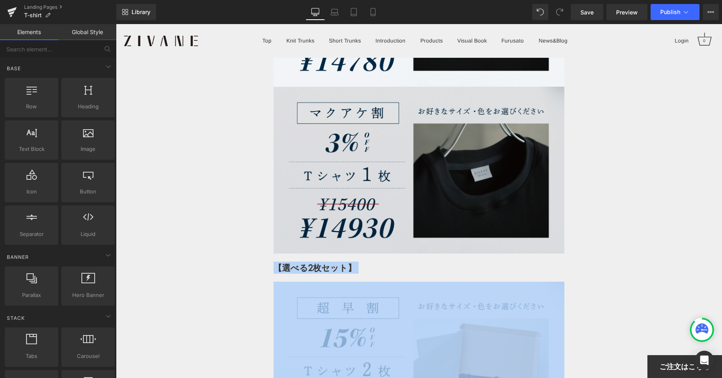
scroll to position [5924, 0]
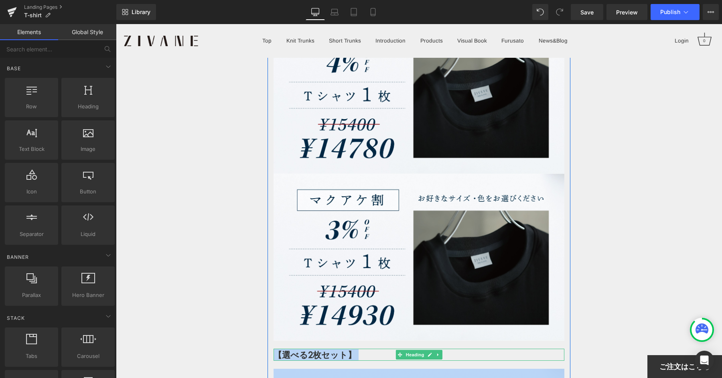
drag, startPoint x: 588, startPoint y: 279, endPoint x: 281, endPoint y: 341, distance: 312.8
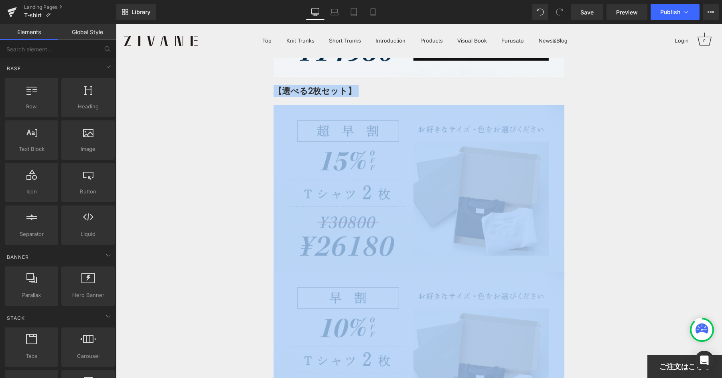
scroll to position [6194, 0]
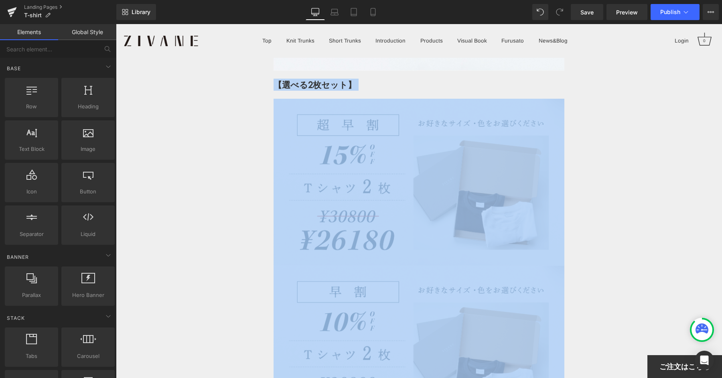
drag, startPoint x: 628, startPoint y: 237, endPoint x: 619, endPoint y: 234, distance: 9.8
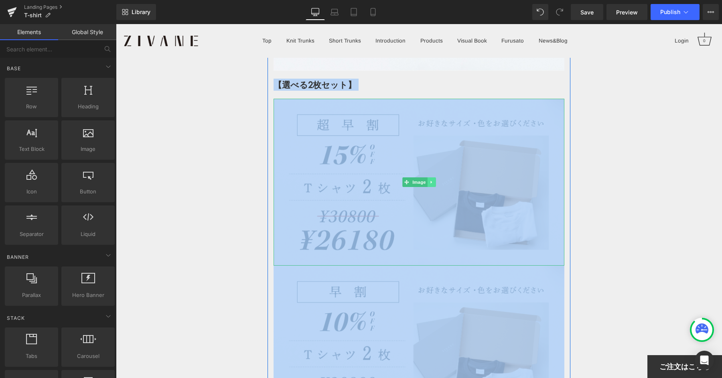
click at [429, 177] on link at bounding box center [431, 182] width 8 height 10
click at [430, 177] on link at bounding box center [427, 182] width 8 height 10
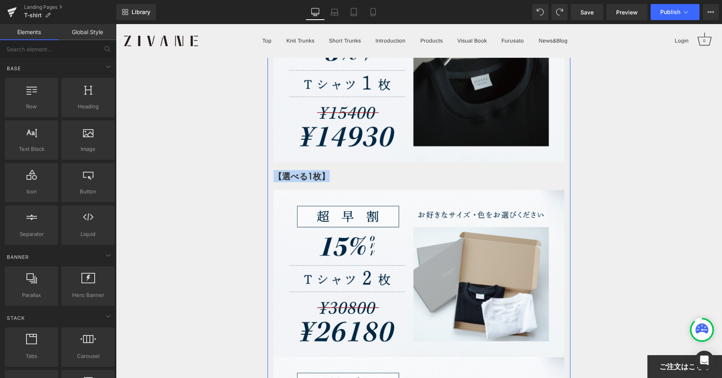
scroll to position [6100, 0]
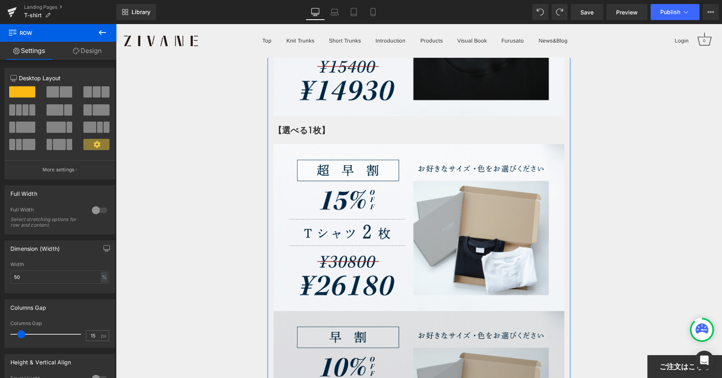
scroll to position [6132, 0]
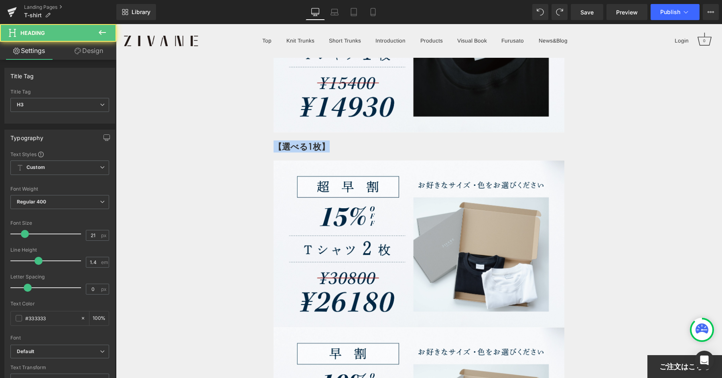
drag, startPoint x: 341, startPoint y: 137, endPoint x: 242, endPoint y: 138, distance: 98.6
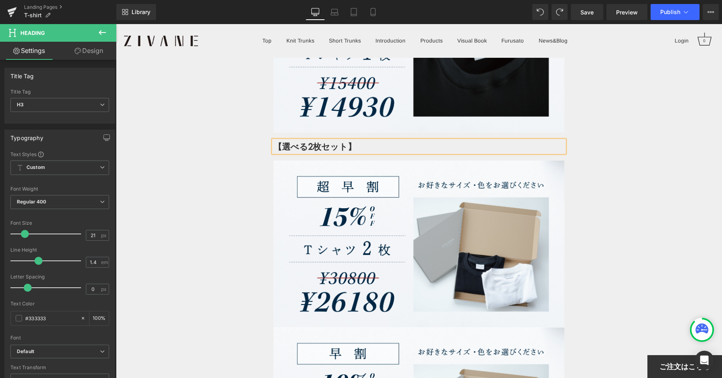
drag, startPoint x: 620, startPoint y: 153, endPoint x: 615, endPoint y: 152, distance: 5.3
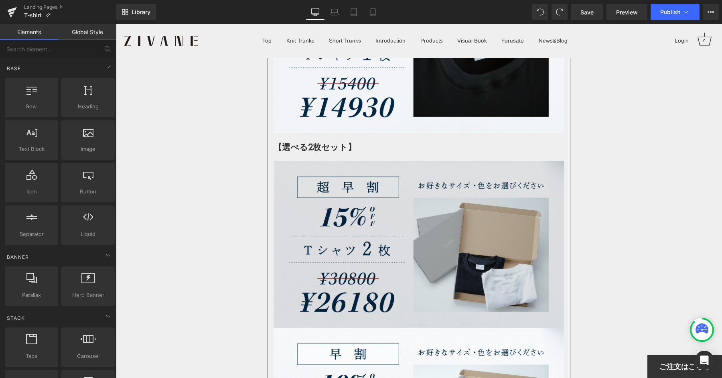
scroll to position [6144, 0]
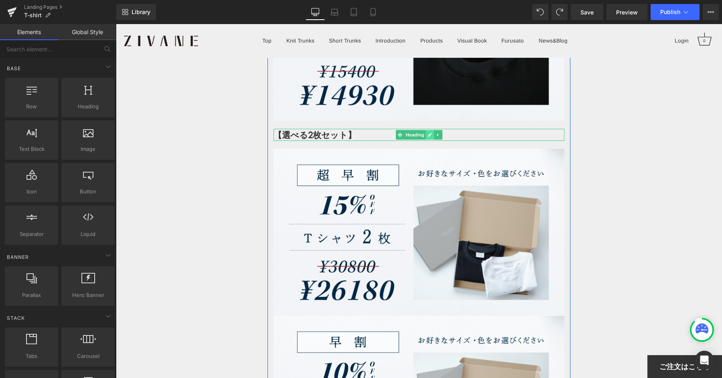
click at [431, 132] on icon at bounding box center [429, 134] width 4 height 5
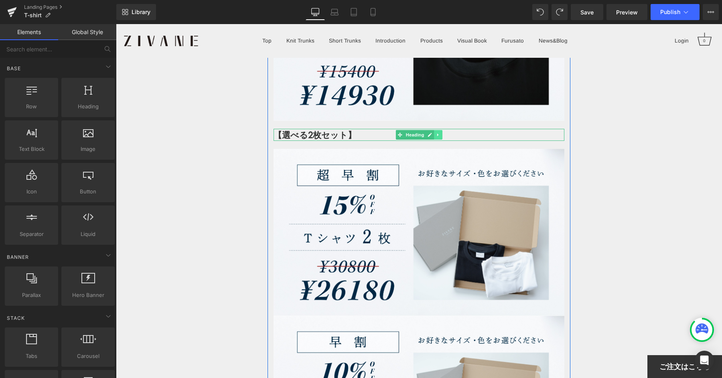
click at [438, 132] on icon at bounding box center [438, 134] width 4 height 5
click at [435, 132] on icon at bounding box center [433, 134] width 4 height 4
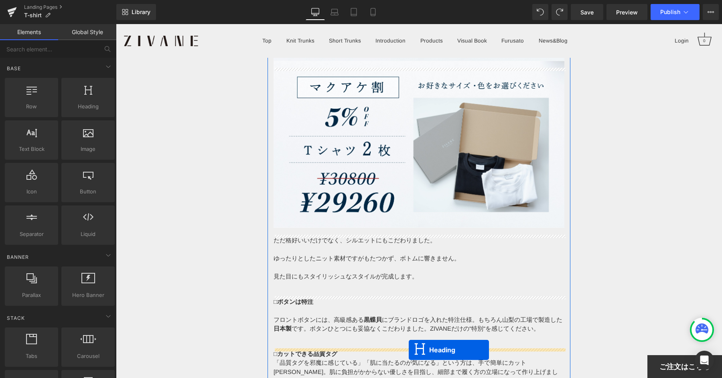
scroll to position [6617, 0]
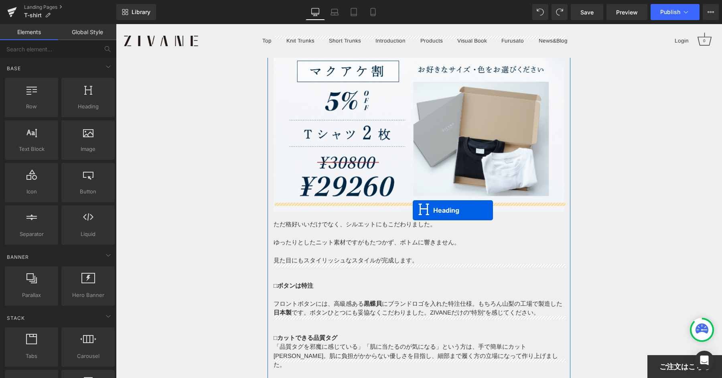
drag, startPoint x: 398, startPoint y: 152, endPoint x: 413, endPoint y: 210, distance: 59.5
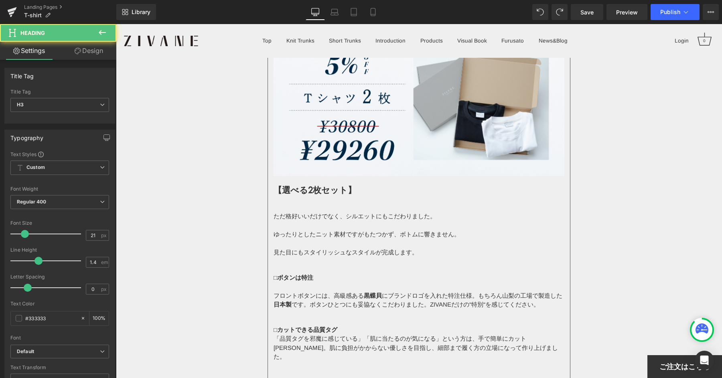
click at [322, 184] on strong "【選べる2枚セット】" at bounding box center [314, 190] width 83 height 12
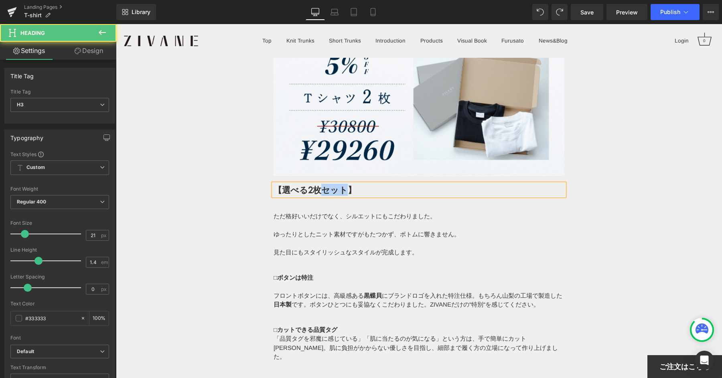
click at [322, 184] on strong "【選べる2枚セット】" at bounding box center [314, 190] width 83 height 12
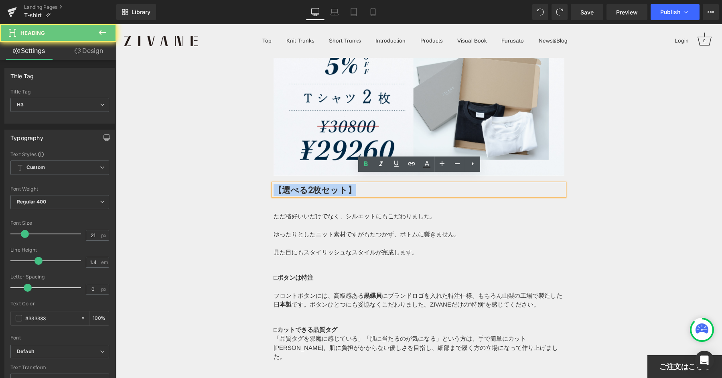
click at [322, 184] on strong "【選べる2枚セット】" at bounding box center [314, 190] width 83 height 12
paste div
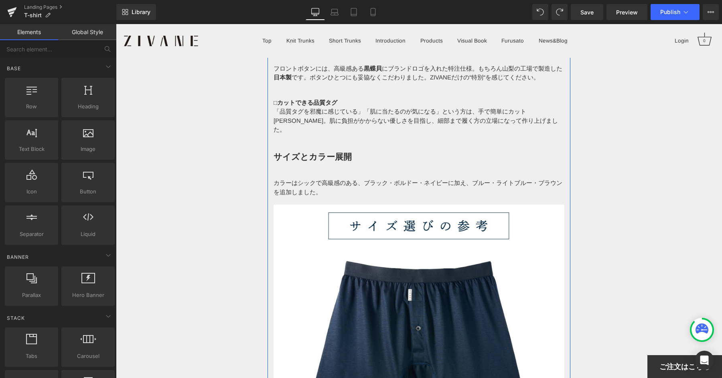
scroll to position [6853, 0]
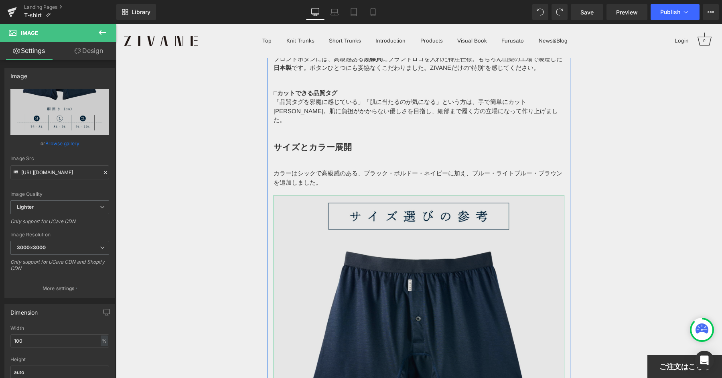
scroll to position [6860, 0]
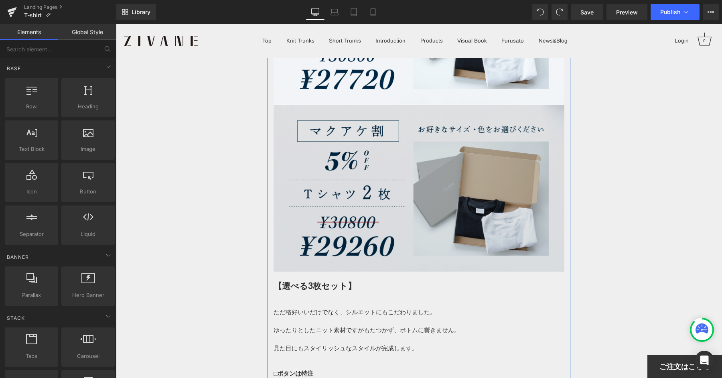
scroll to position [6519, 0]
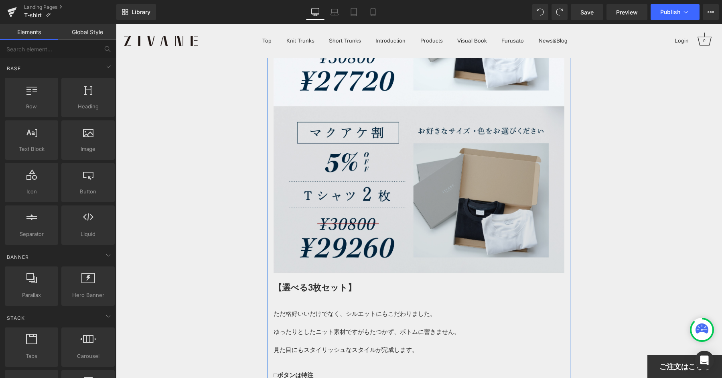
click at [411, 171] on img at bounding box center [418, 189] width 291 height 167
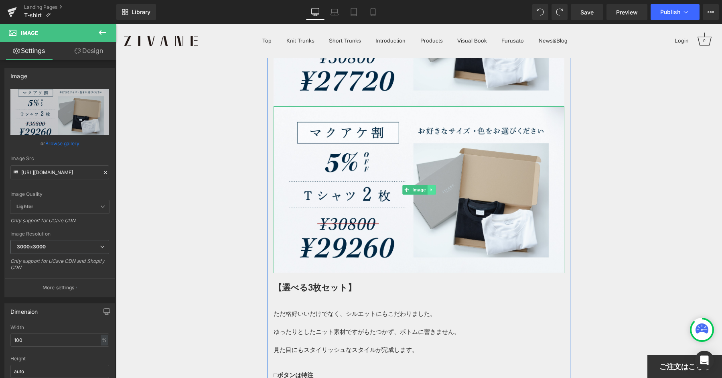
click at [431, 188] on icon at bounding box center [430, 189] width 1 height 3
click at [428, 187] on icon at bounding box center [427, 189] width 4 height 5
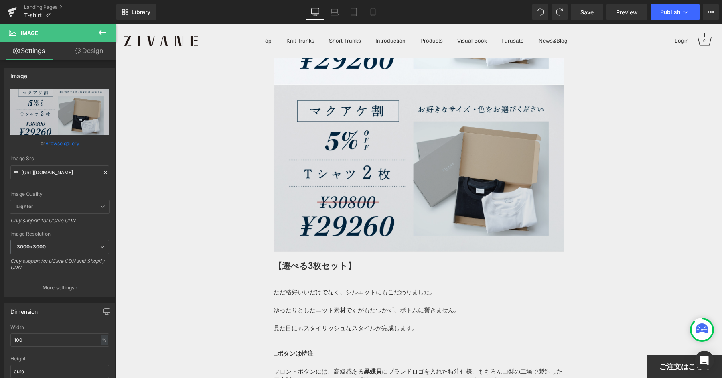
scroll to position [6712, 0]
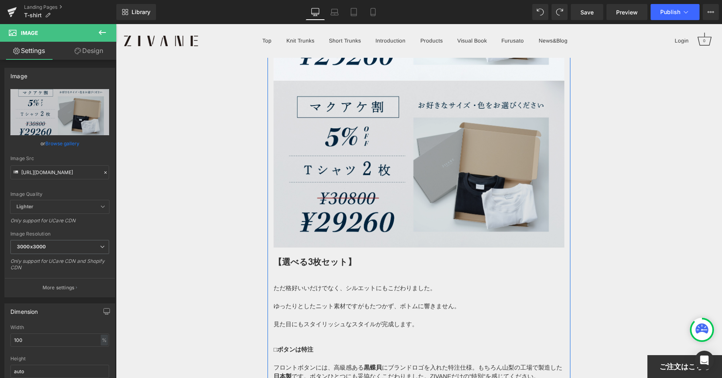
click at [392, 164] on img at bounding box center [418, 164] width 291 height 167
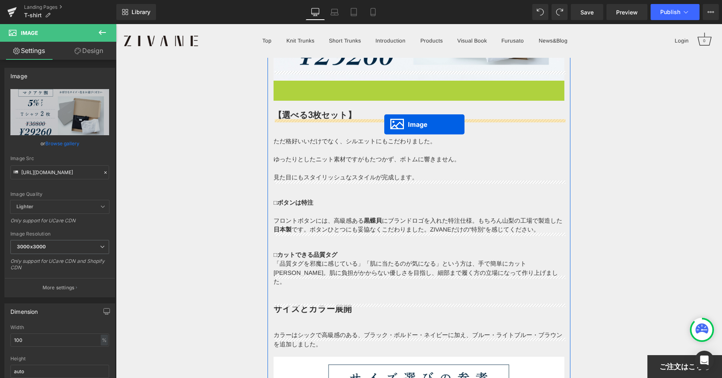
drag, startPoint x: 408, startPoint y: 153, endPoint x: 384, endPoint y: 124, distance: 37.6
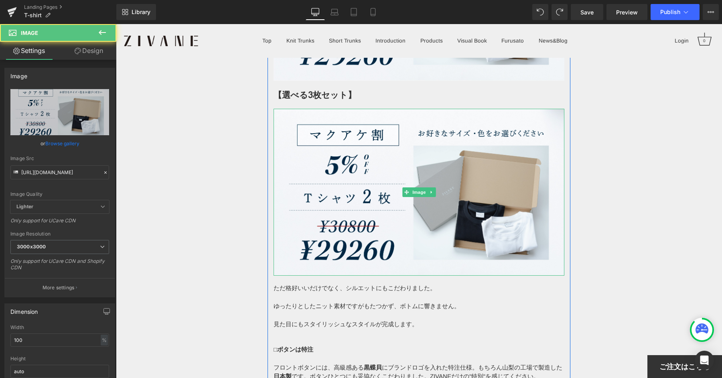
scroll to position [6707, 0]
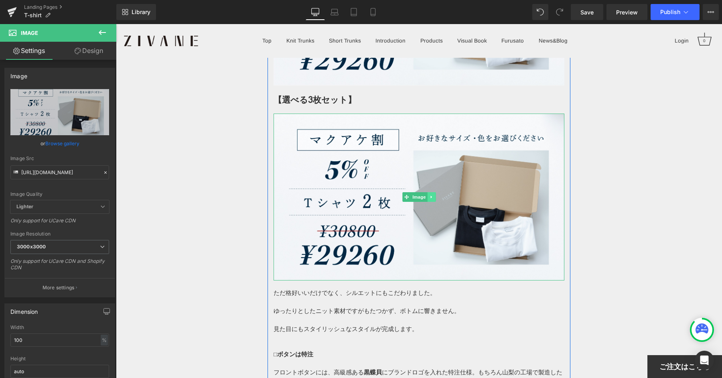
click at [431, 196] on icon at bounding box center [430, 197] width 1 height 3
click at [428, 194] on icon at bounding box center [427, 196] width 4 height 5
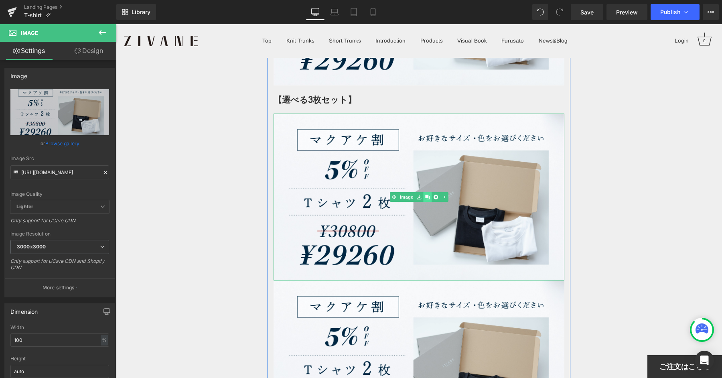
click at [428, 194] on icon at bounding box center [427, 196] width 4 height 5
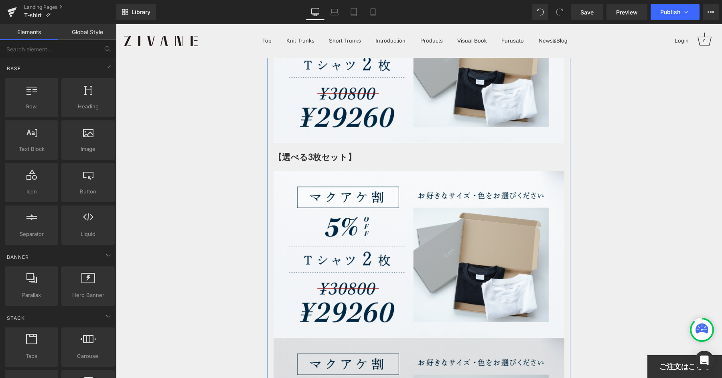
scroll to position [6653, 0]
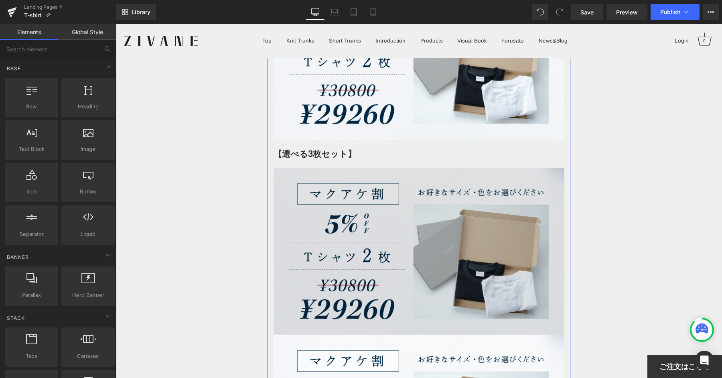
click at [384, 208] on img at bounding box center [418, 251] width 291 height 167
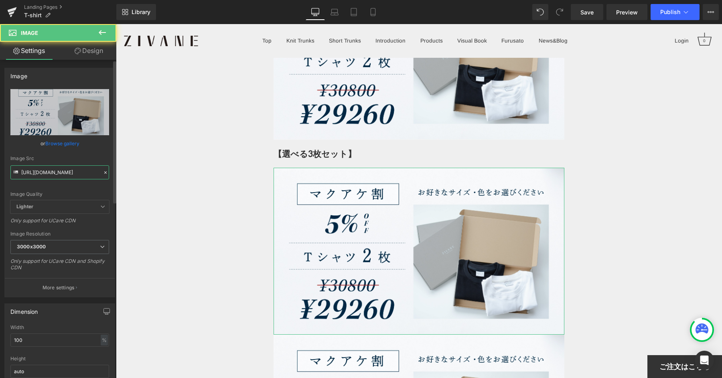
click at [43, 168] on input "[URL][DOMAIN_NAME]" at bounding box center [59, 172] width 99 height 14
paste input "782876"
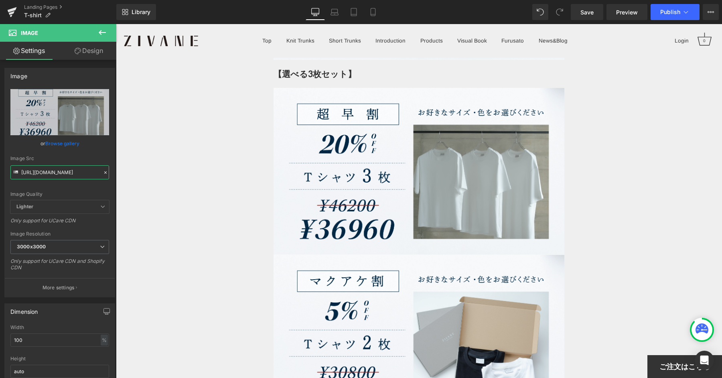
scroll to position [6740, 0]
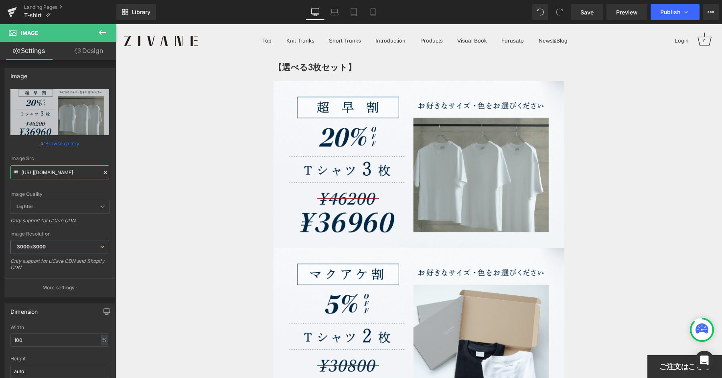
type input "[URL][DOMAIN_NAME]"
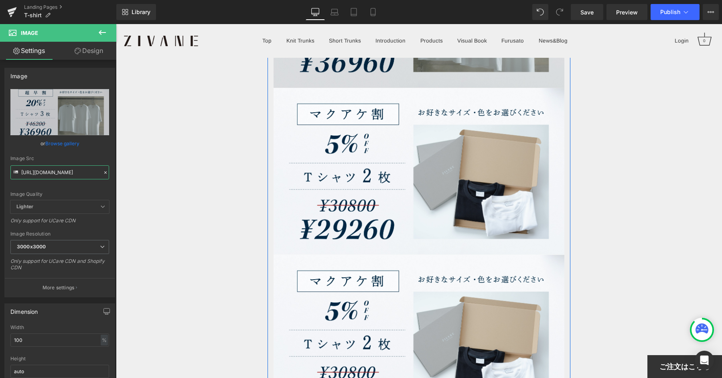
scroll to position [6910, 0]
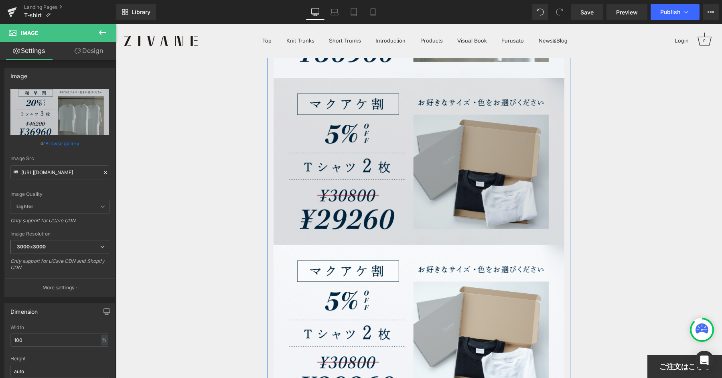
click at [405, 135] on img at bounding box center [418, 161] width 291 height 167
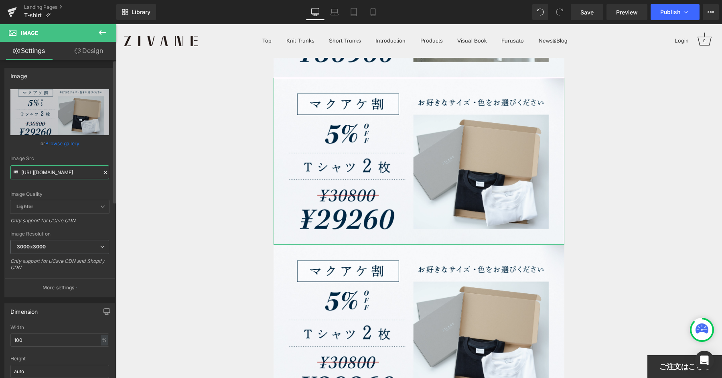
click at [68, 172] on input "[URL][DOMAIN_NAME]" at bounding box center [59, 172] width 99 height 14
paste input "965954"
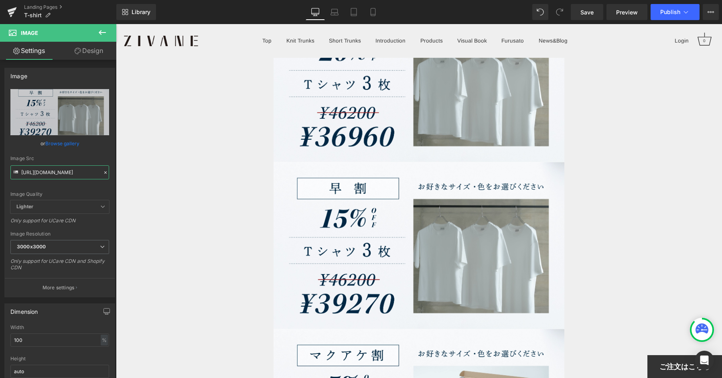
scroll to position [6826, 0]
type input "[URL][DOMAIN_NAME]"
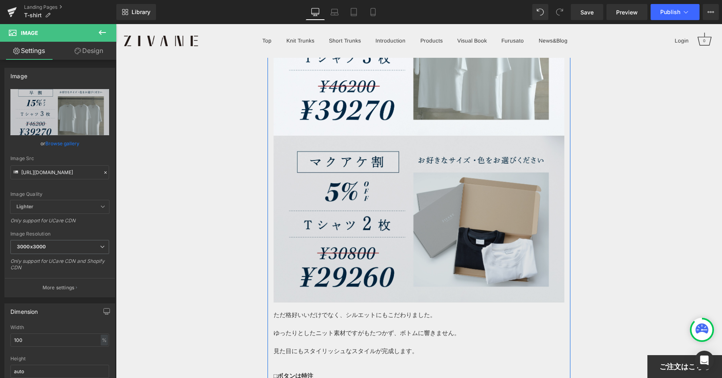
click at [403, 172] on img at bounding box center [418, 219] width 291 height 167
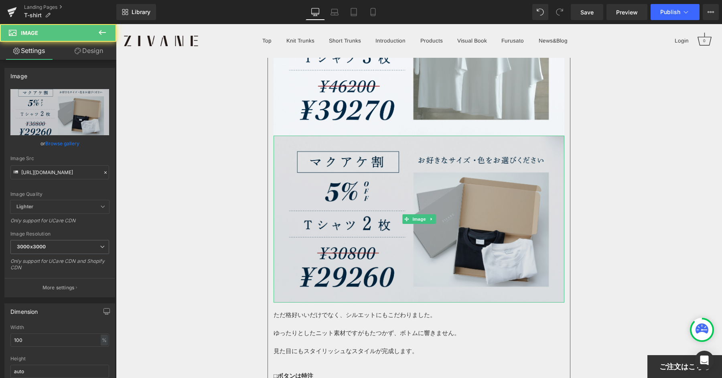
scroll to position [7018, 0]
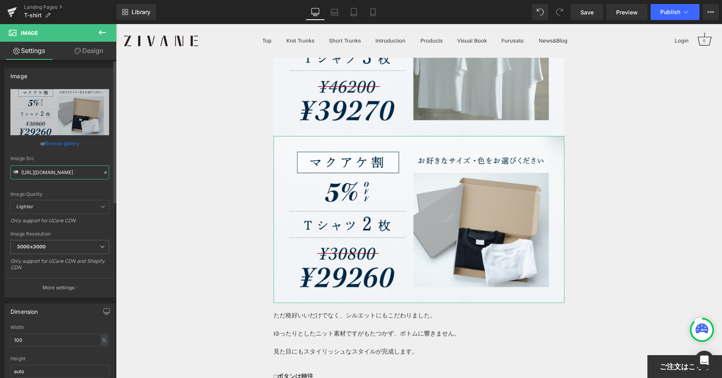
click at [51, 168] on input "[URL][DOMAIN_NAME]" at bounding box center [59, 172] width 99 height 14
paste input "7108700"
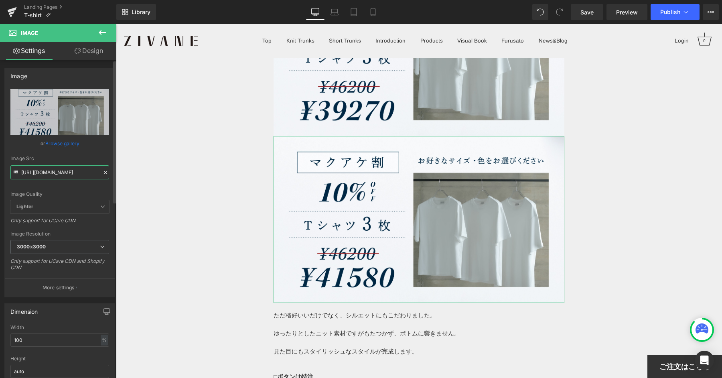
type input "[URL][DOMAIN_NAME]"
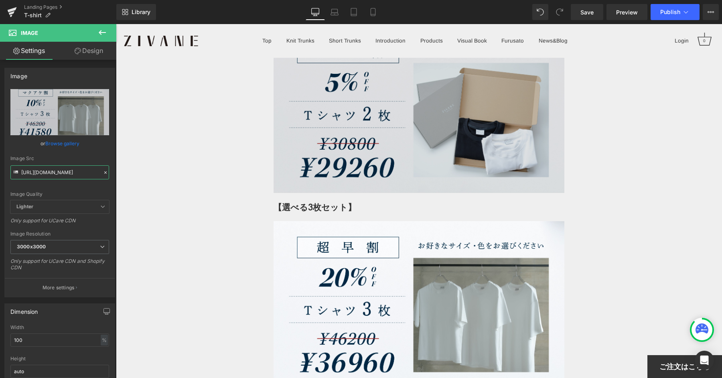
scroll to position [6547, 0]
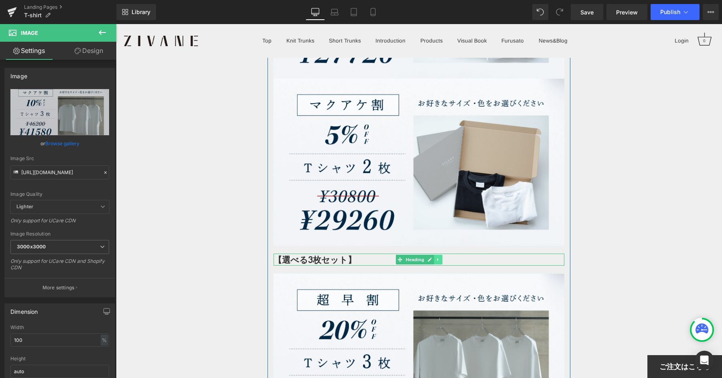
click at [439, 257] on icon at bounding box center [438, 259] width 4 height 5
click at [434, 257] on icon at bounding box center [433, 259] width 4 height 4
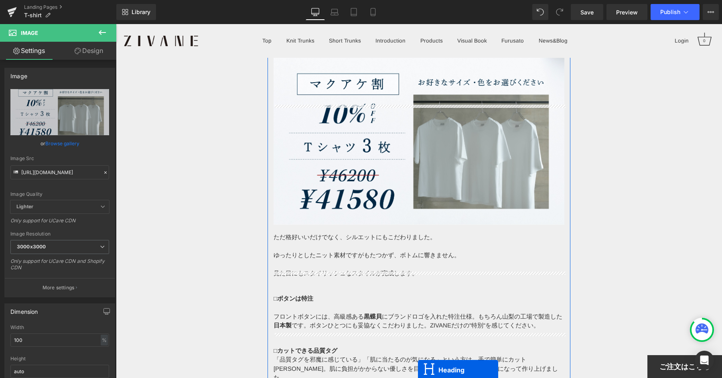
scroll to position [7133, 0]
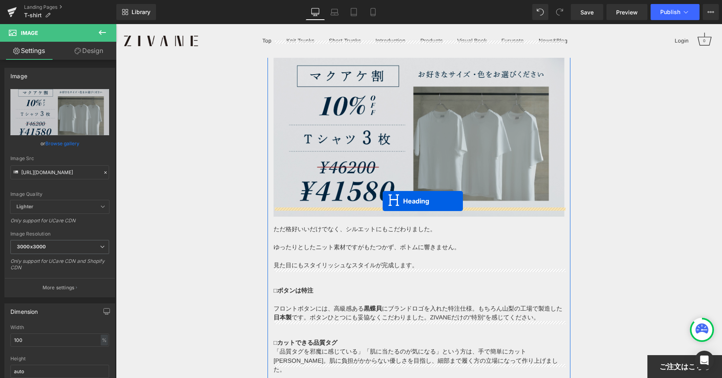
drag, startPoint x: 385, startPoint y: 187, endPoint x: 382, endPoint y: 201, distance: 14.2
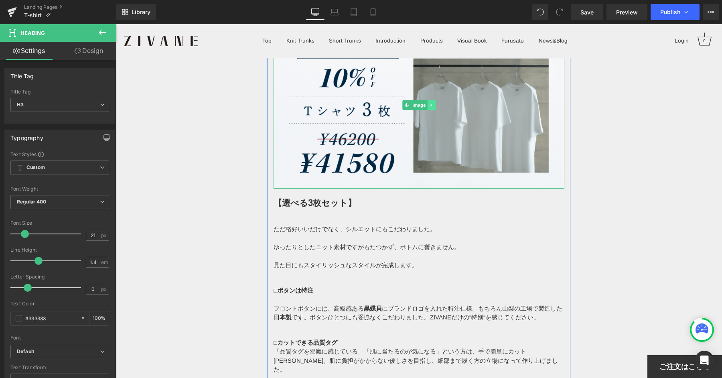
click at [431, 104] on icon at bounding box center [430, 105] width 1 height 3
click at [429, 103] on icon at bounding box center [427, 105] width 4 height 4
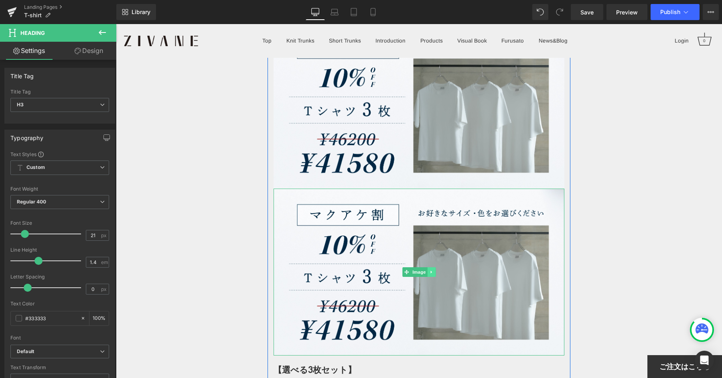
click at [430, 271] on icon at bounding box center [430, 272] width 1 height 3
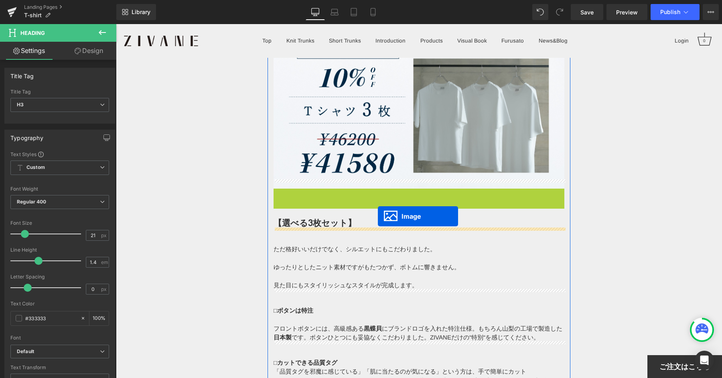
drag, startPoint x: 392, startPoint y: 261, endPoint x: 378, endPoint y: 216, distance: 47.9
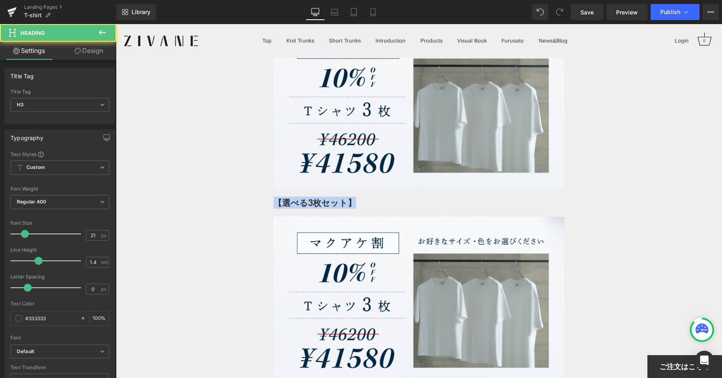
drag, startPoint x: 281, startPoint y: 194, endPoint x: 255, endPoint y: 197, distance: 25.8
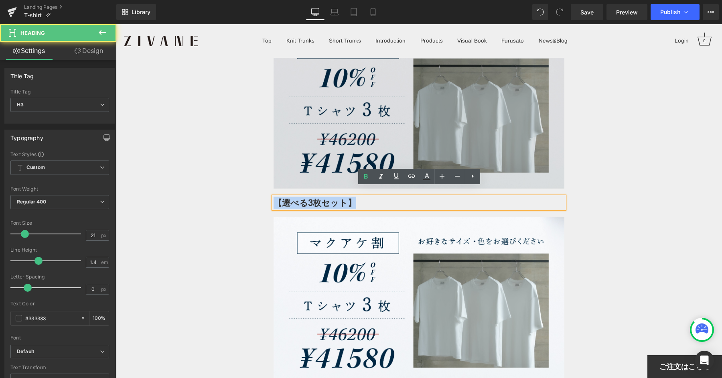
paste div
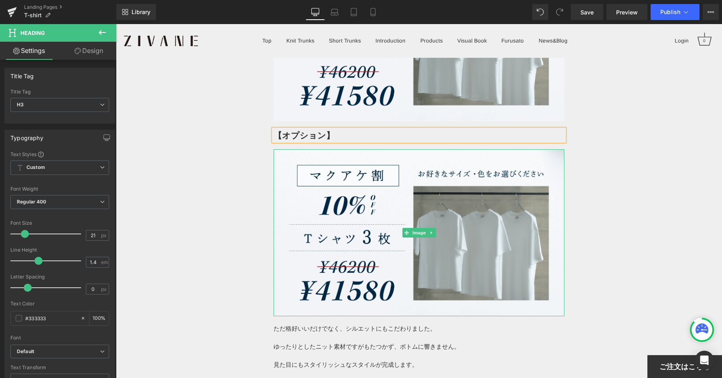
scroll to position [7237, 0]
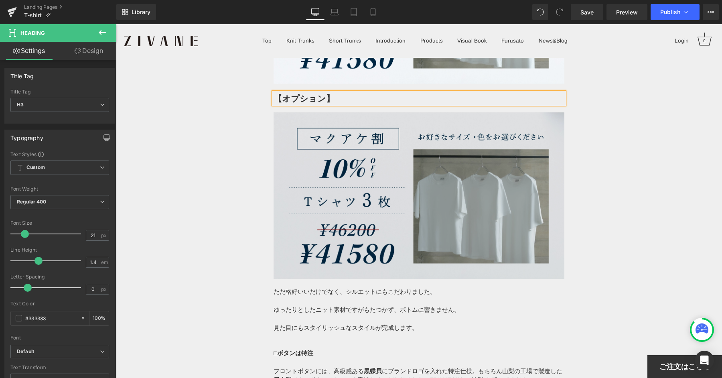
click at [405, 181] on img at bounding box center [418, 195] width 291 height 167
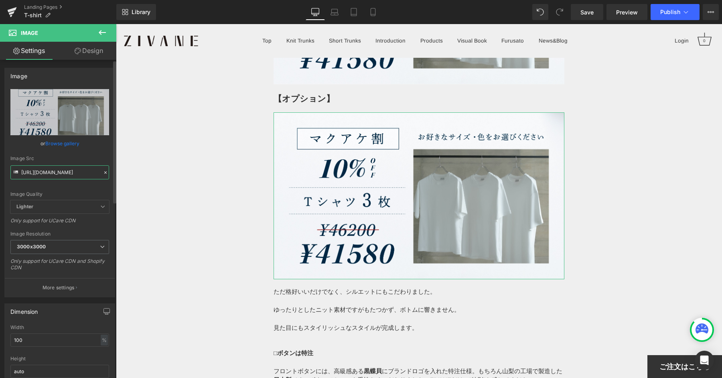
click at [83, 173] on input "[URL][DOMAIN_NAME]" at bounding box center [59, 172] width 99 height 14
paste input "271369"
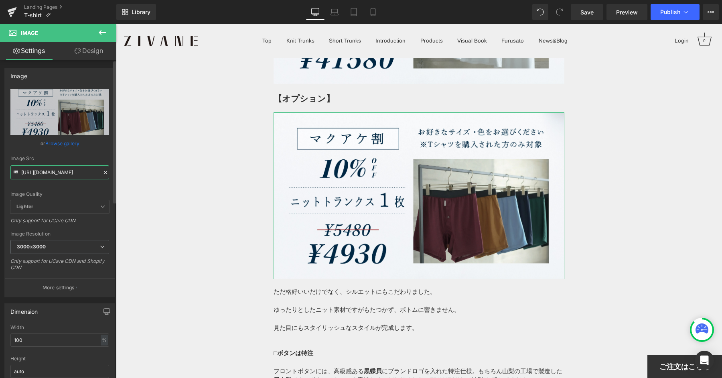
type input "[URL][DOMAIN_NAME]￥"
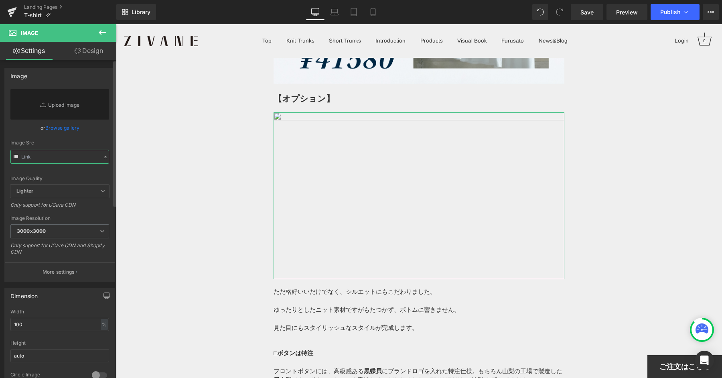
click at [57, 152] on input "text" at bounding box center [59, 157] width 99 height 14
paste input "[URL][DOMAIN_NAME]"
type input "[URL][DOMAIN_NAME]"
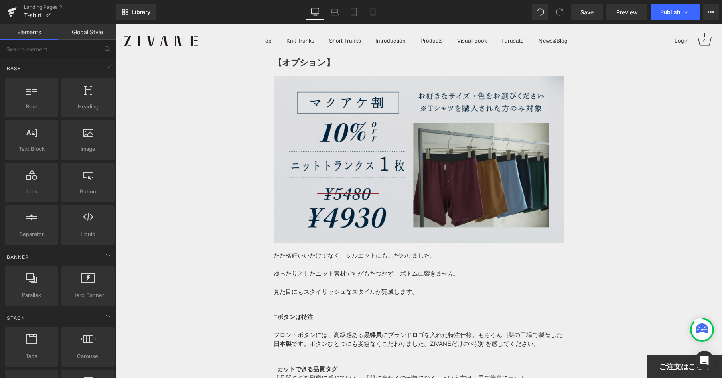
scroll to position [7271, 0]
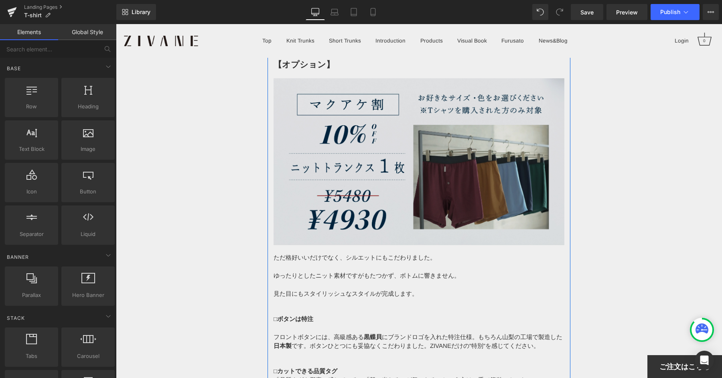
click at [418, 131] on img at bounding box center [418, 161] width 291 height 167
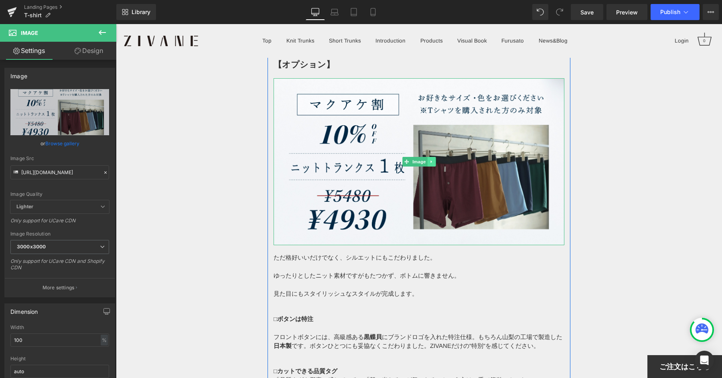
click at [433, 159] on icon at bounding box center [431, 161] width 4 height 5
click at [428, 160] on icon at bounding box center [427, 162] width 4 height 4
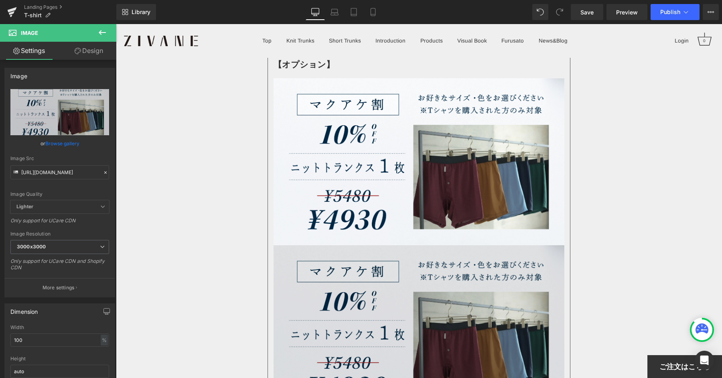
click at [402, 265] on img at bounding box center [418, 328] width 291 height 167
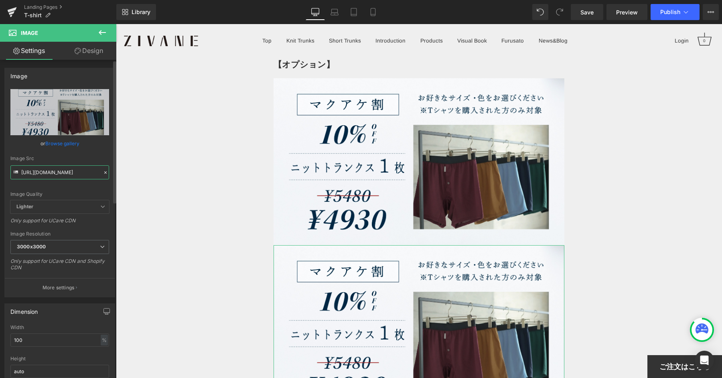
click at [83, 172] on input "[URL][DOMAIN_NAME]" at bounding box center [59, 172] width 99 height 14
paste input "521125"
type input "[URL][DOMAIN_NAME]"
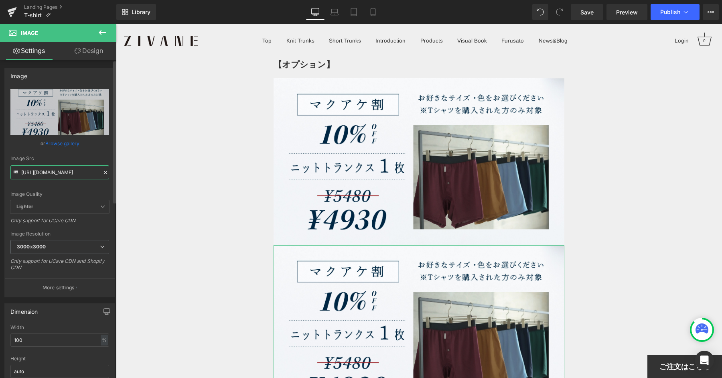
scroll to position [0, 117]
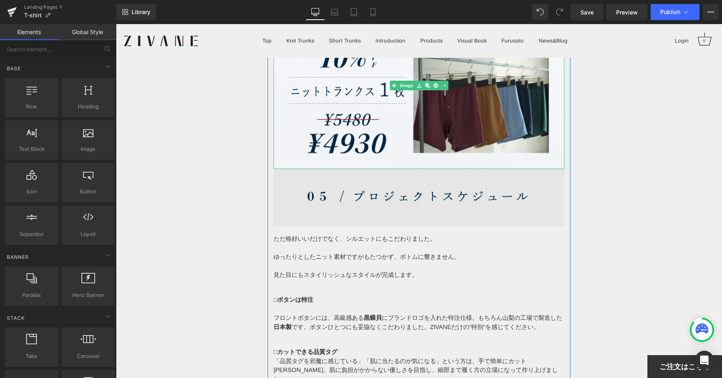
scroll to position [7376, 0]
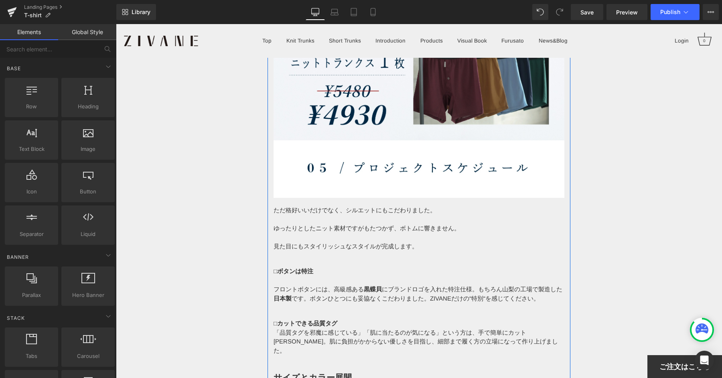
drag, startPoint x: 380, startPoint y: 224, endPoint x: 406, endPoint y: 231, distance: 27.2
click at [380, 233] on p at bounding box center [418, 237] width 291 height 9
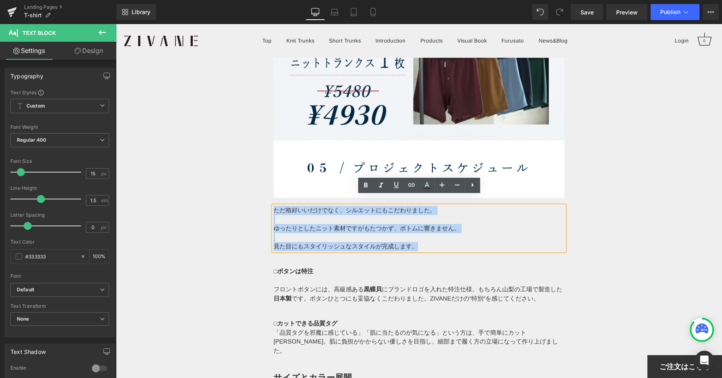
drag, startPoint x: 422, startPoint y: 236, endPoint x: 251, endPoint y: 203, distance: 174.5
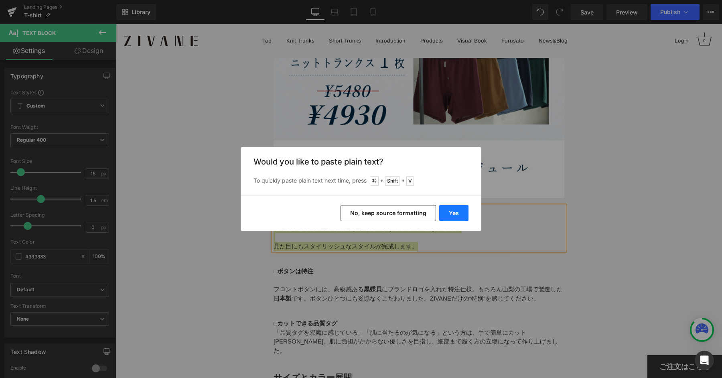
click at [460, 218] on button "Yes" at bounding box center [453, 213] width 29 height 16
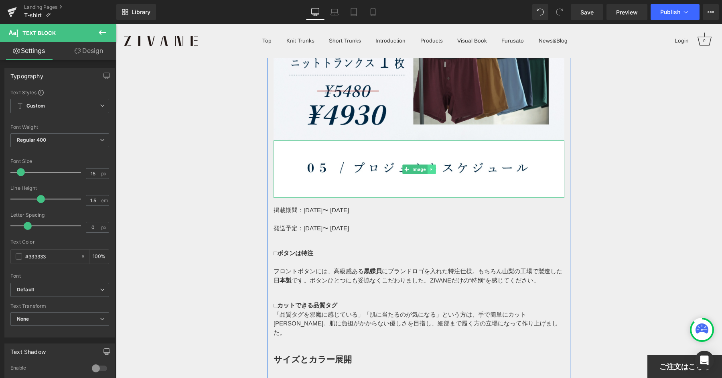
click at [431, 168] on icon at bounding box center [430, 169] width 1 height 3
click at [426, 167] on icon at bounding box center [427, 169] width 4 height 4
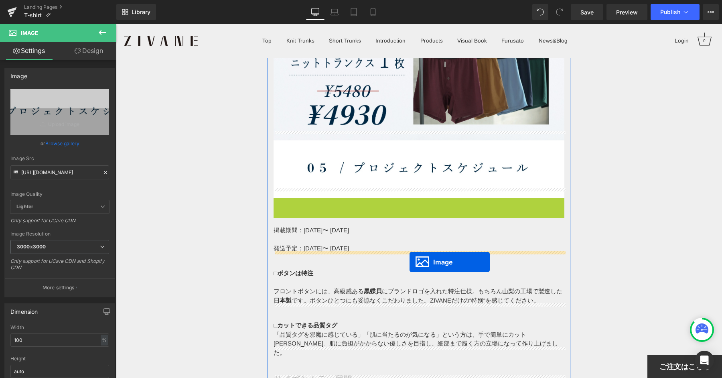
drag, startPoint x: 407, startPoint y: 216, endPoint x: 409, endPoint y: 261, distance: 45.8
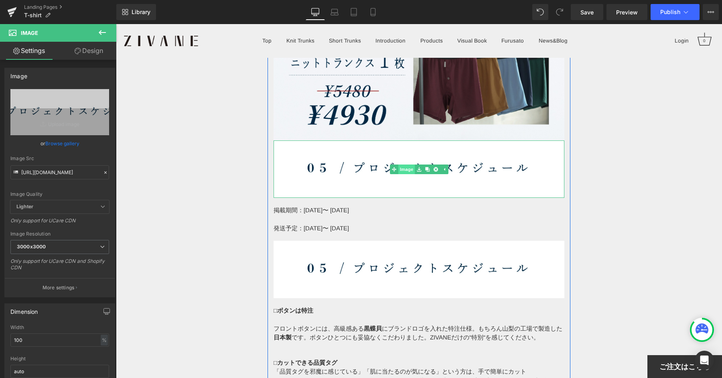
scroll to position [7429, 0]
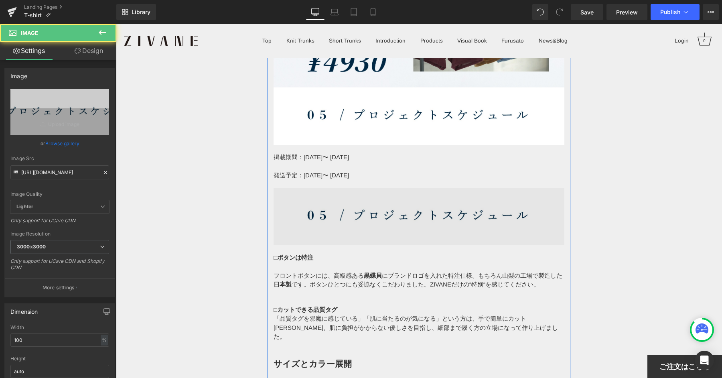
click at [400, 212] on img at bounding box center [418, 216] width 291 height 57
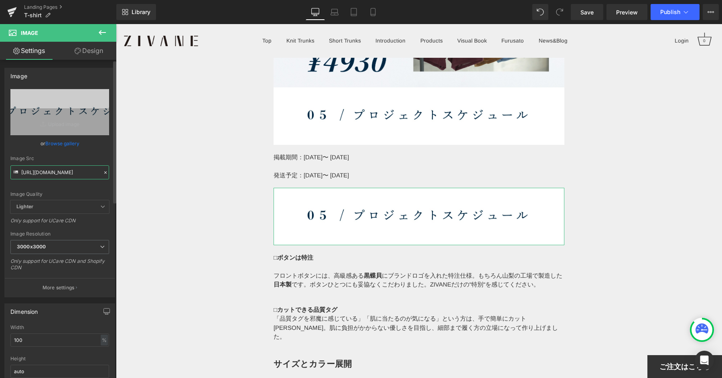
click at [70, 174] on input "[URL][DOMAIN_NAME]" at bounding box center [59, 172] width 99 height 14
paste input "064553"
type input "[URL][DOMAIN_NAME]"
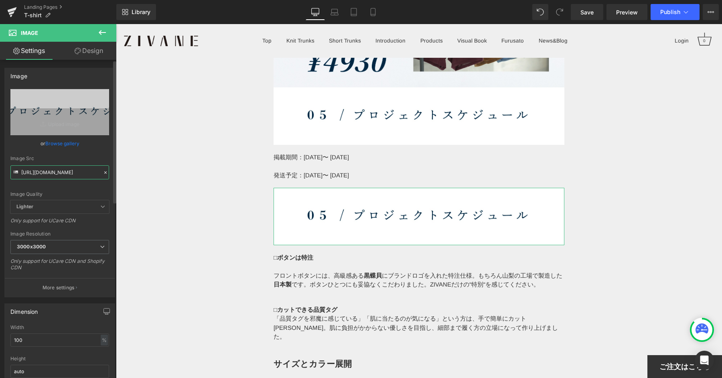
scroll to position [0, 119]
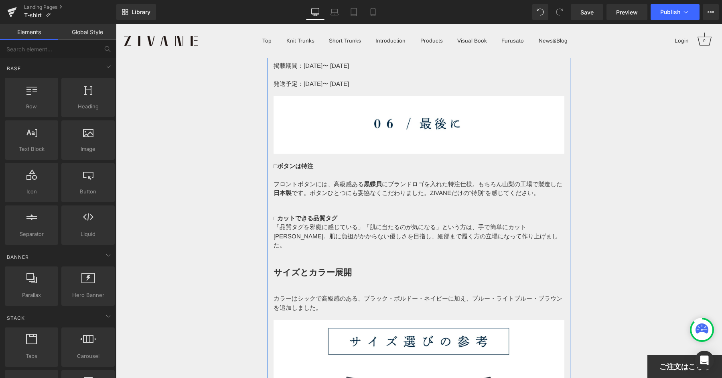
scroll to position [7627, 0]
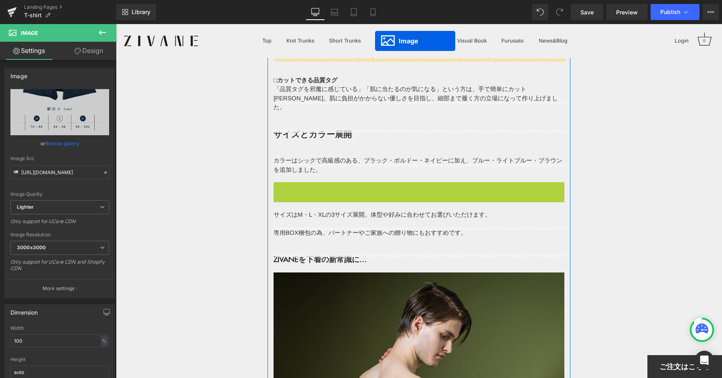
scroll to position [7642, 0]
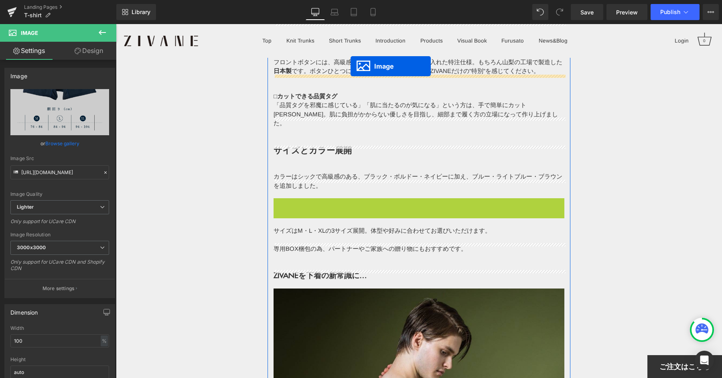
drag, startPoint x: 405, startPoint y: 308, endPoint x: 350, endPoint y: 66, distance: 247.9
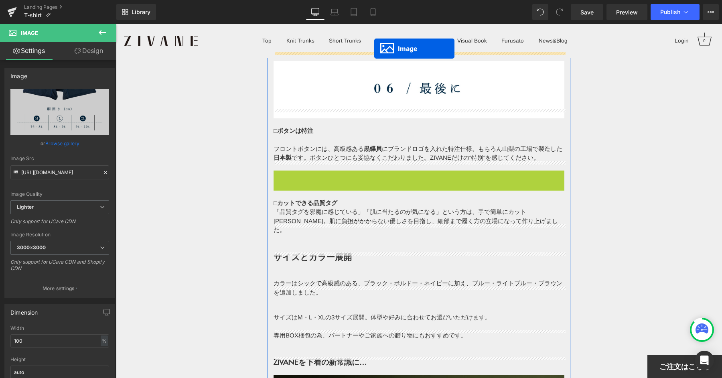
scroll to position [7531, 0]
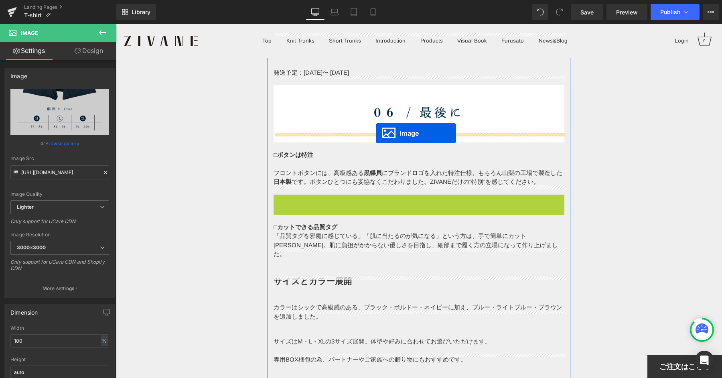
drag, startPoint x: 402, startPoint y: 286, endPoint x: 376, endPoint y: 133, distance: 155.1
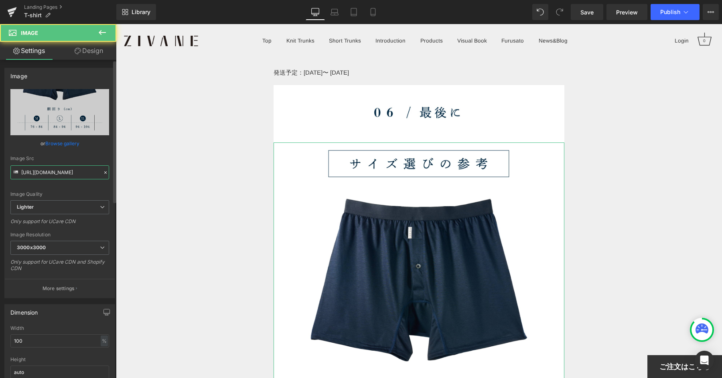
click at [43, 171] on input "[URL][DOMAIN_NAME]" at bounding box center [59, 172] width 99 height 14
paste input "[DOMAIN_NAME][URL]"
type input "[URL][DOMAIN_NAME]"
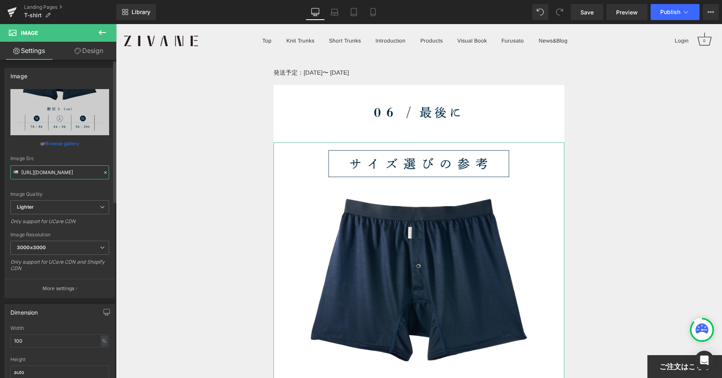
scroll to position [0, 115]
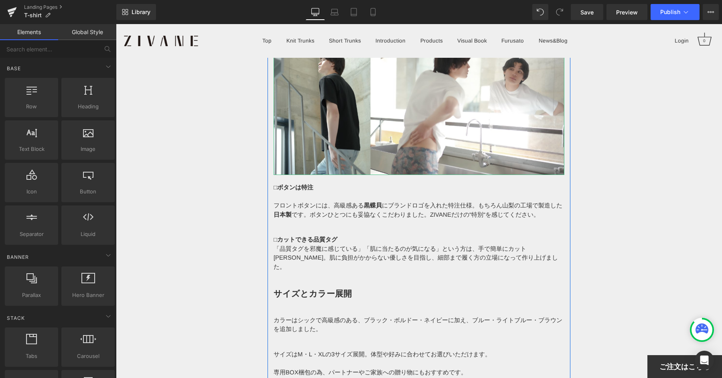
scroll to position [7807, 0]
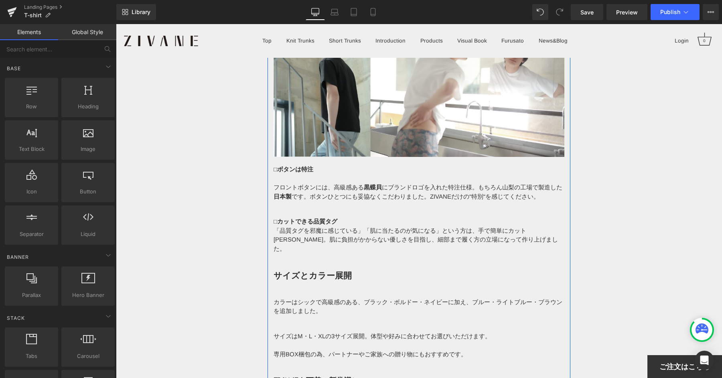
click at [413, 223] on div "□カットできる品質タグ 「品質タグを邪魔に感じている」「肌に当たるのが気になる」という方は、手で簡単にカット[PERSON_NAME]。肌に負担がかからない優…" at bounding box center [418, 235] width 291 height 36
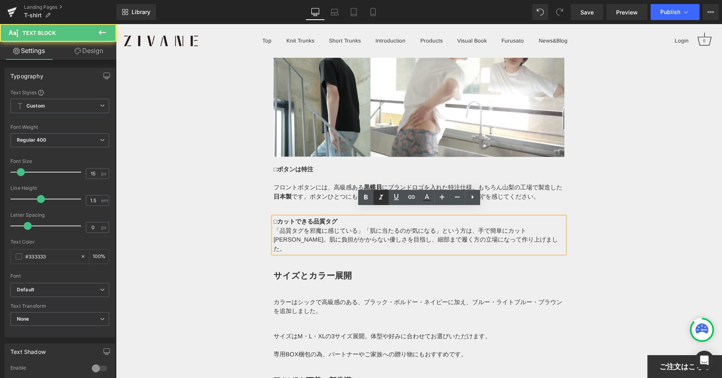
click at [388, 190] on link at bounding box center [380, 197] width 15 height 15
click at [393, 183] on p "フロントボタンには、高級感ある 黒蝶貝 にブランドロゴを入れた特注仕様。もちろん山梨の工場で製造した 日本製 です。ボタンひとつにも妥協なくこだわりました。Z…" at bounding box center [418, 192] width 291 height 18
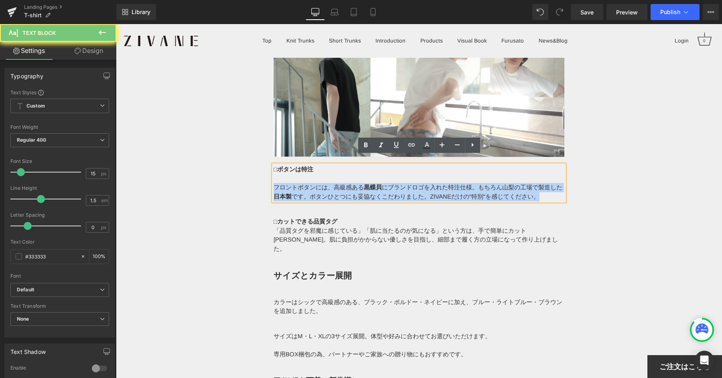
click at [393, 183] on p "フロントボタンには、高級感ある 黒蝶貝 にブランドロゴを入れた特注仕様。もちろん山梨の工場で製造した 日本製 です。ボタンひとつにも妥協なくこだわりました。Z…" at bounding box center [418, 192] width 291 height 18
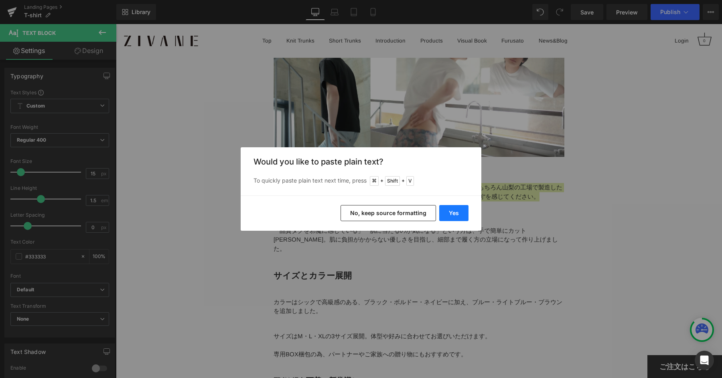
click at [449, 213] on button "Yes" at bounding box center [453, 213] width 29 height 16
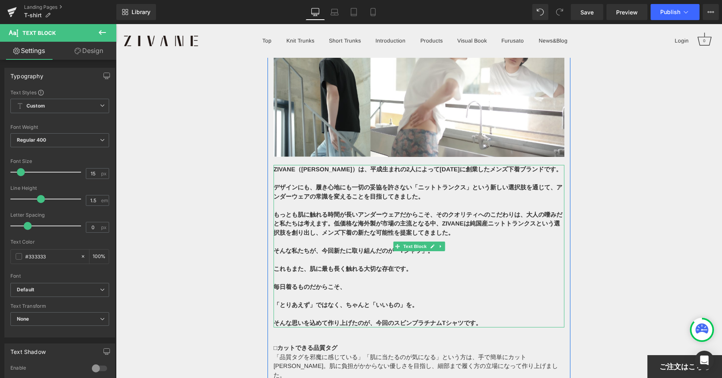
click at [494, 184] on b "デザインにも、履き心地にも一切の妥協を許さない「ニットトランクス」という新しい選択肢を通じて、アンダーウェアの常識を変えることを目指してきました。" at bounding box center [417, 192] width 289 height 16
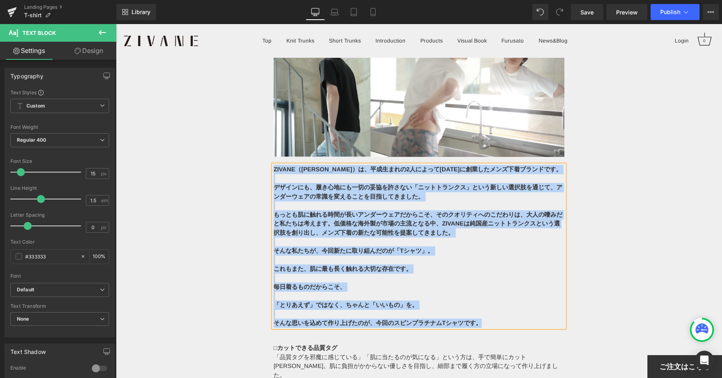
click at [461, 246] on p "そんな私たちが、今回新たに取り組んだのが「Tシャツ」。" at bounding box center [418, 250] width 291 height 9
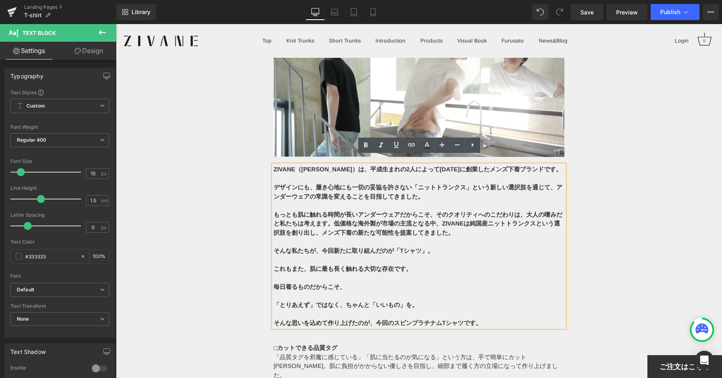
click at [433, 201] on p at bounding box center [418, 205] width 291 height 9
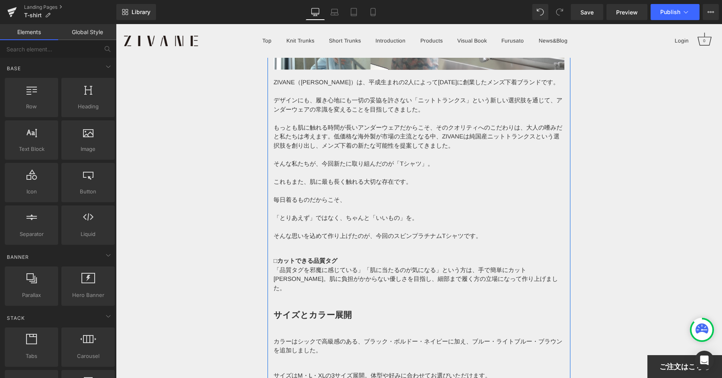
scroll to position [7921, 0]
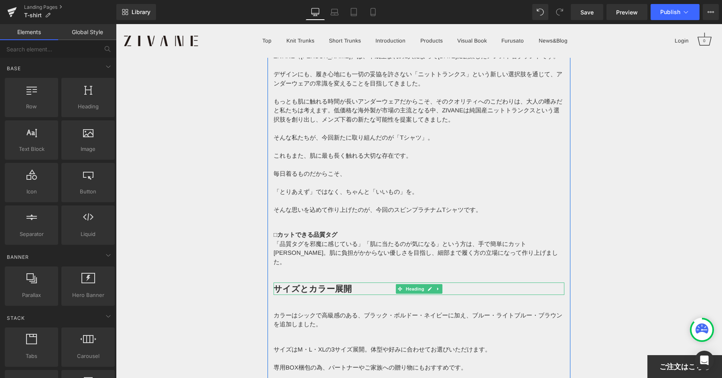
click at [327, 282] on strong "サイズとカラー展開" at bounding box center [312, 288] width 78 height 12
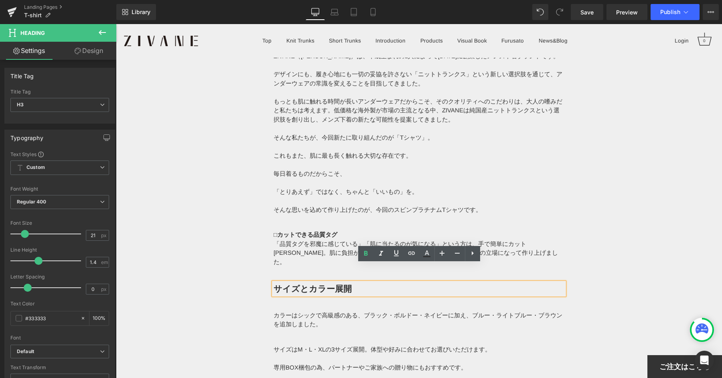
drag, startPoint x: 671, startPoint y: 286, endPoint x: 560, endPoint y: 276, distance: 111.2
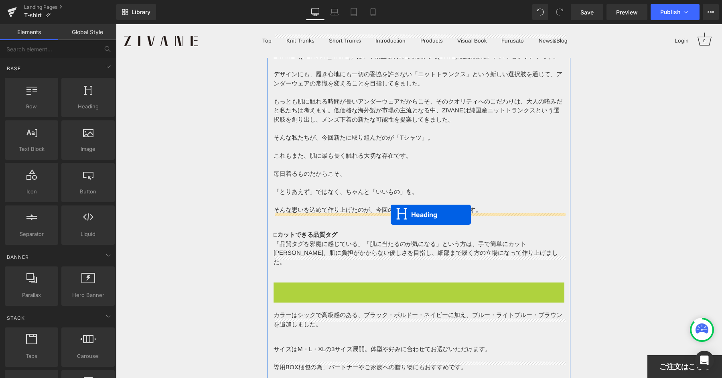
drag, startPoint x: 398, startPoint y: 273, endPoint x: 393, endPoint y: 188, distance: 84.7
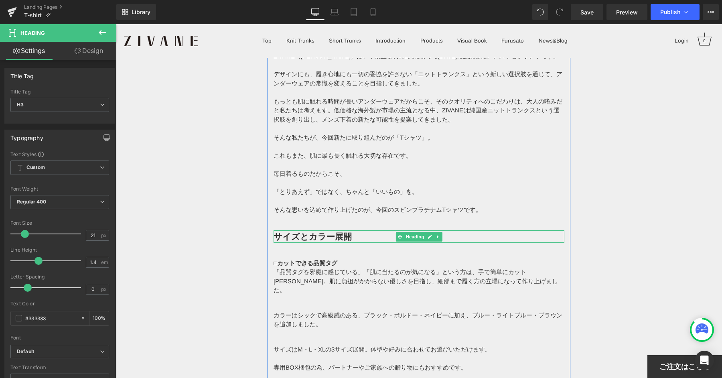
click at [319, 230] on strong "サイズとカラー展開" at bounding box center [312, 236] width 78 height 12
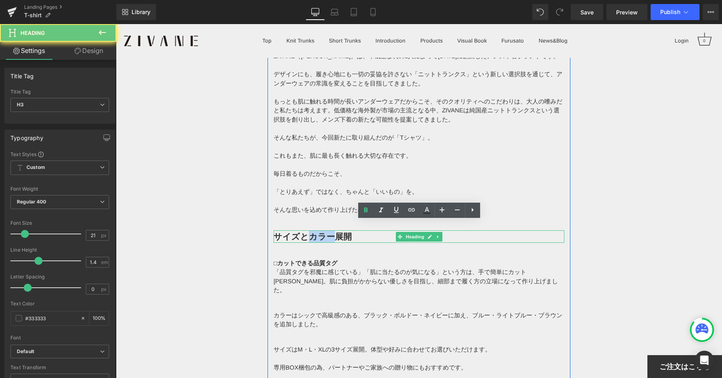
click at [319, 230] on strong "サイズとカラー展開" at bounding box center [312, 236] width 78 height 12
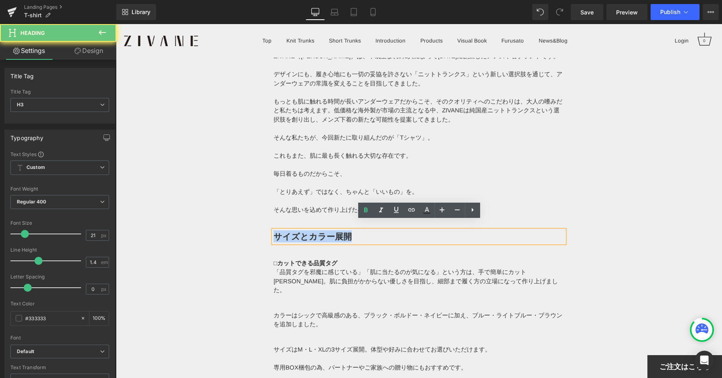
click at [319, 230] on strong "サイズとカラー展開" at bounding box center [312, 236] width 78 height 12
paste div
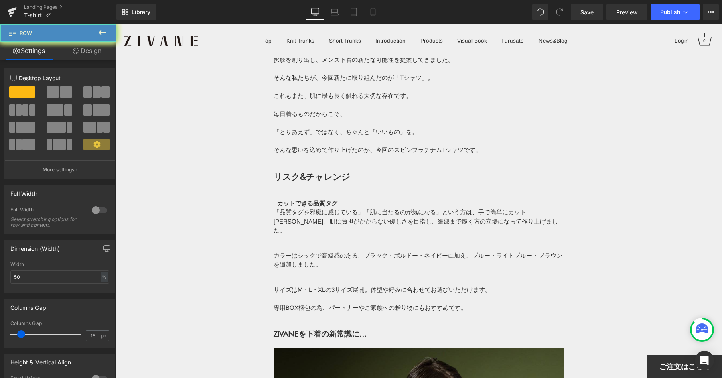
scroll to position [8008, 0]
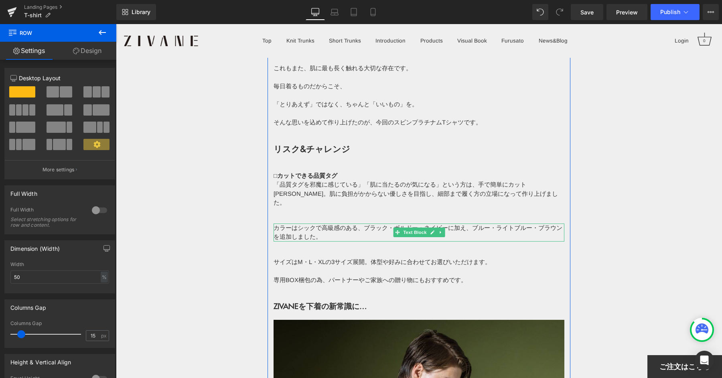
click at [304, 184] on span "「品質タグを邪魔に感じている」「肌に当たるのが気になる」という方は、手で簡単にカット[PERSON_NAME]。肌に負担がかからない優しさを目指し、細部まで履…" at bounding box center [415, 193] width 284 height 25
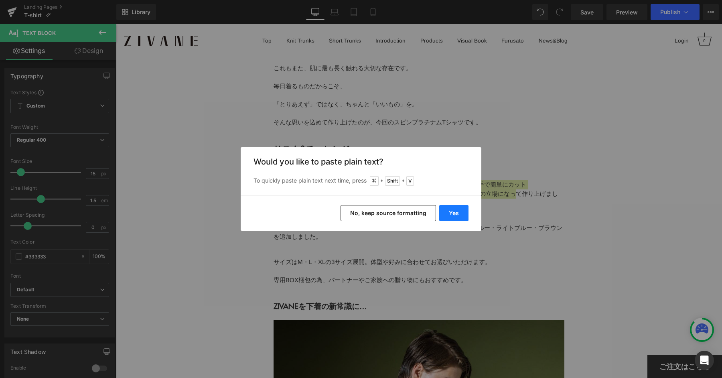
click at [445, 211] on button "Yes" at bounding box center [453, 213] width 29 height 16
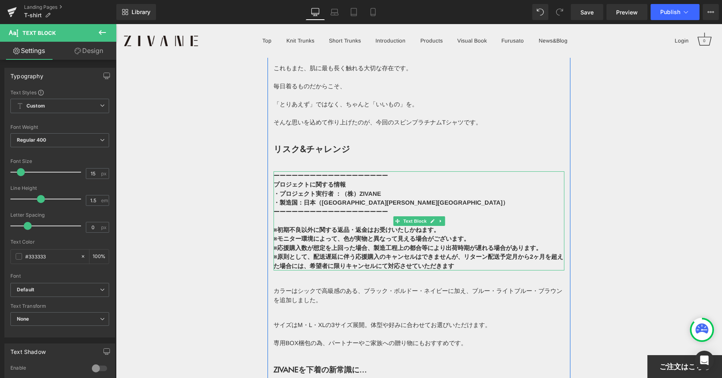
click at [404, 244] on b "※応援購入数が想定を上回った場合、製造工程上の都合等により出荷時期が遅れる場合があります。" at bounding box center [407, 247] width 268 height 7
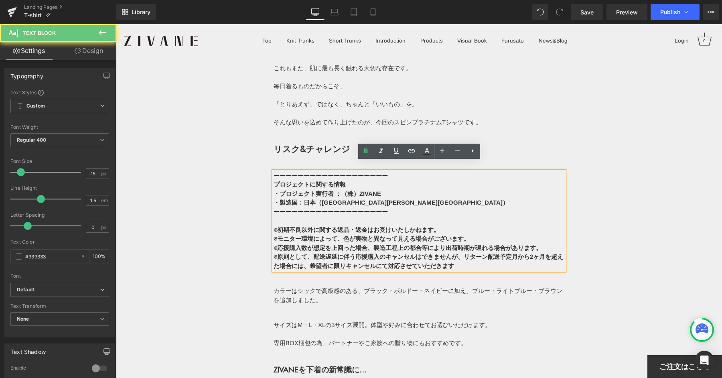
click at [380, 244] on b "※応援購入数が想定を上回った場合、製造工程上の都合等により出荷時期が遅れる場合があります。" at bounding box center [407, 247] width 268 height 7
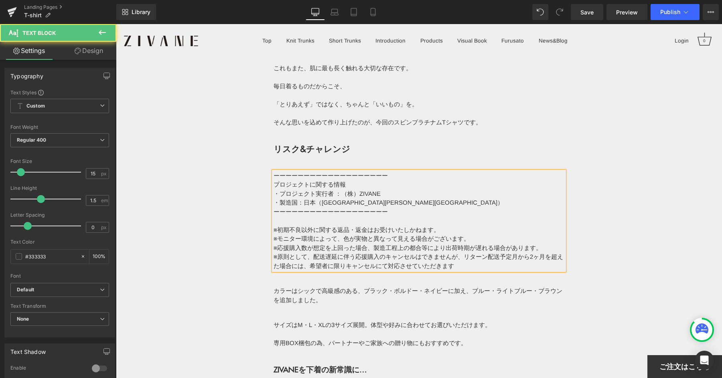
click at [401, 171] on p "ーーーーーーーーーーーーーーーーーーー" at bounding box center [418, 175] width 291 height 9
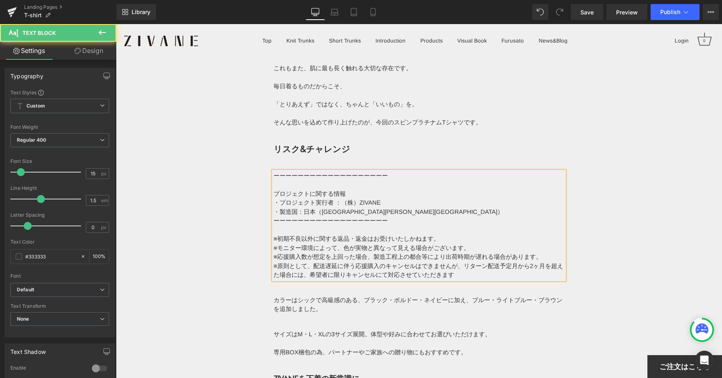
click at [385, 207] on p "・製造国：日本（[GEOGRAPHIC_DATA][PERSON_NAME][GEOGRAPHIC_DATA]）" at bounding box center [418, 211] width 291 height 9
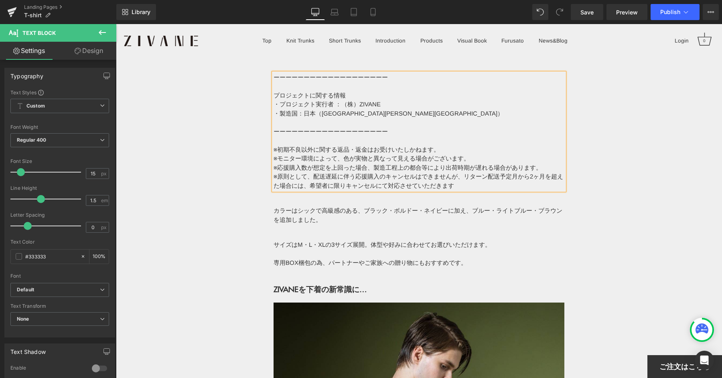
scroll to position [8115, 0]
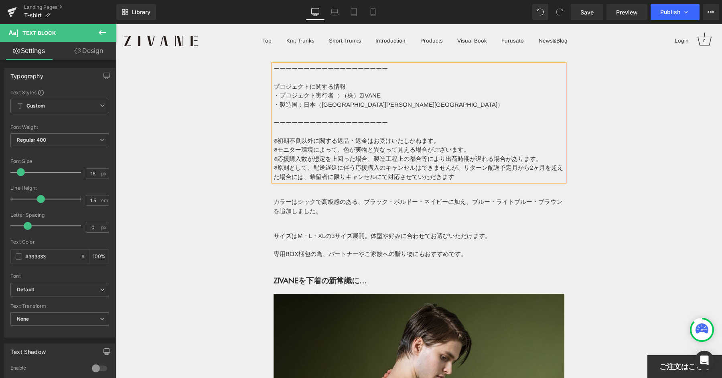
click at [384, 199] on p "カラーはシックで高級感のある、ブラック・ボルドー・ネイビーに加え、ブルー・ライトブルー・ブラウンを追加しました。" at bounding box center [418, 206] width 291 height 18
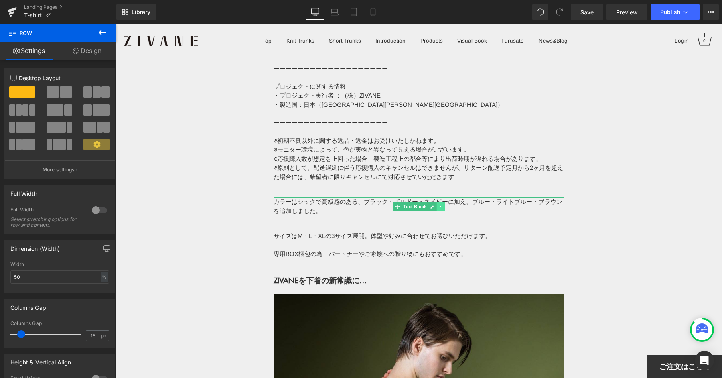
click at [443, 202] on link at bounding box center [440, 207] width 8 height 10
click at [442, 204] on icon at bounding box center [444, 206] width 4 height 4
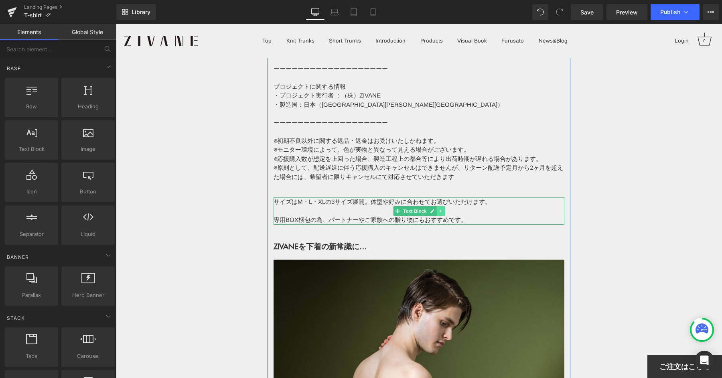
click at [439, 209] on icon at bounding box center [440, 211] width 4 height 5
click at [442, 209] on icon at bounding box center [444, 211] width 4 height 5
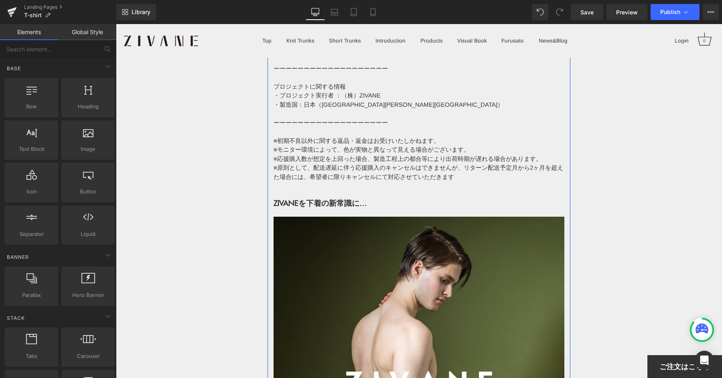
click at [339, 197] on div "ZIVANEを下着の新常識に… Heading" at bounding box center [418, 202] width 291 height 11
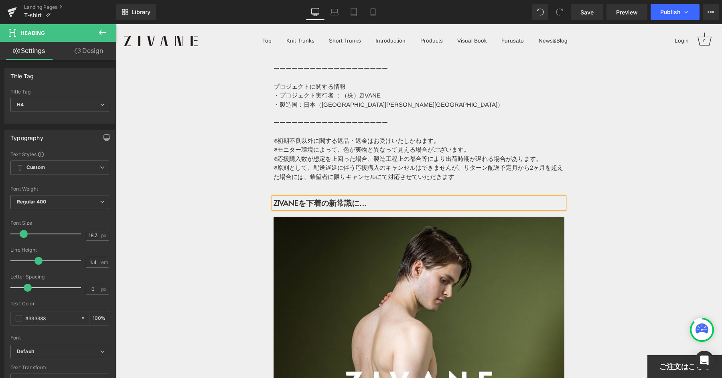
click at [366, 197] on strong "ZIVANEを下着の新常識に…" at bounding box center [319, 202] width 93 height 10
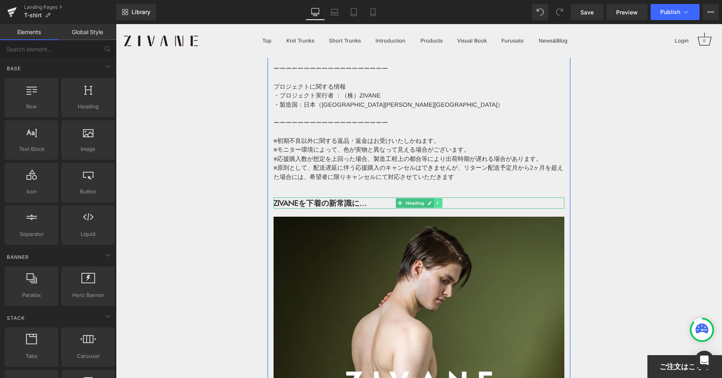
click at [439, 201] on icon at bounding box center [438, 203] width 4 height 5
click at [440, 201] on icon at bounding box center [442, 203] width 4 height 5
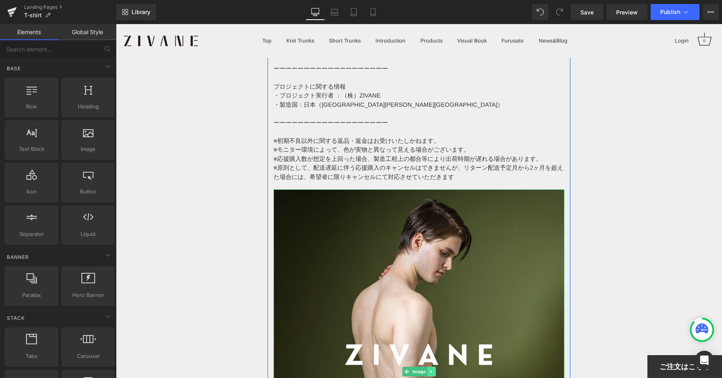
click at [430, 369] on icon at bounding box center [431, 371] width 4 height 5
click at [437, 369] on icon at bounding box center [435, 371] width 4 height 4
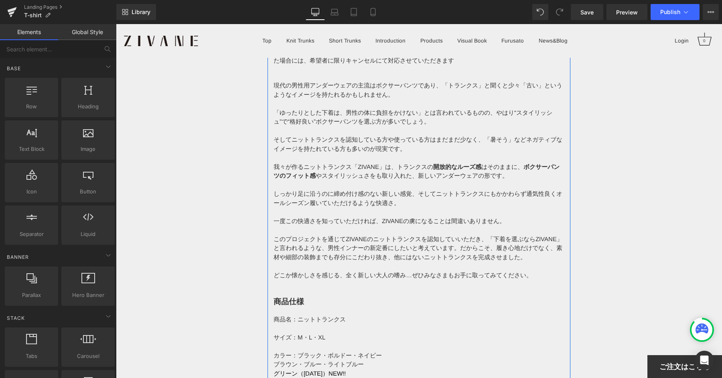
scroll to position [8221, 0]
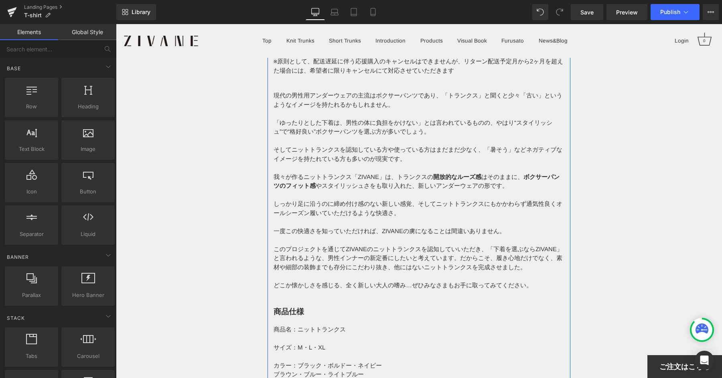
click at [337, 118] on p "「ゆったりとした下着は、男性の体に負担をかけない」とは言われているものの、やはり“スタイリッシュ”で“格好良い”ボクサーパンツを選ぶ方が多いでしょう。" at bounding box center [418, 127] width 291 height 18
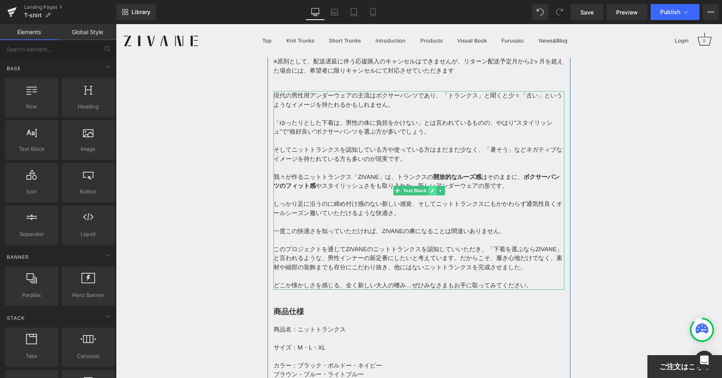
click at [433, 186] on link at bounding box center [432, 191] width 8 height 10
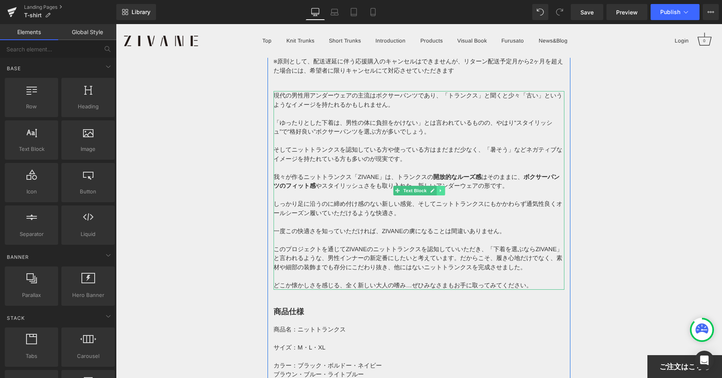
click at [440, 186] on link at bounding box center [440, 191] width 8 height 10
click at [446, 188] on icon at bounding box center [444, 190] width 4 height 4
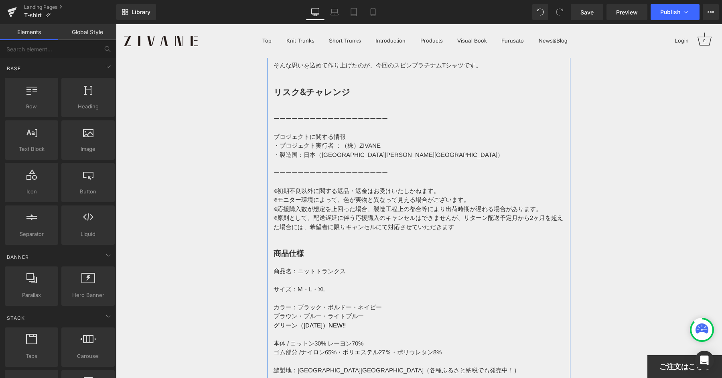
scroll to position [8110, 0]
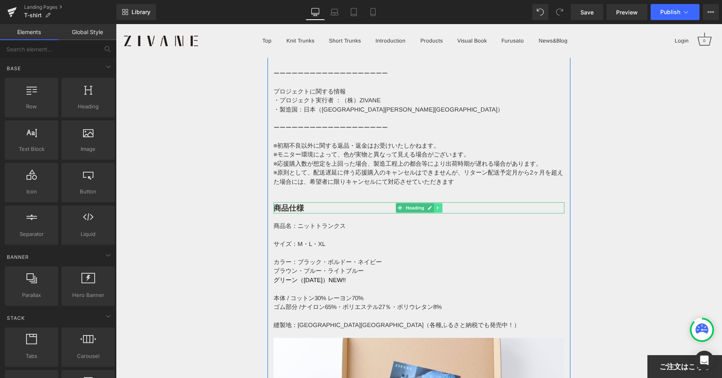
click at [436, 205] on icon at bounding box center [438, 207] width 4 height 5
click at [440, 205] on icon at bounding box center [442, 207] width 4 height 4
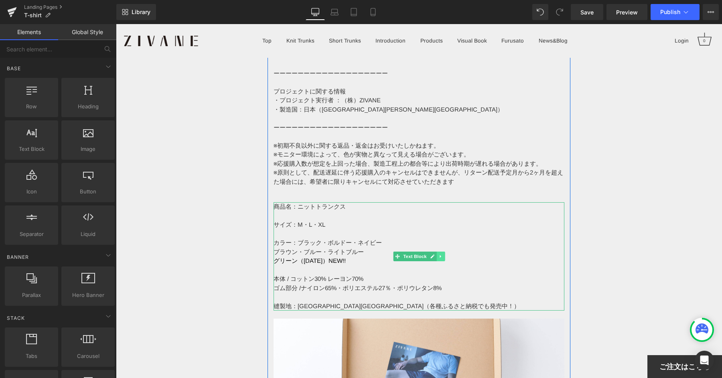
click at [439, 254] on icon at bounding box center [440, 256] width 4 height 5
click at [447, 251] on link at bounding box center [444, 256] width 8 height 10
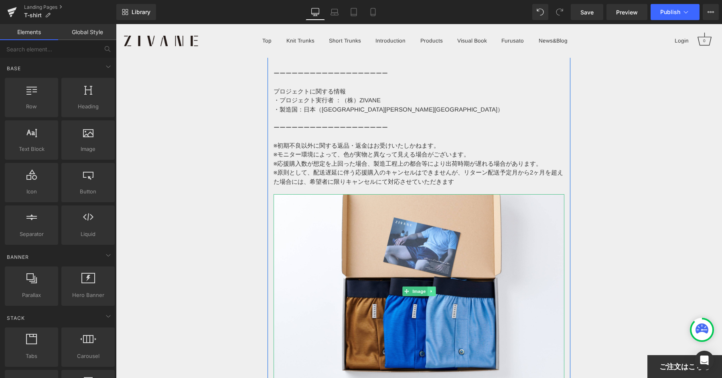
click at [431, 286] on link at bounding box center [431, 291] width 8 height 10
click at [437, 286] on link at bounding box center [435, 291] width 8 height 10
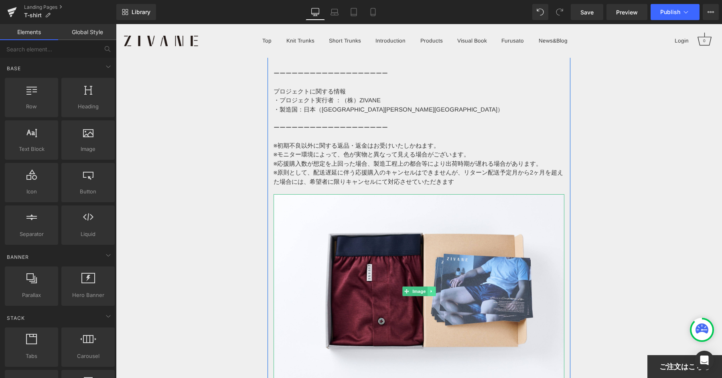
click at [432, 289] on icon at bounding box center [431, 291] width 4 height 5
click at [435, 289] on icon at bounding box center [435, 291] width 4 height 5
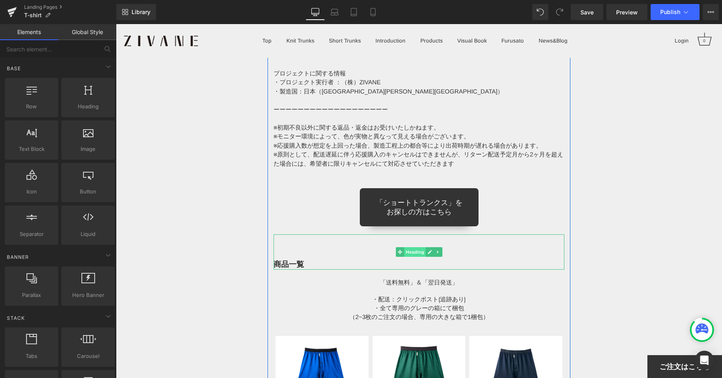
scroll to position [8137, 0]
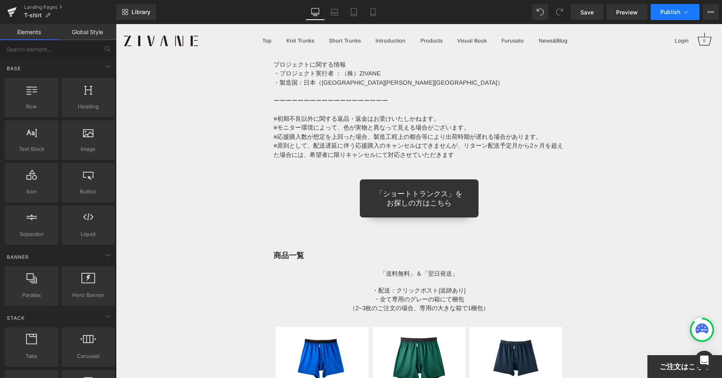
click at [666, 5] on button "Publish" at bounding box center [674, 12] width 49 height 16
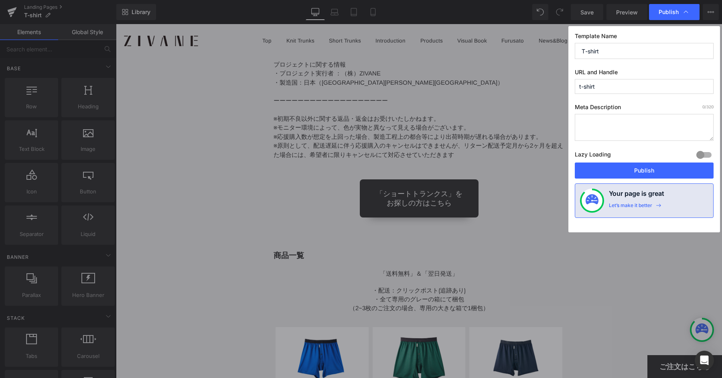
drag, startPoint x: 641, startPoint y: 166, endPoint x: 453, endPoint y: 4, distance: 248.2
click at [641, 166] on button "Publish" at bounding box center [644, 170] width 139 height 16
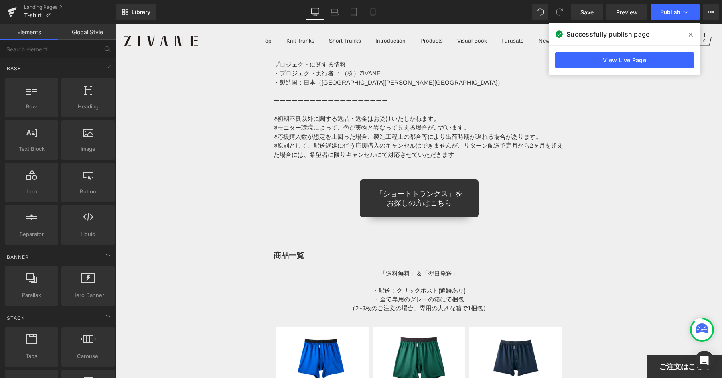
scroll to position [8258, 0]
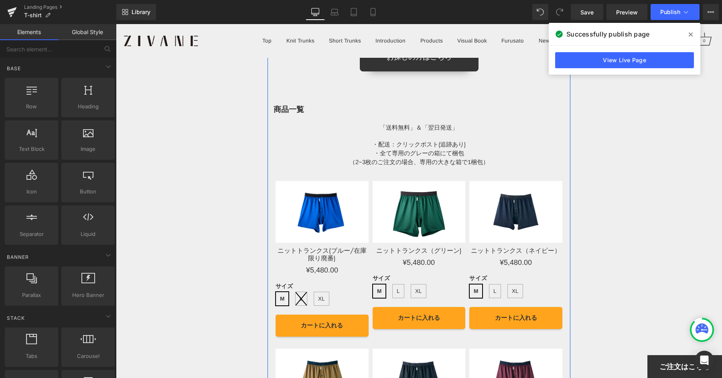
scroll to position [8305, 0]
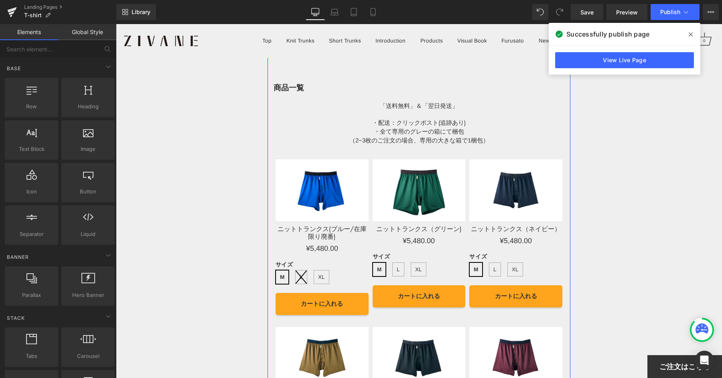
click at [486, 168] on img at bounding box center [515, 190] width 93 height 62
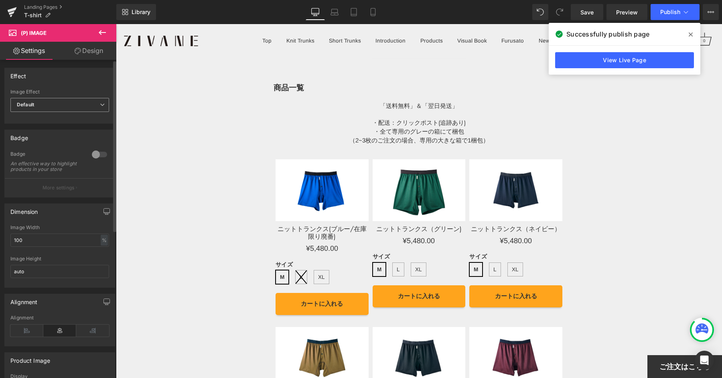
click at [43, 98] on span "Default" at bounding box center [59, 105] width 99 height 14
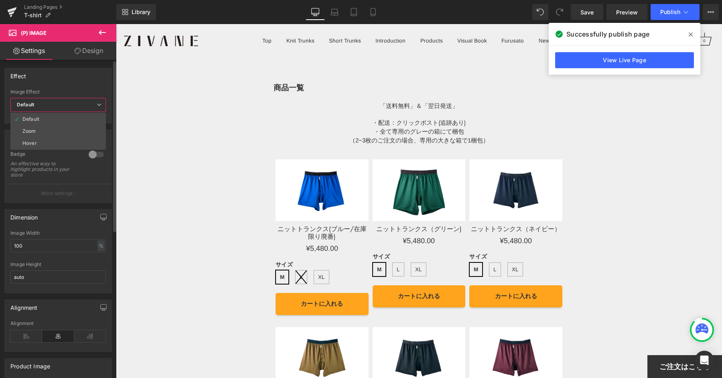
click at [97, 96] on div "Image Effect Default Default Zoom Hover" at bounding box center [57, 105] width 95 height 32
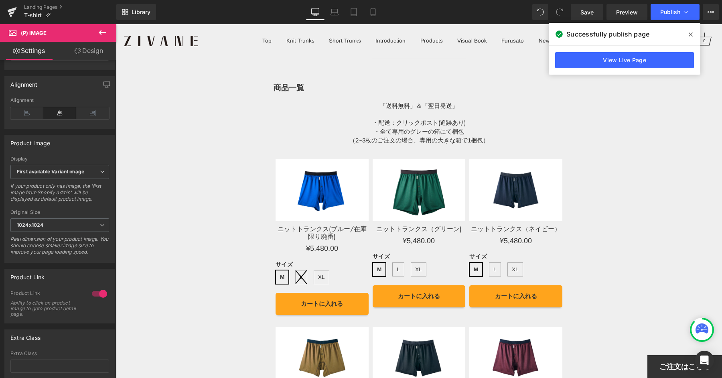
scroll to position [229, 0]
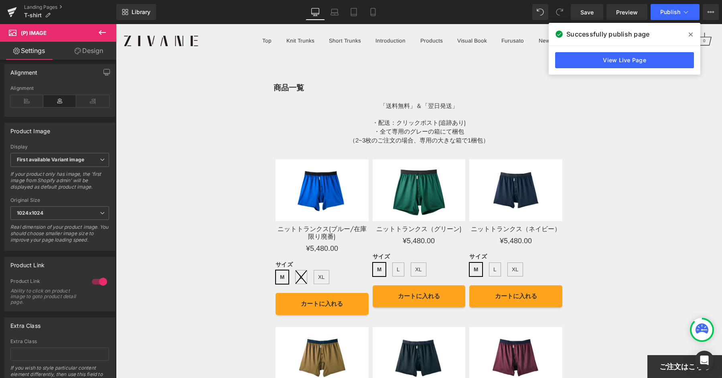
click at [83, 48] on link "Design" at bounding box center [89, 51] width 58 height 18
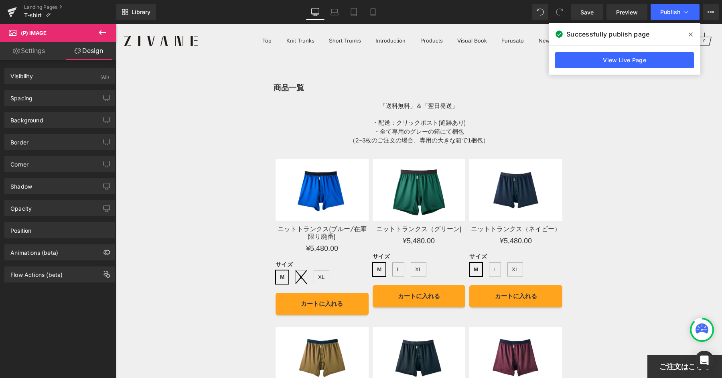
click at [33, 53] on link "Settings" at bounding box center [29, 51] width 58 height 18
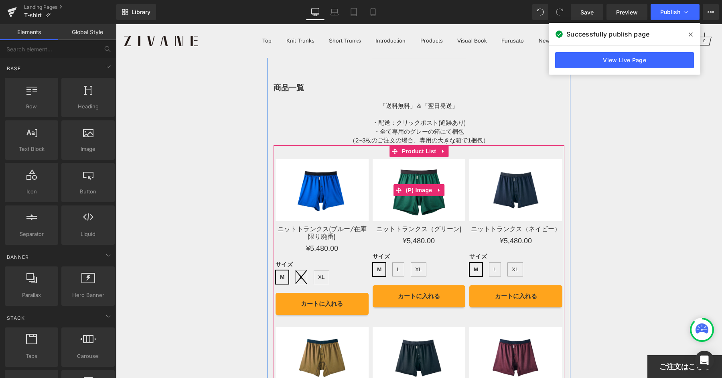
click at [435, 166] on img at bounding box center [419, 190] width 93 height 62
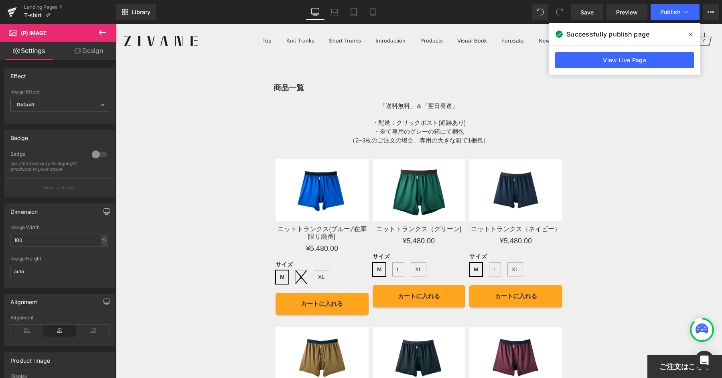
click at [19, 36] on span "(P) Image" at bounding box center [48, 33] width 80 height 18
click at [49, 109] on span "Default" at bounding box center [59, 105] width 99 height 14
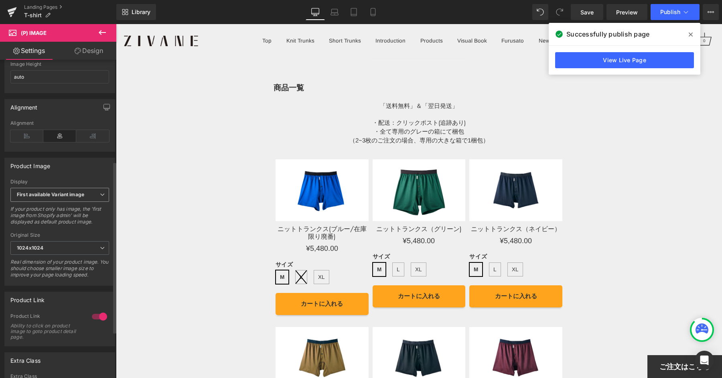
scroll to position [186, 0]
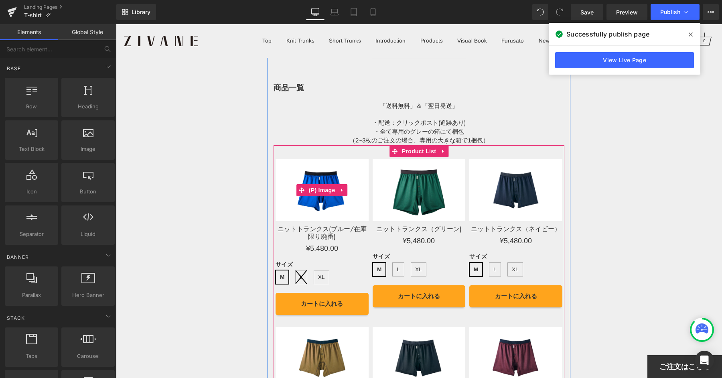
click at [363, 177] on img at bounding box center [321, 190] width 93 height 62
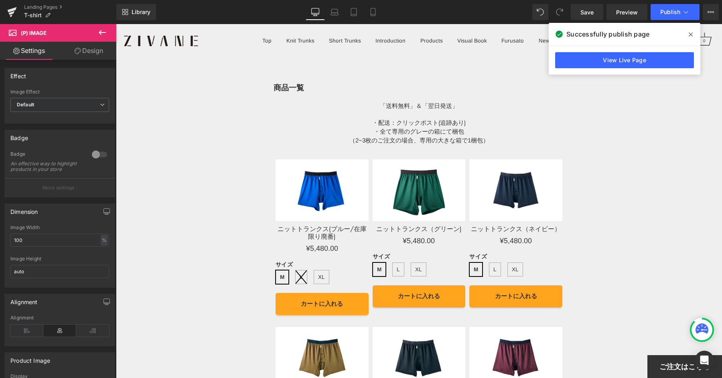
drag, startPoint x: 599, startPoint y: 140, endPoint x: 598, endPoint y: 144, distance: 4.6
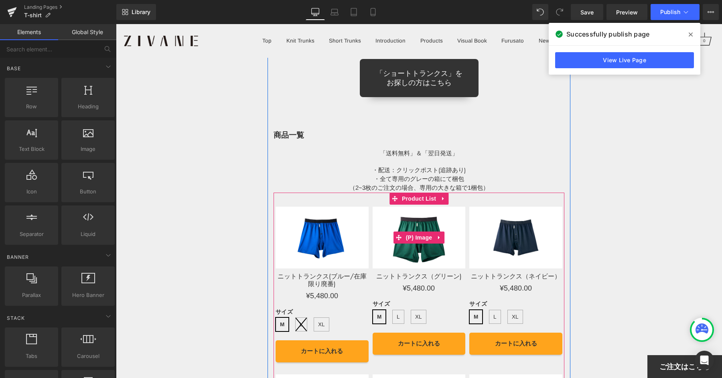
scroll to position [8259, 0]
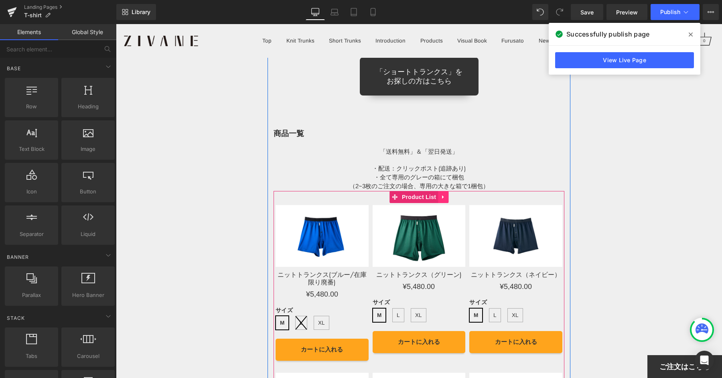
click at [439, 191] on link at bounding box center [443, 197] width 10 height 12
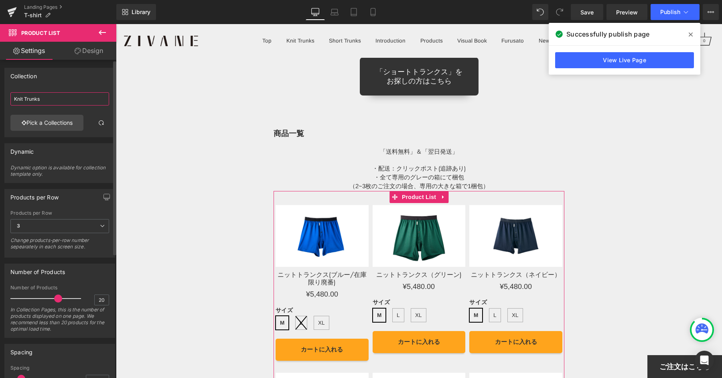
click at [43, 94] on input "Knit Trunks" at bounding box center [59, 98] width 99 height 13
click at [44, 98] on input "Knit Trunks" at bounding box center [59, 98] width 99 height 13
click at [61, 116] on link "Pick a Collections" at bounding box center [46, 123] width 73 height 16
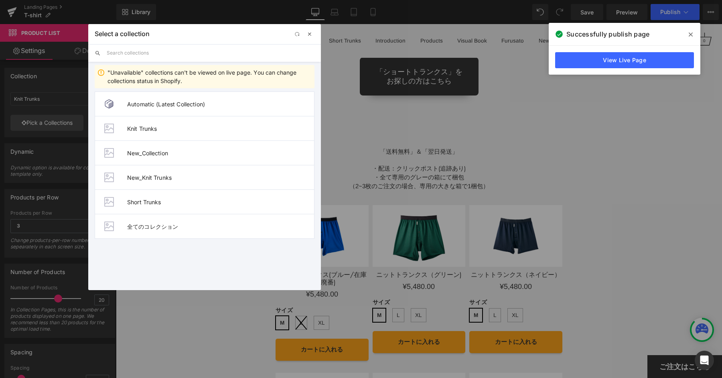
click at [309, 32] on span "button" at bounding box center [309, 34] width 6 height 6
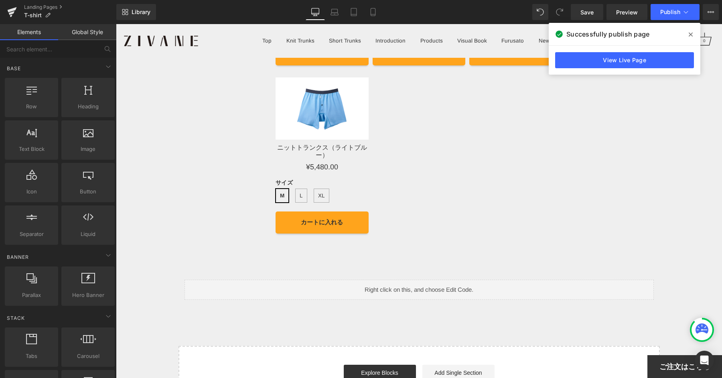
scroll to position [8713, 0]
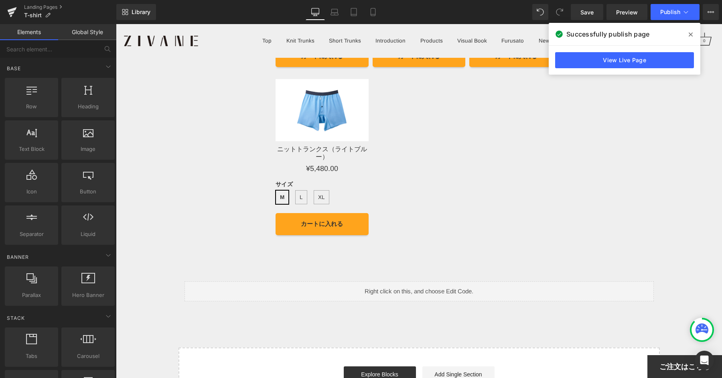
click at [689, 36] on icon at bounding box center [691, 34] width 4 height 4
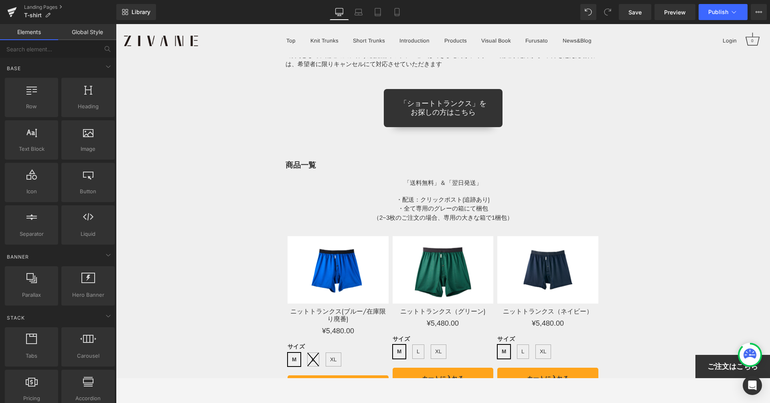
scroll to position [8767, 0]
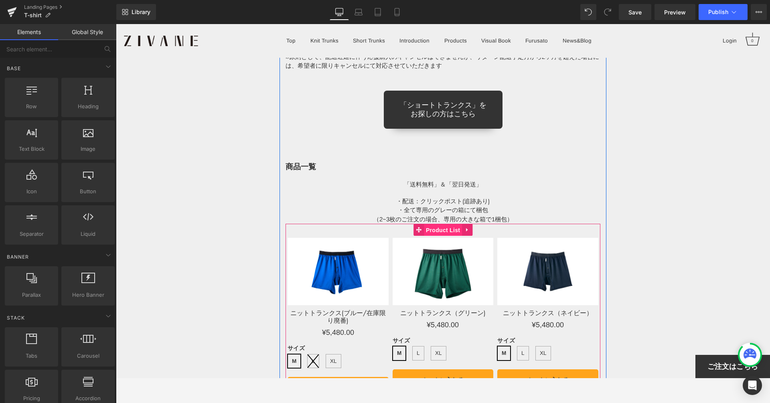
click at [442, 224] on span "Product List" at bounding box center [443, 230] width 38 height 12
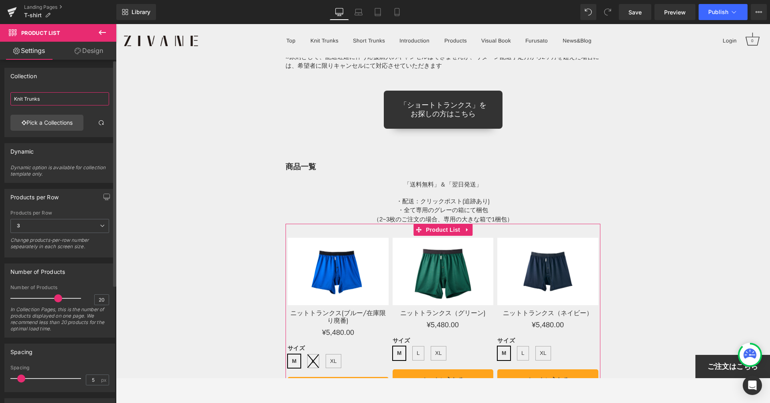
click at [57, 95] on input "Knit Trunks" at bounding box center [59, 98] width 99 height 13
click at [47, 116] on link "Pick a Collections" at bounding box center [46, 123] width 73 height 16
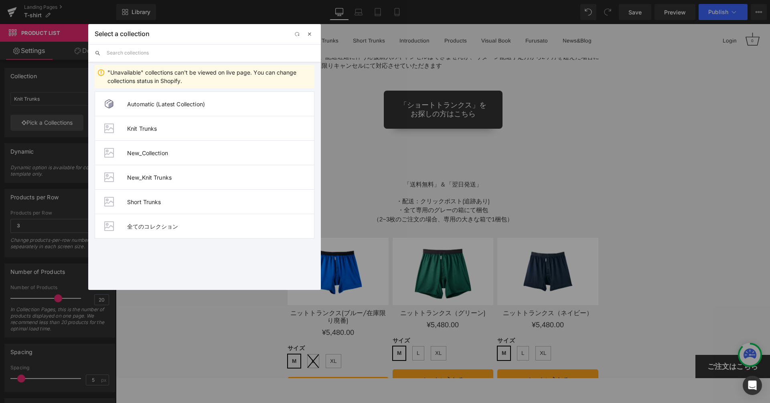
click at [307, 35] on span "button" at bounding box center [309, 34] width 6 height 6
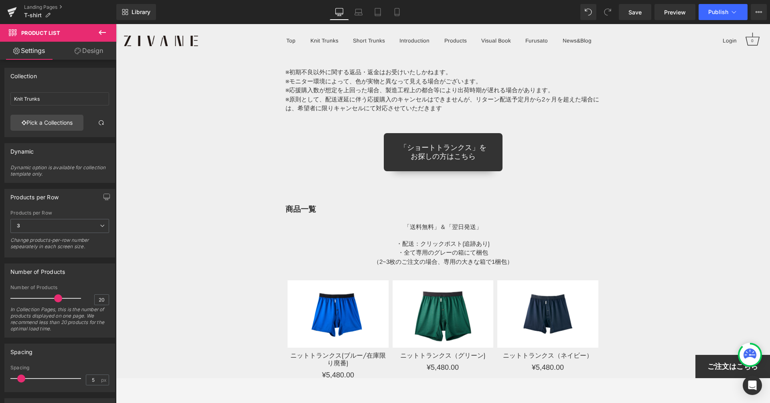
scroll to position [8726, 0]
